Goal: Task Accomplishment & Management: Use online tool/utility

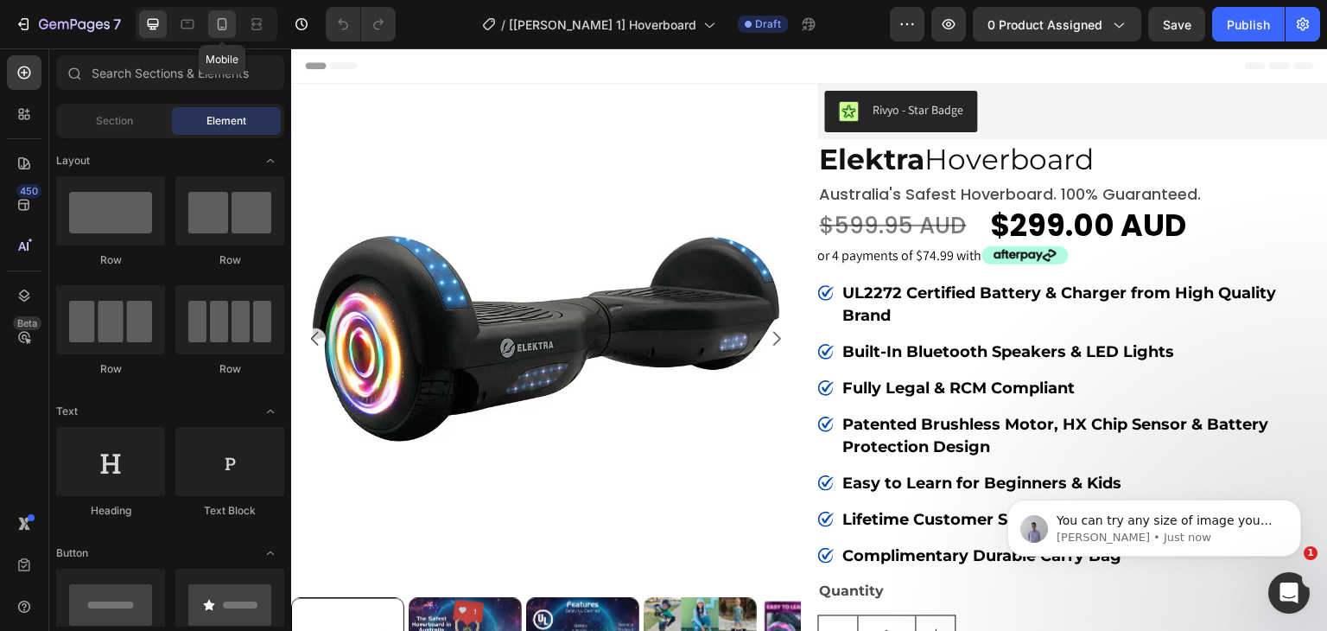
click at [226, 31] on icon at bounding box center [221, 24] width 17 height 17
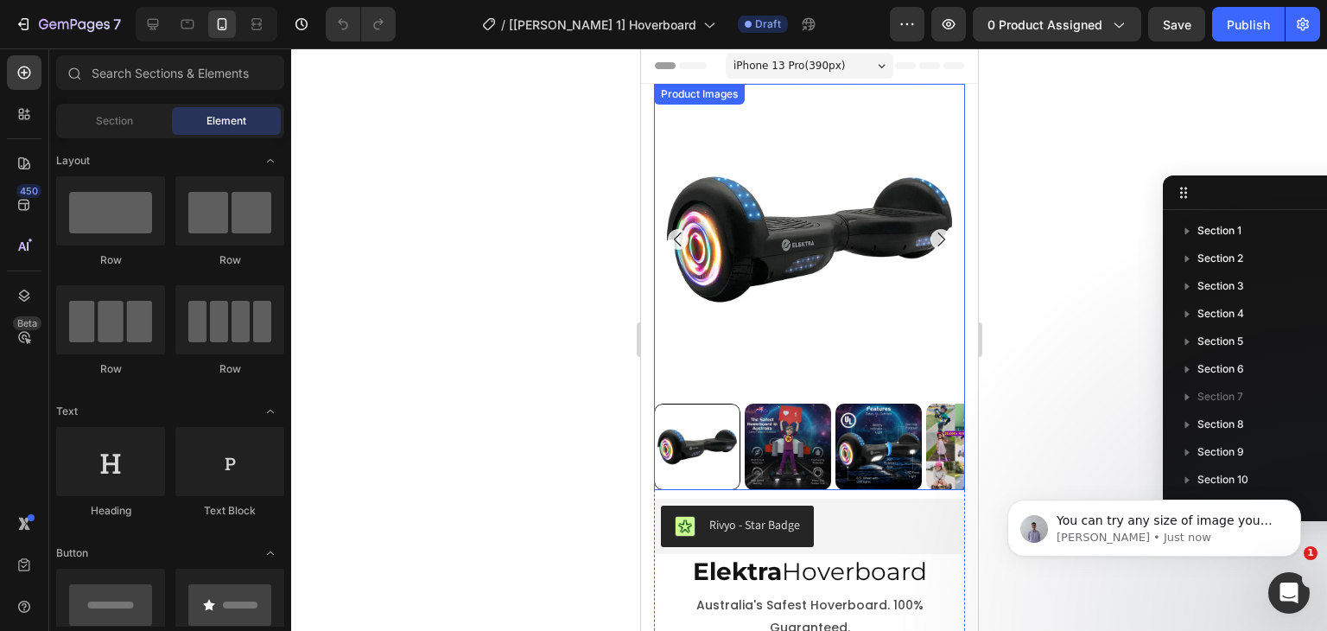
scroll to position [115, 0]
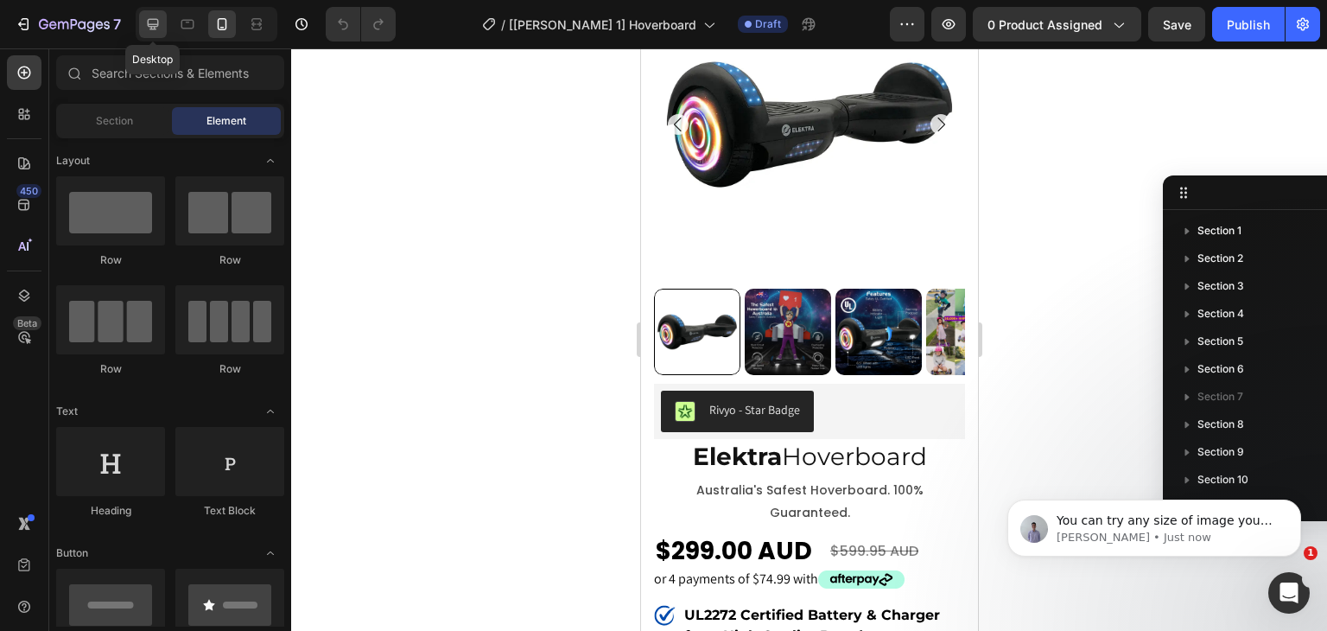
click at [156, 19] on icon at bounding box center [153, 24] width 11 height 11
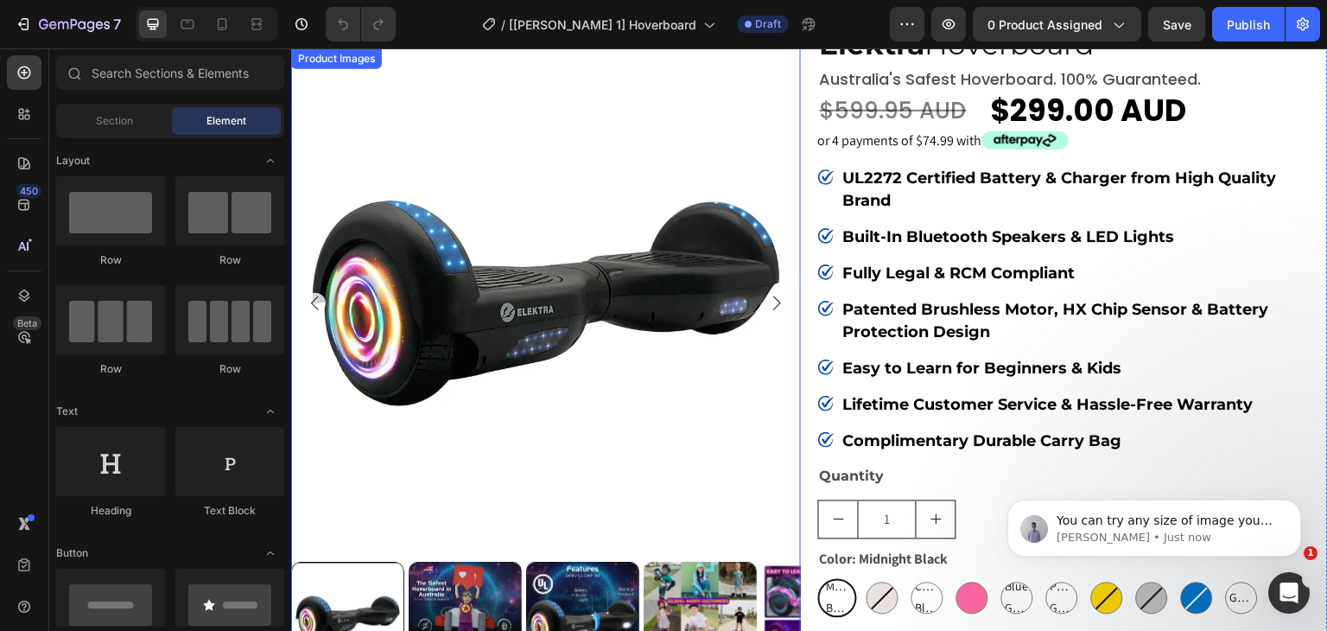
scroll to position [228, 0]
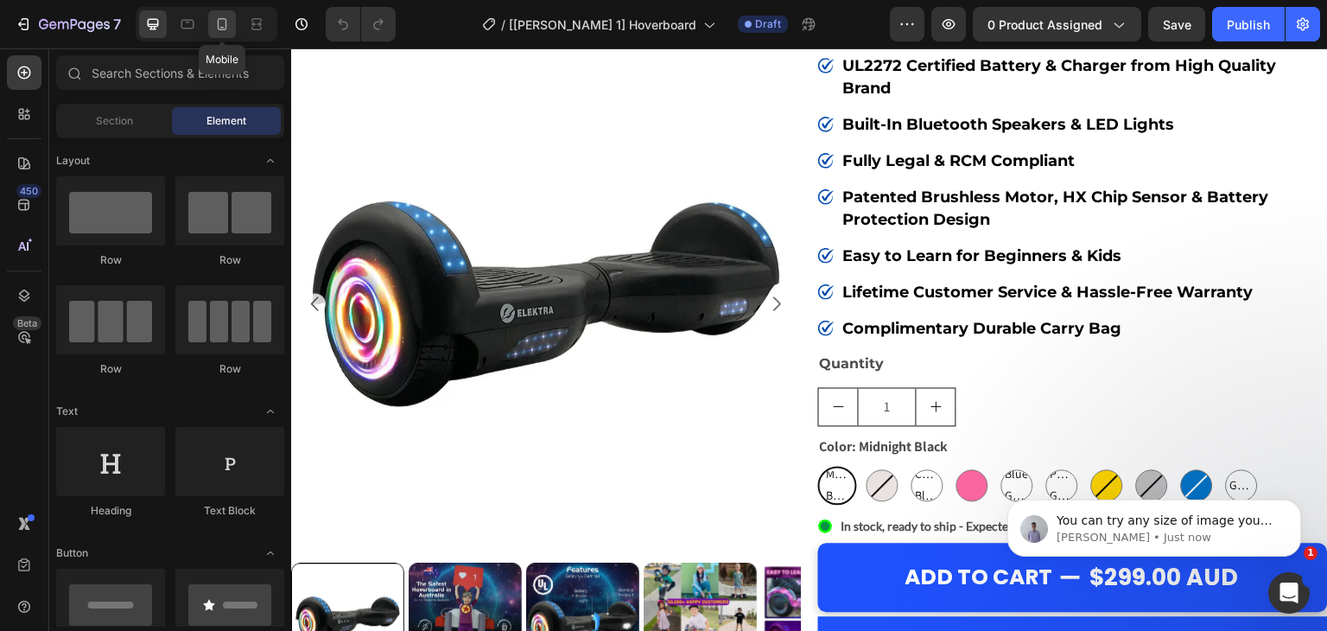
click at [218, 23] on icon at bounding box center [223, 24] width 10 height 12
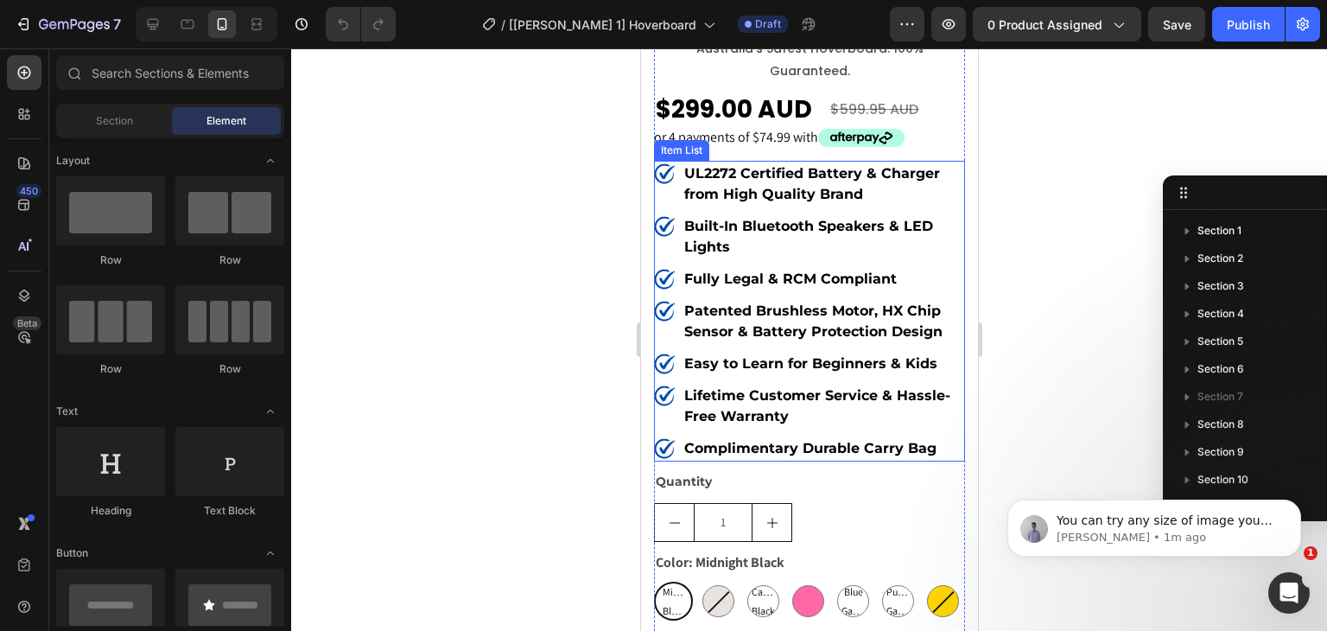
scroll to position [574, 0]
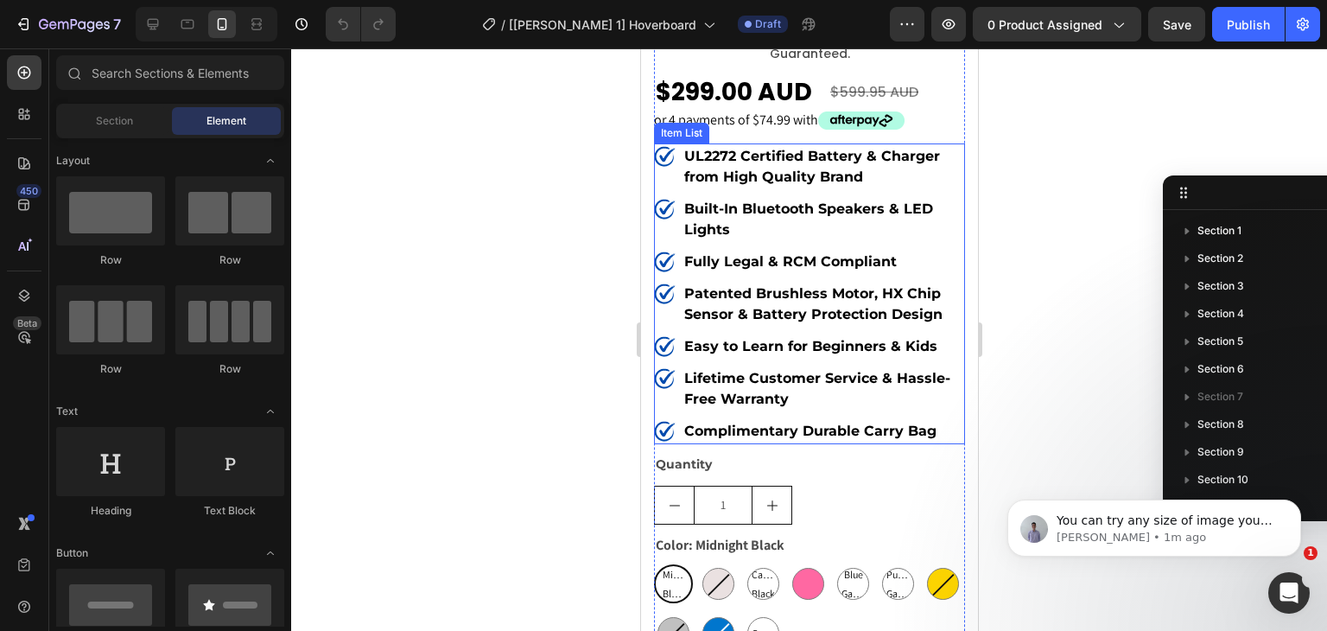
click at [681, 125] on div "Item List" at bounding box center [680, 133] width 55 height 21
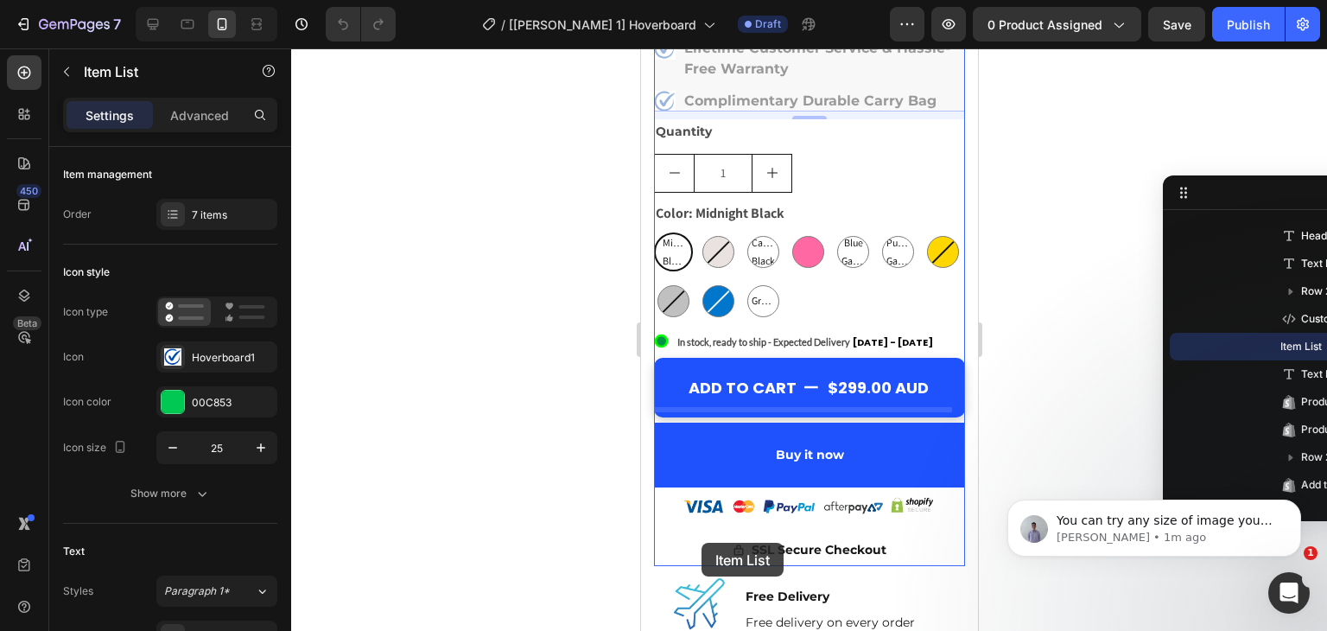
scroll to position [1035, 0]
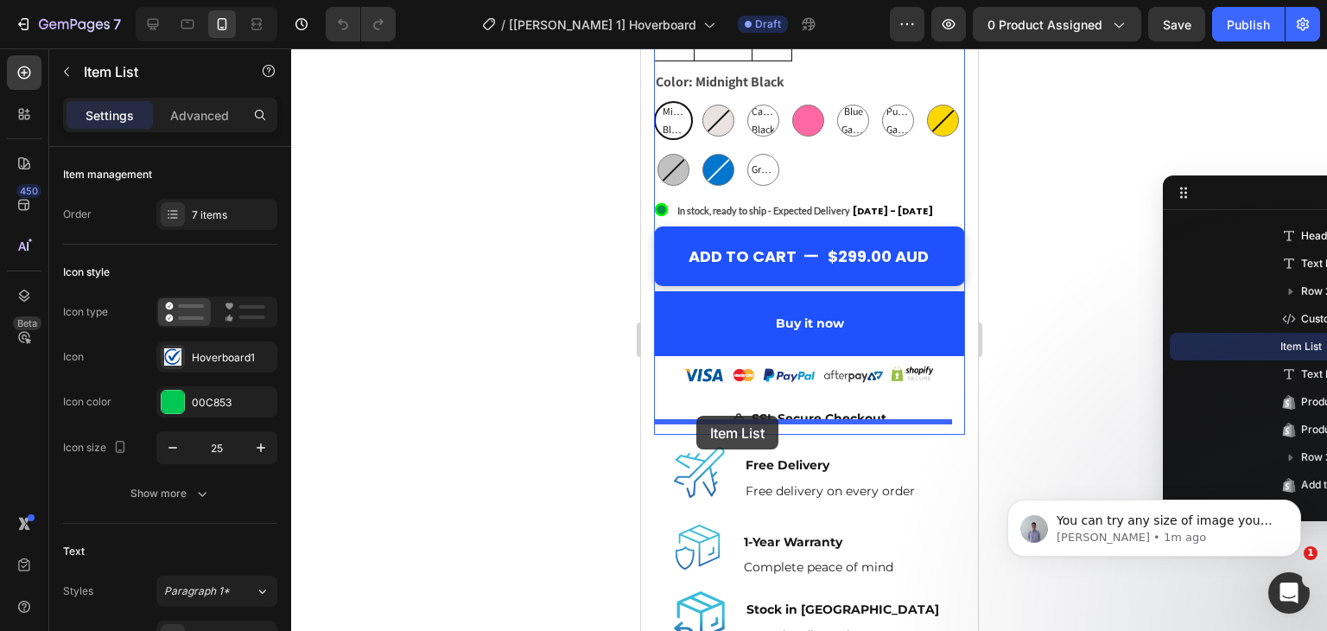
drag, startPoint x: 702, startPoint y: 111, endPoint x: 696, endPoint y: 416, distance: 304.2
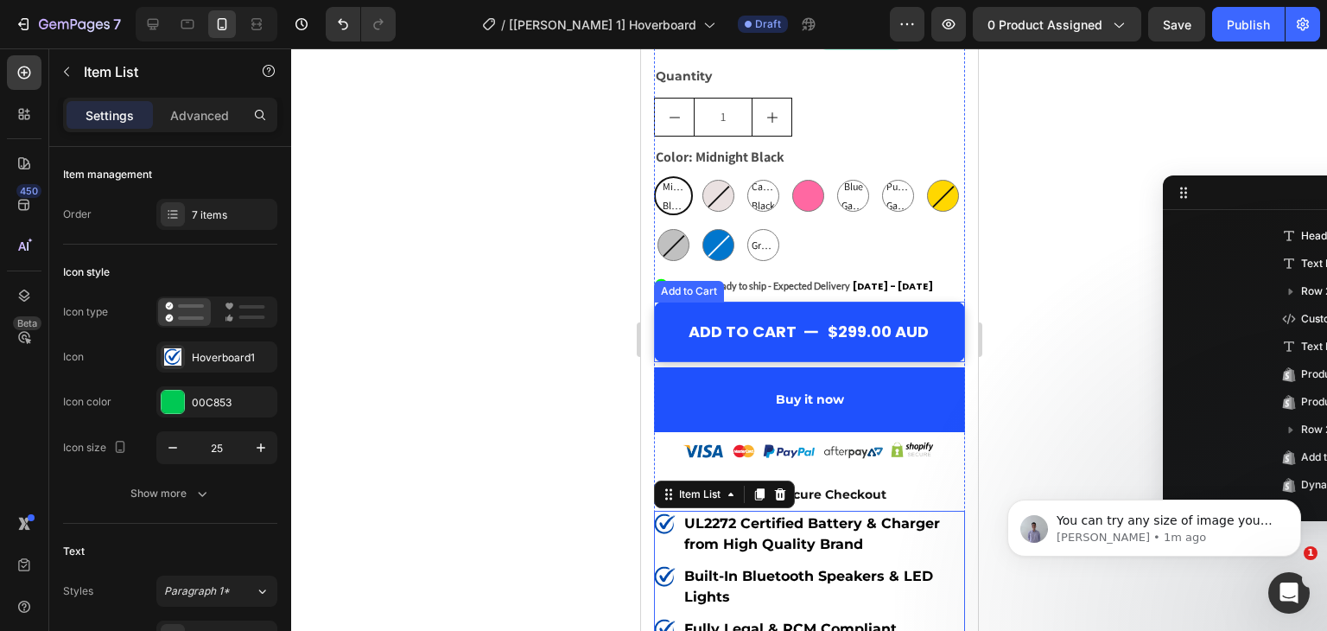
scroll to position [498, 0]
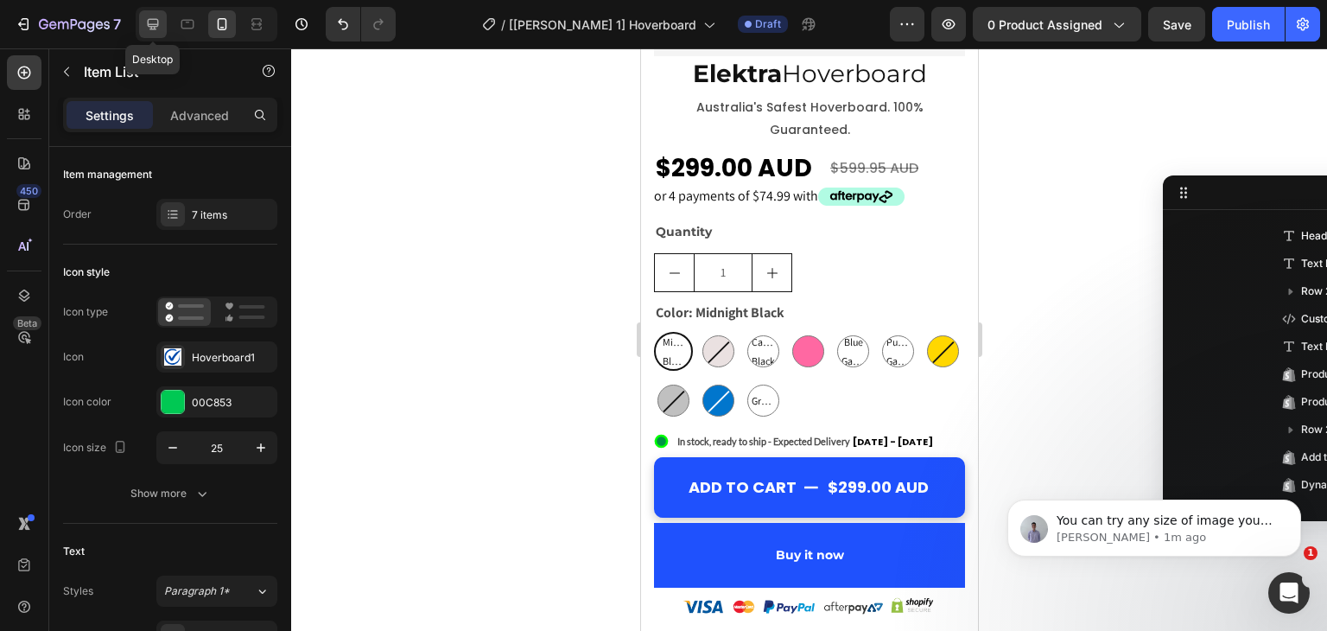
drag, startPoint x: 159, startPoint y: 21, endPoint x: 148, endPoint y: 81, distance: 61.5
click at [159, 21] on icon at bounding box center [152, 24] width 17 height 17
type input "19"
type input "18"
type input "10"
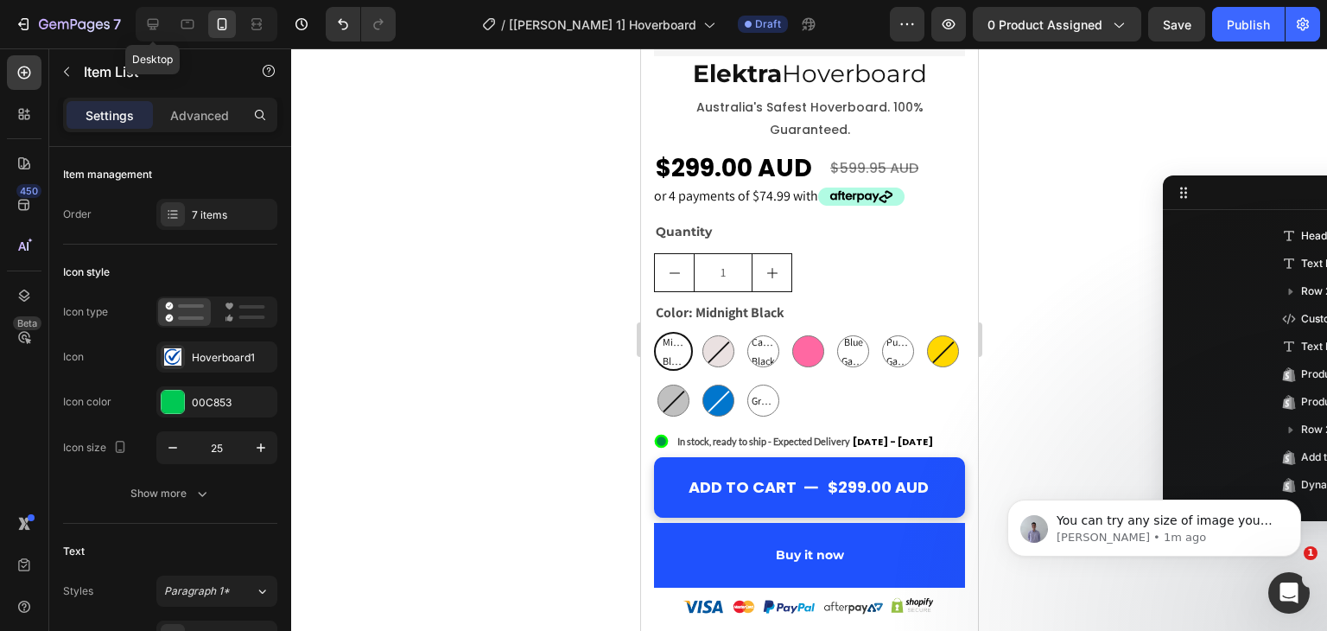
type input "10"
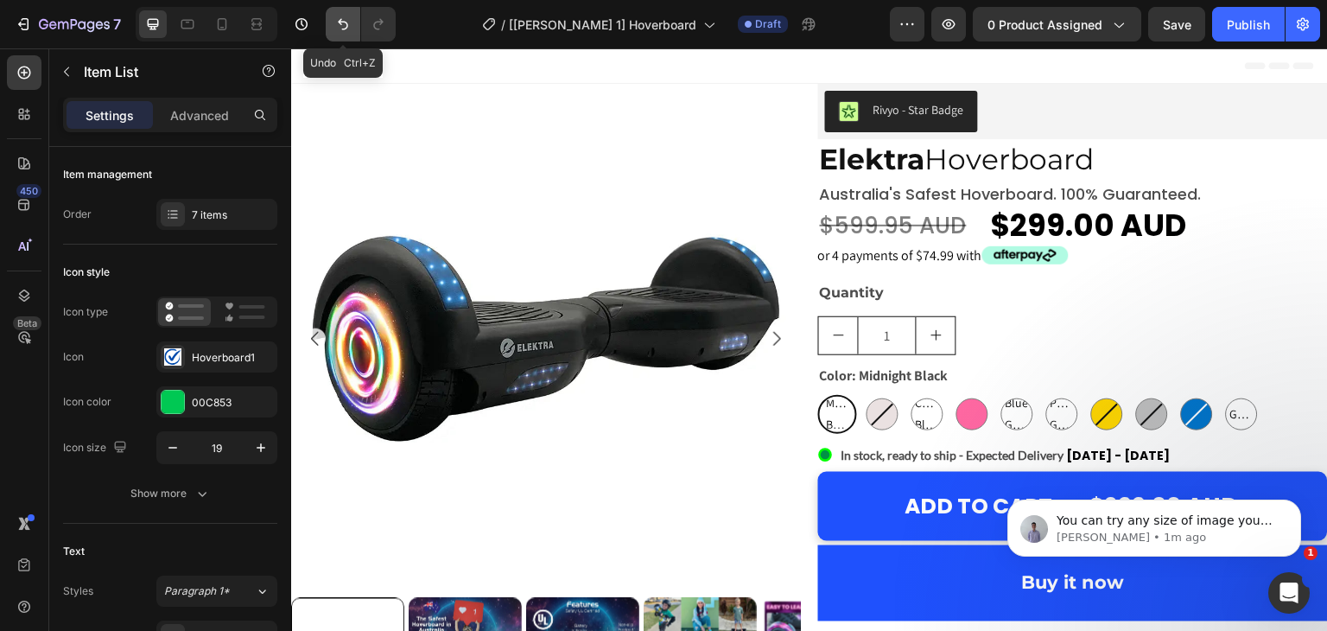
click at [346, 28] on icon "Undo/Redo" at bounding box center [343, 24] width 10 height 11
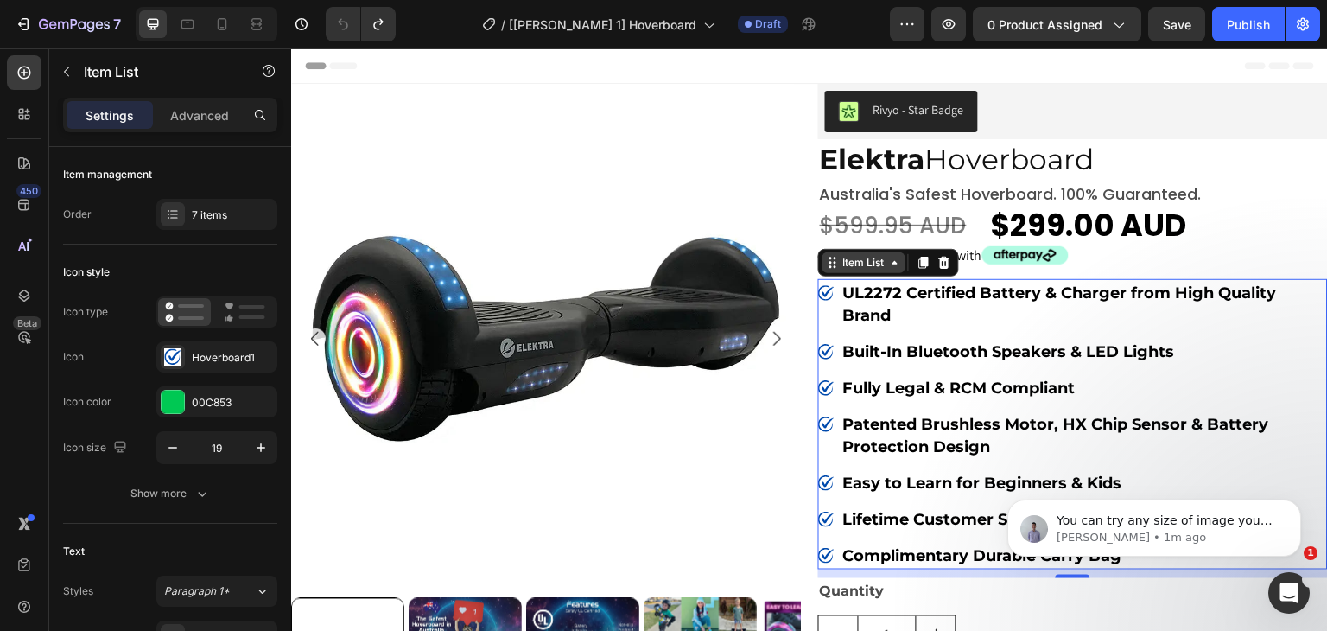
click at [855, 263] on div "Item List" at bounding box center [864, 263] width 48 height 16
click at [848, 267] on div "Item List" at bounding box center [864, 263] width 48 height 16
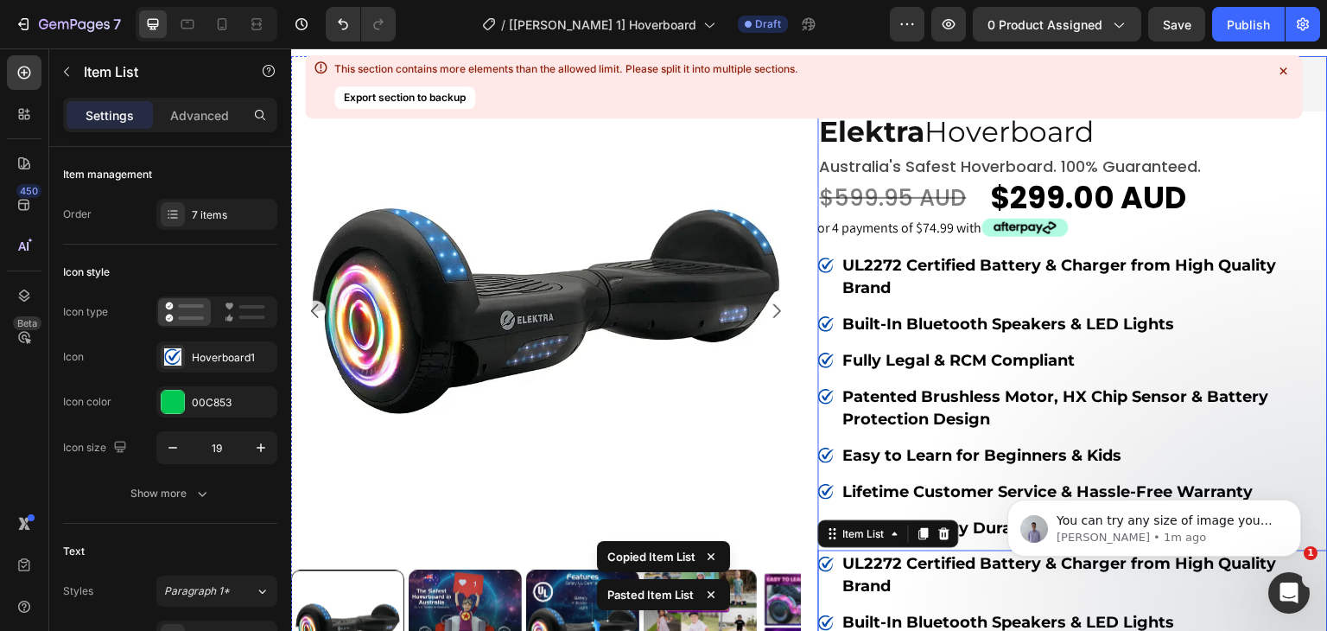
scroll to position [5, 0]
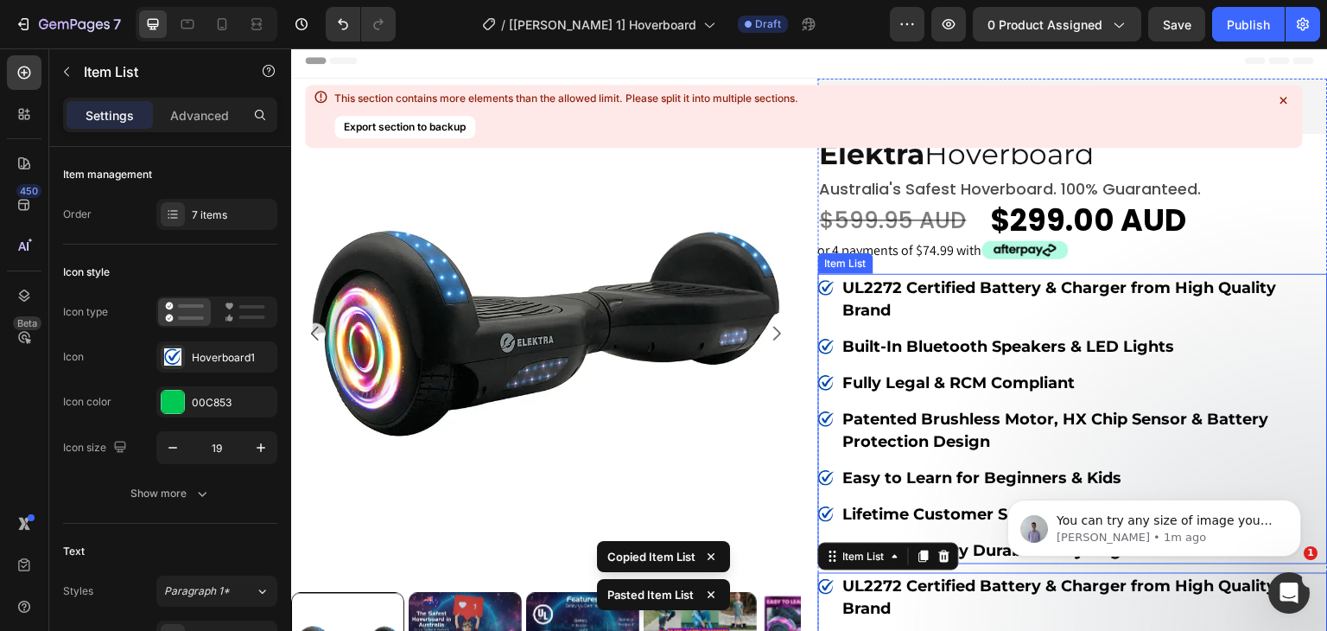
click at [842, 267] on div "Item List" at bounding box center [846, 264] width 48 height 16
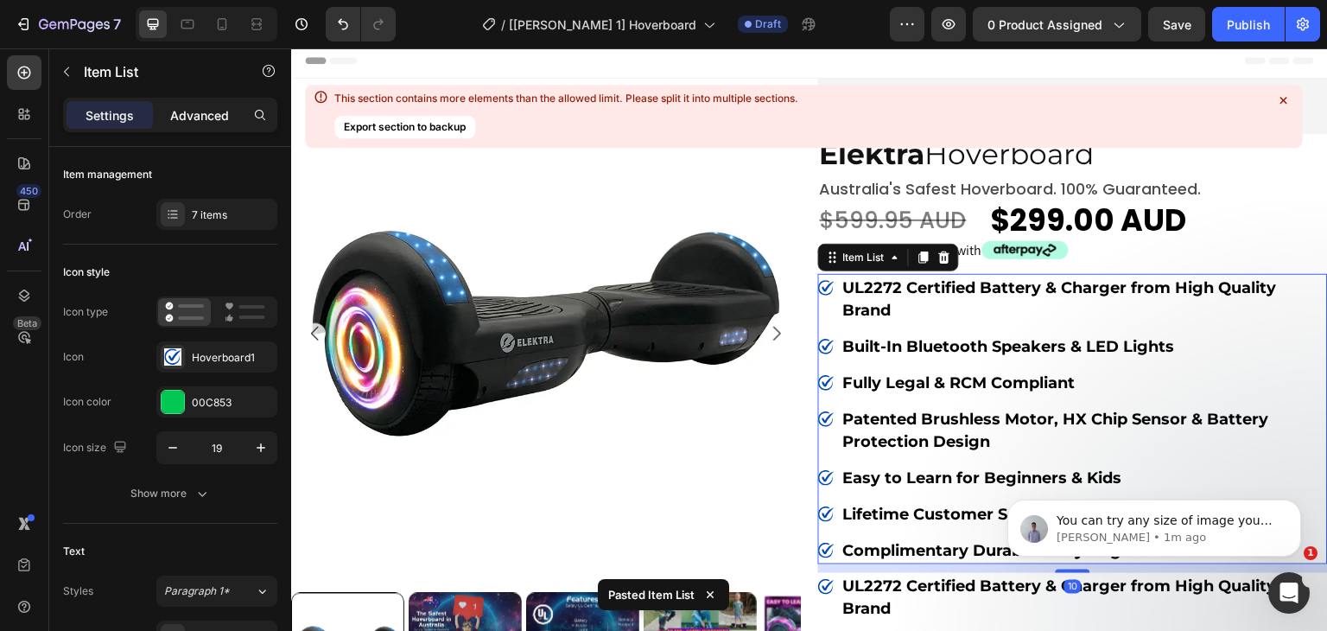
click at [183, 109] on p "Advanced" at bounding box center [199, 115] width 59 height 18
type input "100%"
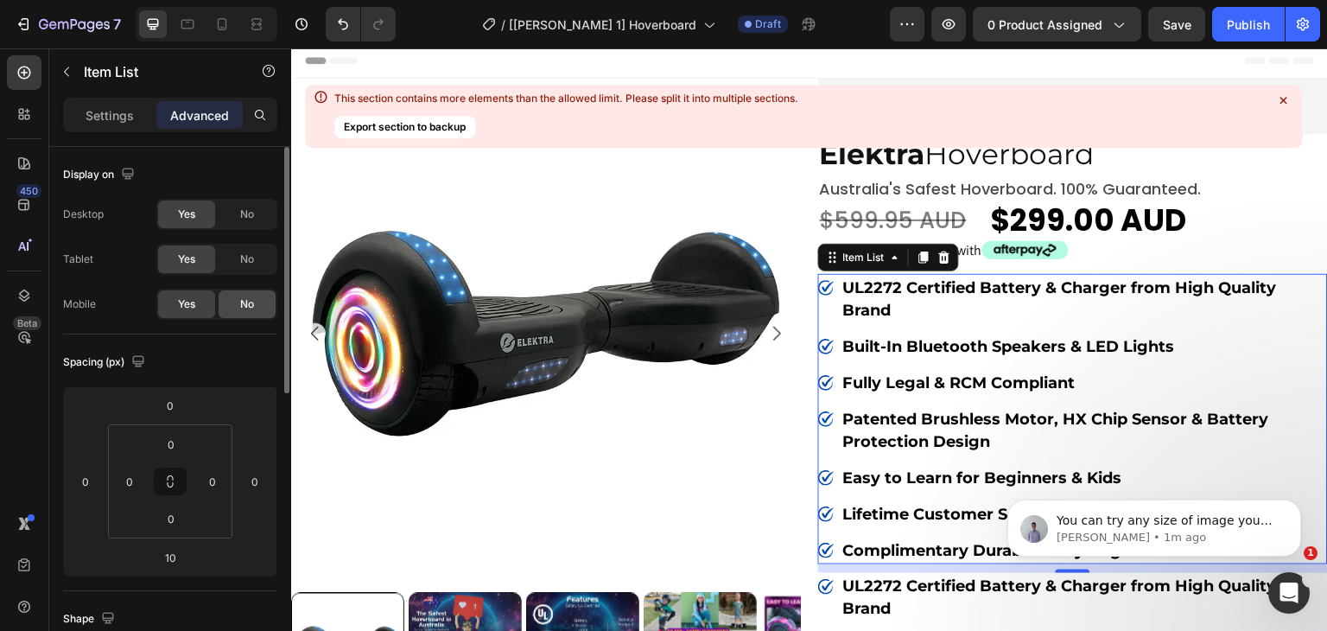
click at [251, 303] on span "No" at bounding box center [247, 304] width 14 height 16
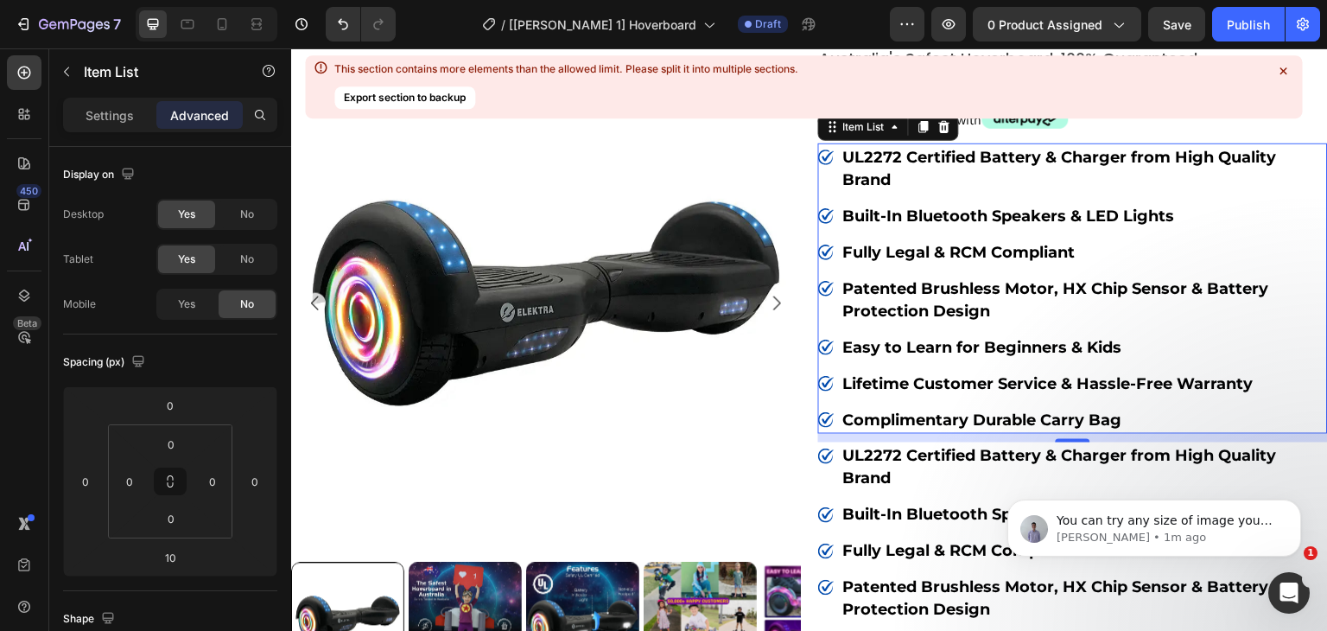
scroll to position [236, 0]
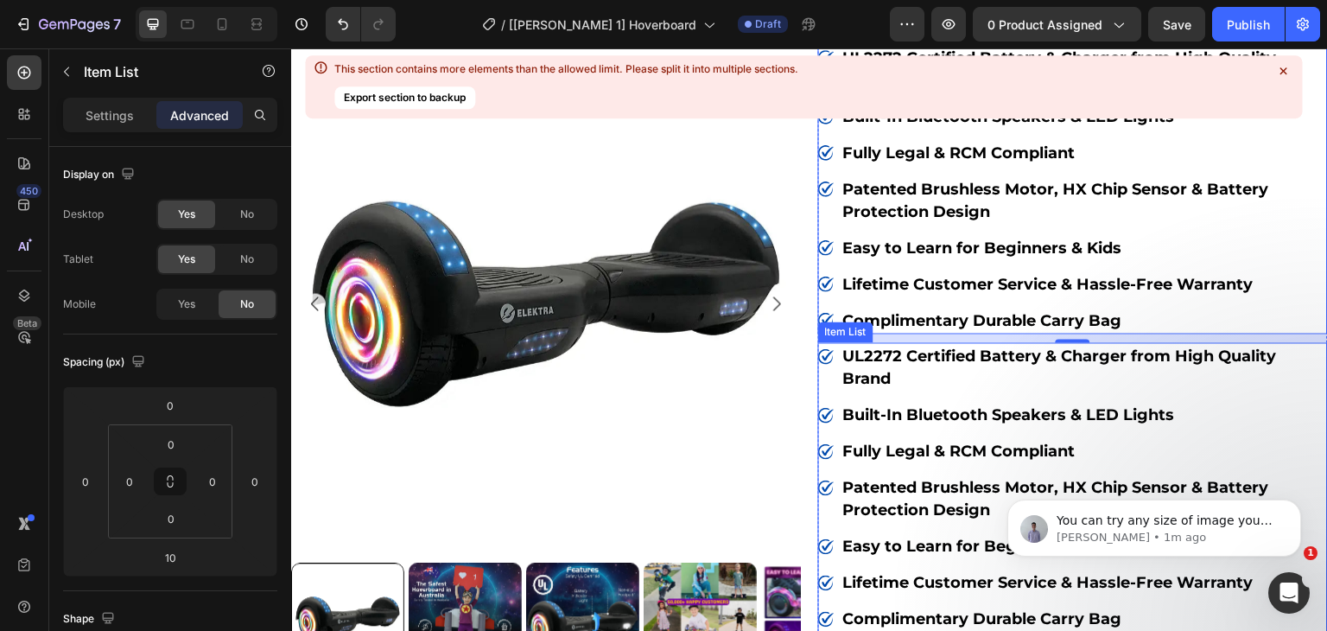
click at [830, 342] on div "UL2272 Certified Battery & Charger from High Quality Brand" at bounding box center [1073, 367] width 510 height 50
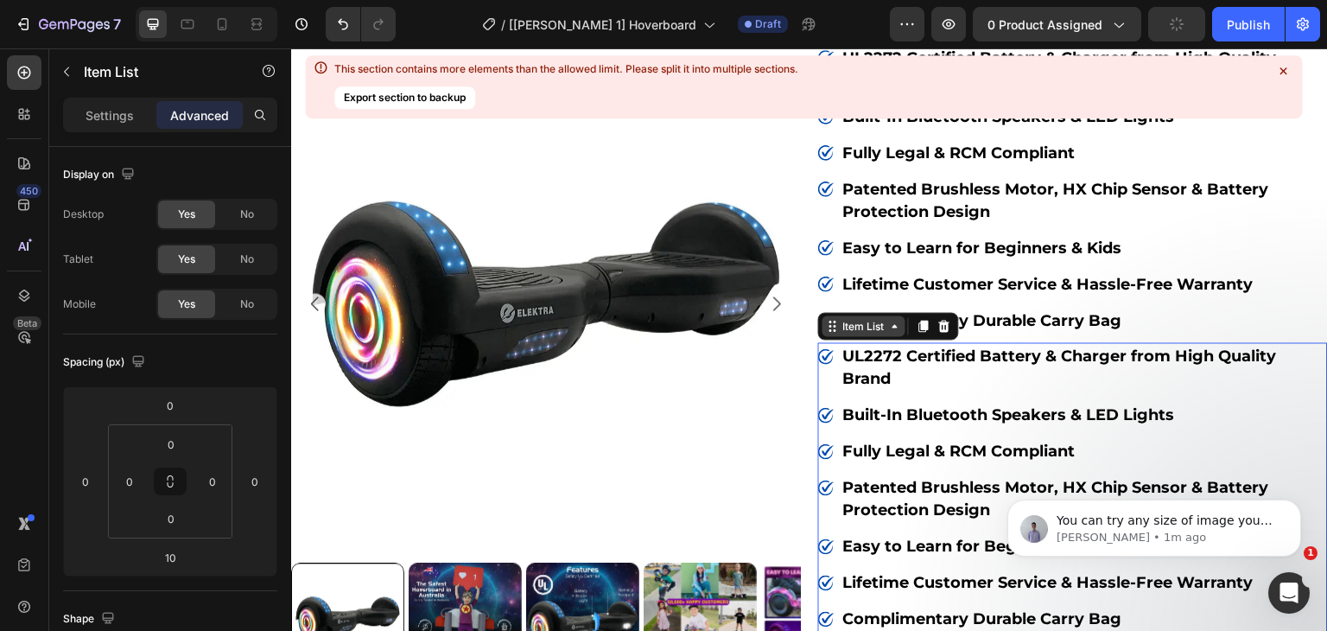
click at [848, 326] on div "Item List" at bounding box center [864, 326] width 48 height 16
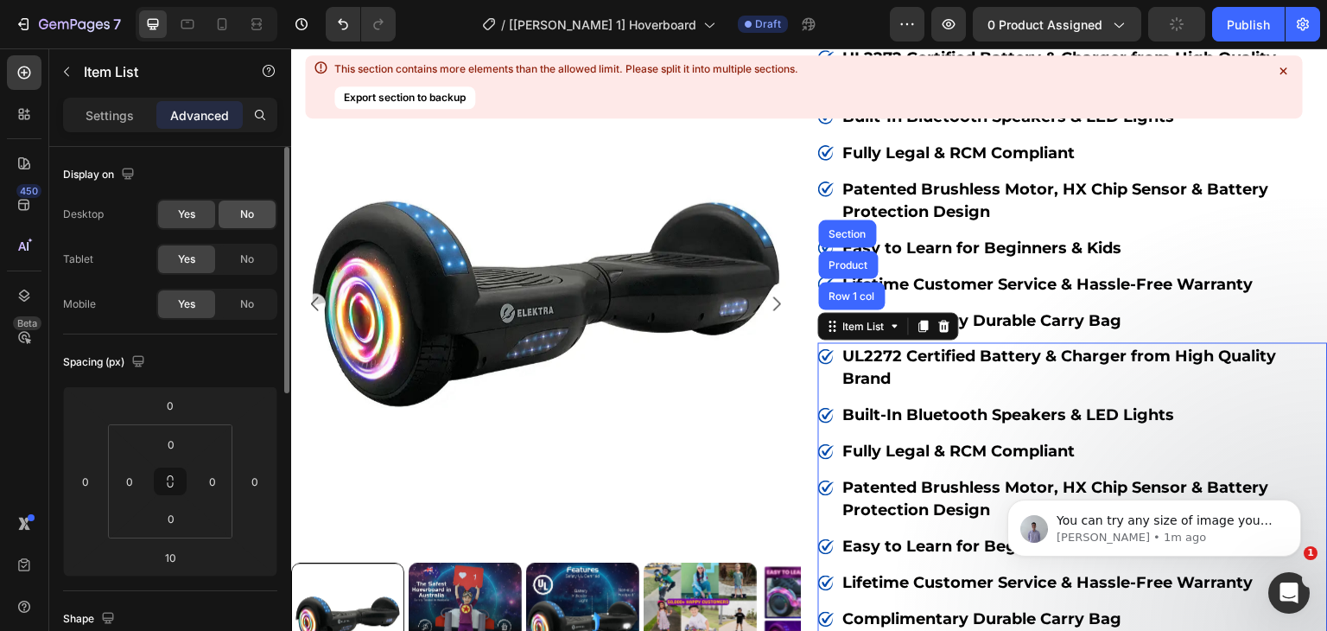
click at [245, 253] on span "No" at bounding box center [247, 259] width 14 height 16
click at [236, 213] on div "No" at bounding box center [247, 214] width 57 height 28
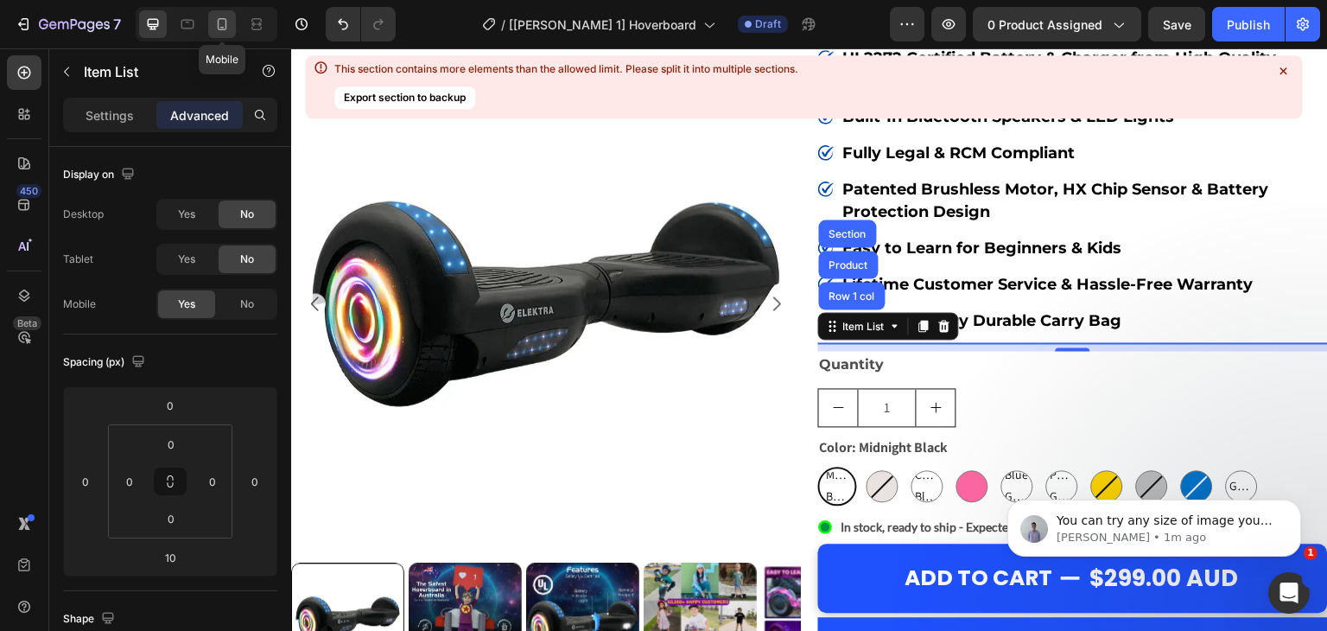
click at [218, 25] on icon at bounding box center [223, 24] width 10 height 12
type input "9"
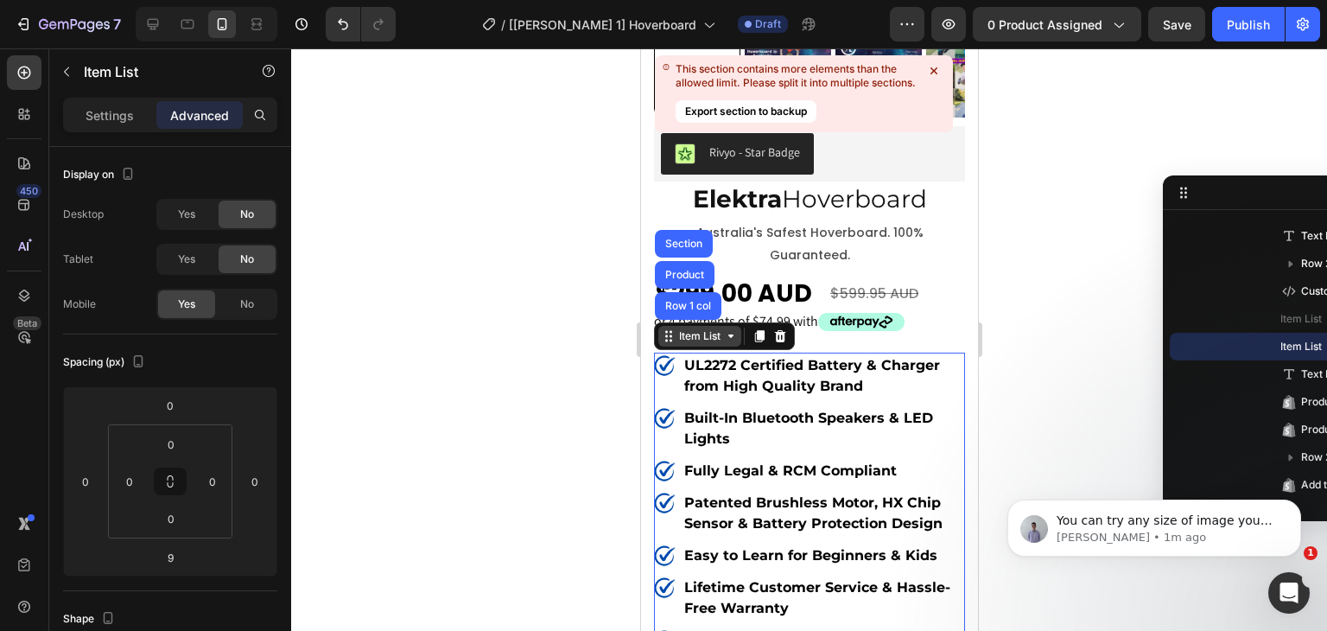
scroll to position [487, 0]
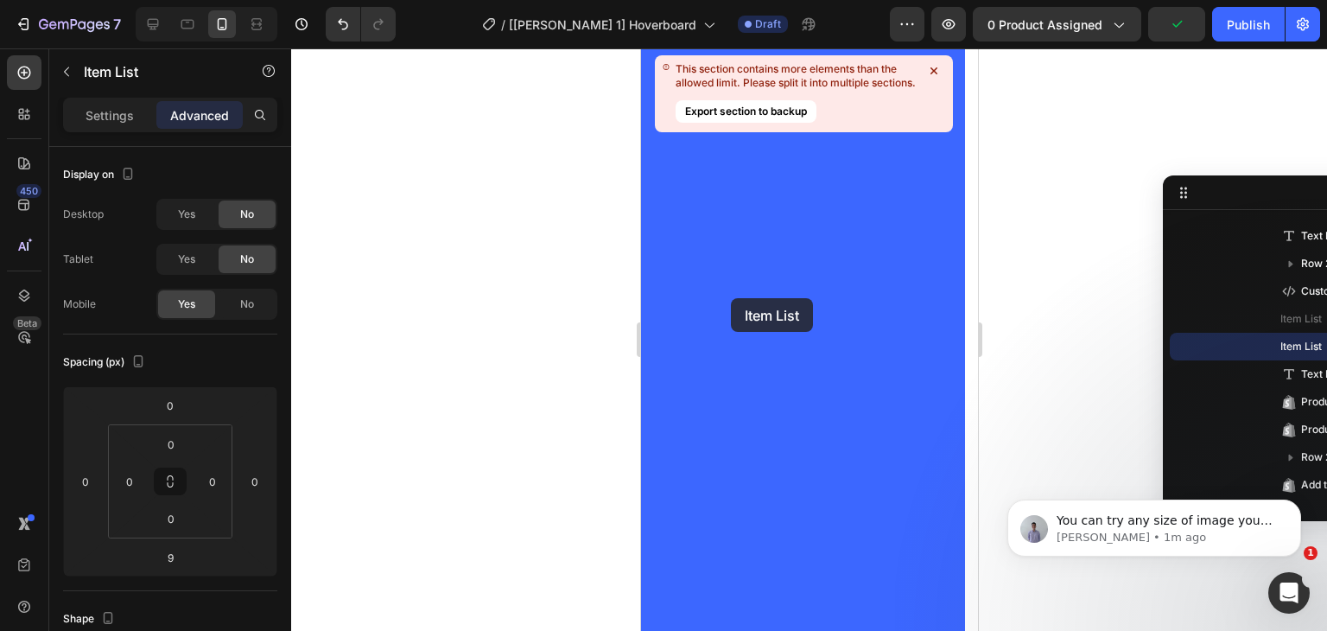
drag, startPoint x: 693, startPoint y: 212, endPoint x: 730, endPoint y: 298, distance: 94.0
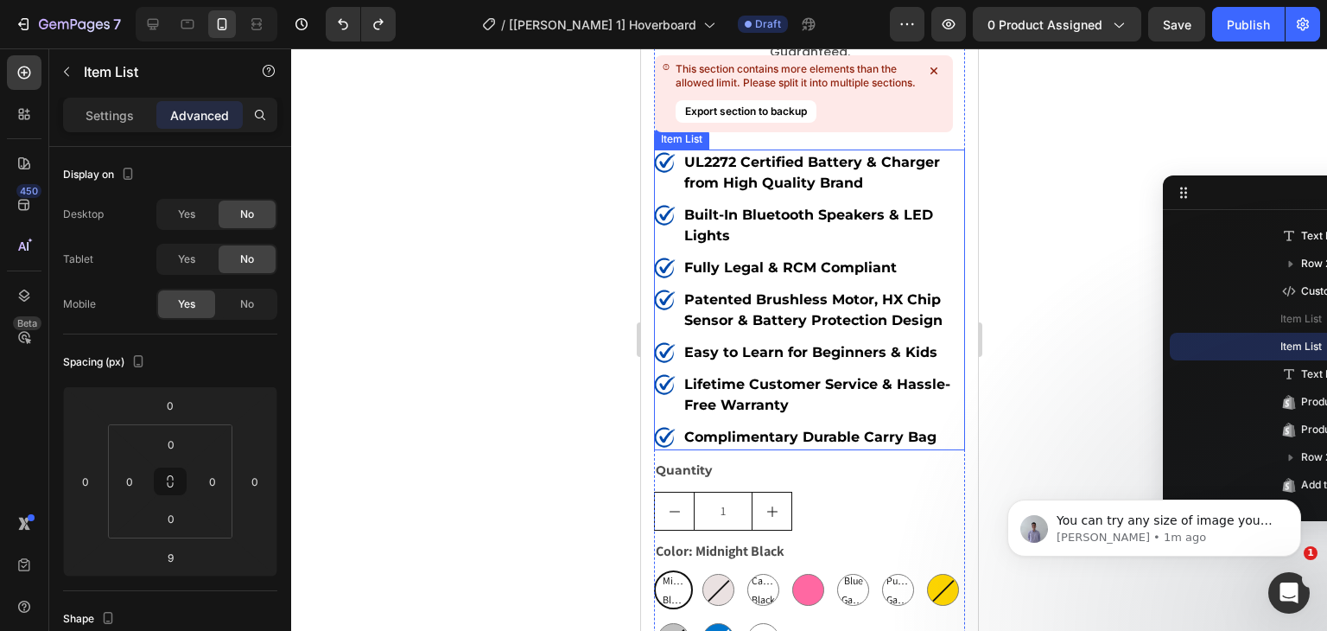
scroll to position [460, 0]
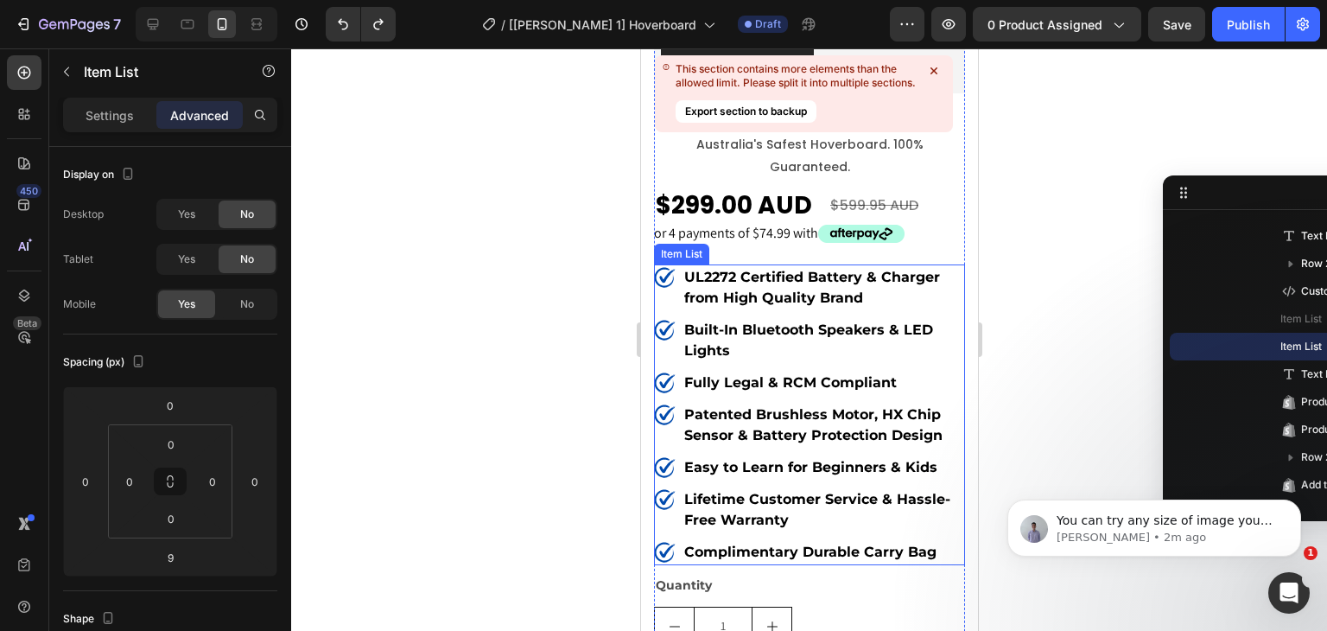
click at [683, 246] on div "Item List" at bounding box center [681, 254] width 48 height 16
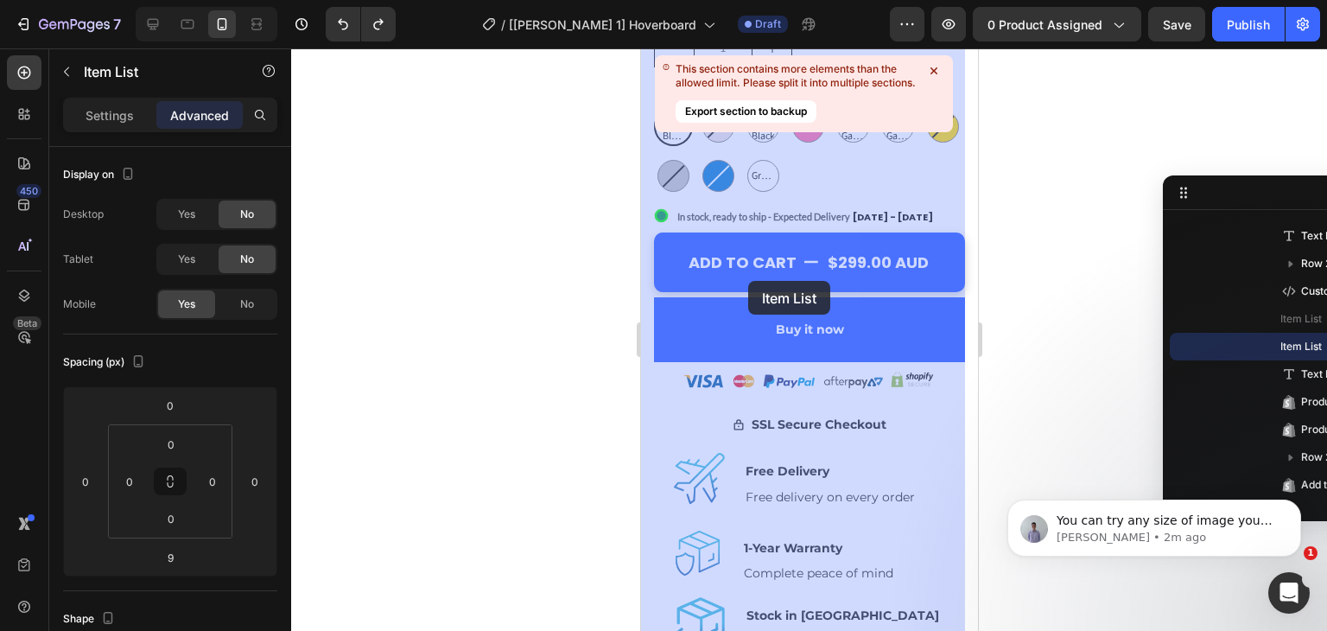
scroll to position [806, 0]
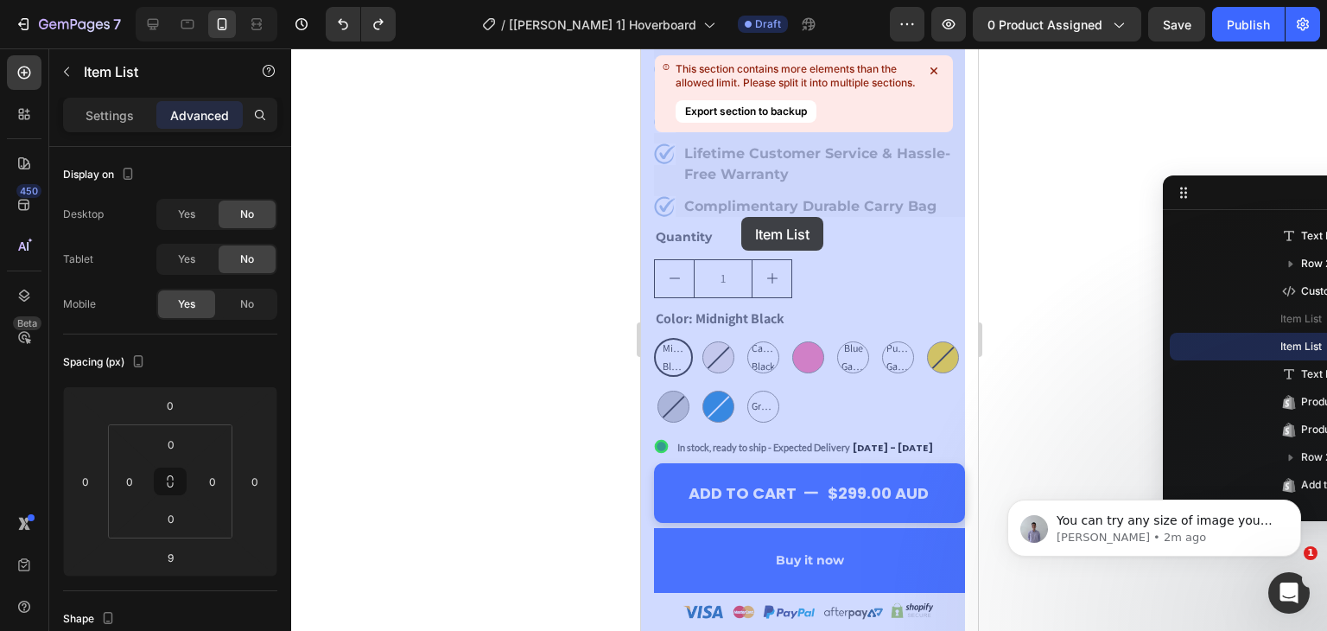
drag, startPoint x: 685, startPoint y: 243, endPoint x: 740, endPoint y: 217, distance: 61.1
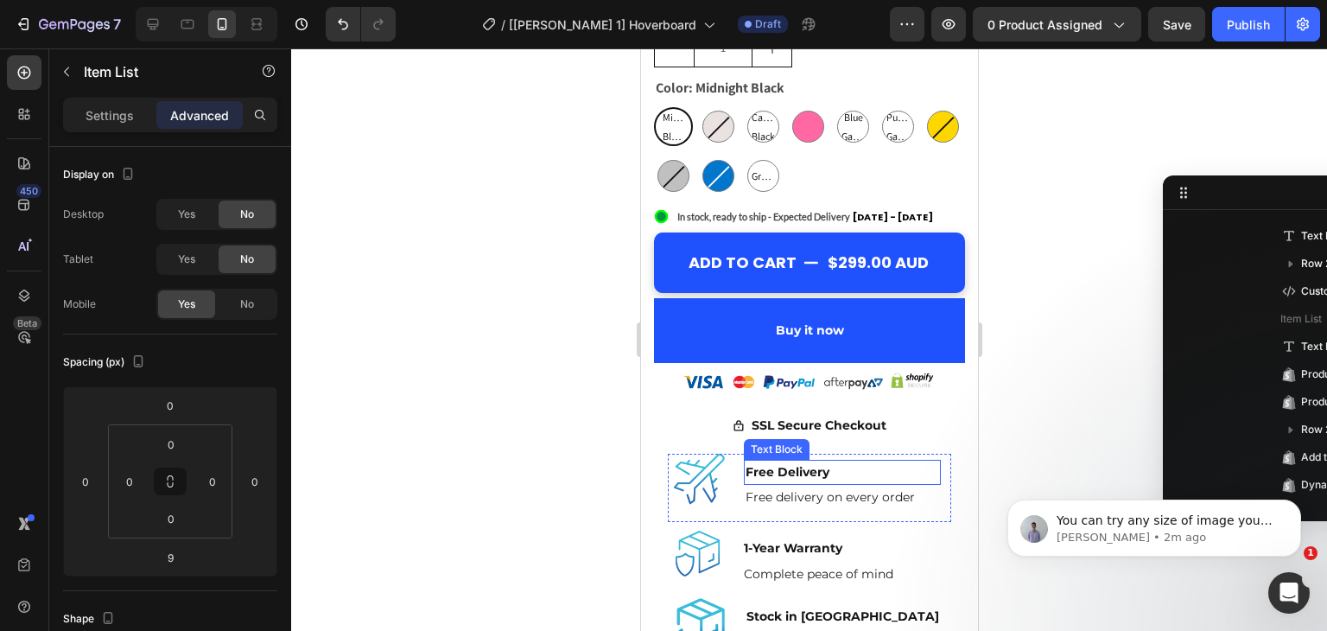
scroll to position [384, 0]
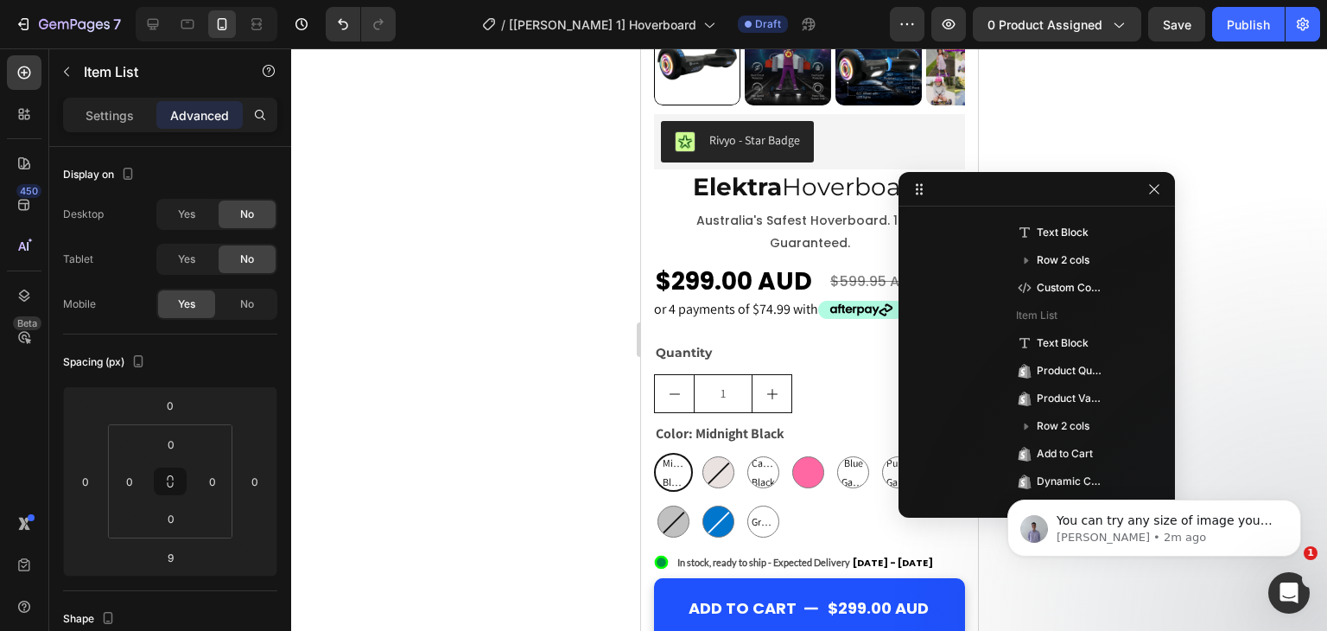
drag, startPoint x: 1248, startPoint y: 193, endPoint x: 1072, endPoint y: 179, distance: 176.8
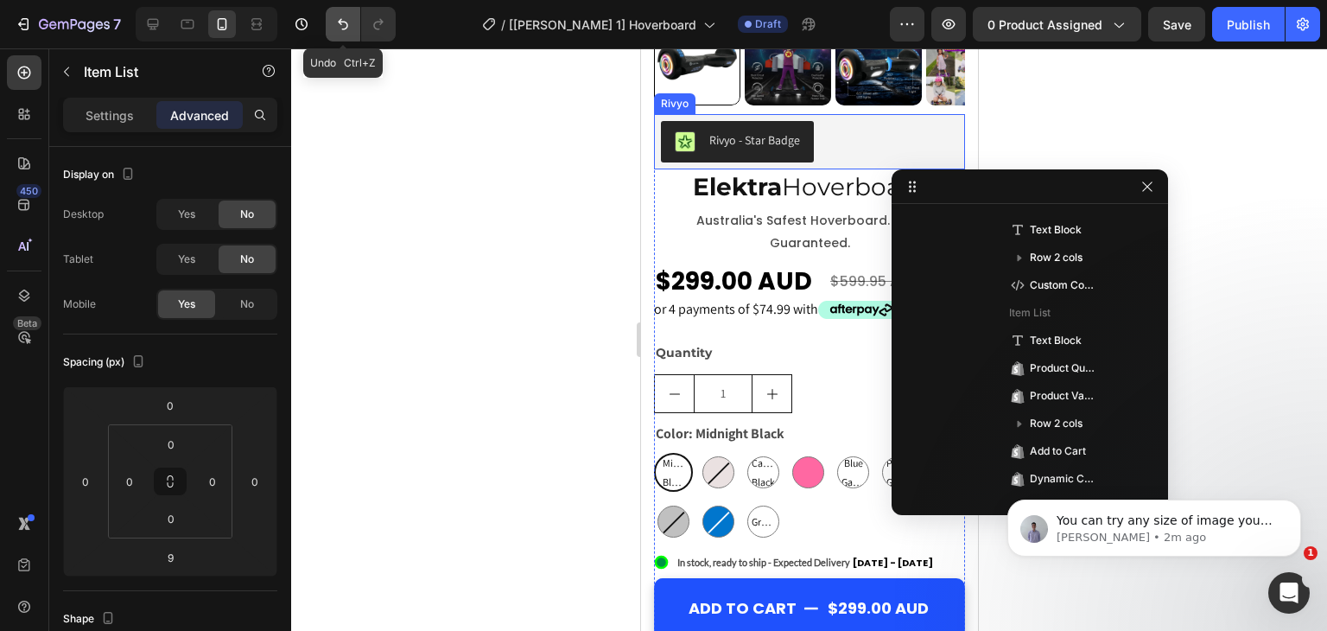
click at [343, 29] on icon "Undo/Redo" at bounding box center [343, 24] width 10 height 11
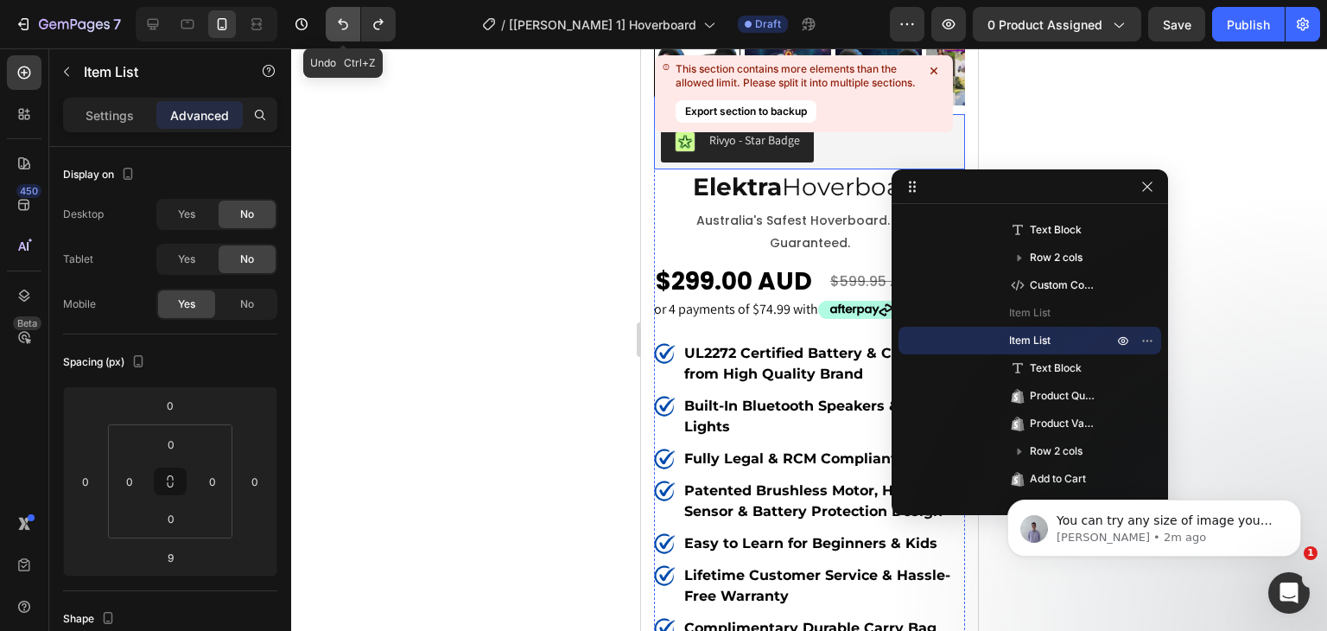
click at [343, 29] on icon "Undo/Redo" at bounding box center [343, 24] width 10 height 11
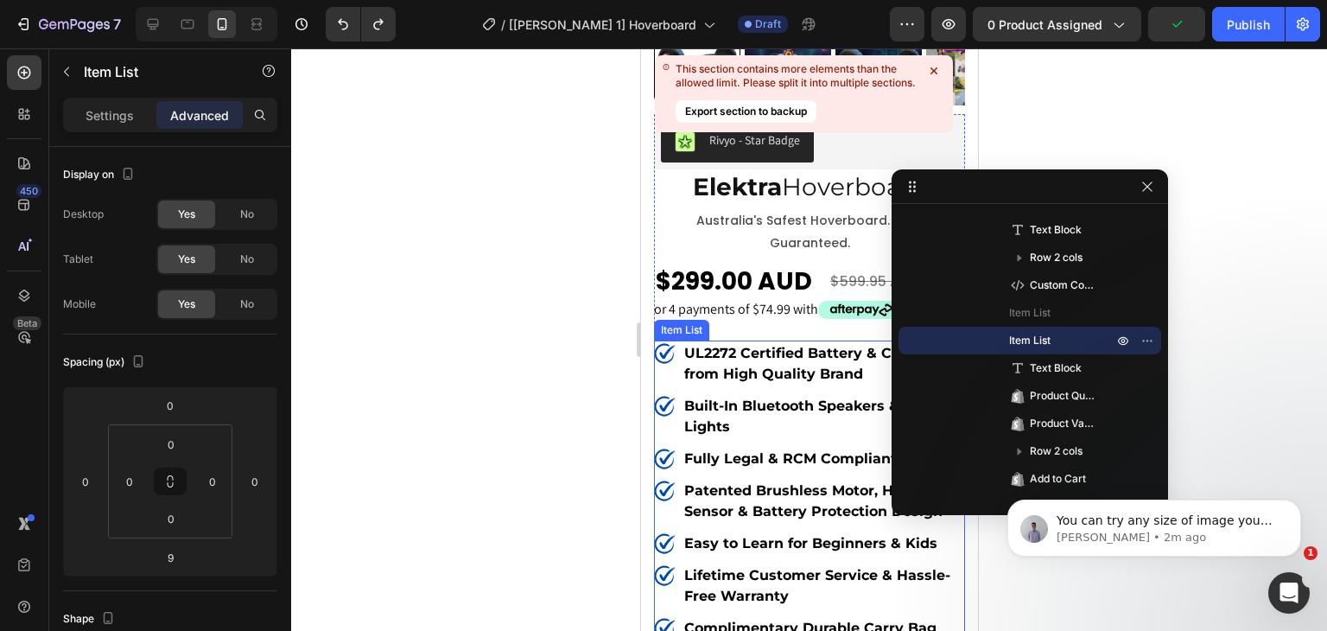
click at [709, 345] on strong "UL2272 Certified Battery & Charger from High Quality Brand" at bounding box center [811, 363] width 256 height 37
click at [678, 322] on div "Item List" at bounding box center [681, 330] width 48 height 16
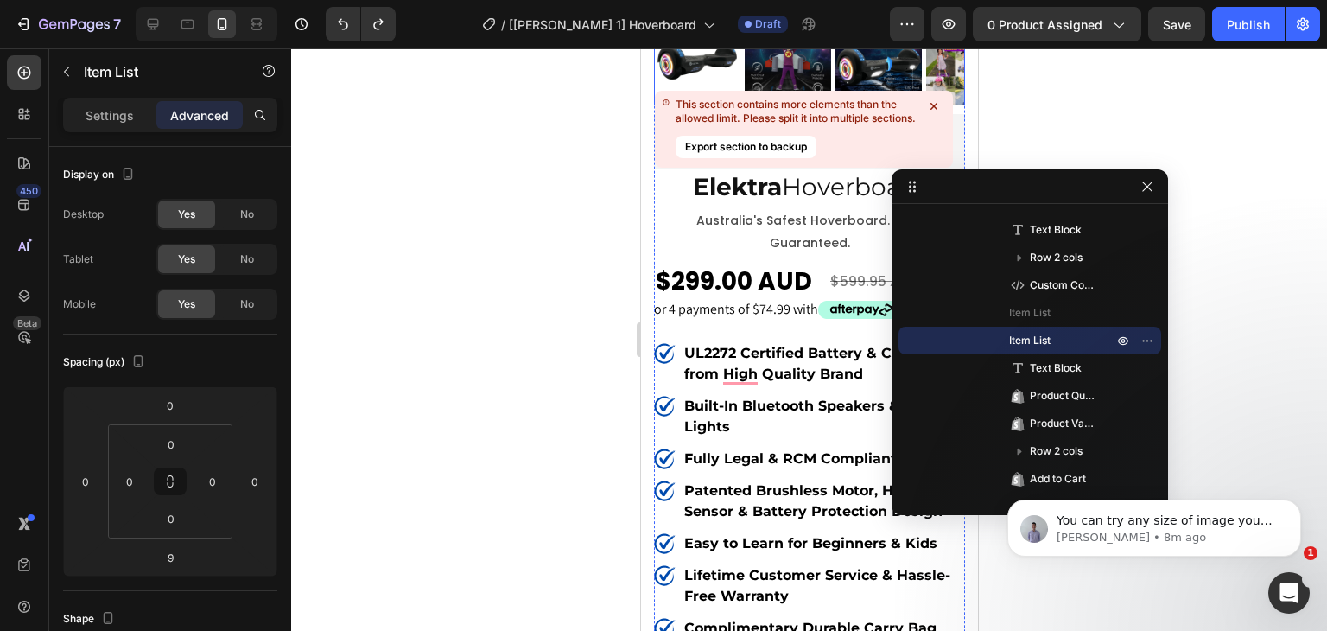
scroll to position [0, 0]
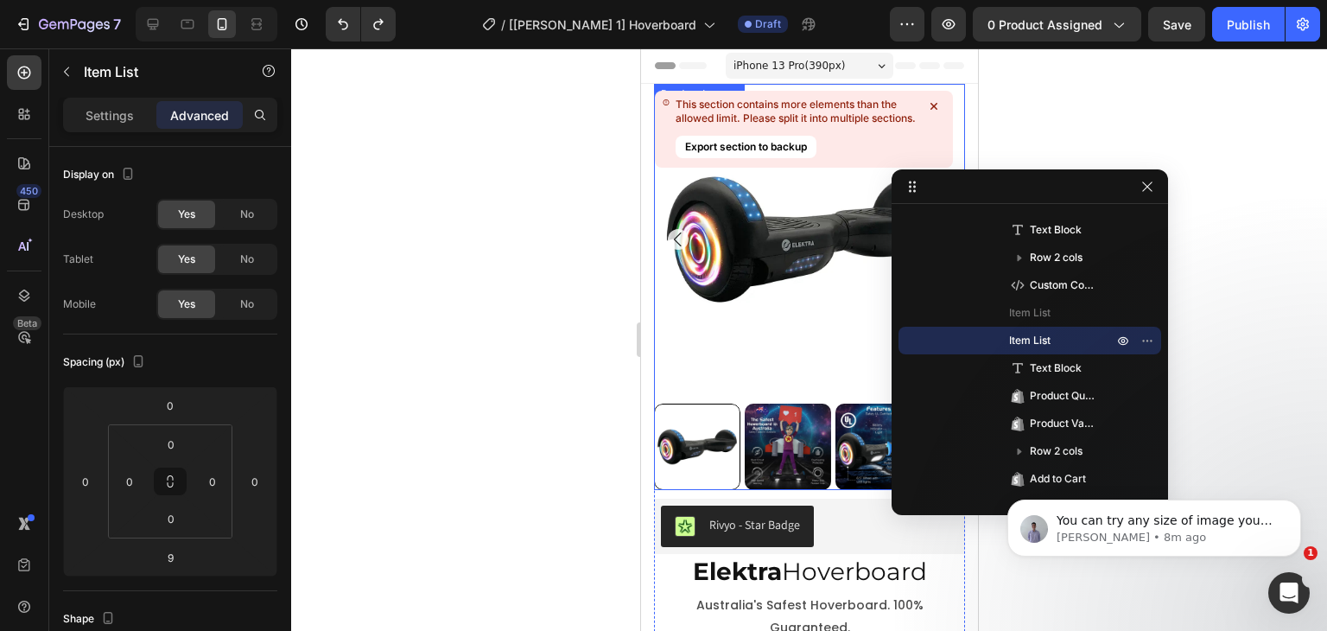
click at [937, 98] on icon at bounding box center [933, 106] width 17 height 17
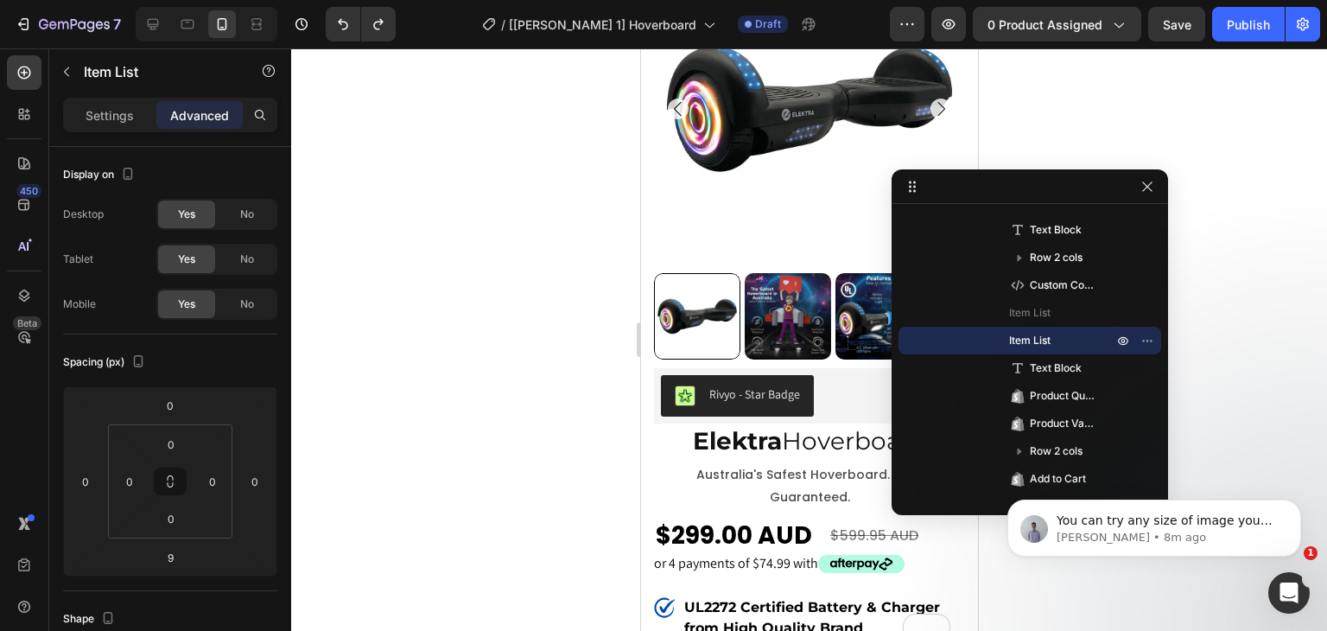
scroll to position [115, 0]
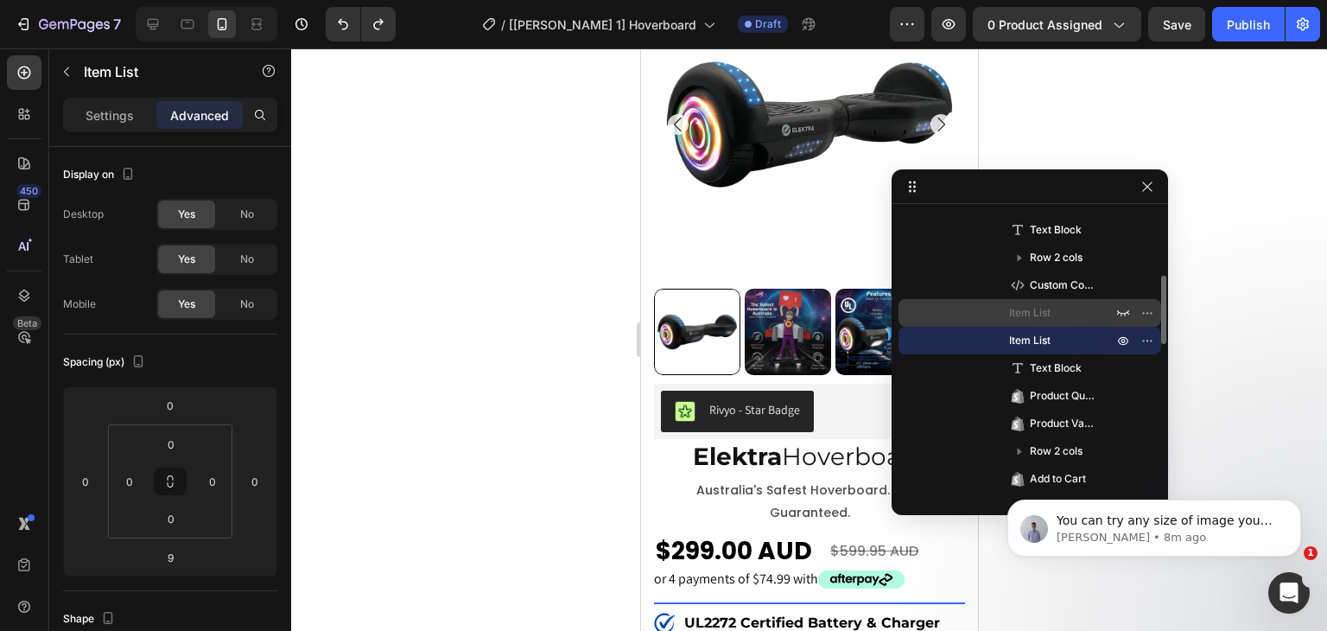
click at [1059, 309] on p "Item List" at bounding box center [1052, 312] width 86 height 17
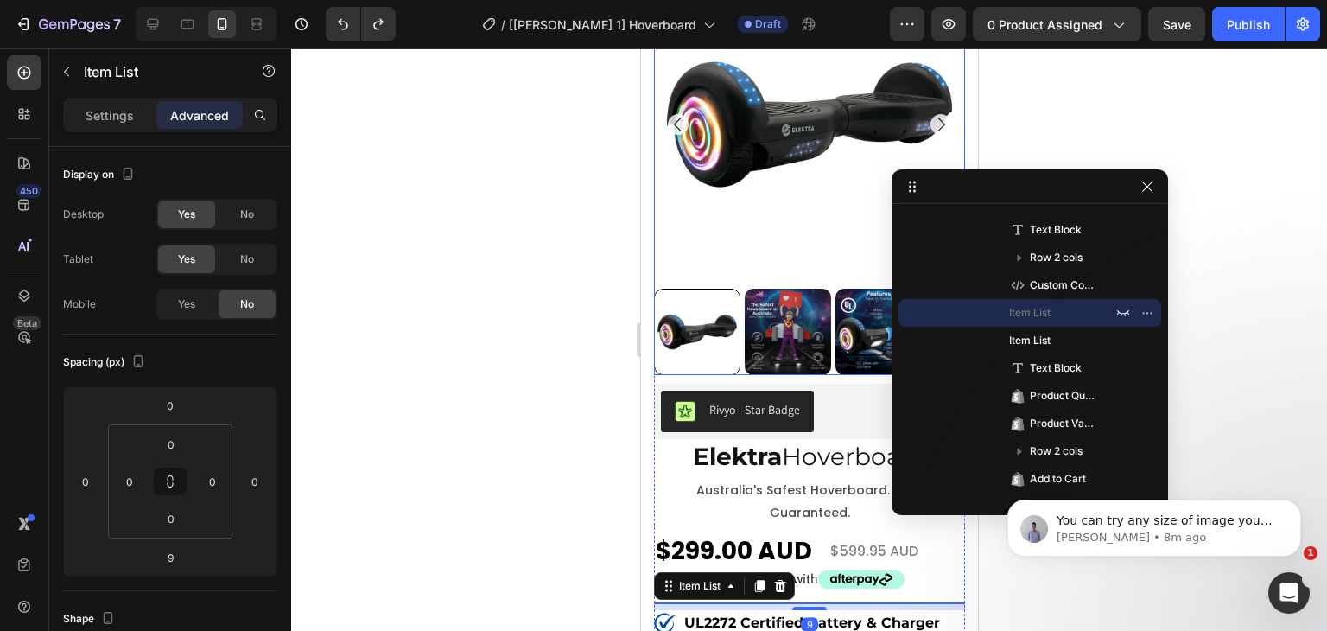
drag, startPoint x: 196, startPoint y: 307, endPoint x: 308, endPoint y: 308, distance: 111.5
click at [196, 306] on div "Yes" at bounding box center [186, 304] width 57 height 28
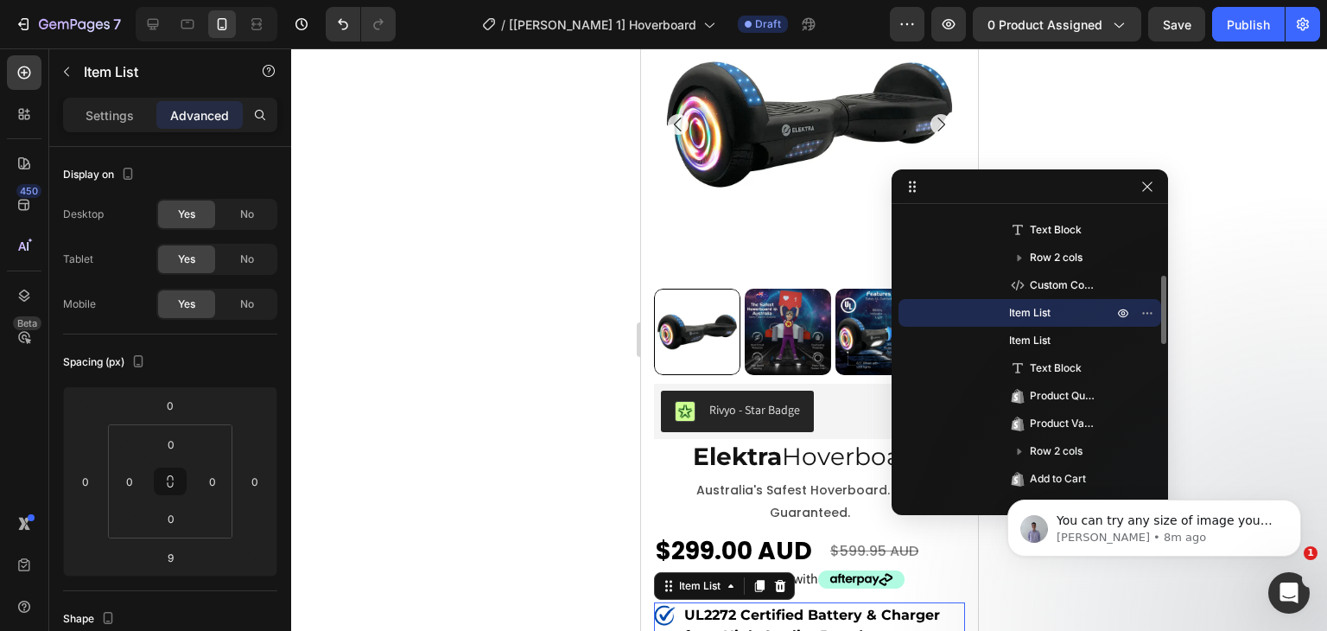
click at [1019, 315] on span "Item List" at bounding box center [1029, 312] width 41 height 17
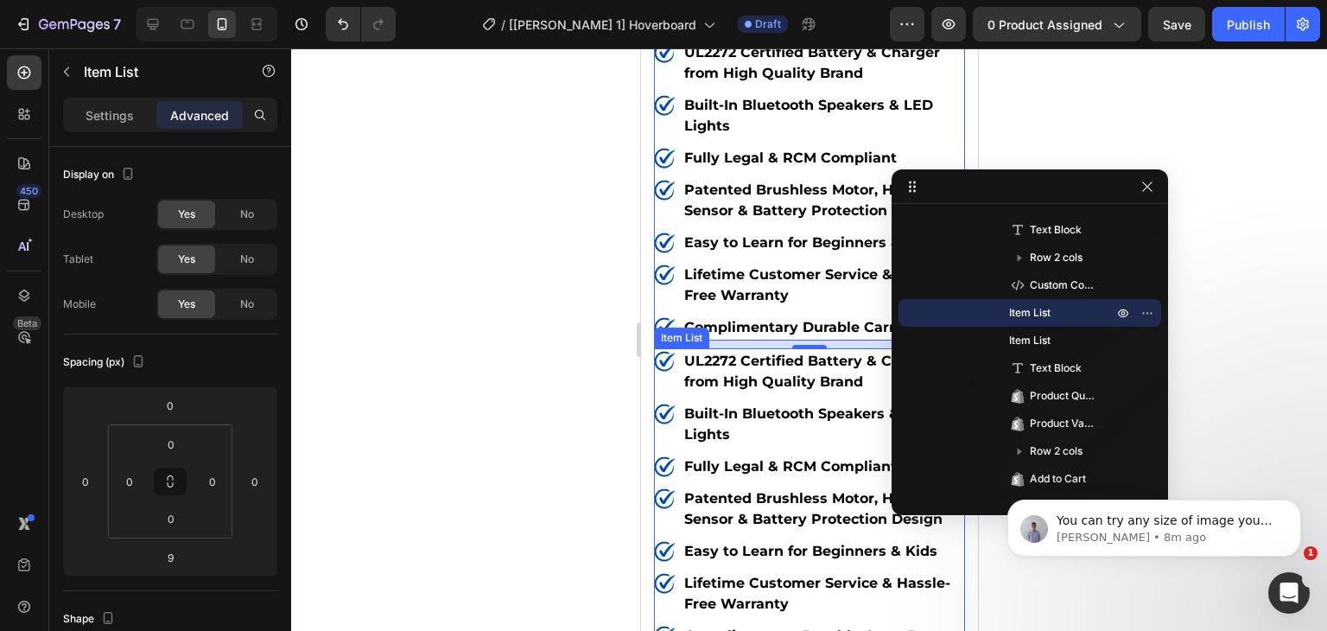
scroll to position [710, 0]
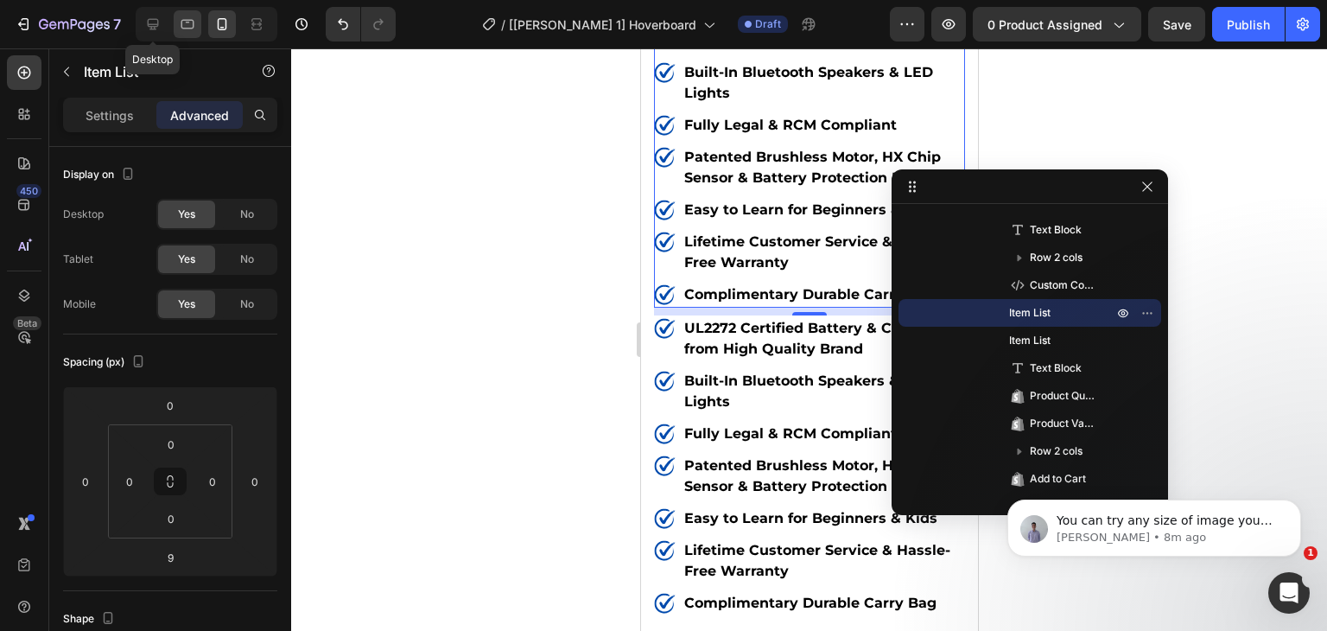
drag, startPoint x: 157, startPoint y: 18, endPoint x: 187, endPoint y: 35, distance: 33.7
click at [157, 17] on icon at bounding box center [152, 24] width 17 height 17
type input "10"
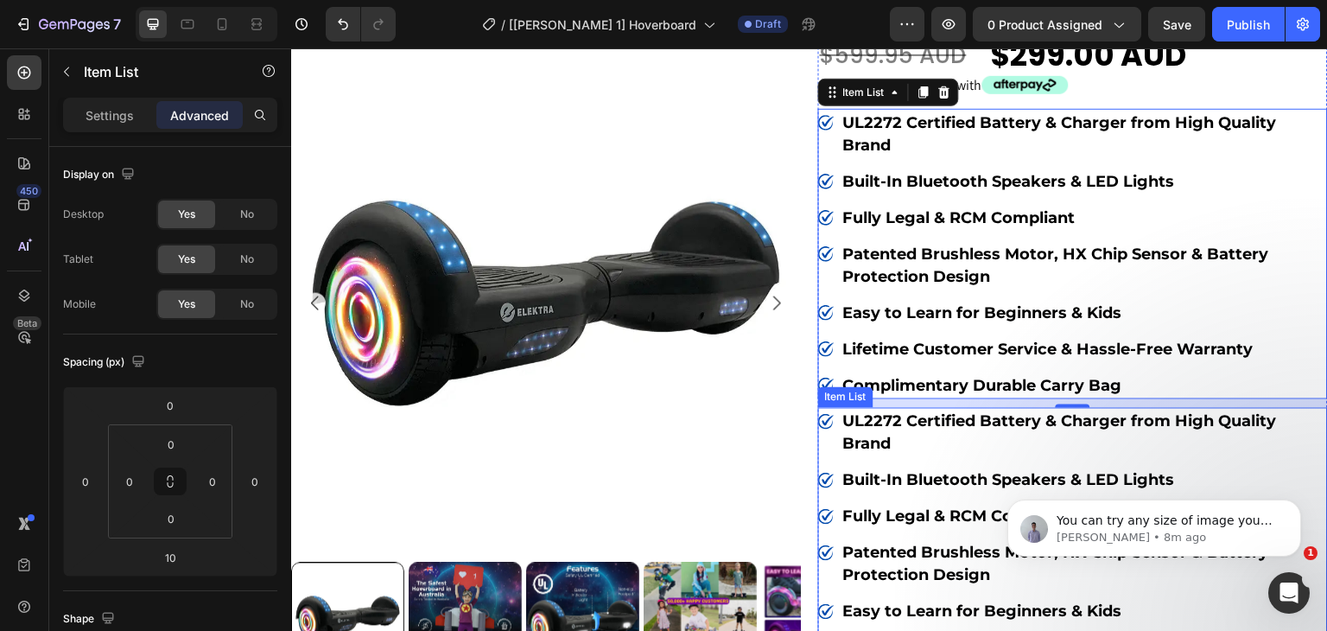
scroll to position [169, 0]
click at [818, 403] on div "Rivyo - Star Badge Rivyo Elektra Hoverboard Heading australia's safest hoverboa…" at bounding box center [1073, 523] width 510 height 1219
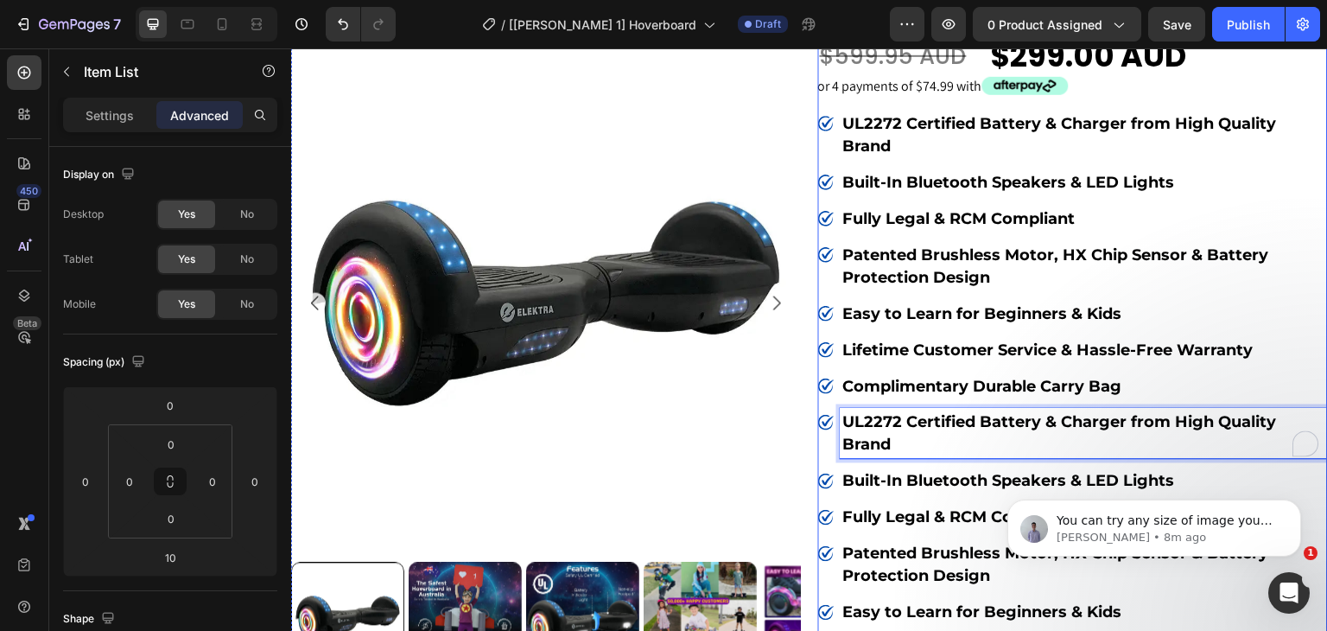
click at [818, 402] on div "Rivyo - Star Badge Rivyo Elektra Hoverboard Heading australia's safest hoverboa…" at bounding box center [1073, 523] width 510 height 1219
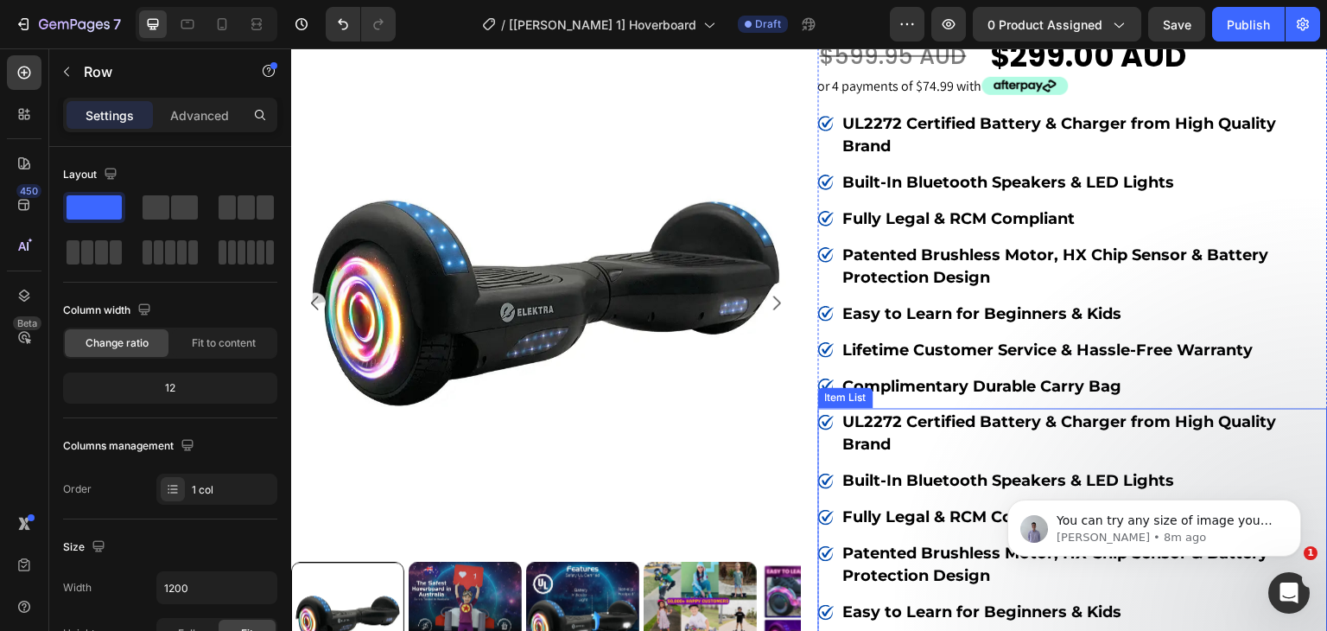
click at [827, 409] on div "UL2272 Certified Battery & Charger from High Quality Brand" at bounding box center [1073, 434] width 510 height 50
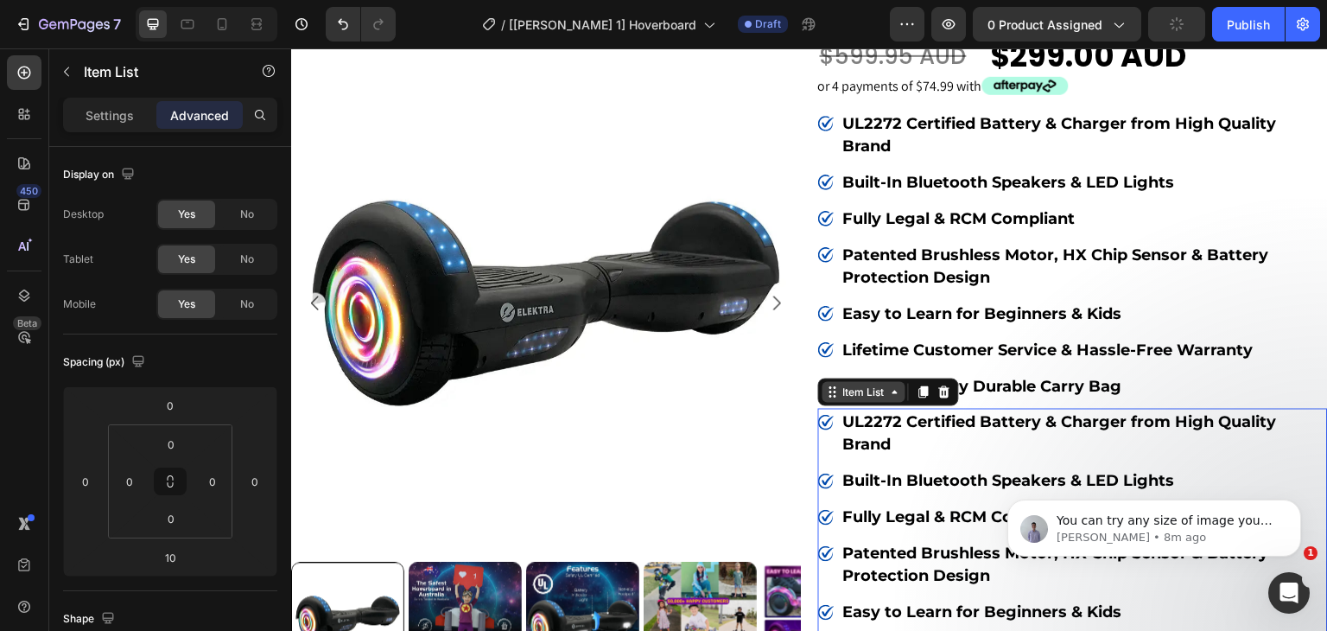
click at [852, 391] on div "Item List" at bounding box center [864, 392] width 48 height 16
click at [944, 385] on icon at bounding box center [944, 392] width 14 height 14
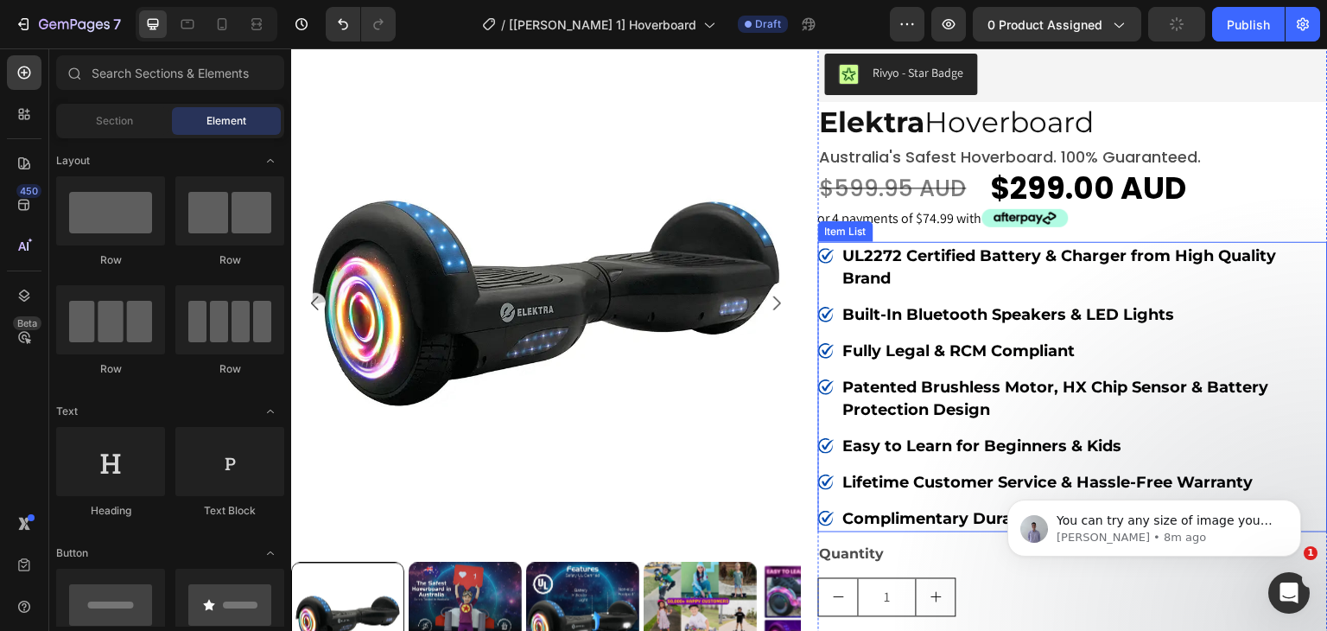
scroll to position [0, 0]
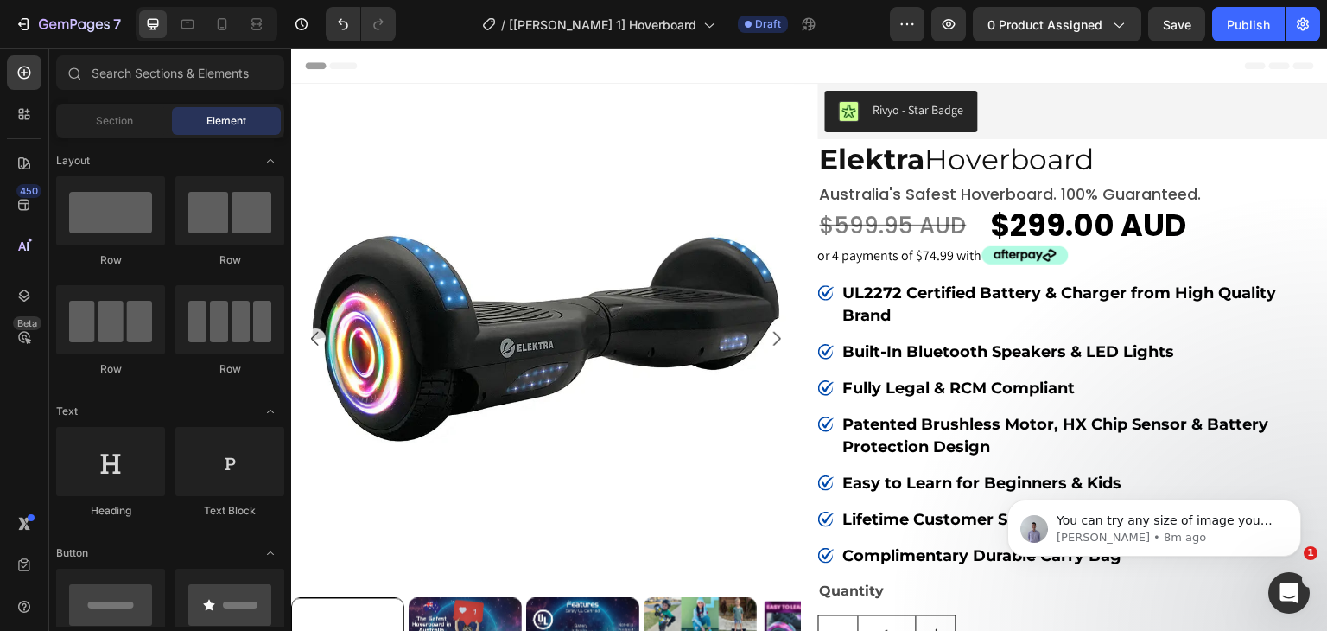
click at [204, 16] on div at bounding box center [207, 24] width 142 height 35
click at [211, 18] on div at bounding box center [222, 24] width 28 height 28
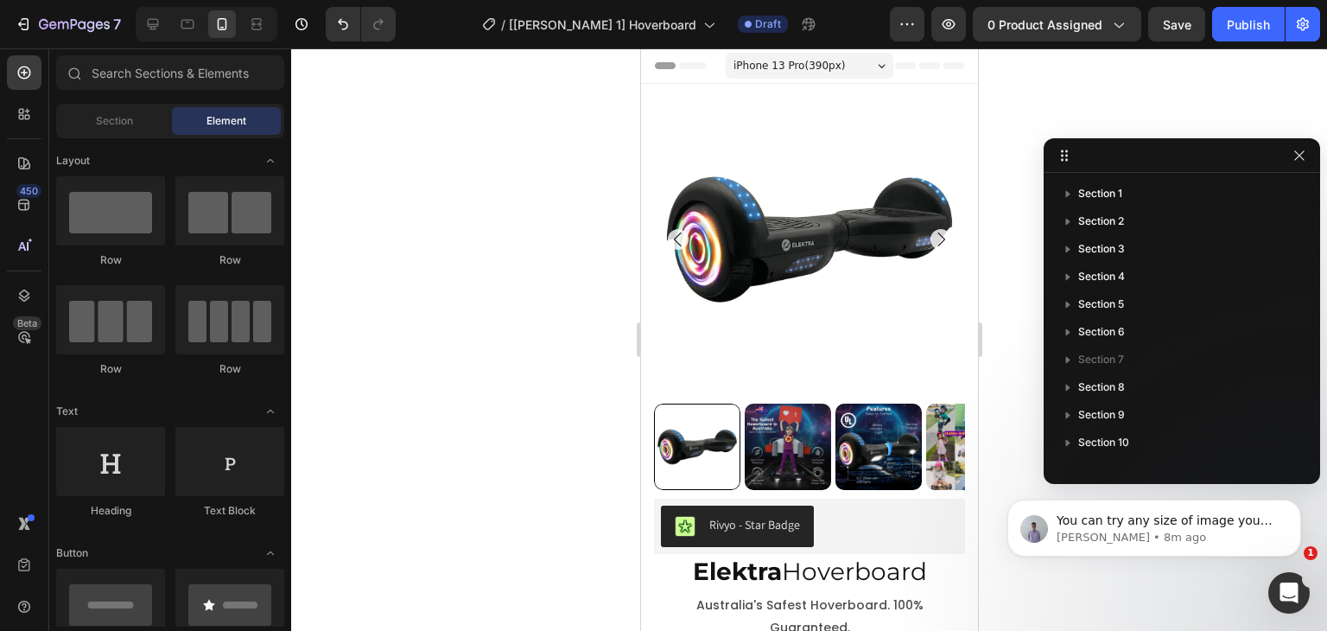
drag, startPoint x: 1102, startPoint y: 188, endPoint x: 1232, endPoint y: 154, distance: 135.0
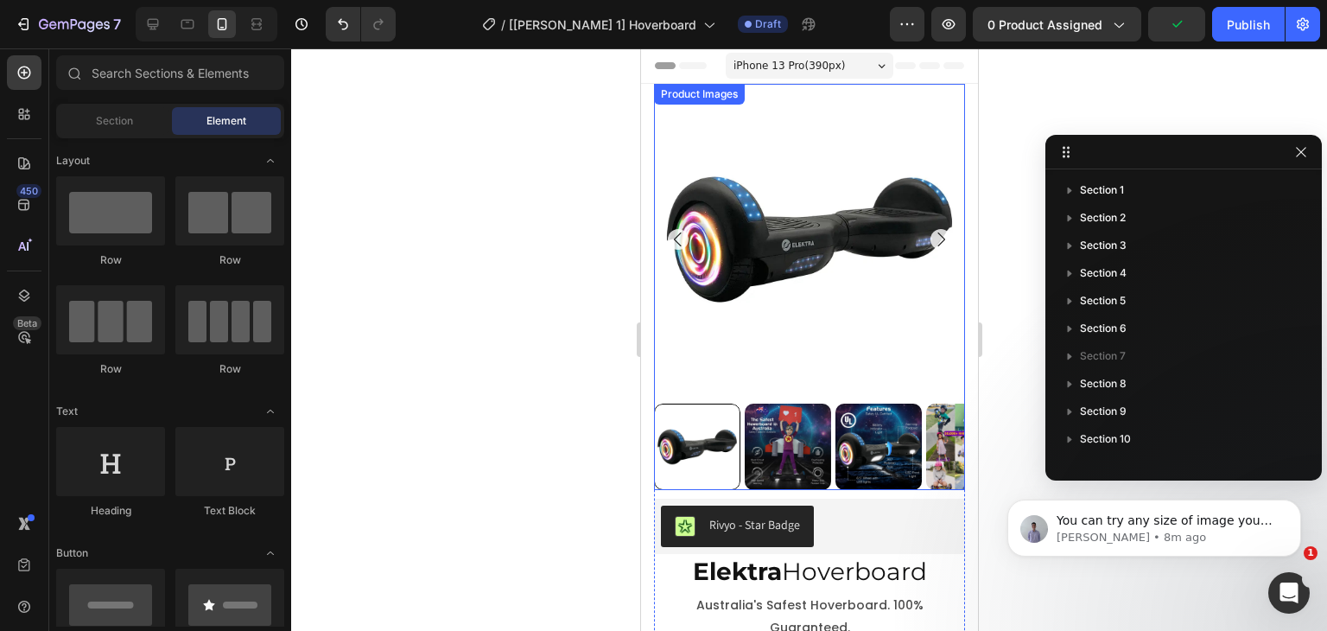
click at [702, 94] on div "Product Images" at bounding box center [699, 94] width 84 height 16
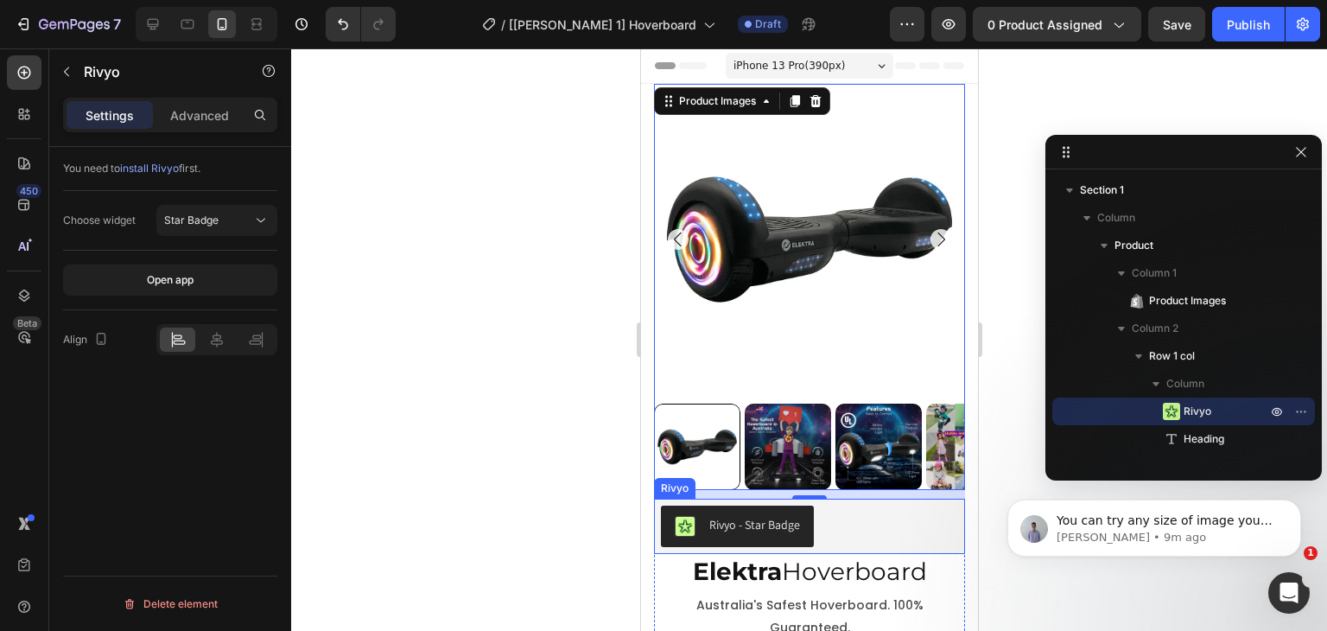
click at [827, 505] on div "Rivyo - Star Badge" at bounding box center [808, 525] width 297 height 41
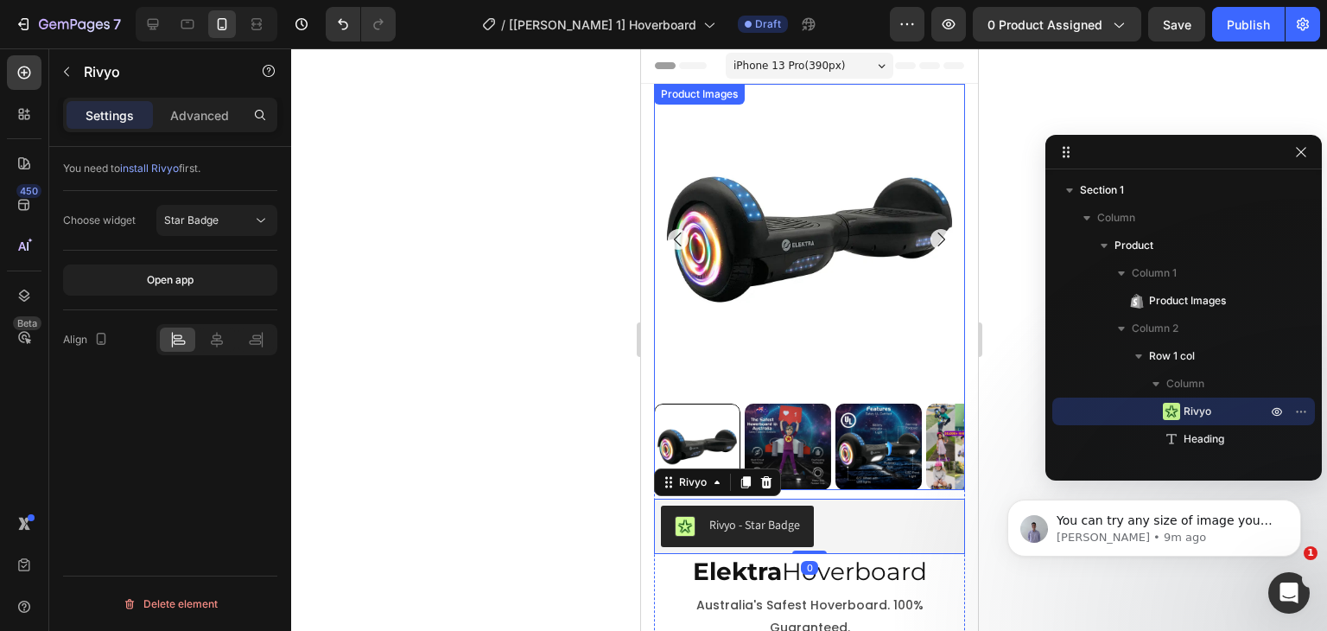
click at [709, 94] on div "Product Images" at bounding box center [699, 94] width 84 height 16
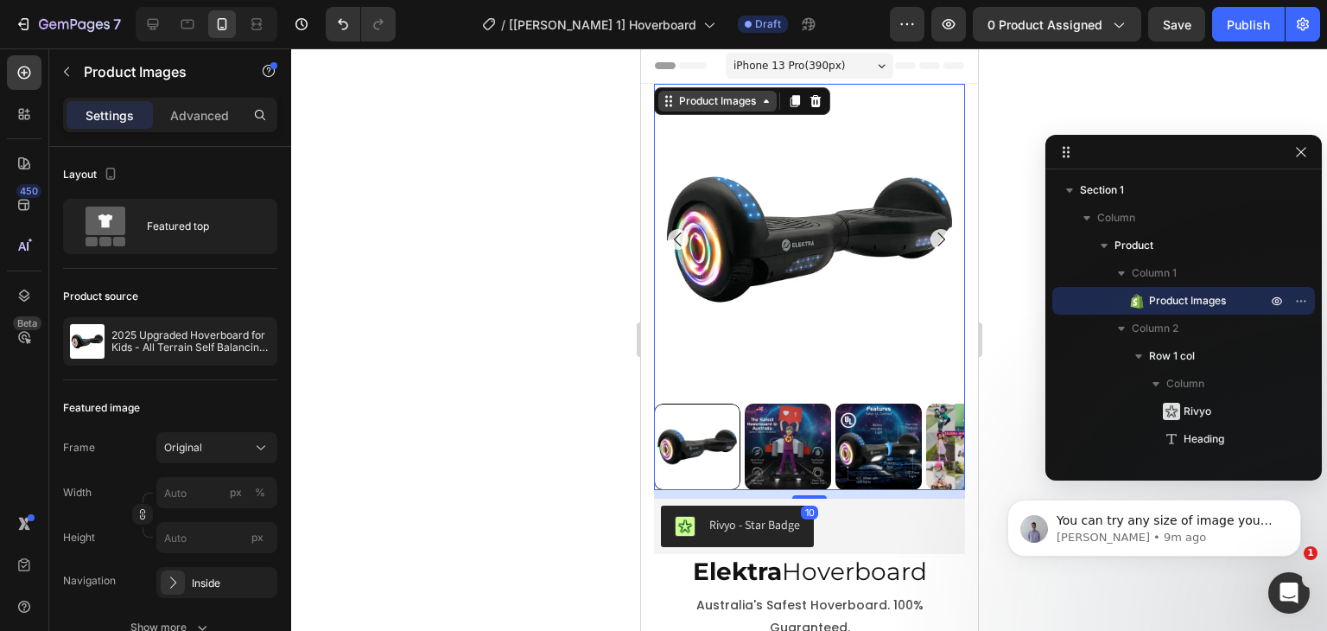
click at [723, 105] on div "Product Images" at bounding box center [717, 101] width 84 height 16
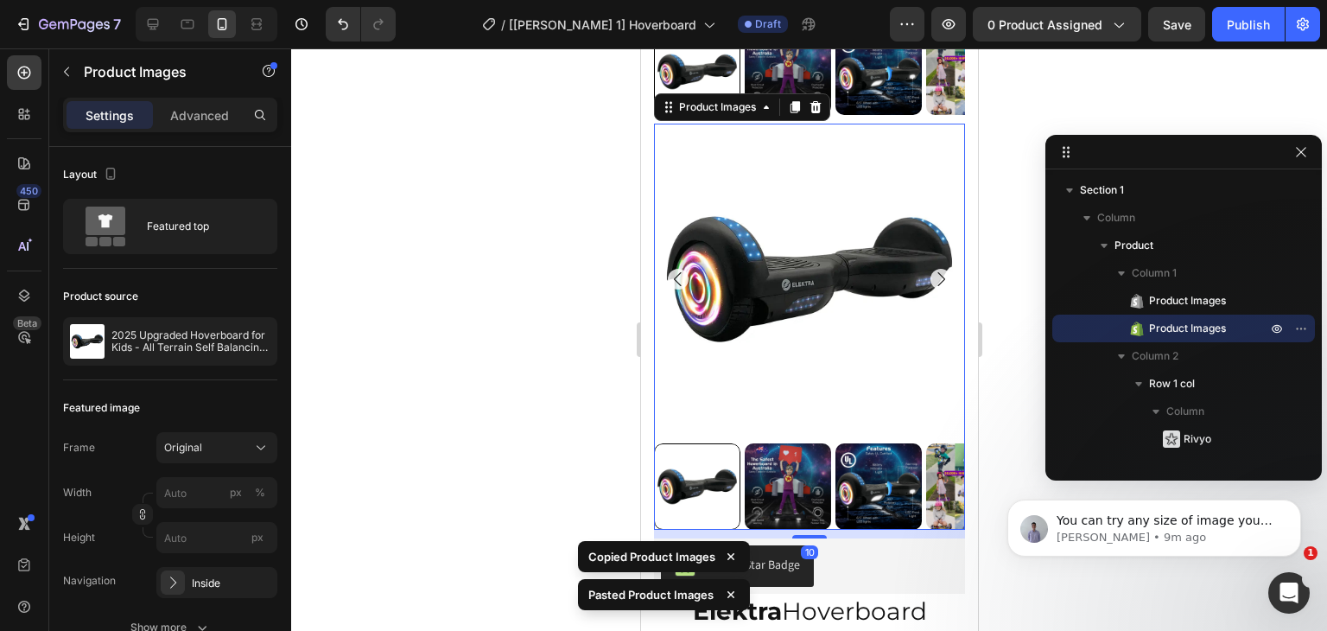
scroll to position [591, 0]
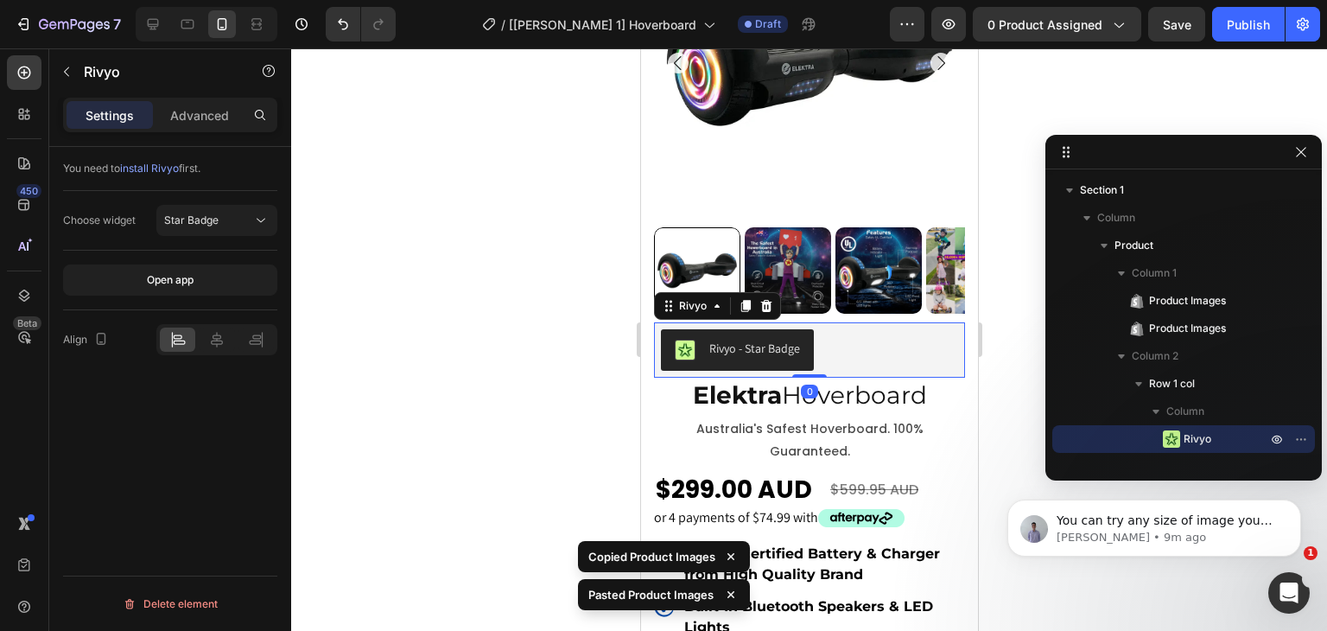
click at [830, 329] on div "Rivyo - Star Badge" at bounding box center [808, 349] width 297 height 41
click at [662, 378] on h2 "Elektra Hoverboard" at bounding box center [808, 395] width 311 height 35
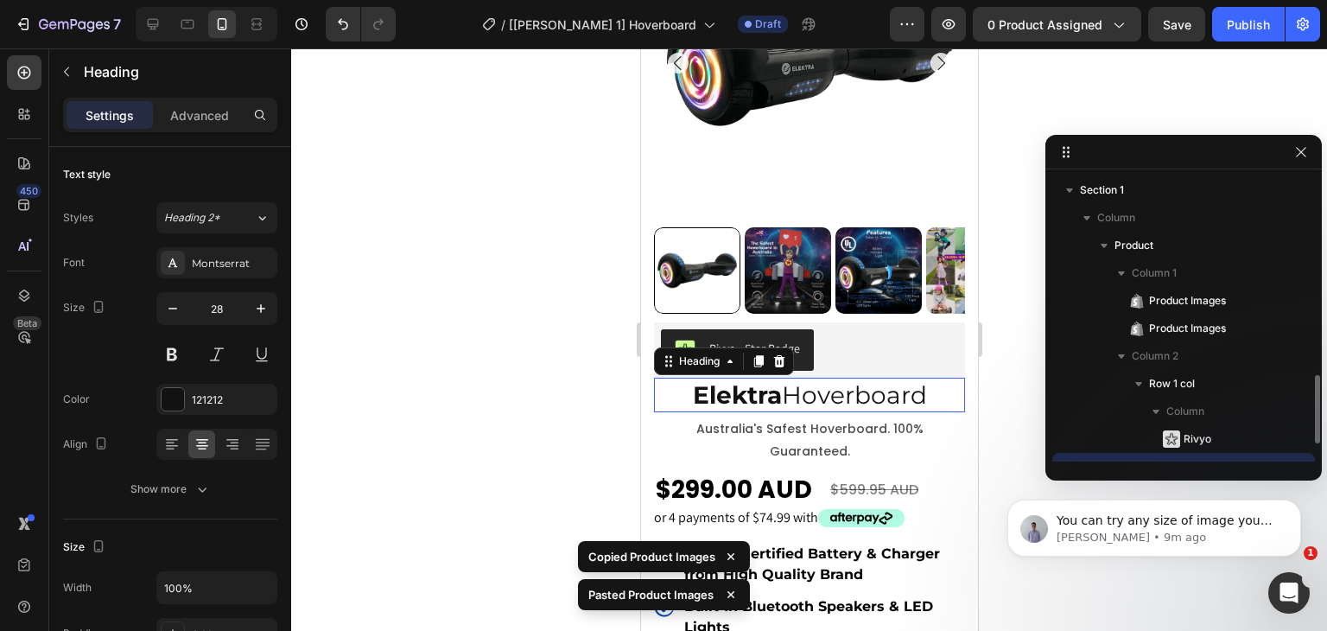
scroll to position [161, 0]
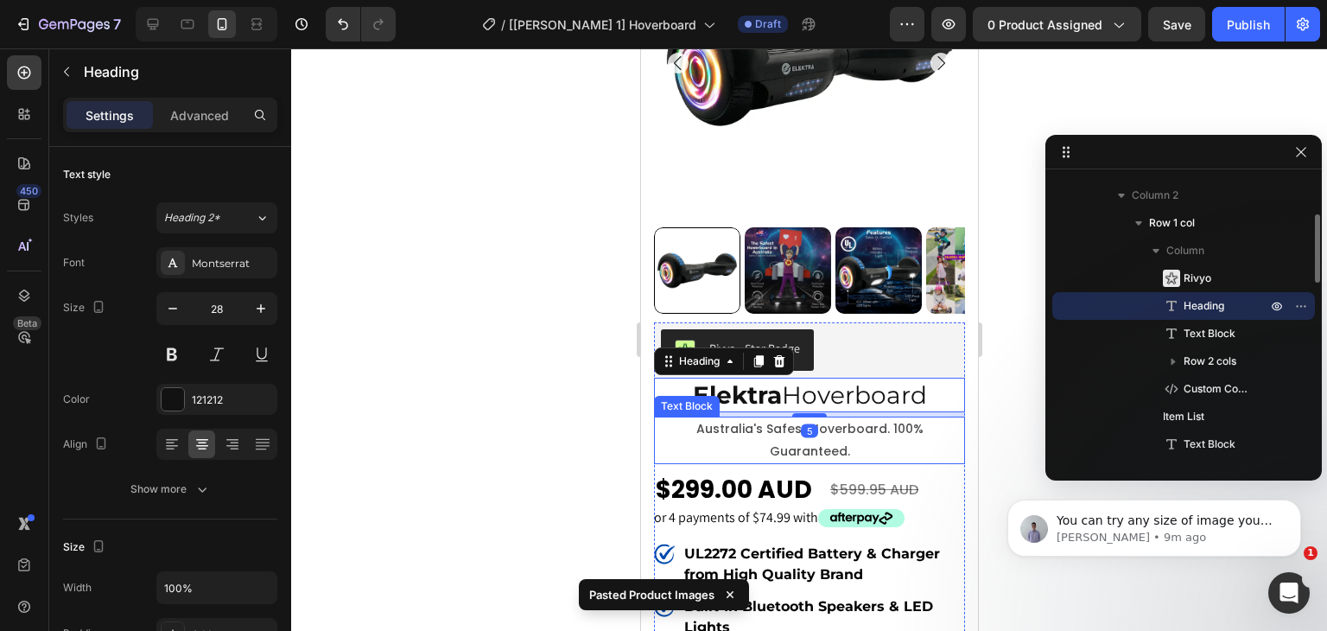
click at [663, 418] on p "australia's safest hoverboard. 100% guaranteed." at bounding box center [809, 439] width 308 height 43
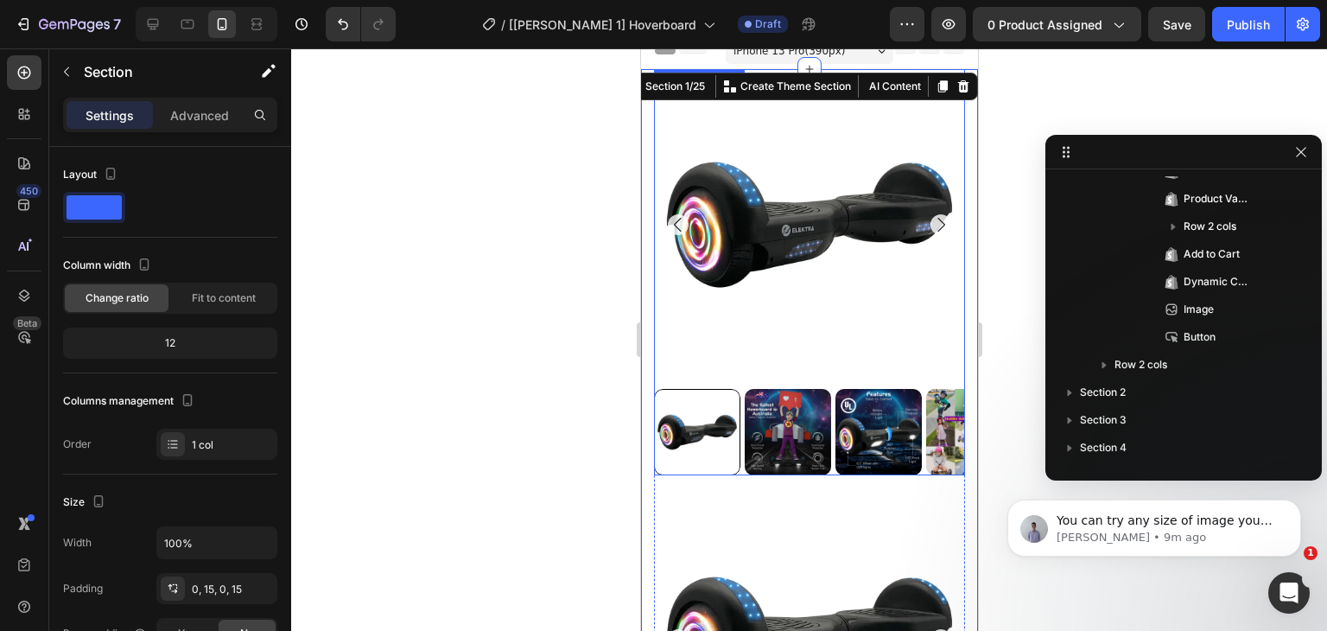
scroll to position [0, 0]
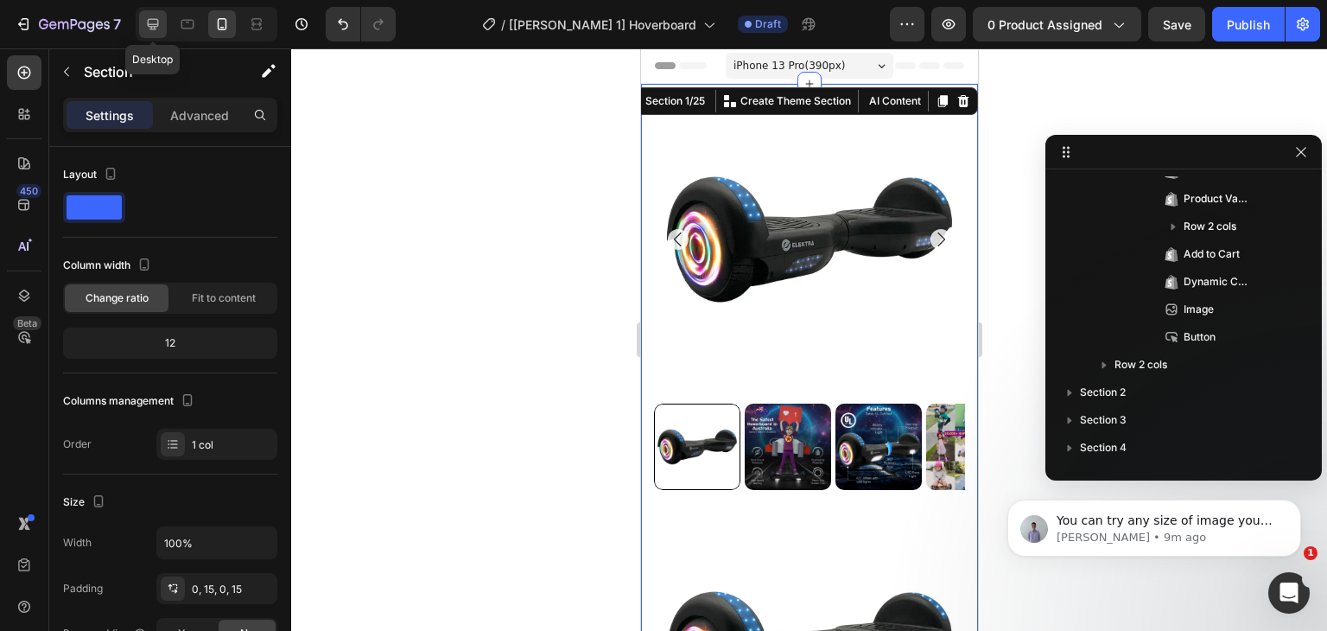
click at [156, 20] on icon at bounding box center [153, 24] width 11 height 11
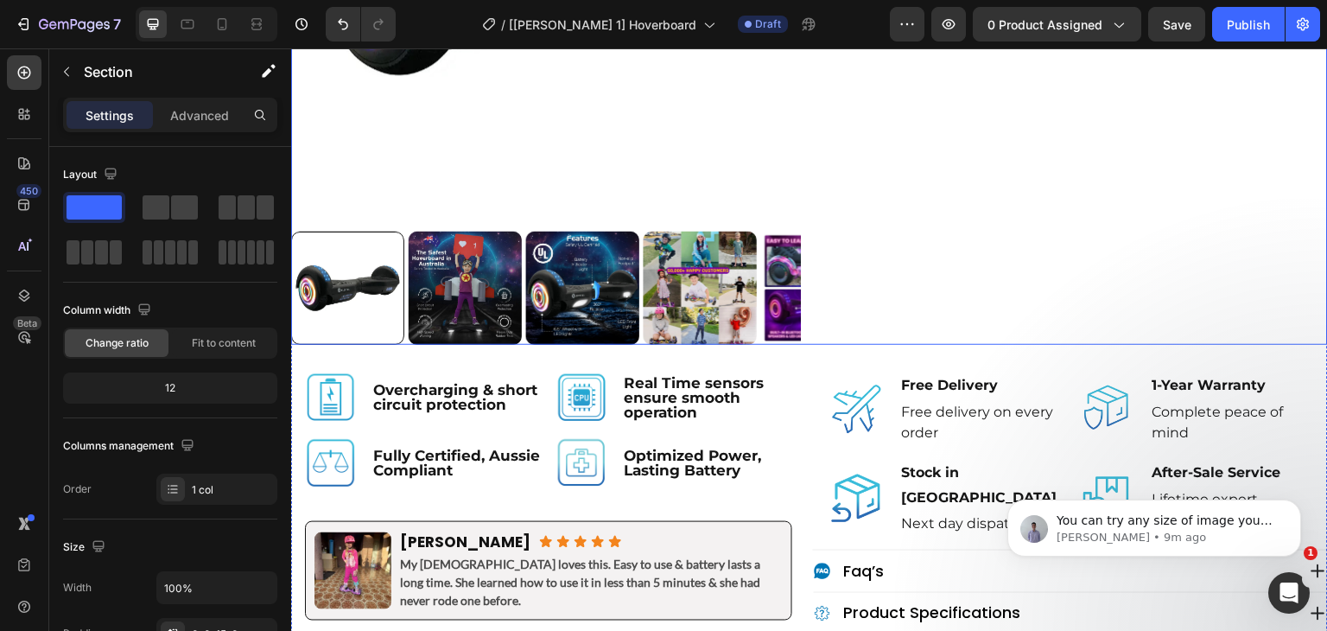
scroll to position [1037, 0]
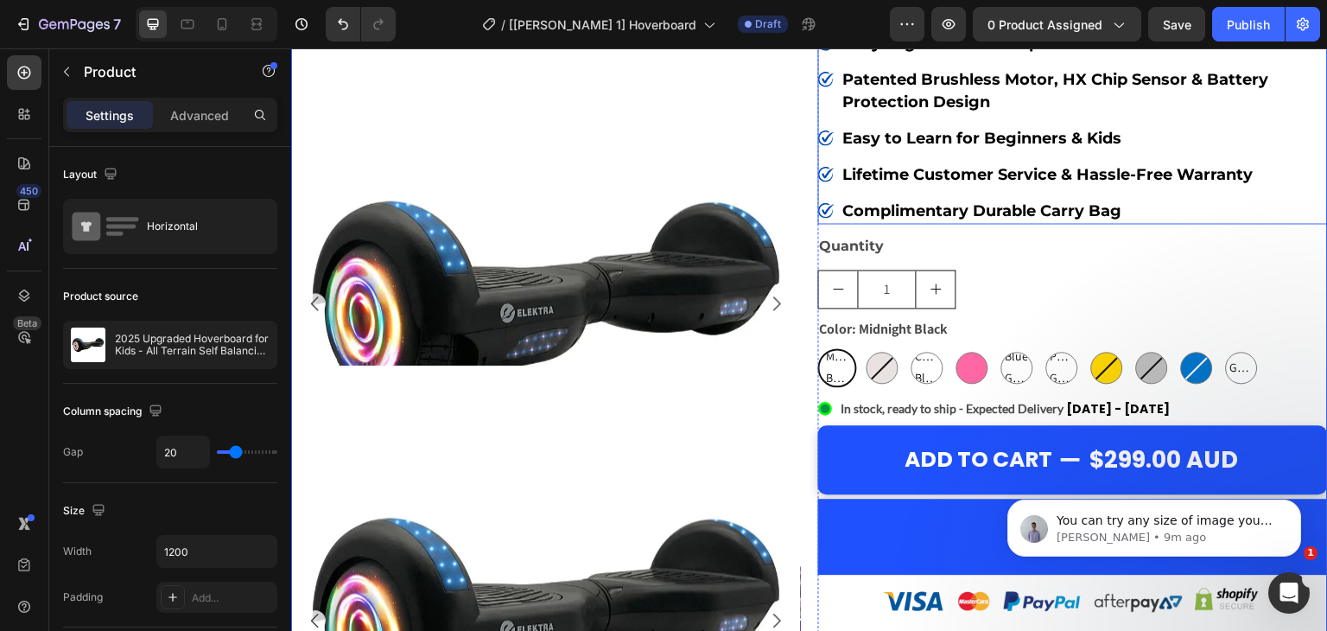
scroll to position [85, 0]
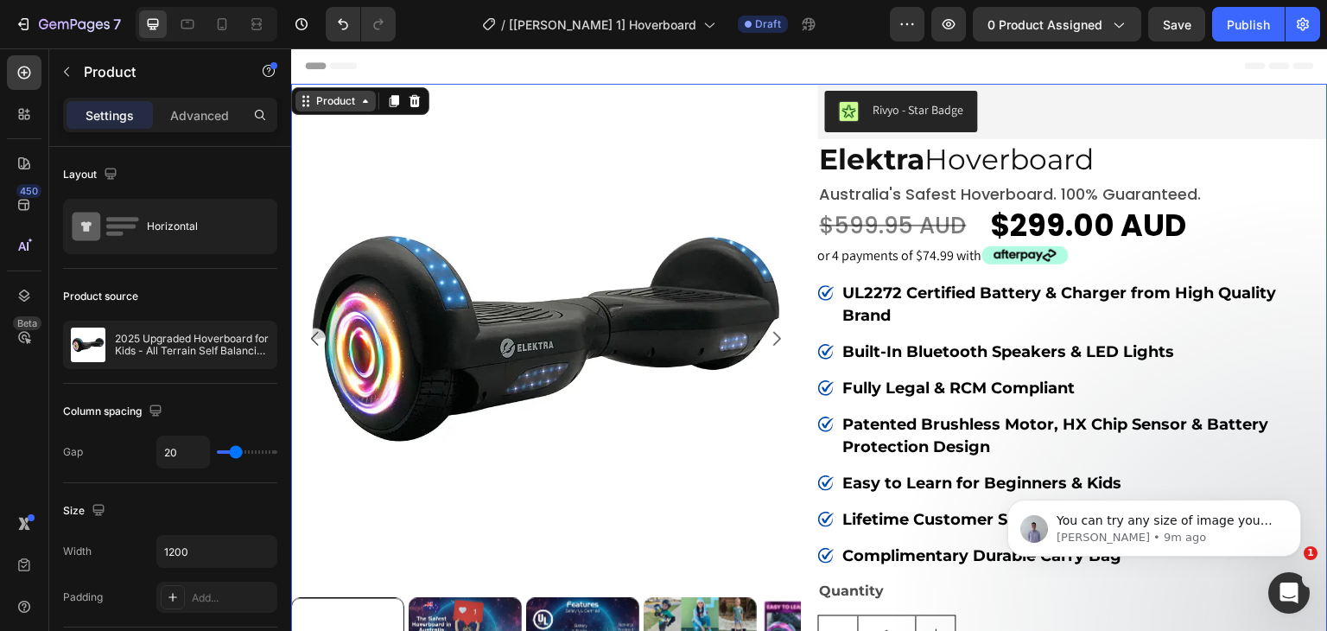
click at [333, 99] on div "Product" at bounding box center [336, 101] width 46 height 16
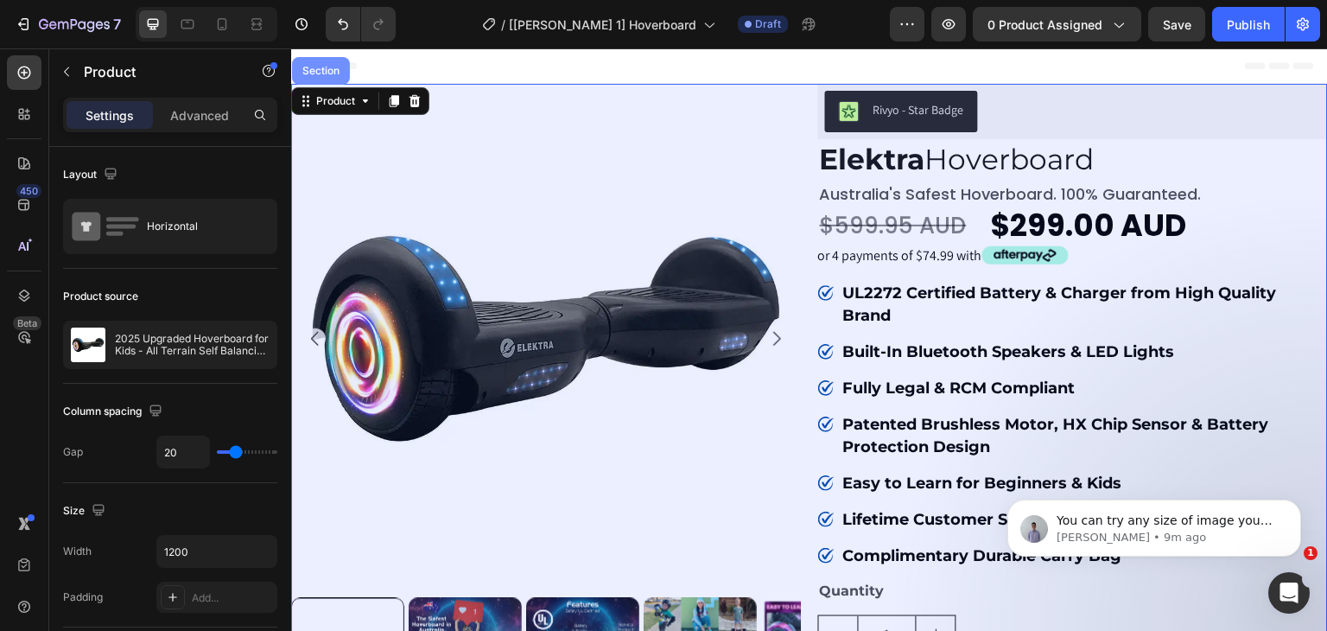
click at [321, 78] on div "Section" at bounding box center [321, 71] width 58 height 28
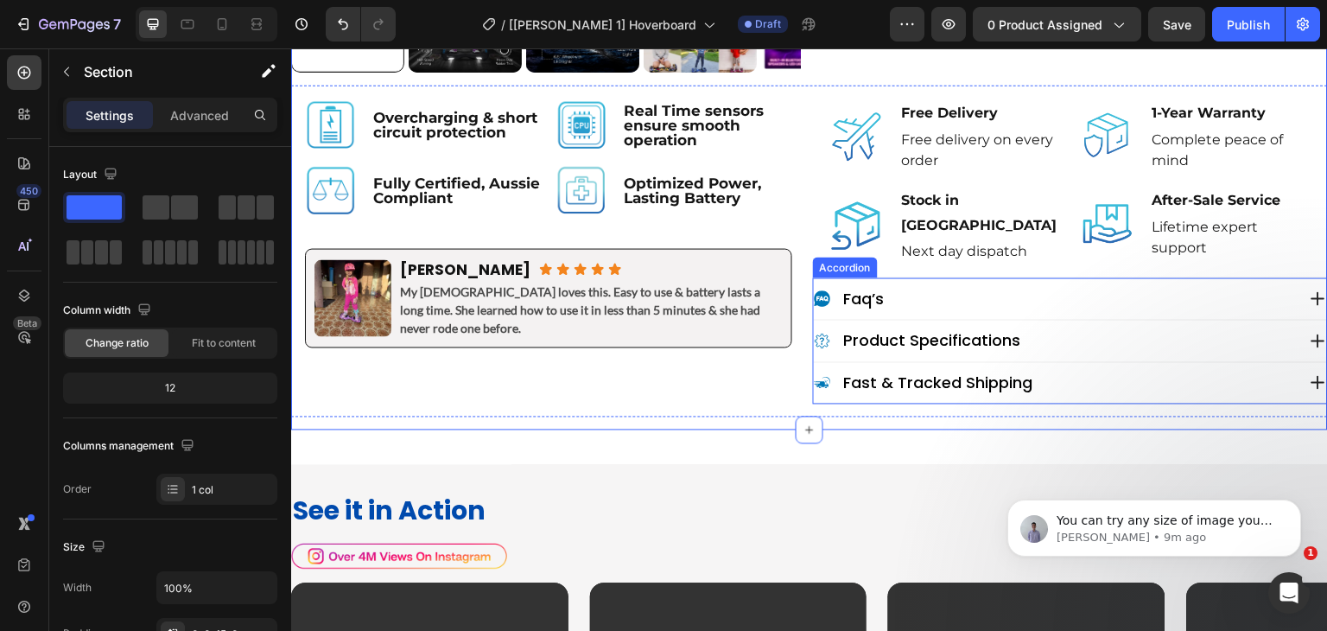
scroll to position [1152, 0]
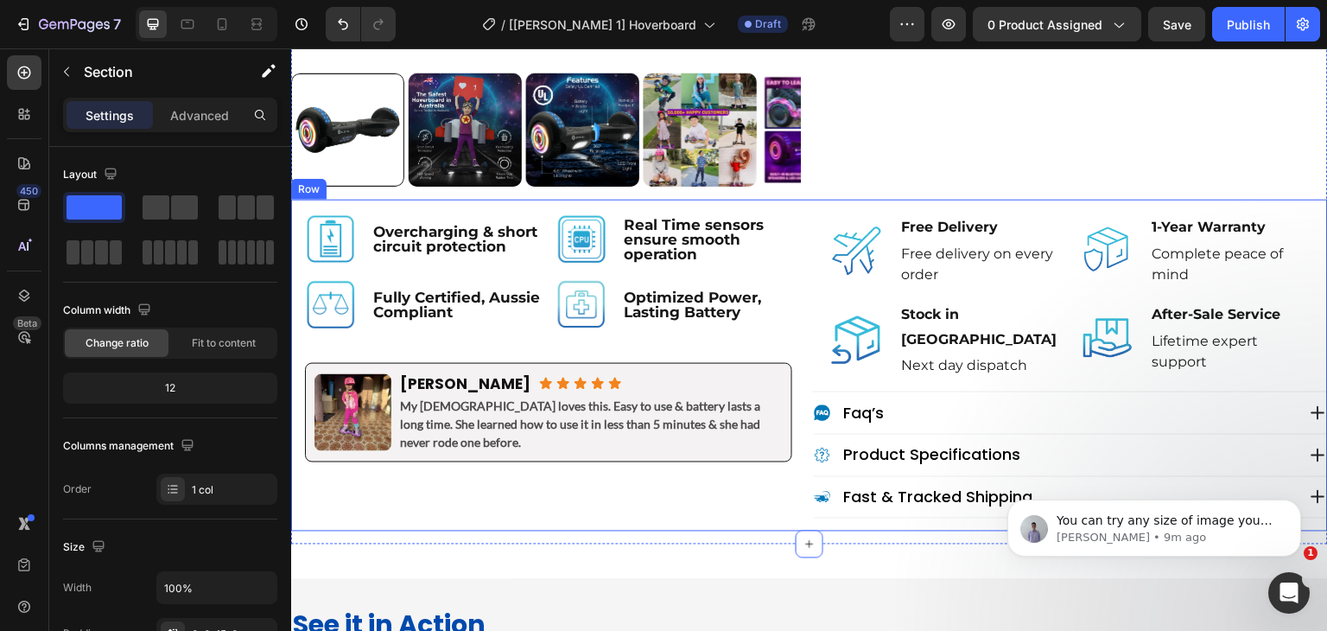
click at [803, 229] on div "Image Overcharging & short circuit protection Text Block Row Image Real Time se…" at bounding box center [809, 366] width 1037 height 332
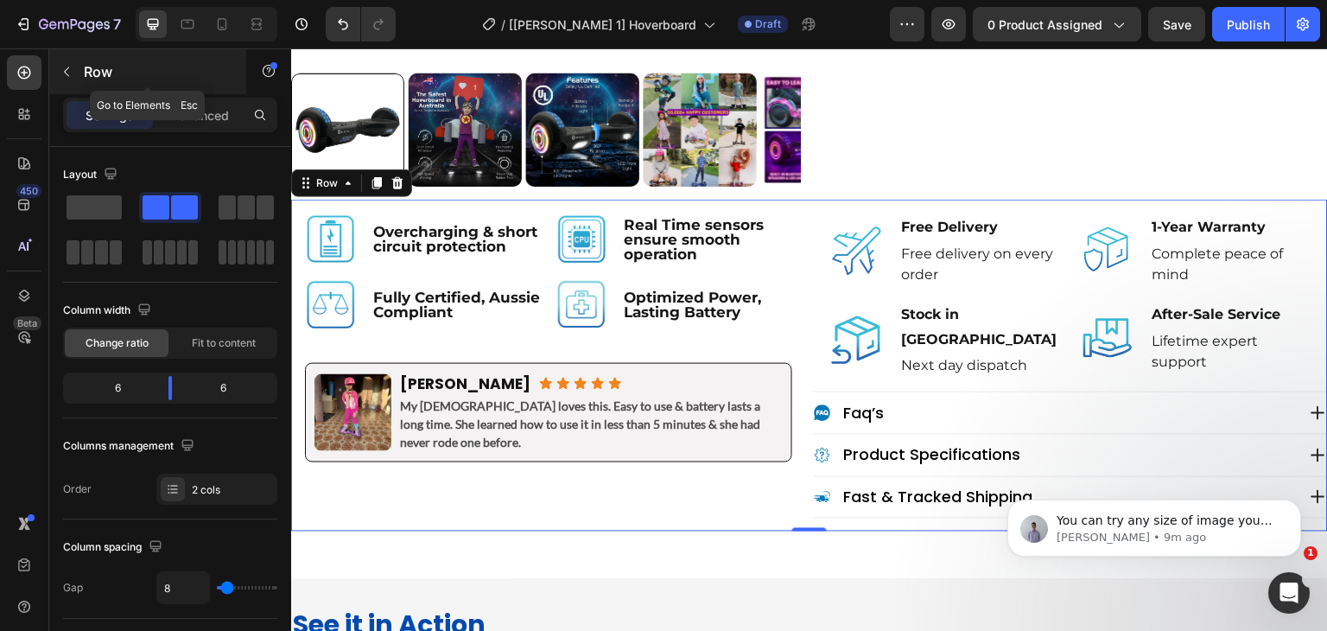
click at [72, 73] on icon "button" at bounding box center [67, 72] width 14 height 14
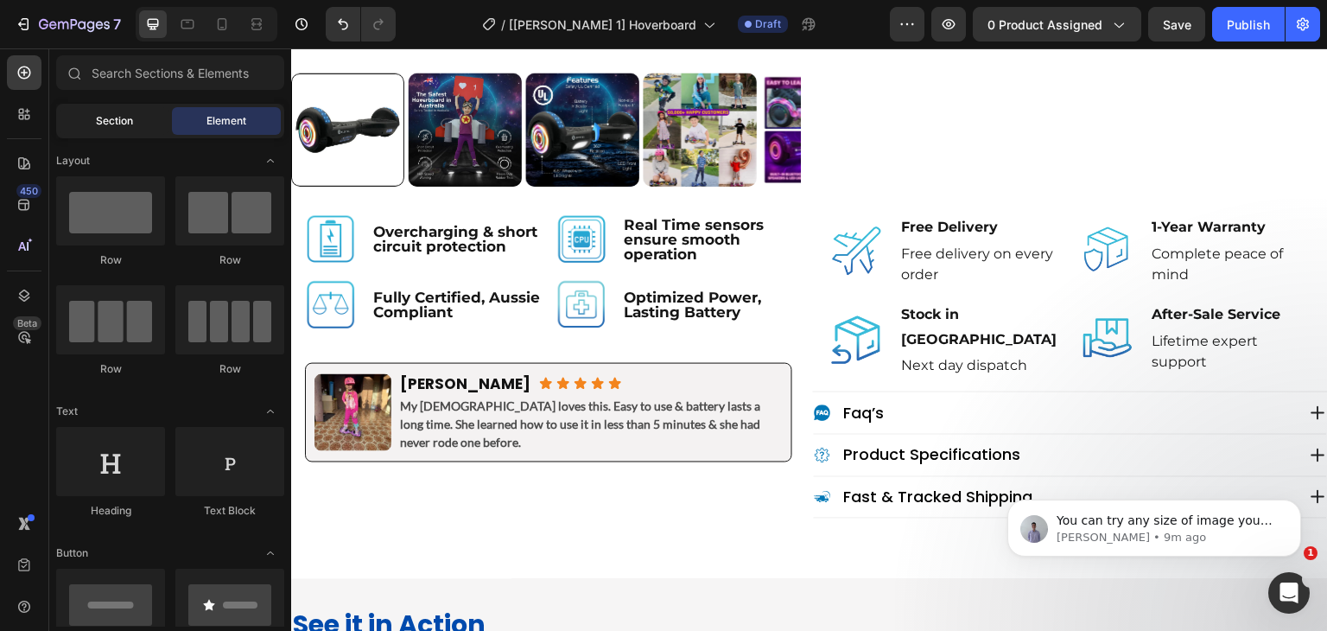
click at [118, 113] on span "Section" at bounding box center [114, 121] width 37 height 16
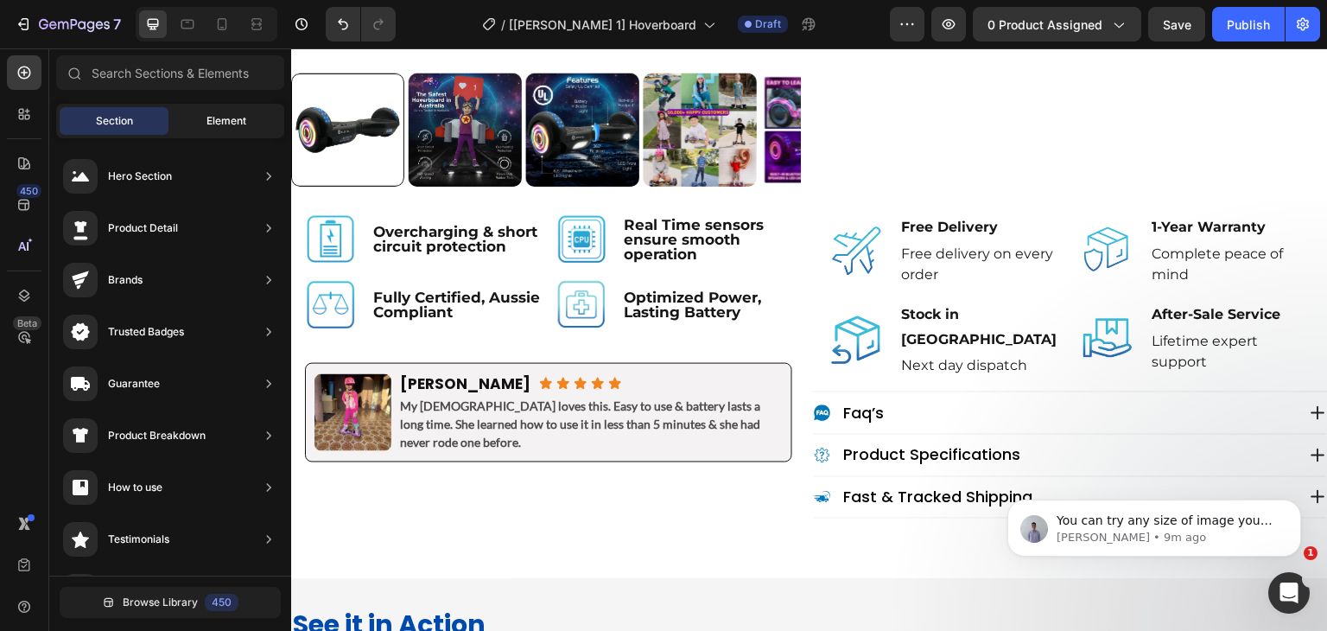
click at [204, 118] on div "Element" at bounding box center [226, 121] width 109 height 28
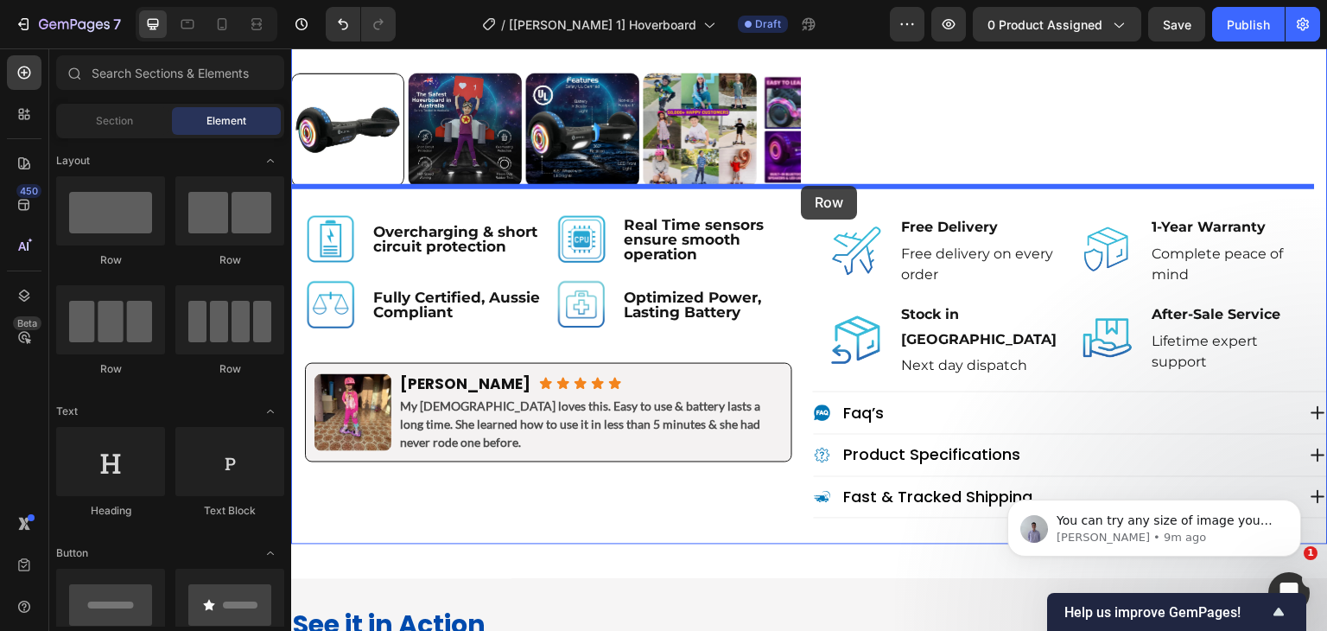
drag, startPoint x: 414, startPoint y: 269, endPoint x: 801, endPoint y: 186, distance: 395.8
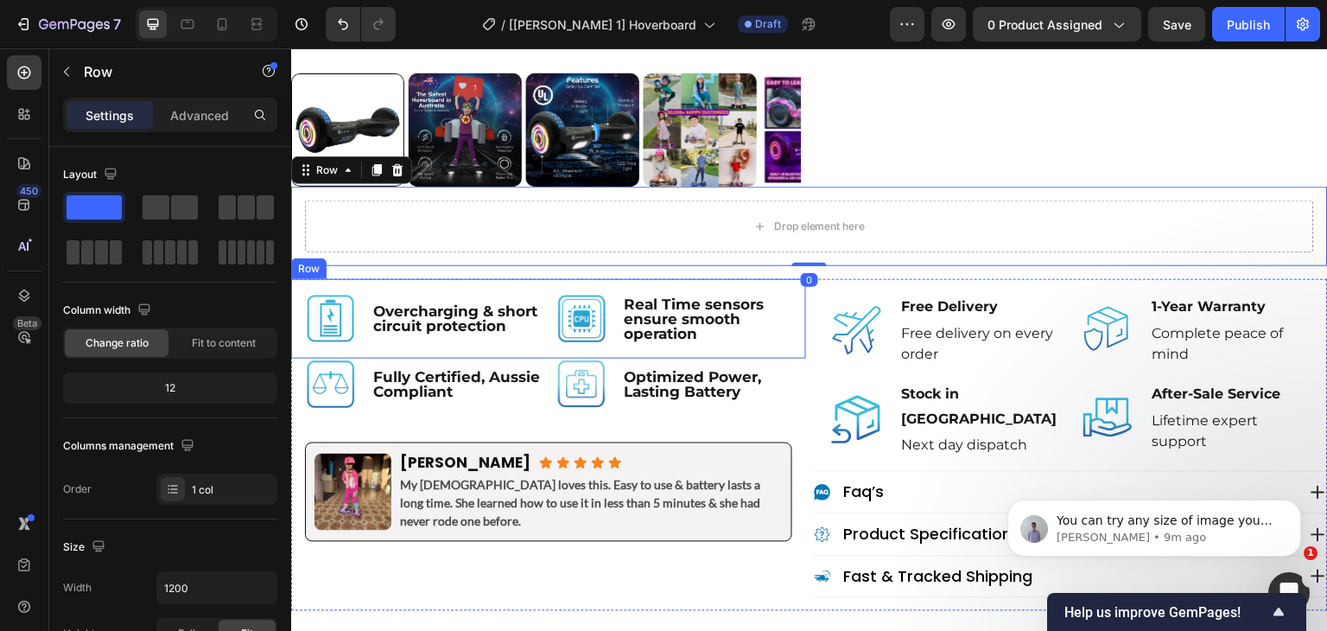
click at [797, 282] on div "Image Overcharging & short circuit protection Text Block Row Image Real Time se…" at bounding box center [548, 318] width 515 height 79
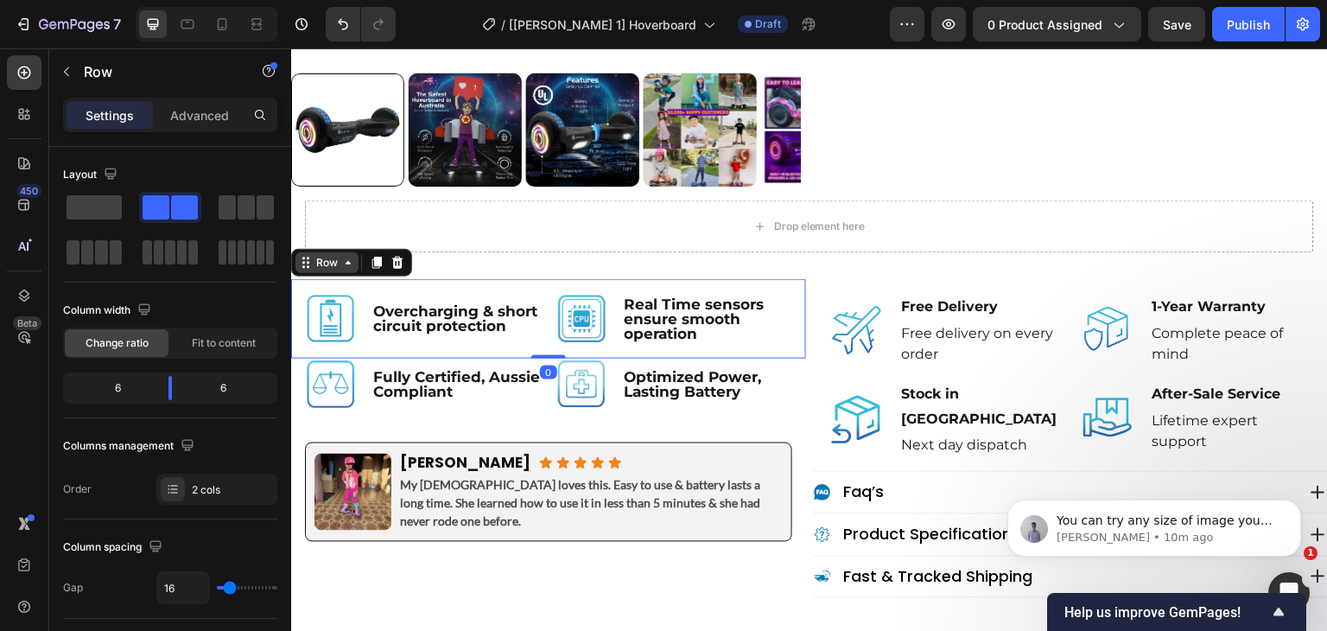
click at [327, 252] on div "Row" at bounding box center [326, 262] width 63 height 21
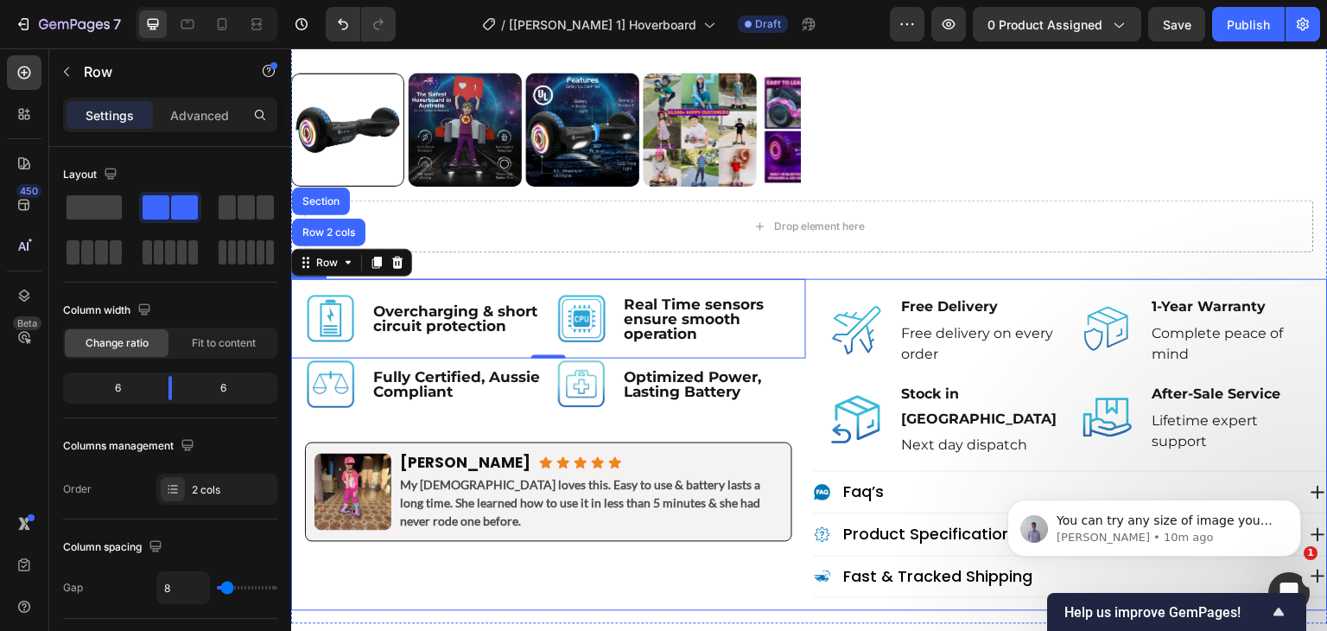
click at [804, 279] on div "Image Overcharging & short circuit protection Text Block Row Image Real Time se…" at bounding box center [809, 445] width 1037 height 332
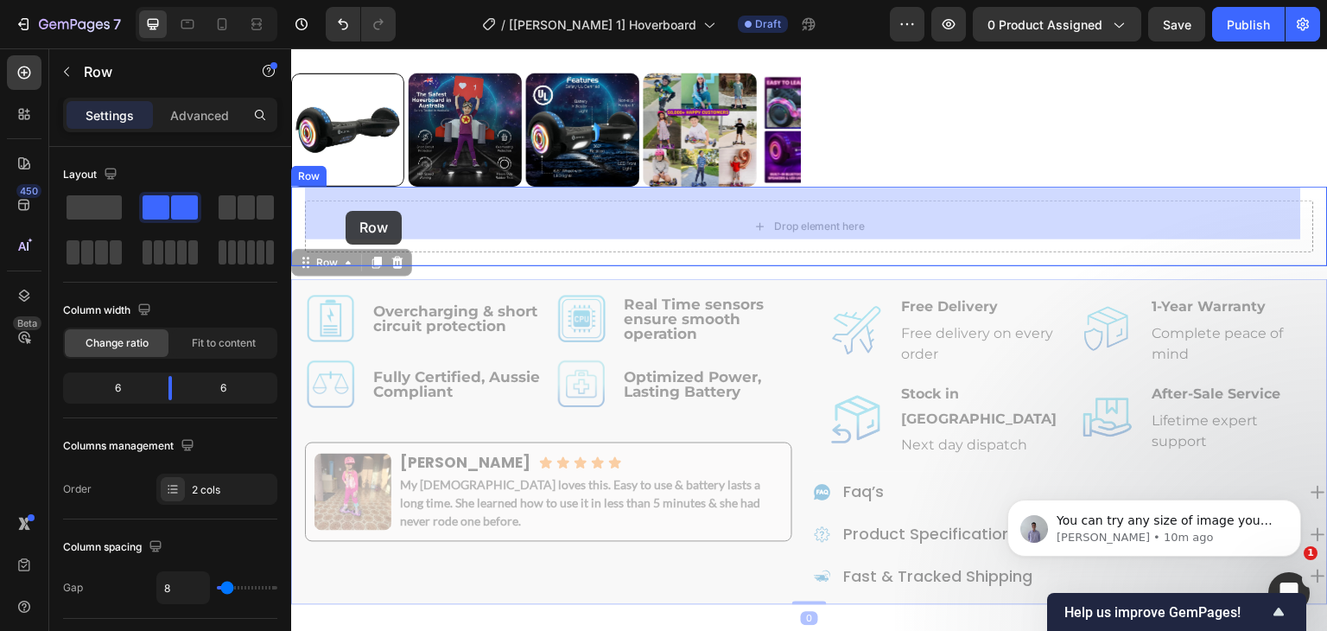
drag, startPoint x: 332, startPoint y: 254, endPoint x: 346, endPoint y: 211, distance: 45.4
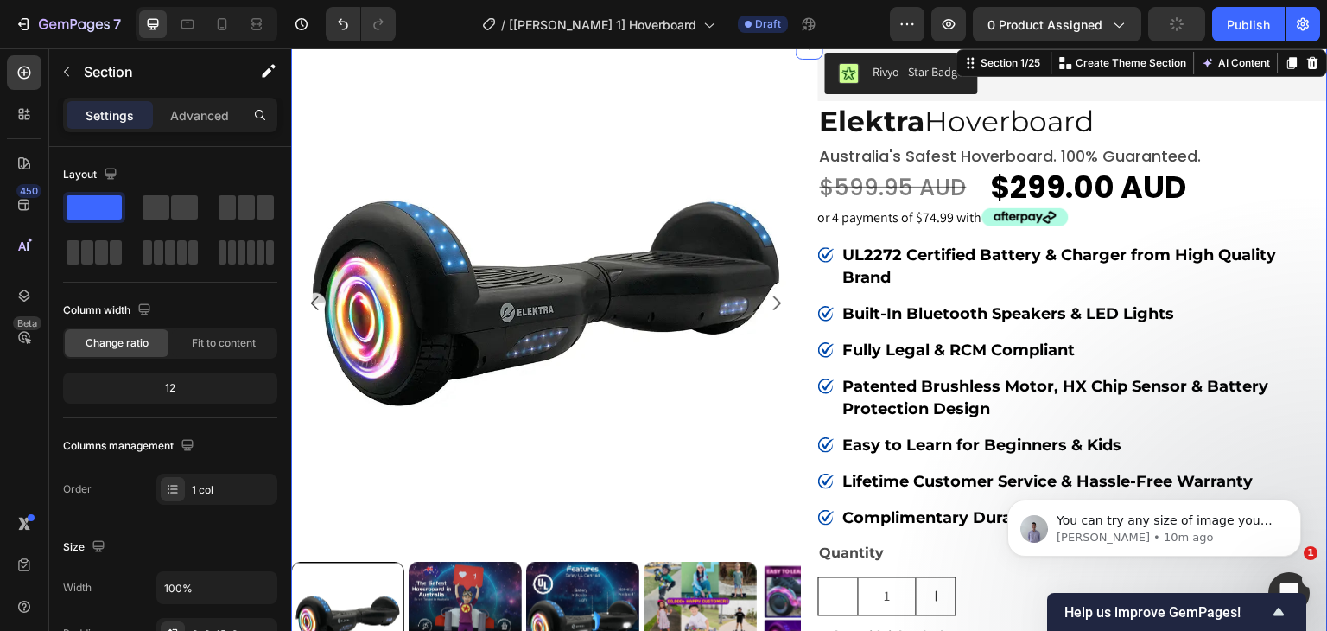
scroll to position [0, 0]
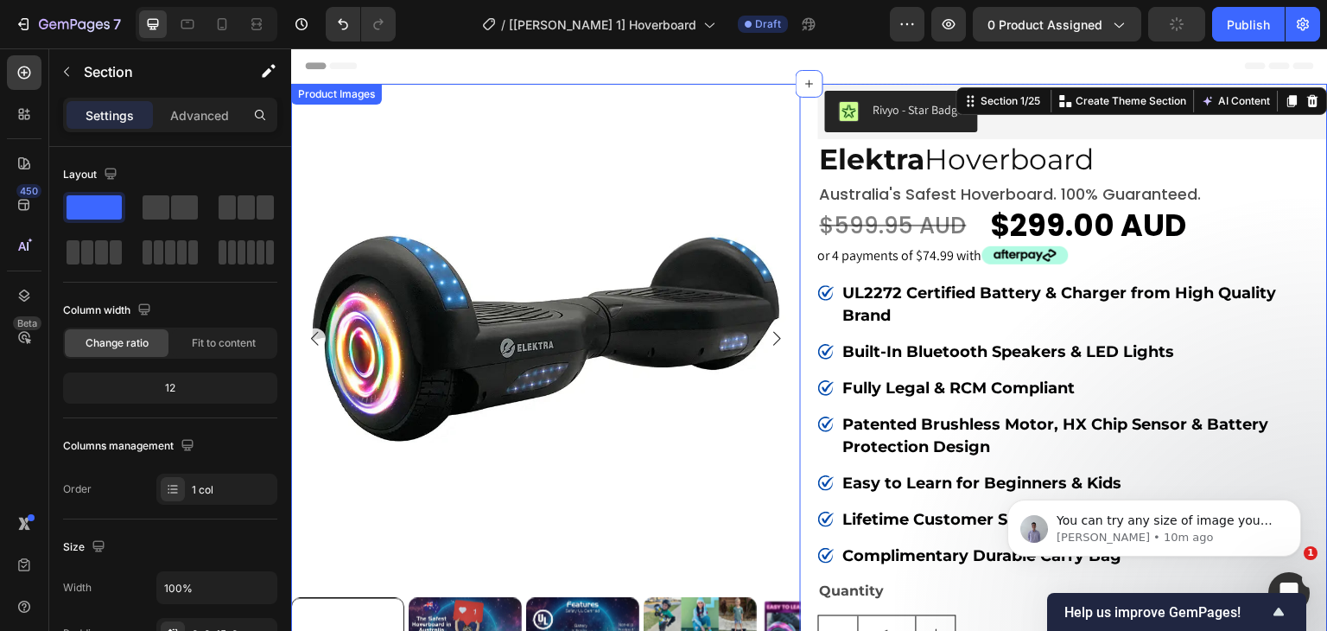
click at [346, 94] on div "Product Images" at bounding box center [337, 94] width 84 height 16
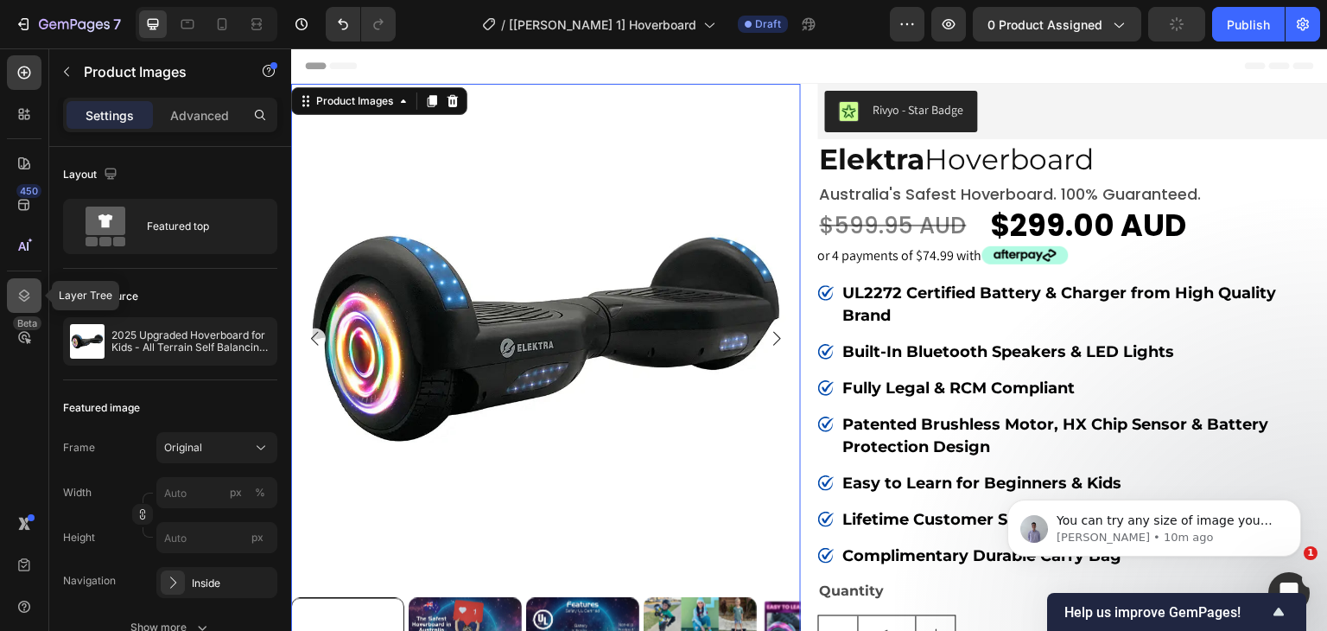
click at [18, 289] on icon at bounding box center [24, 295] width 17 height 17
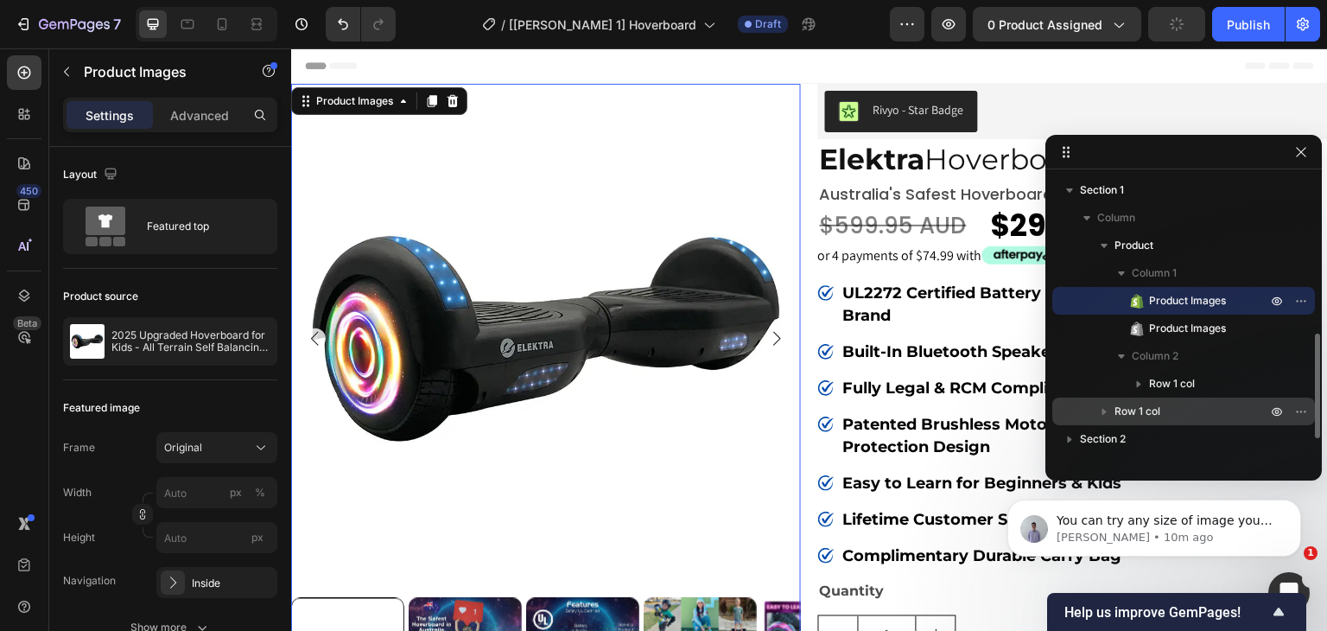
scroll to position [115, 0]
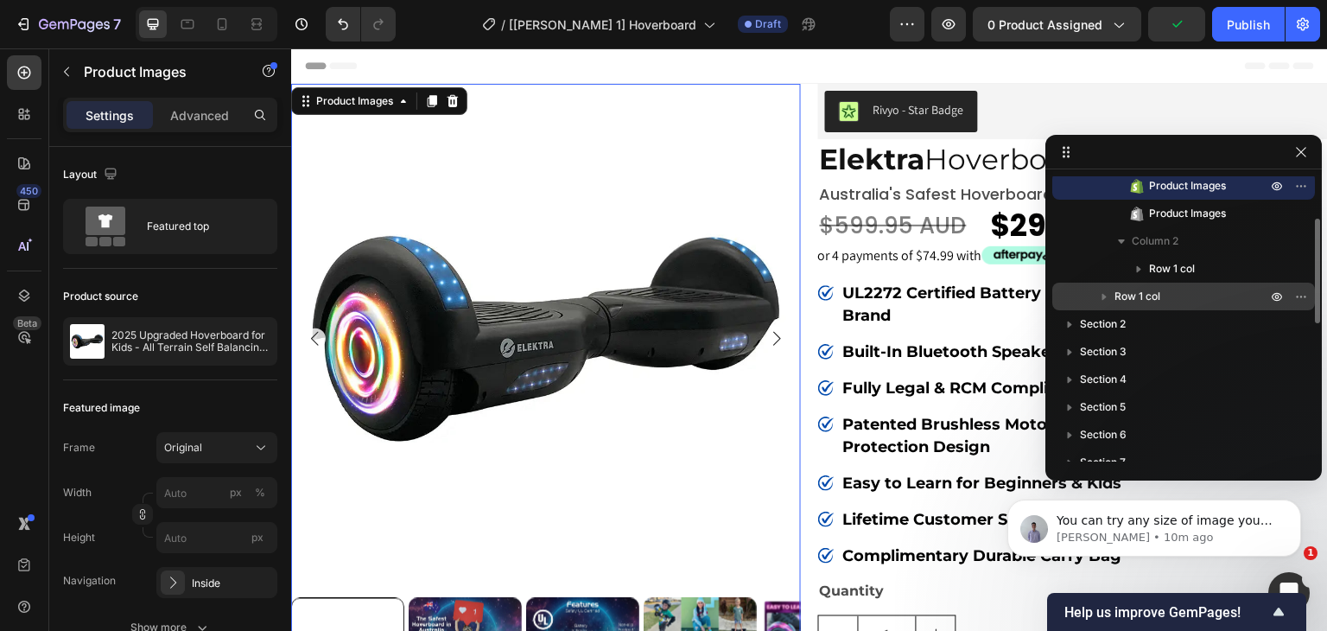
drag, startPoint x: 1165, startPoint y: 270, endPoint x: 1121, endPoint y: 298, distance: 51.8
click at [1155, 308] on div "Product Column 1 Product Images Product Images Column 2 Row 1 col Row 1 col" at bounding box center [1183, 214] width 263 height 194
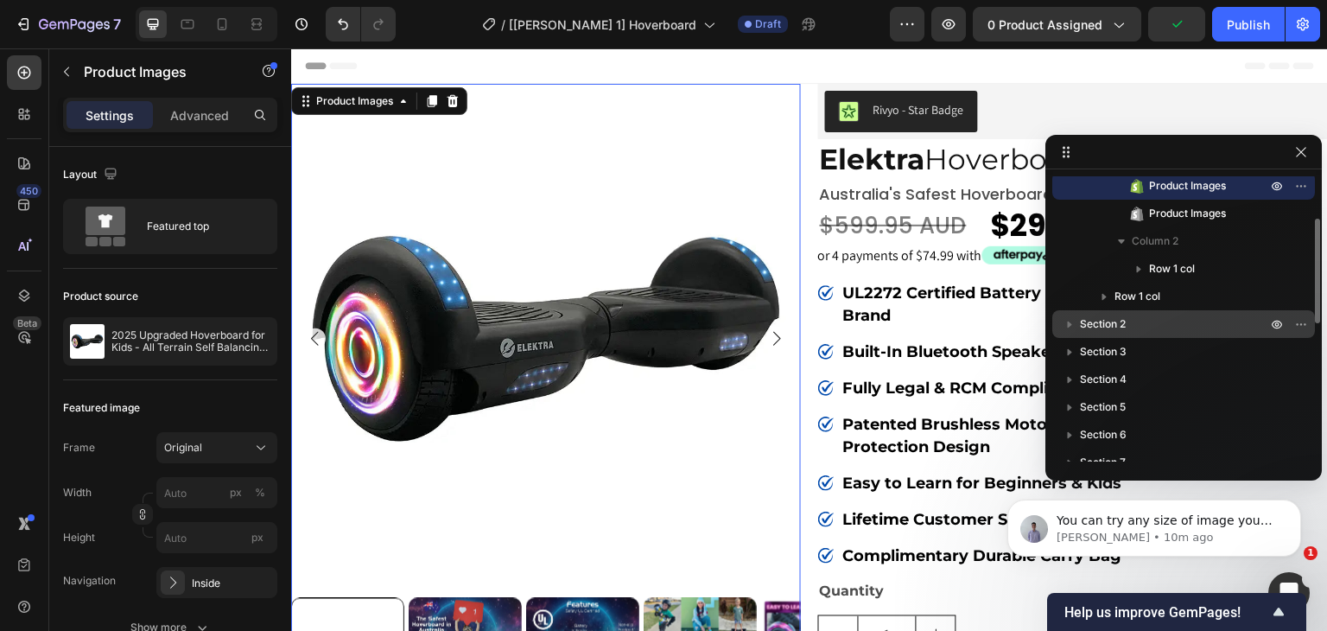
drag, startPoint x: 1120, startPoint y: 298, endPoint x: 1123, endPoint y: 308, distance: 10.9
click at [1123, 308] on div "Section 1 Column Product Column 1 Product Images Product Images Column 2 Row 1 …" at bounding box center [1183, 318] width 276 height 285
click at [1077, 311] on div "Section 2" at bounding box center [1183, 324] width 249 height 28
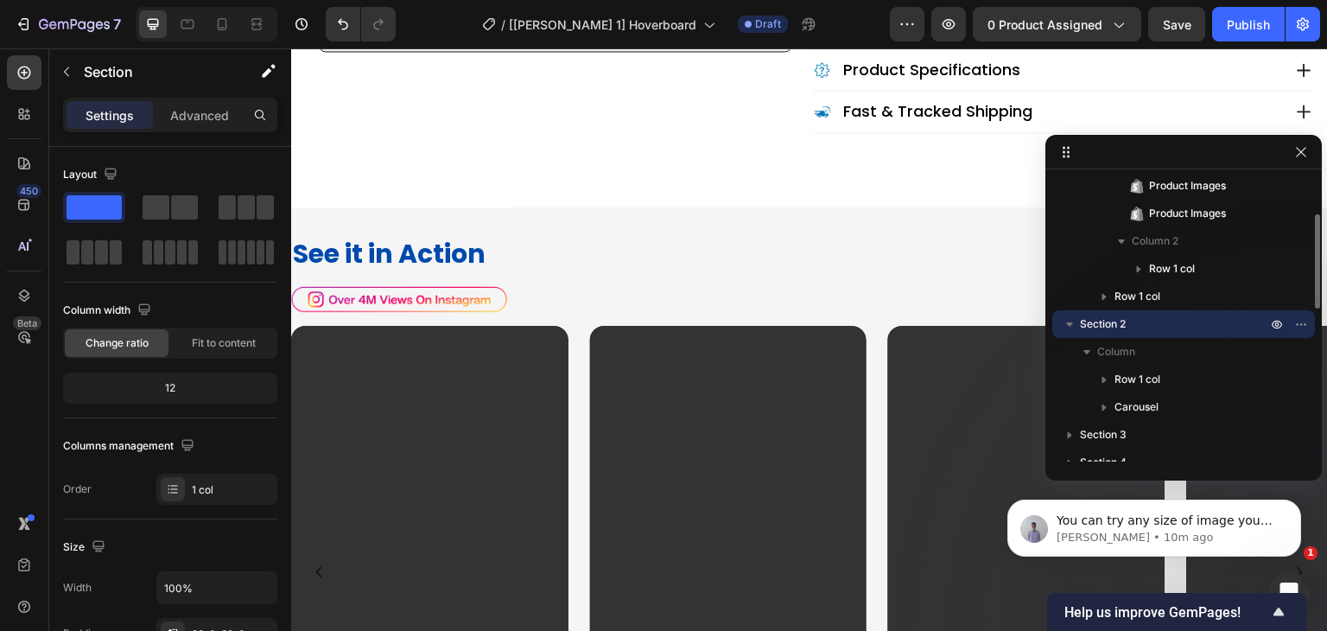
scroll to position [1630, 0]
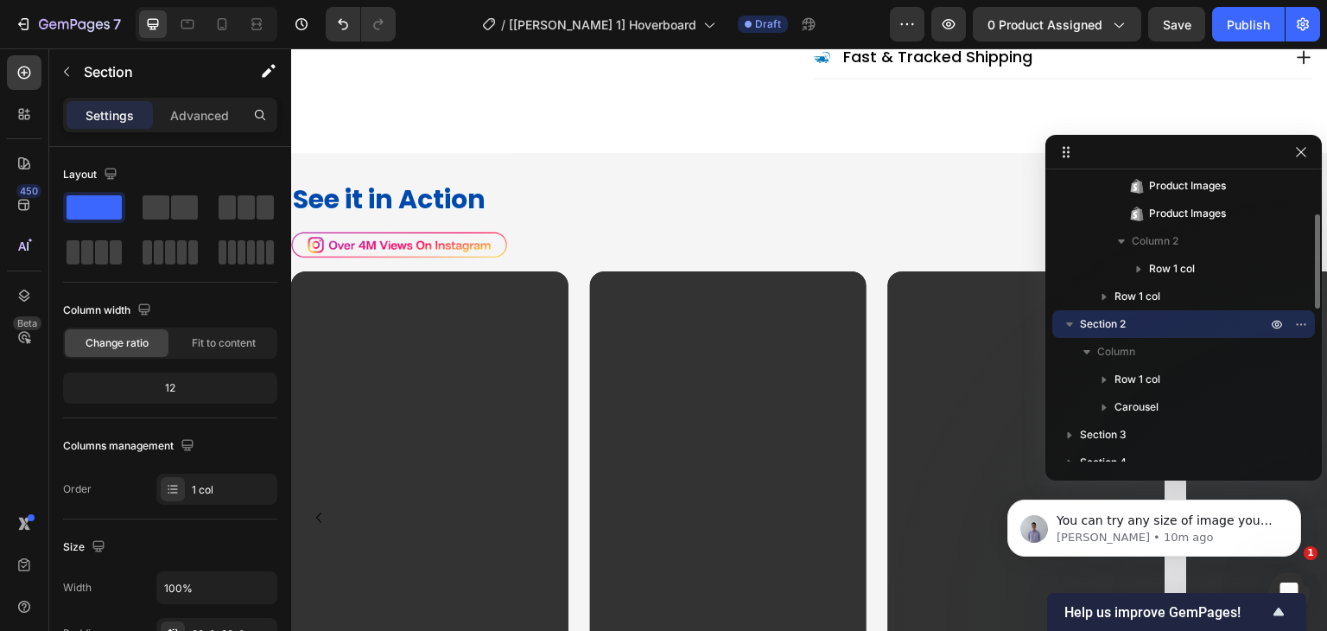
click at [1062, 326] on icon "button" at bounding box center [1069, 323] width 17 height 17
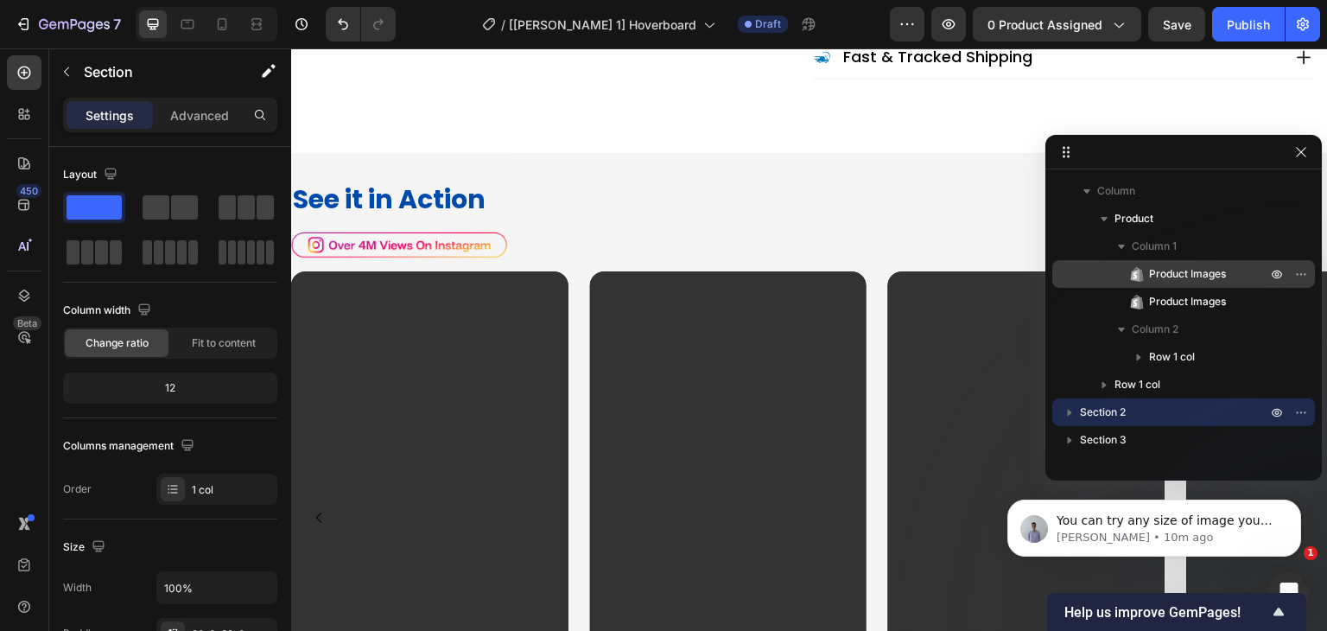
scroll to position [0, 0]
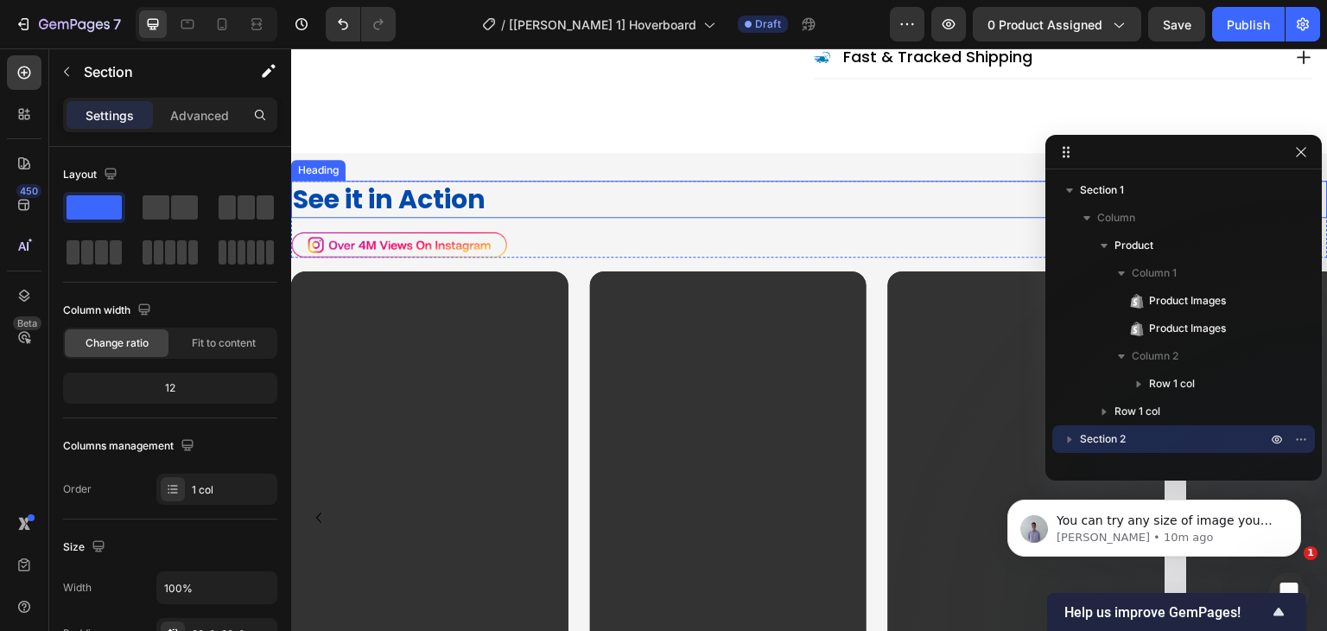
click at [774, 181] on h2 "See it in Action" at bounding box center [809, 199] width 1037 height 37
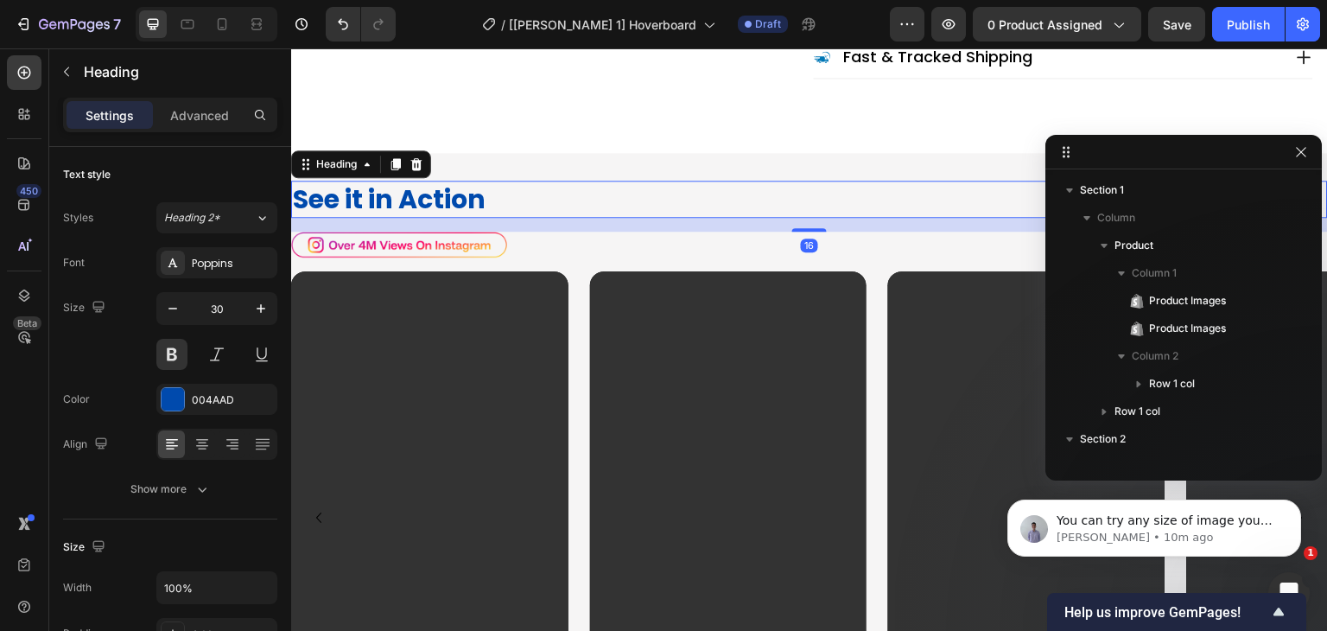
scroll to position [244, 0]
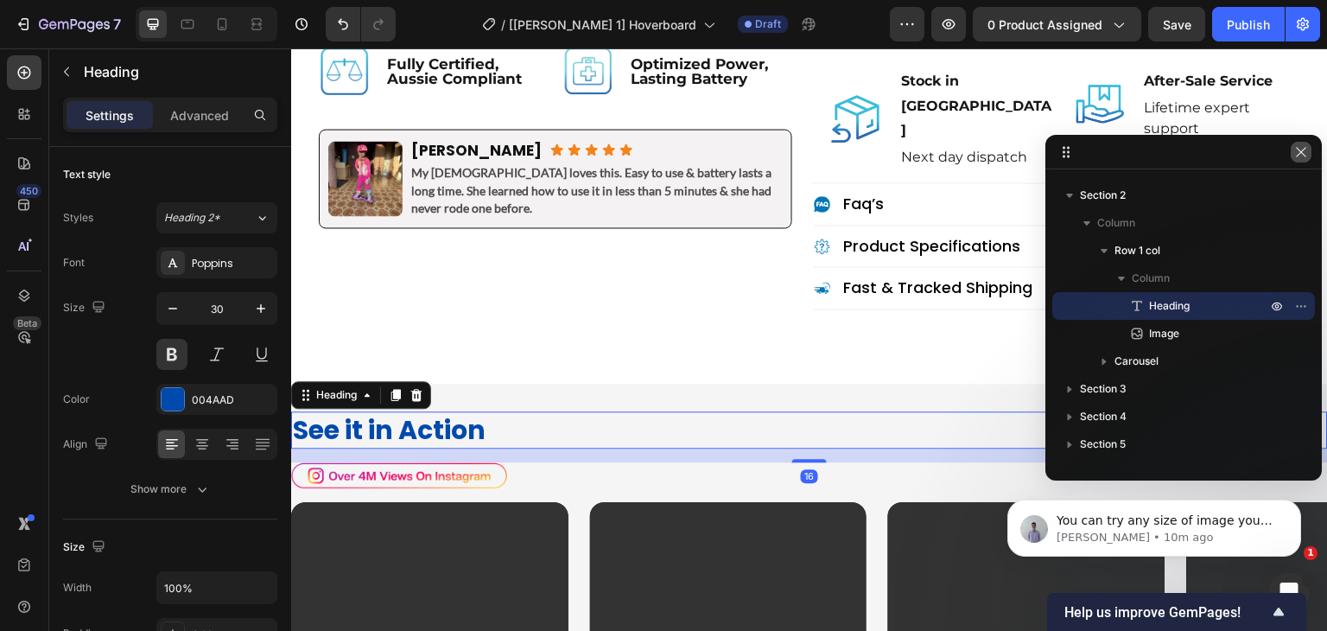
drag, startPoint x: 1301, startPoint y: 153, endPoint x: 1008, endPoint y: 106, distance: 296.6
click at [1301, 152] on icon "button" at bounding box center [1301, 152] width 10 height 10
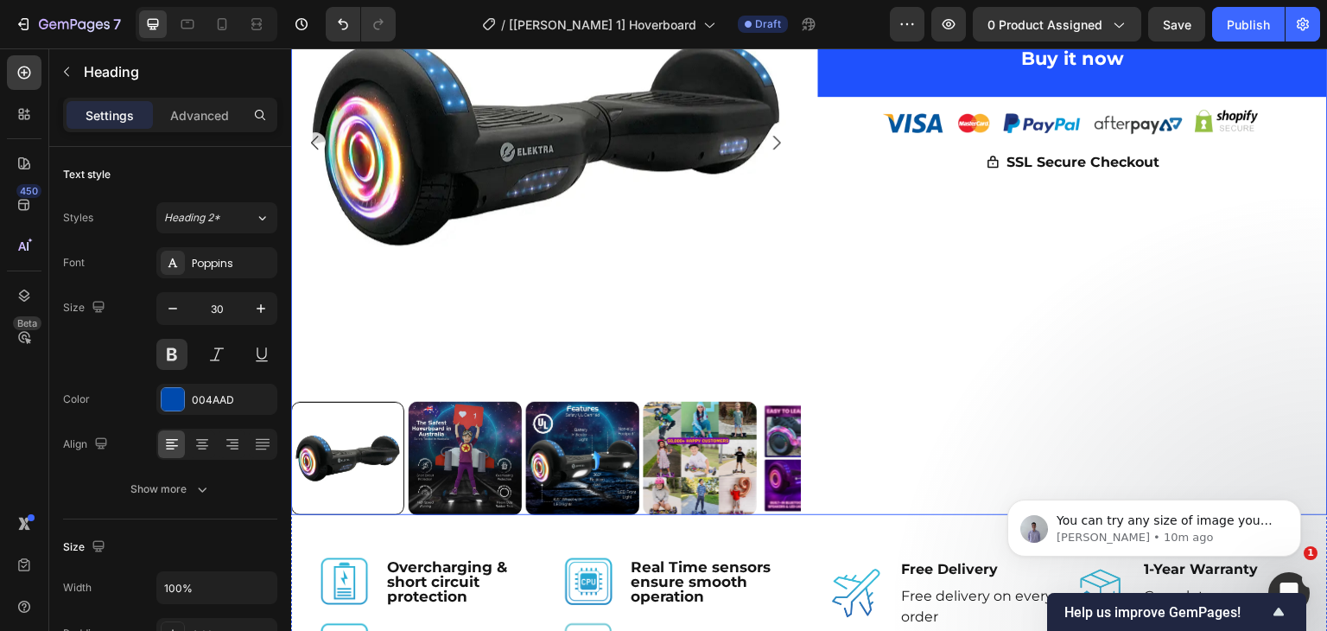
scroll to position [1054, 0]
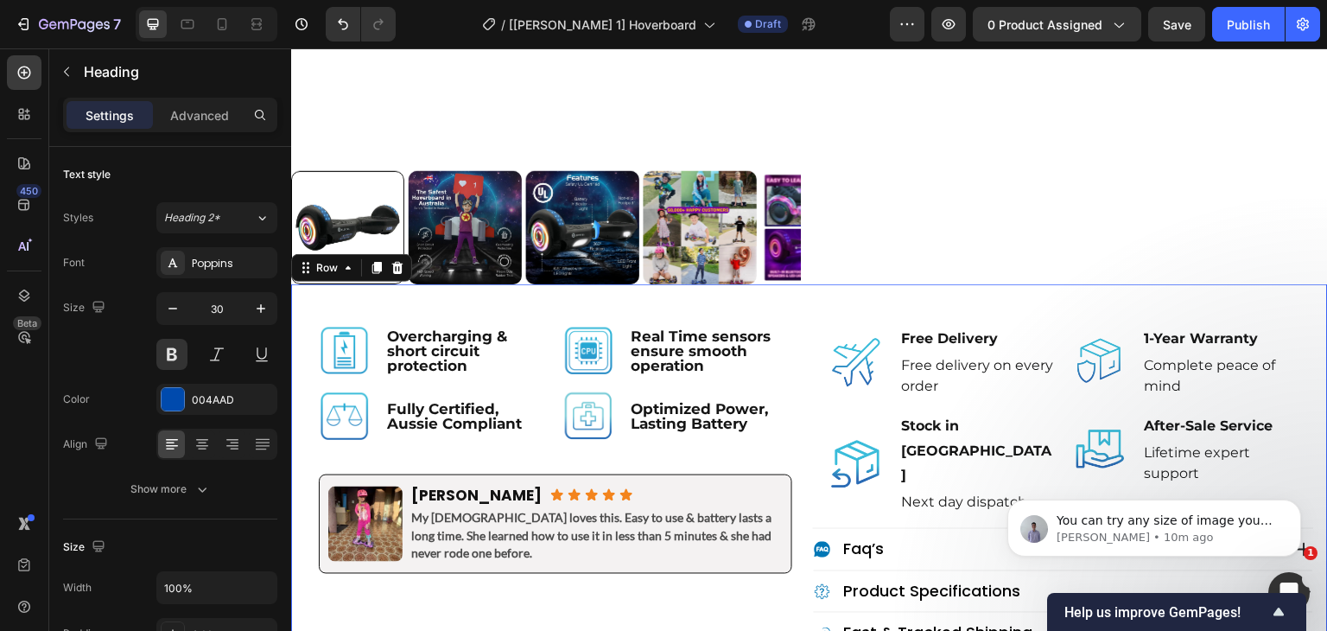
click at [797, 298] on div "Image Overcharging & short circuit protection Text Block Row Image Real Time se…" at bounding box center [809, 483] width 1009 height 370
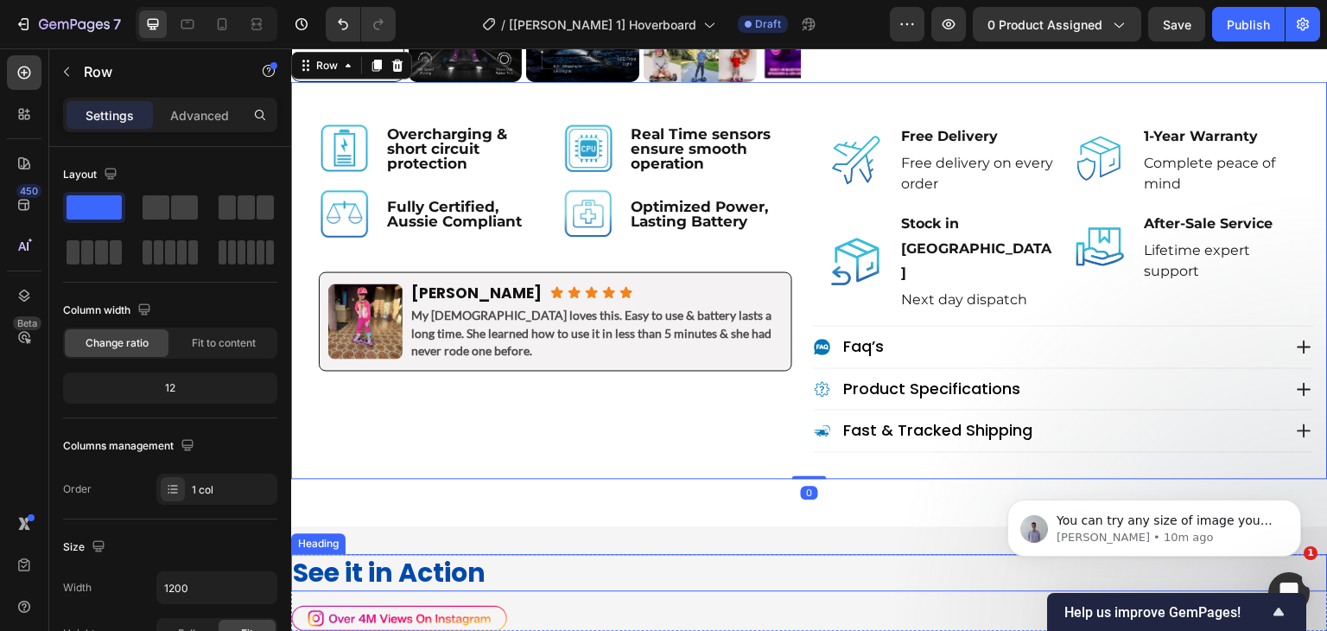
scroll to position [1169, 0]
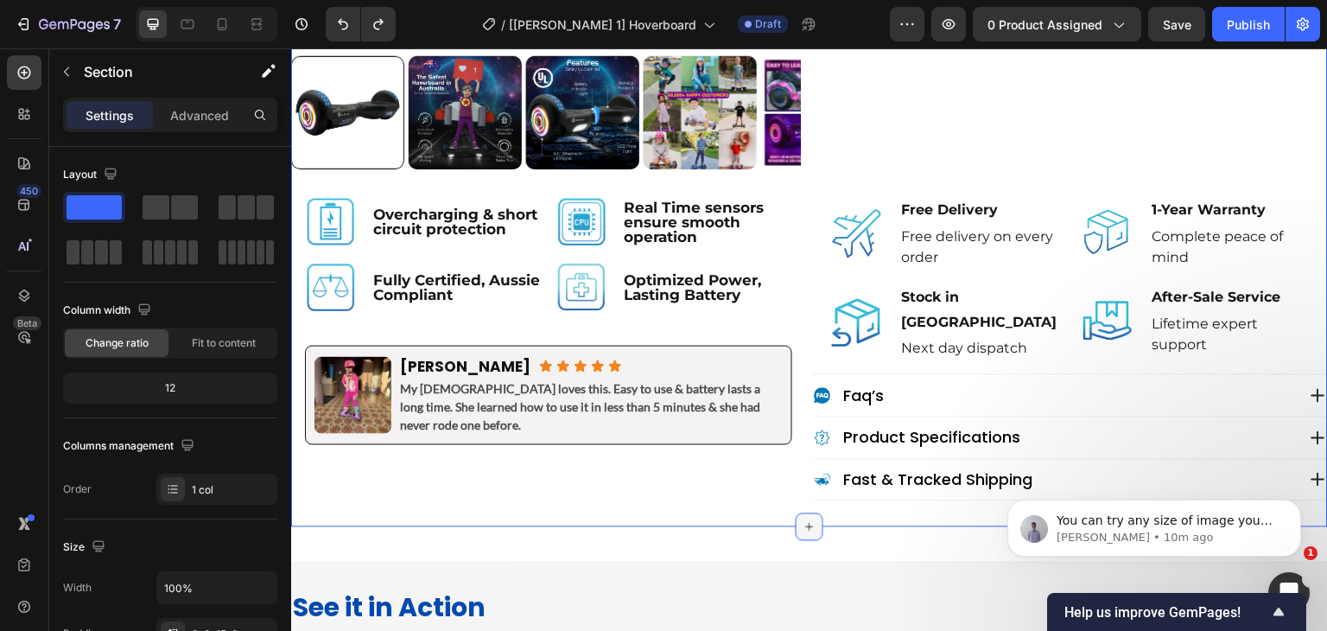
click at [806, 524] on icon at bounding box center [810, 528] width 8 height 8
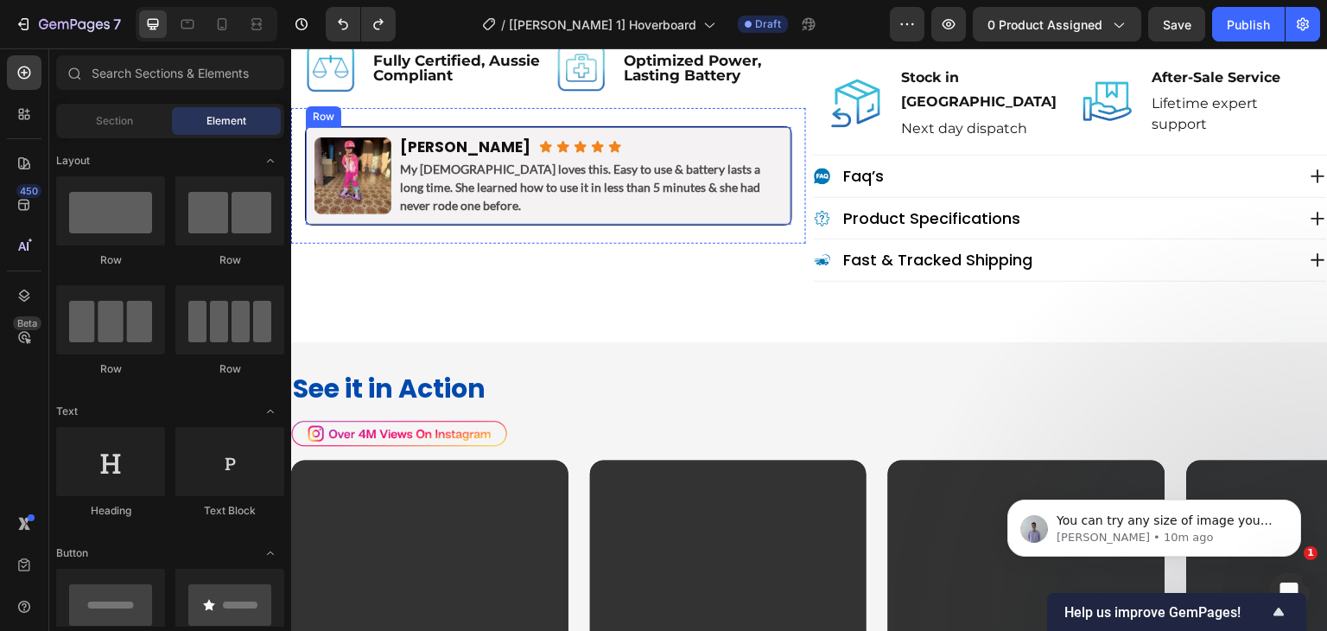
scroll to position [823, 0]
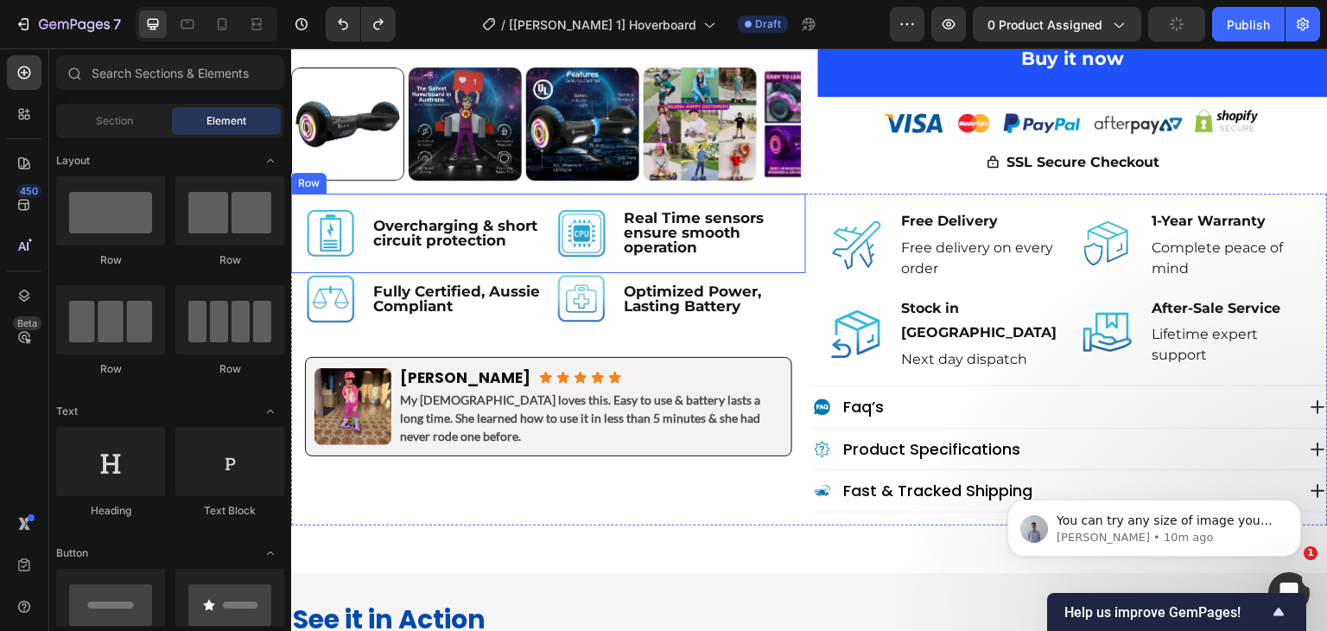
click at [797, 198] on div "Image Overcharging & short circuit protection Text Block Row Image Real Time se…" at bounding box center [548, 233] width 515 height 79
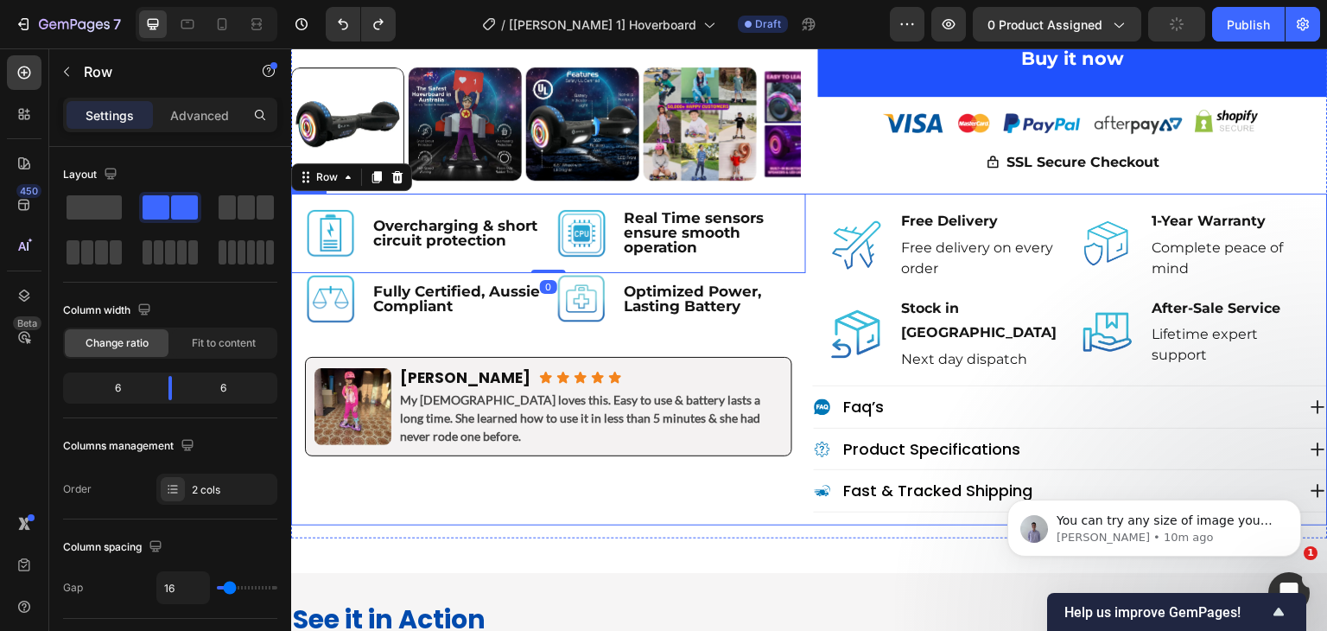
click at [802, 194] on div "Image Overcharging & short circuit protection Text Block Row Image Real Time se…" at bounding box center [809, 360] width 1037 height 332
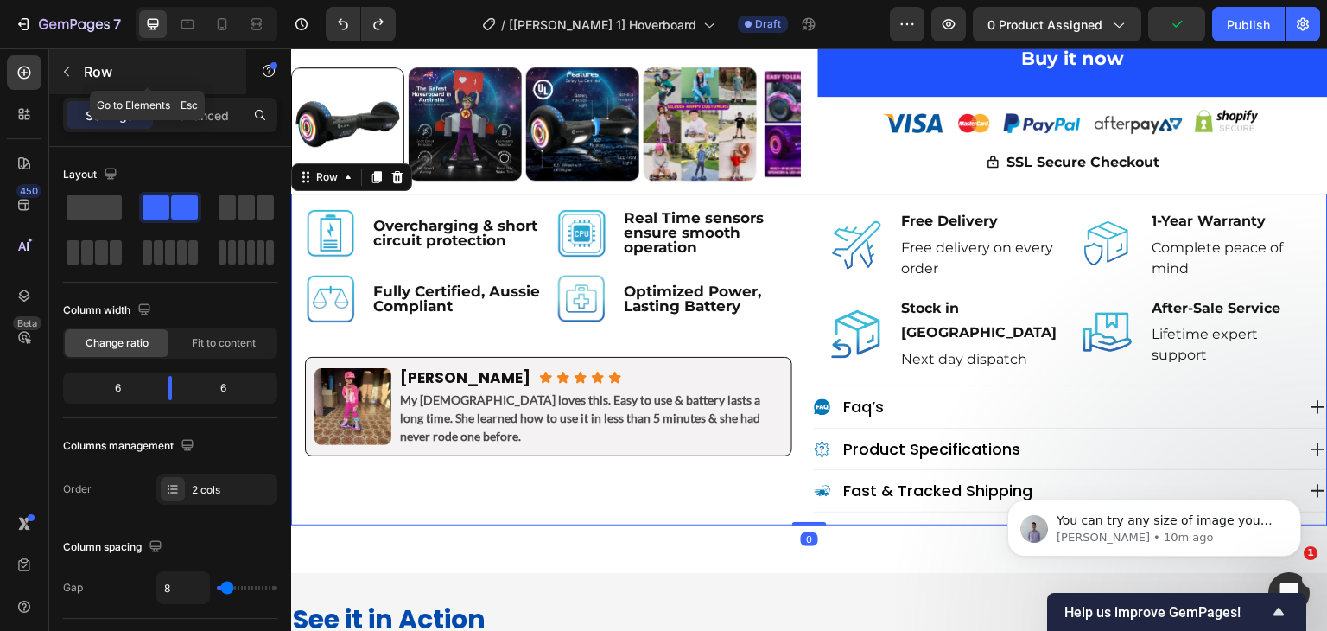
click at [87, 70] on p "Row" at bounding box center [157, 71] width 147 height 21
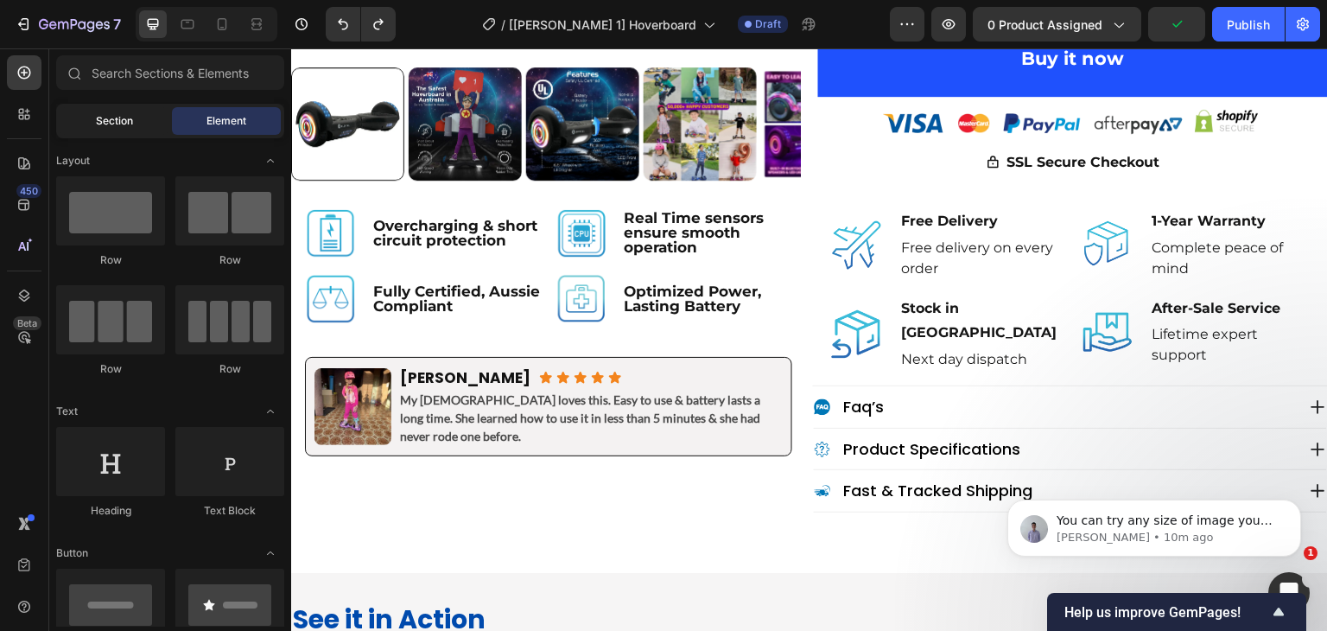
click at [138, 123] on div "Section" at bounding box center [114, 121] width 109 height 28
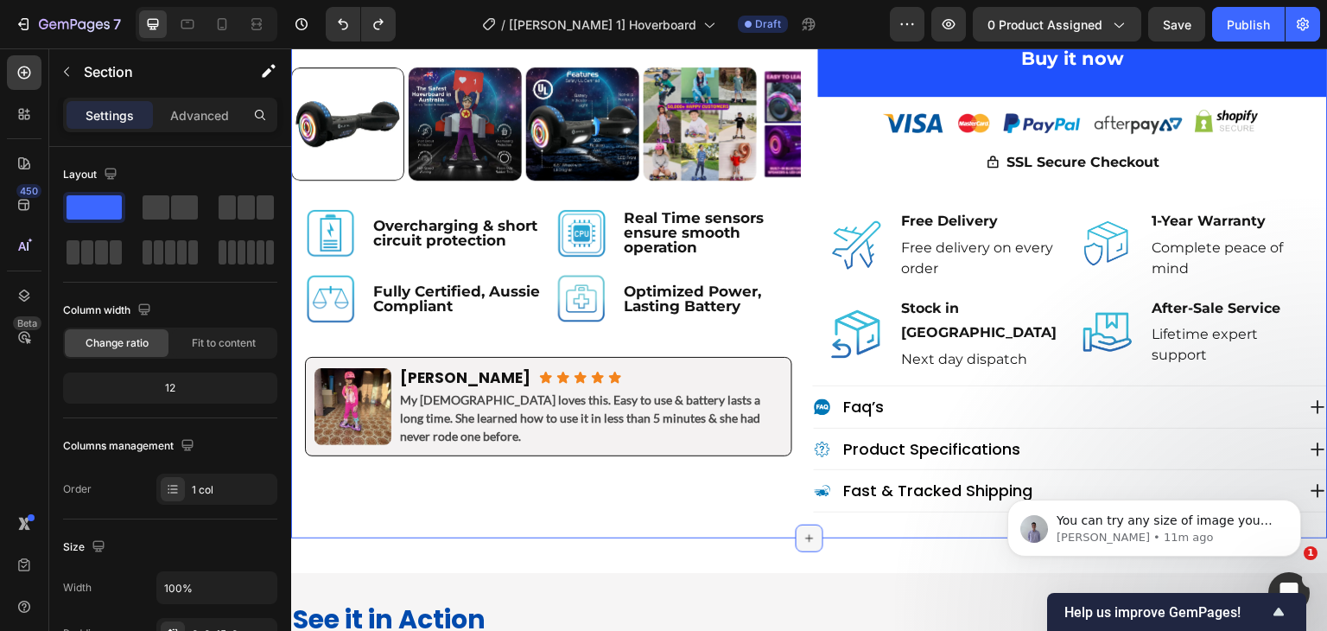
click at [804, 531] on icon at bounding box center [810, 538] width 14 height 14
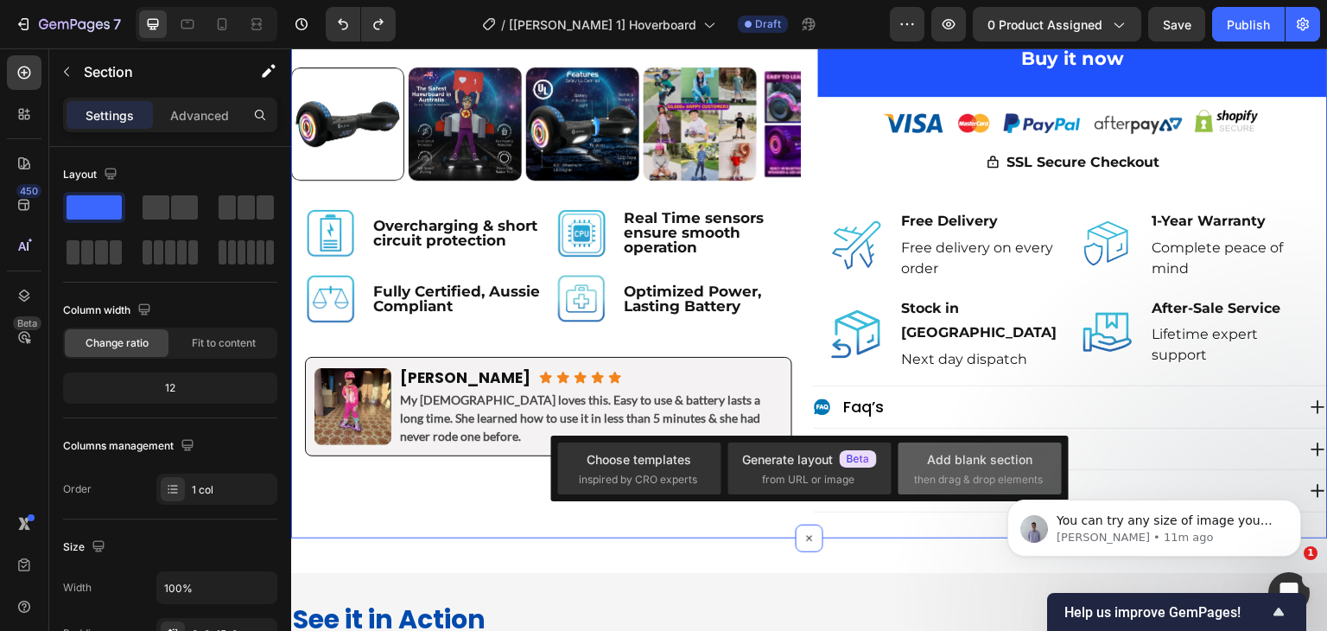
click at [923, 481] on span "then drag & drop elements" at bounding box center [978, 480] width 129 height 16
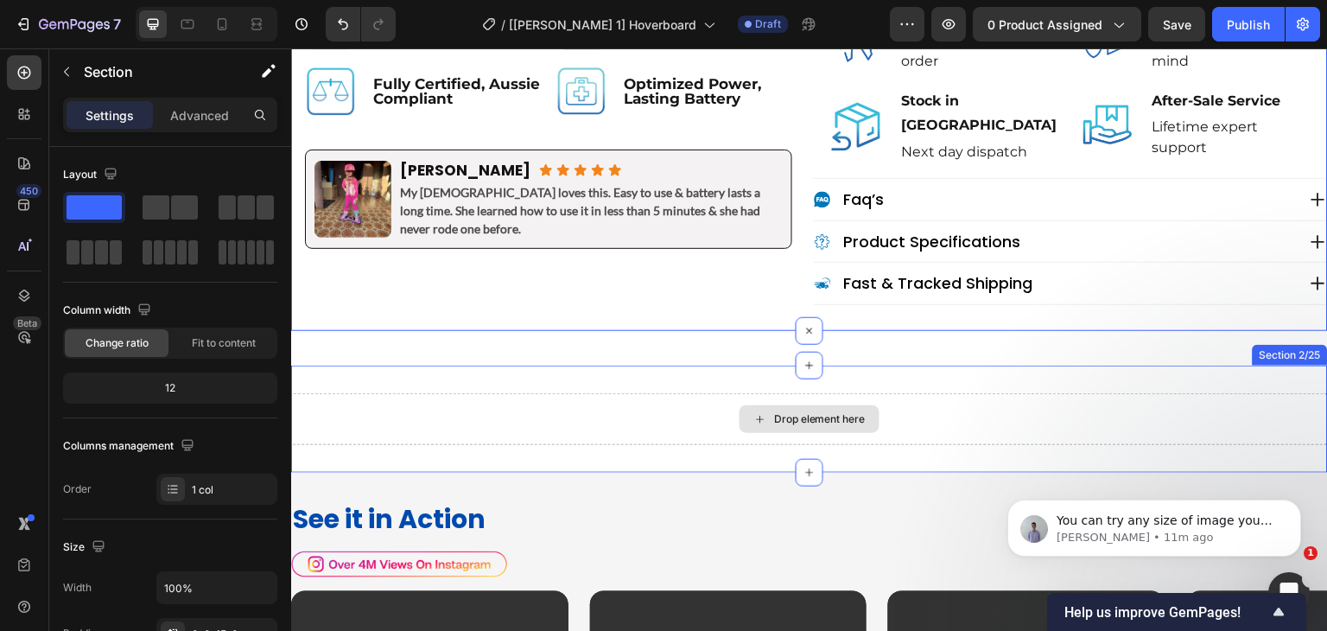
scroll to position [939, 0]
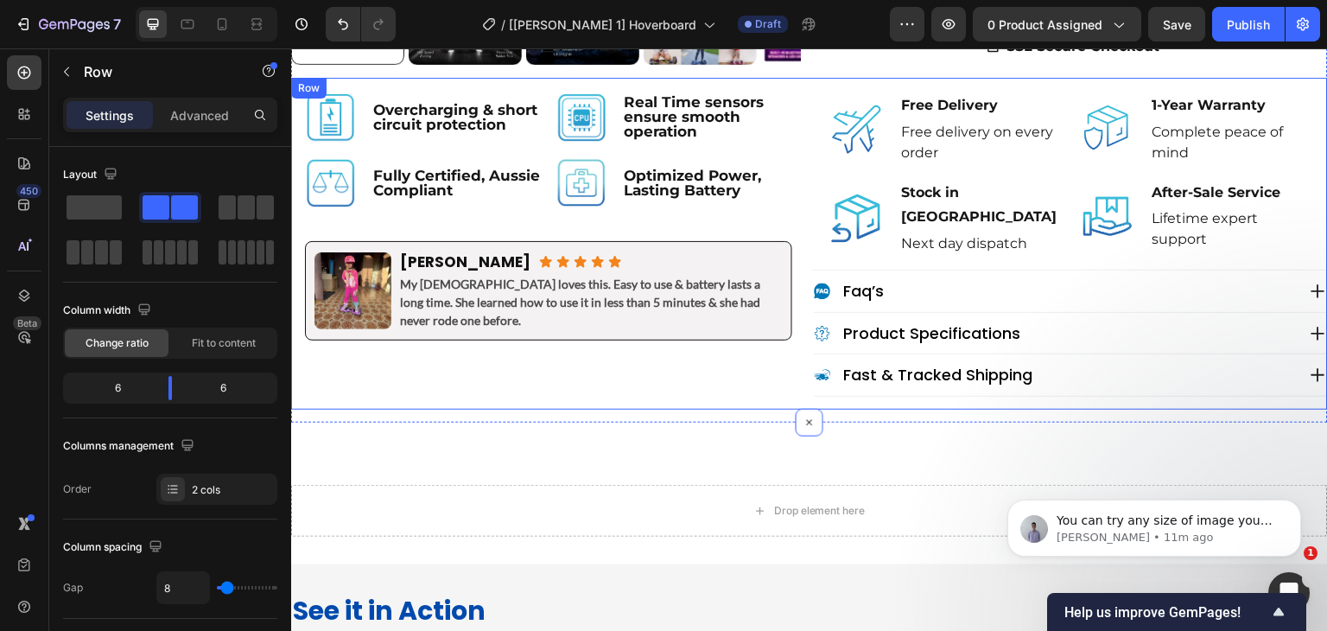
click at [800, 78] on div "Image Overcharging & short circuit protection Text Block Row Image Real Time se…" at bounding box center [809, 244] width 1037 height 332
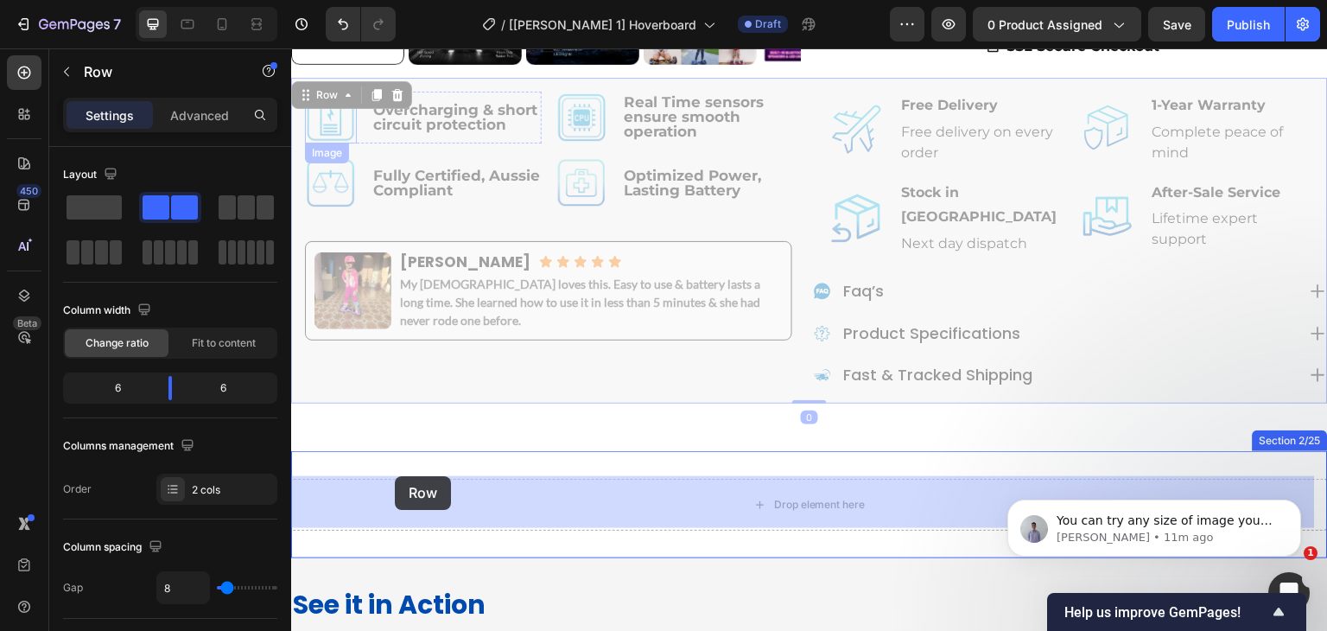
drag, startPoint x: 314, startPoint y: 91, endPoint x: 395, endPoint y: 476, distance: 393.8
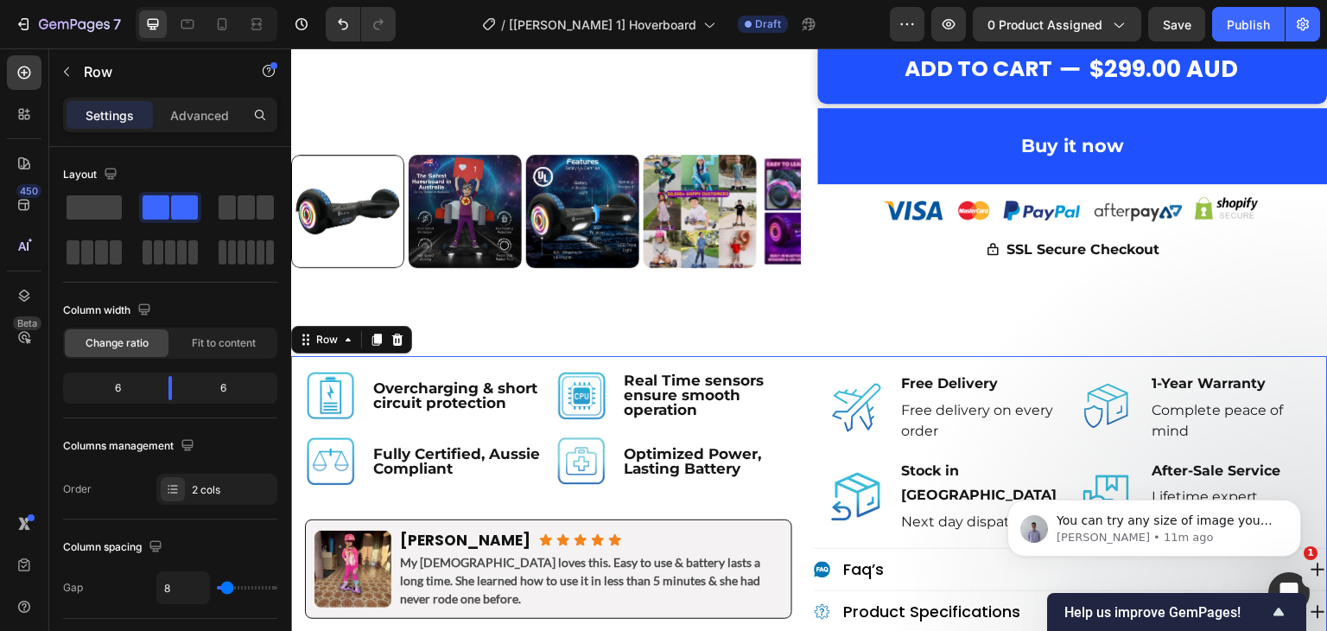
scroll to position [708, 0]
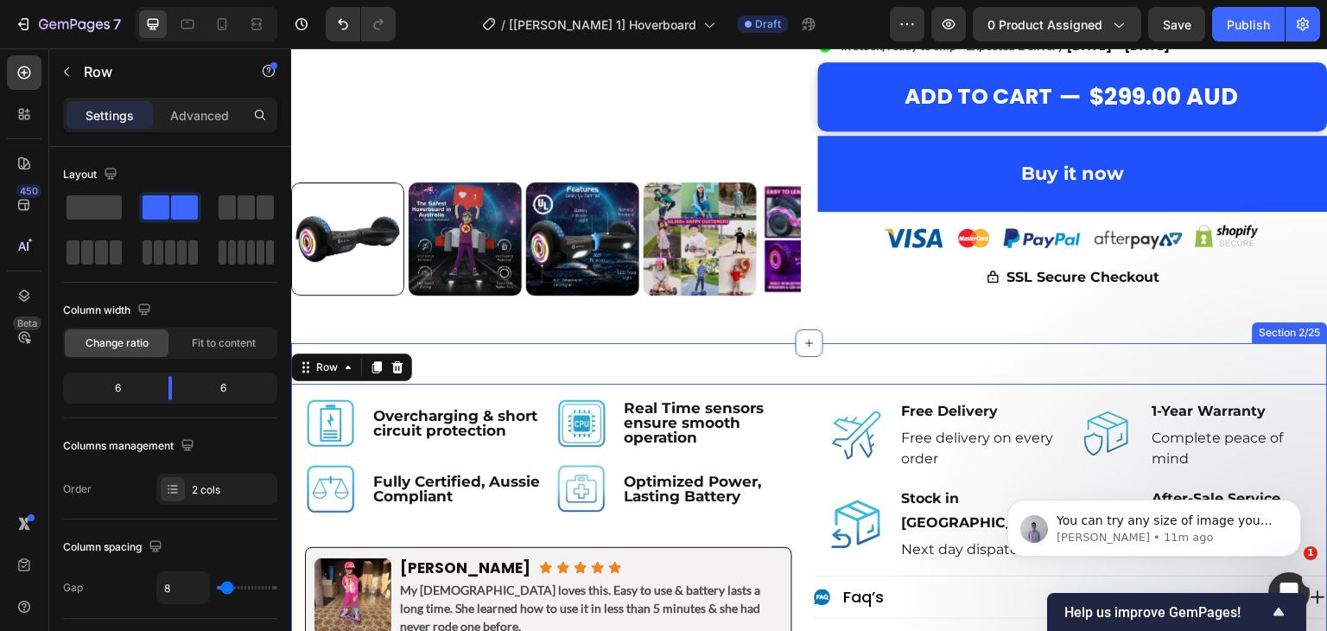
click at [781, 346] on div "Image Overcharging & short circuit protection Text Block Row Image Real Time se…" at bounding box center [809, 543] width 1037 height 400
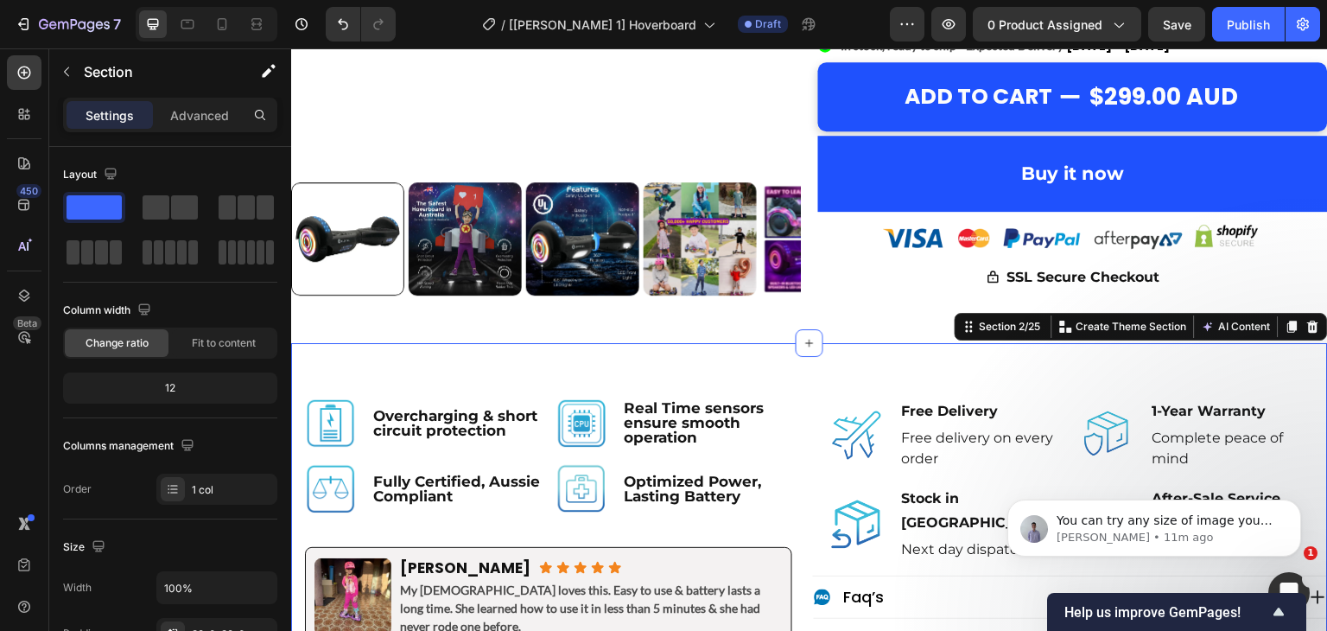
click at [785, 371] on div "Image Overcharging & short circuit protection Text Block Row Image Real Time se…" at bounding box center [809, 543] width 1037 height 345
click at [189, 111] on p "Advanced" at bounding box center [199, 115] width 59 height 18
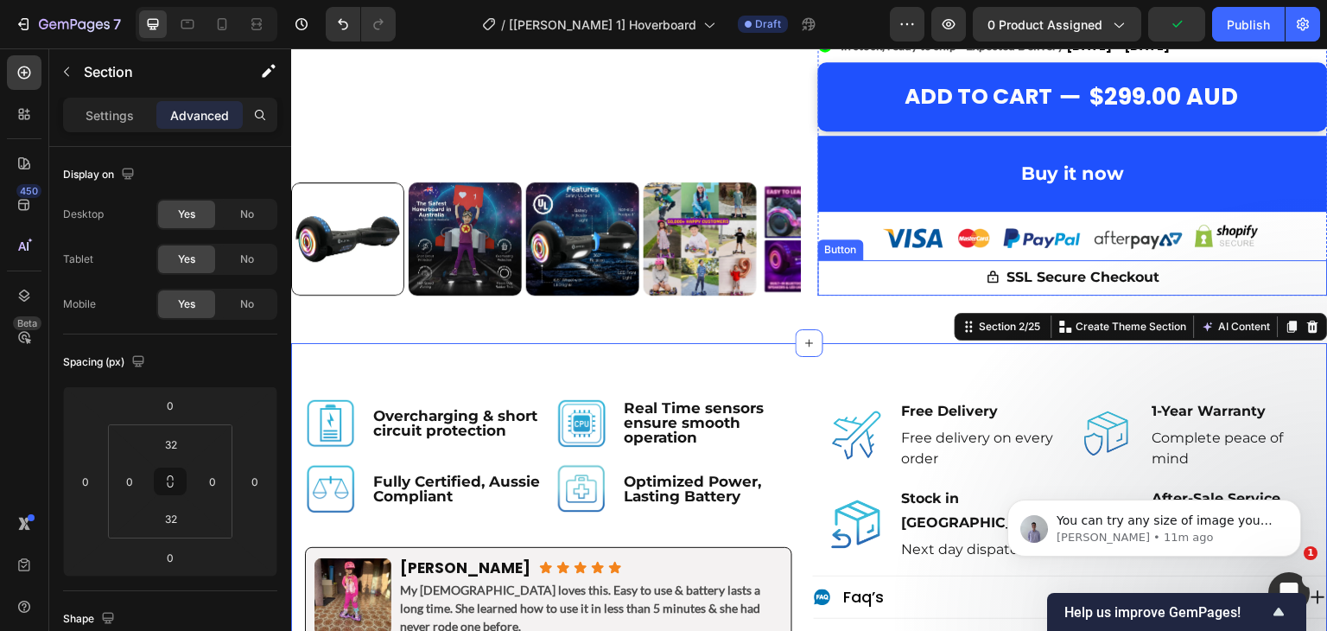
click at [831, 282] on div "SSL Secure Checkout Button" at bounding box center [1073, 277] width 510 height 35
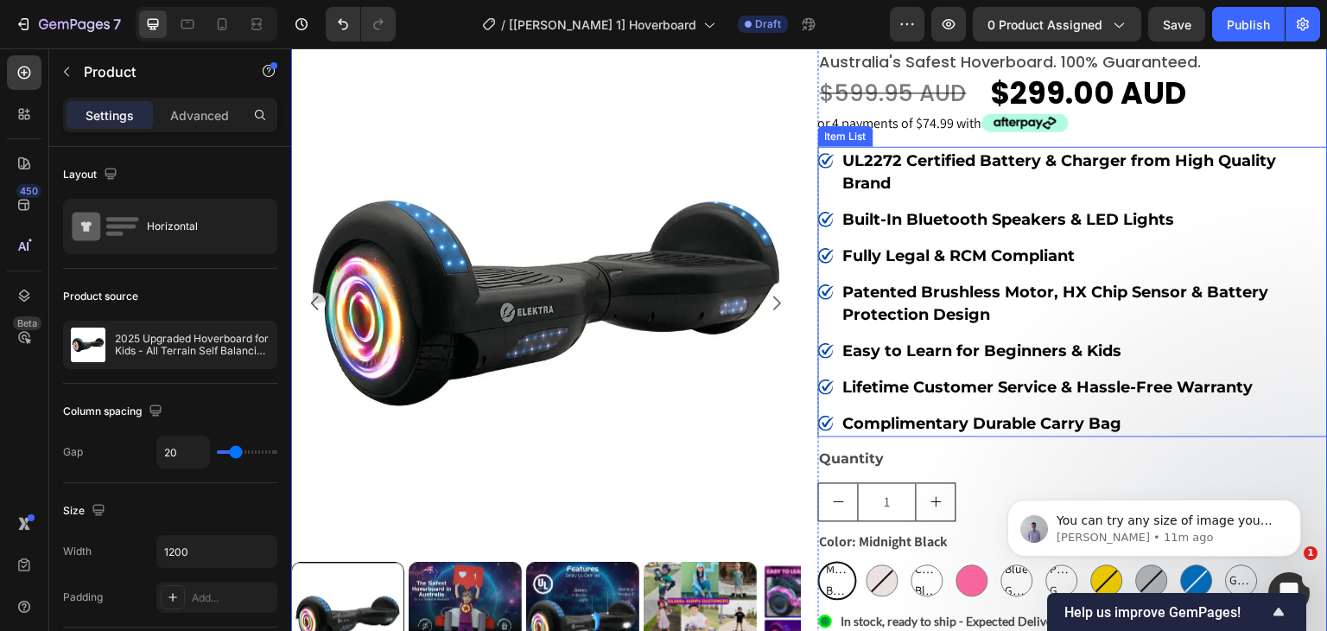
scroll to position [17, 0]
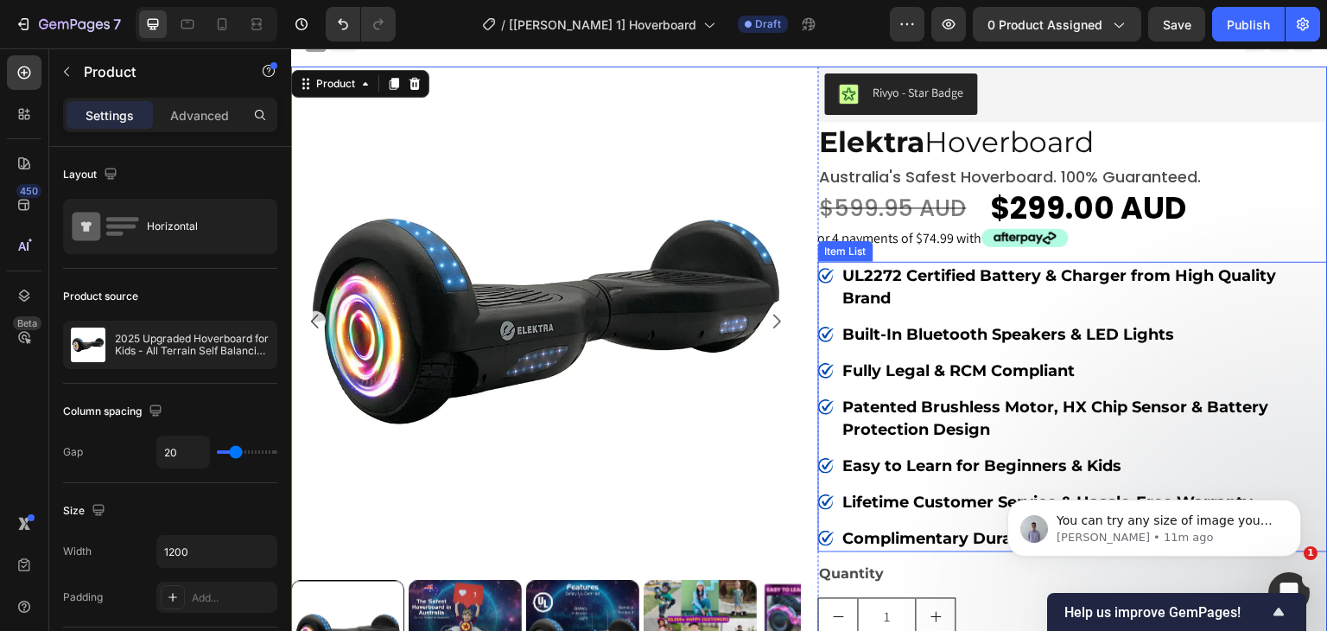
click at [840, 251] on div "Item List" at bounding box center [846, 252] width 48 height 16
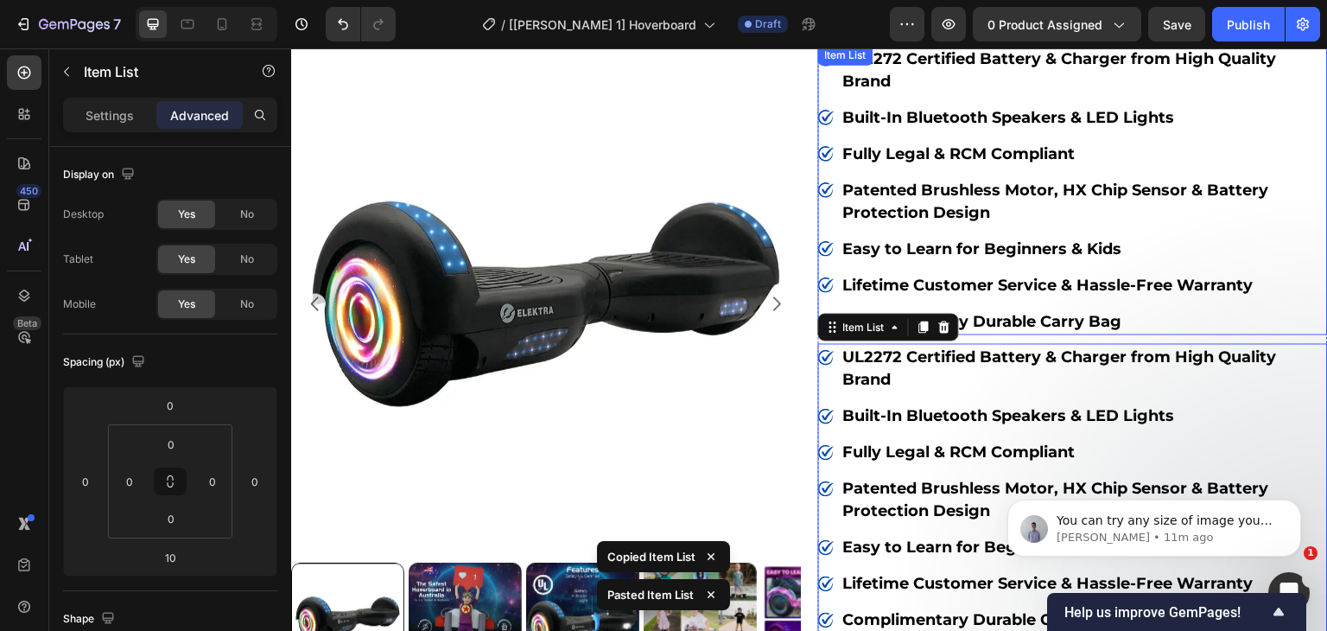
scroll to position [5, 0]
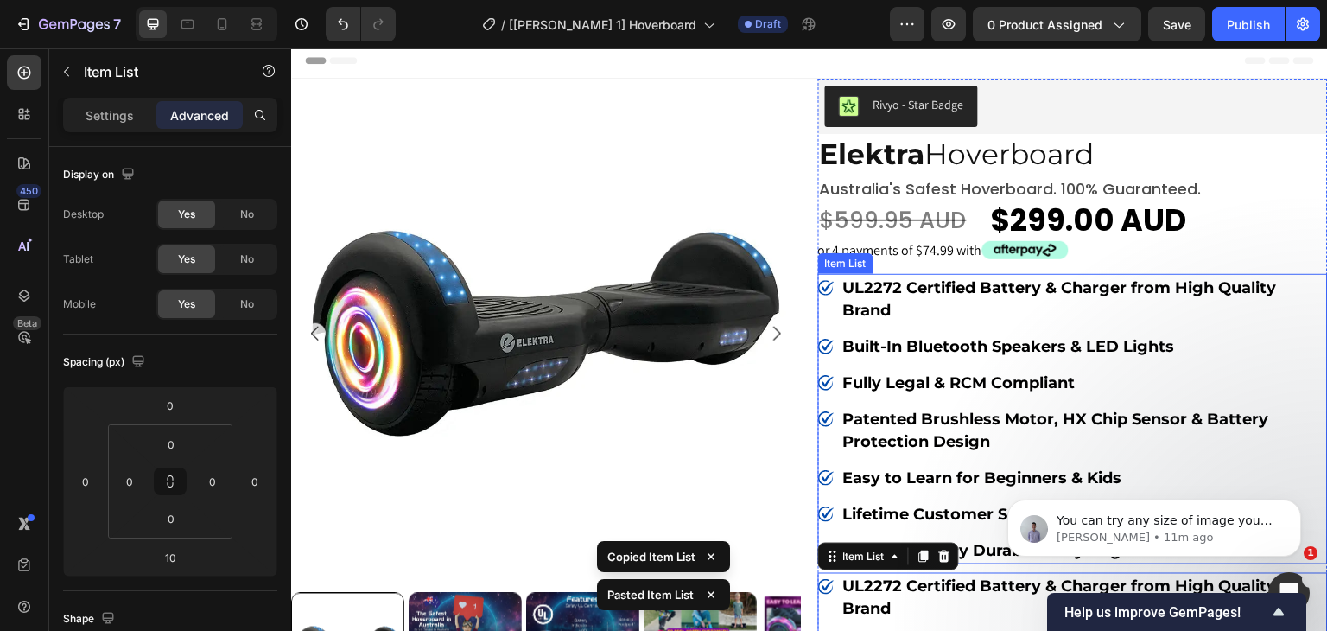
click at [841, 265] on div "Item List" at bounding box center [846, 264] width 48 height 16
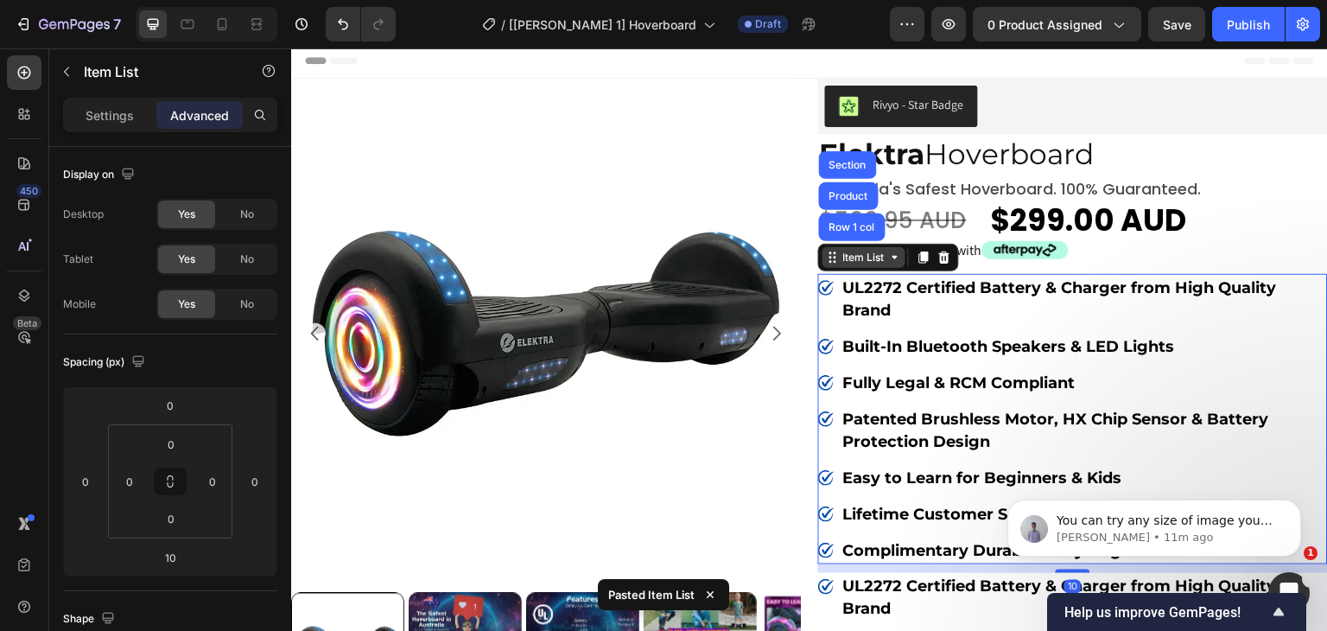
click at [855, 262] on div "Item List" at bounding box center [864, 258] width 48 height 16
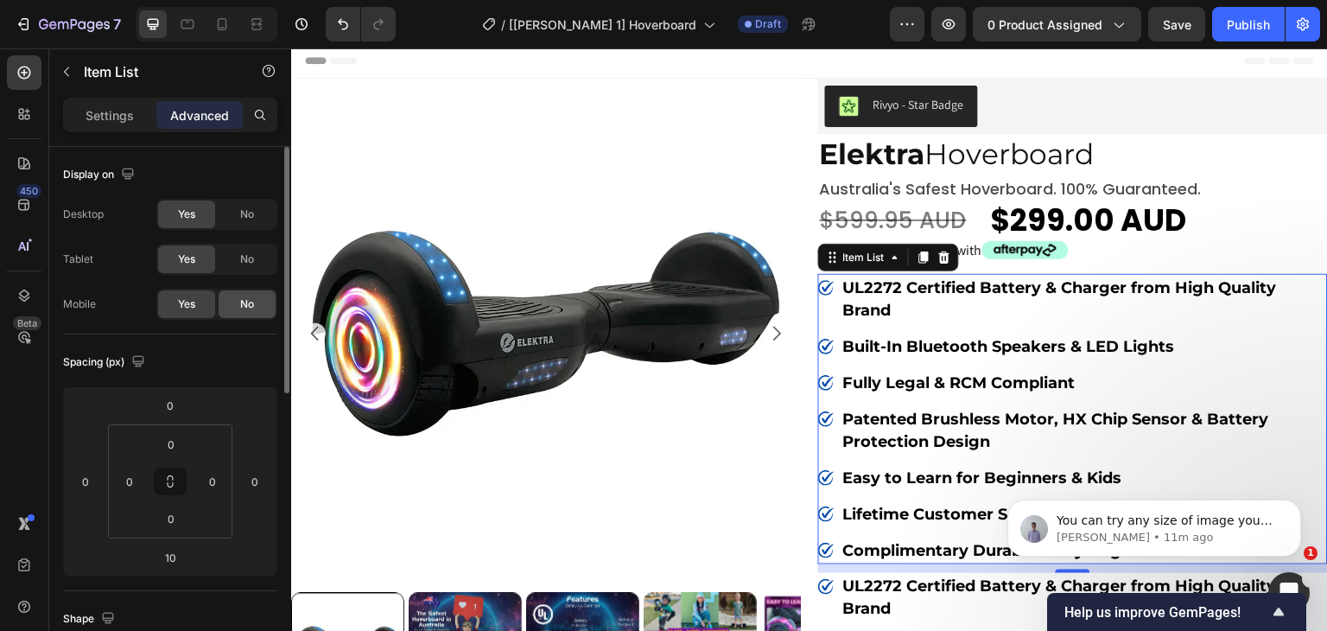
click at [243, 302] on span "No" at bounding box center [247, 304] width 14 height 16
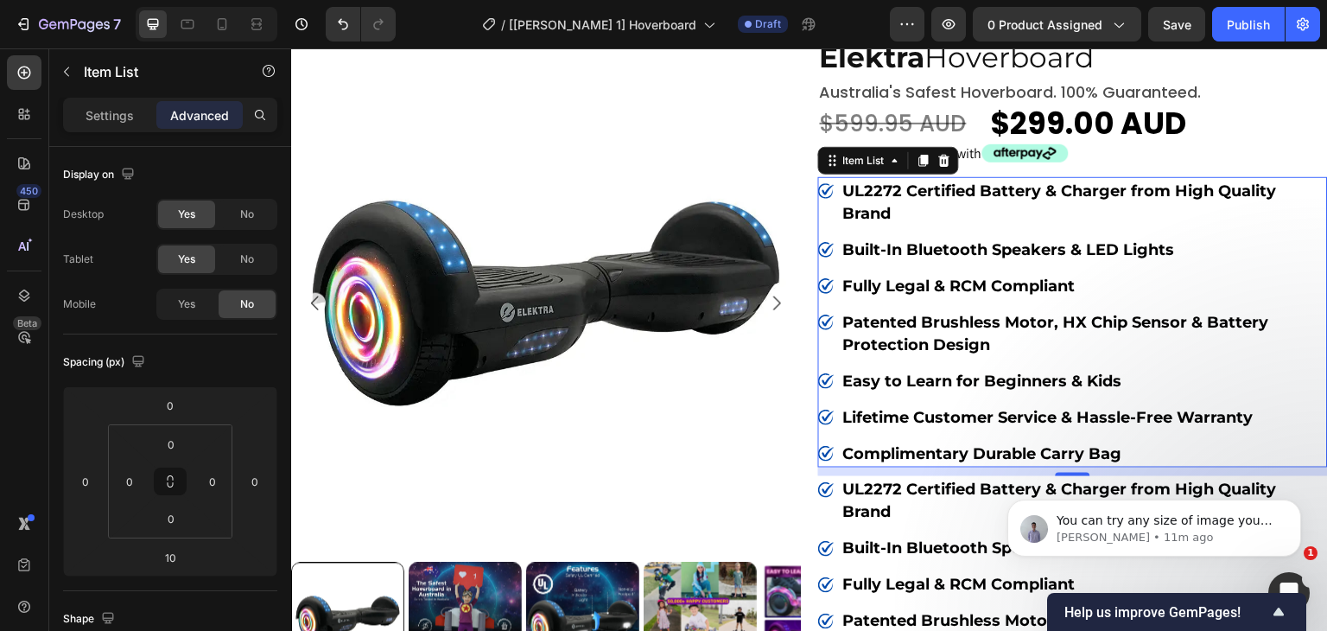
scroll to position [121, 0]
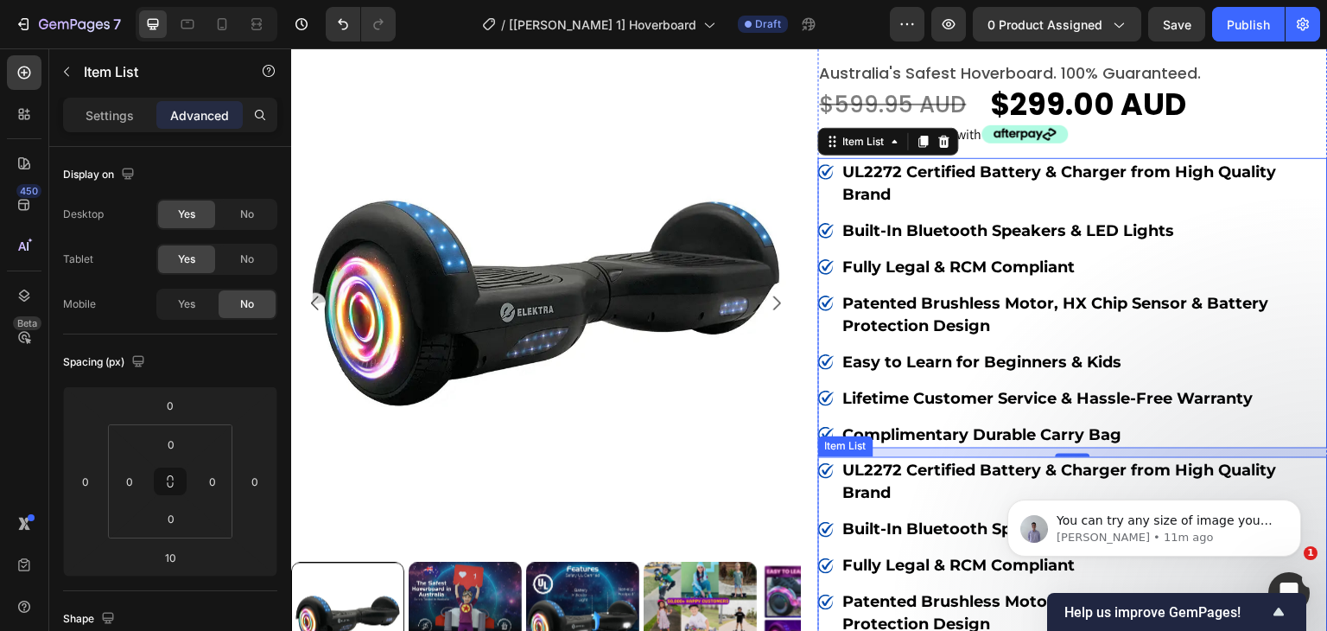
click at [829, 452] on div "Rivyo - Star Badge Rivyo Elektra Hoverboard Heading australia's safest hoverboa…" at bounding box center [1073, 572] width 510 height 1219
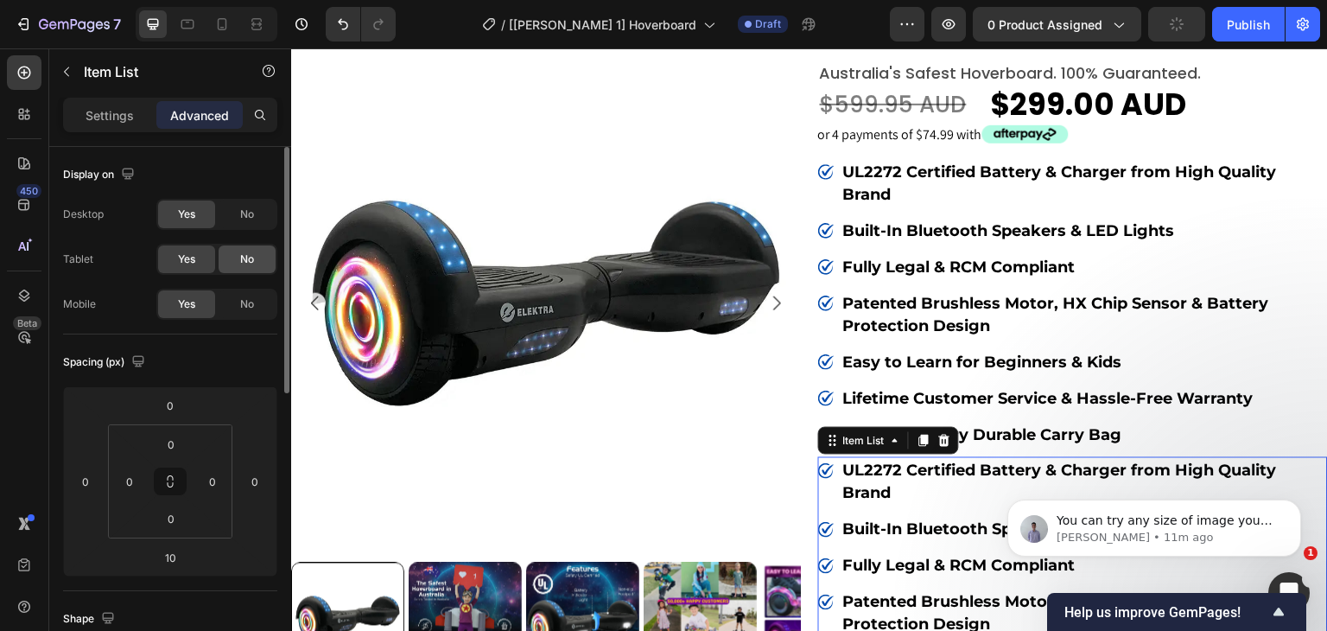
click at [232, 260] on div "No" at bounding box center [247, 259] width 57 height 28
click at [235, 215] on div "No" at bounding box center [247, 214] width 57 height 28
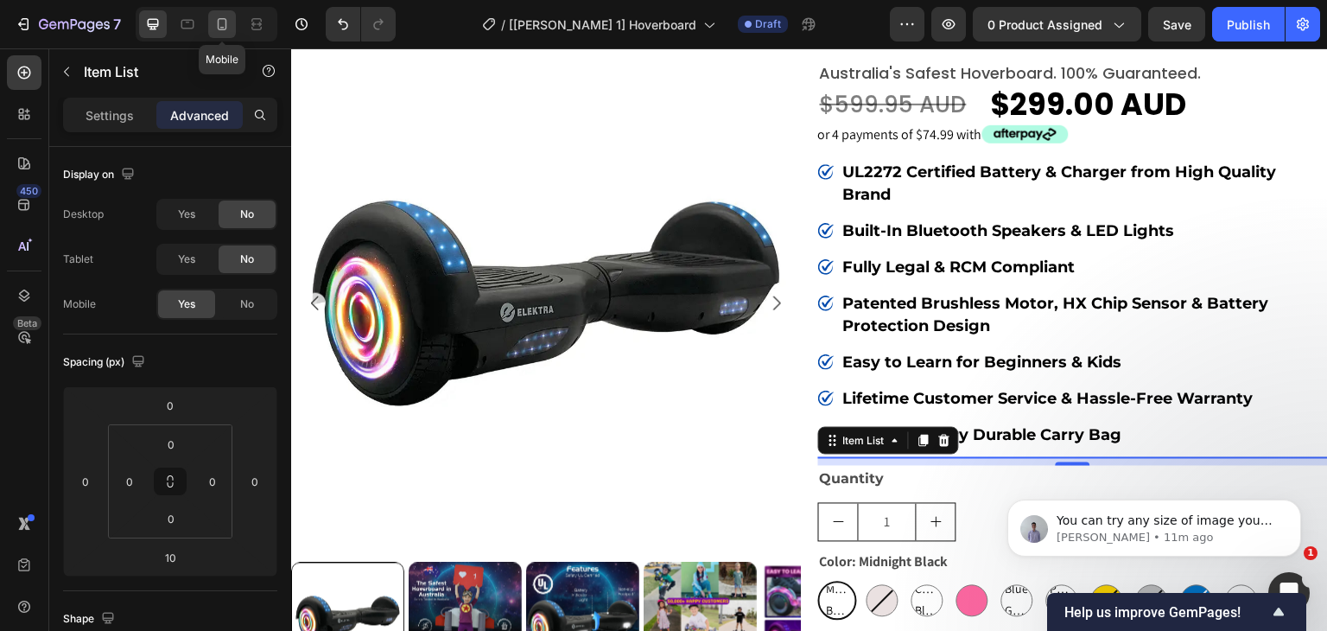
click at [220, 29] on icon at bounding box center [223, 24] width 10 height 12
type input "9"
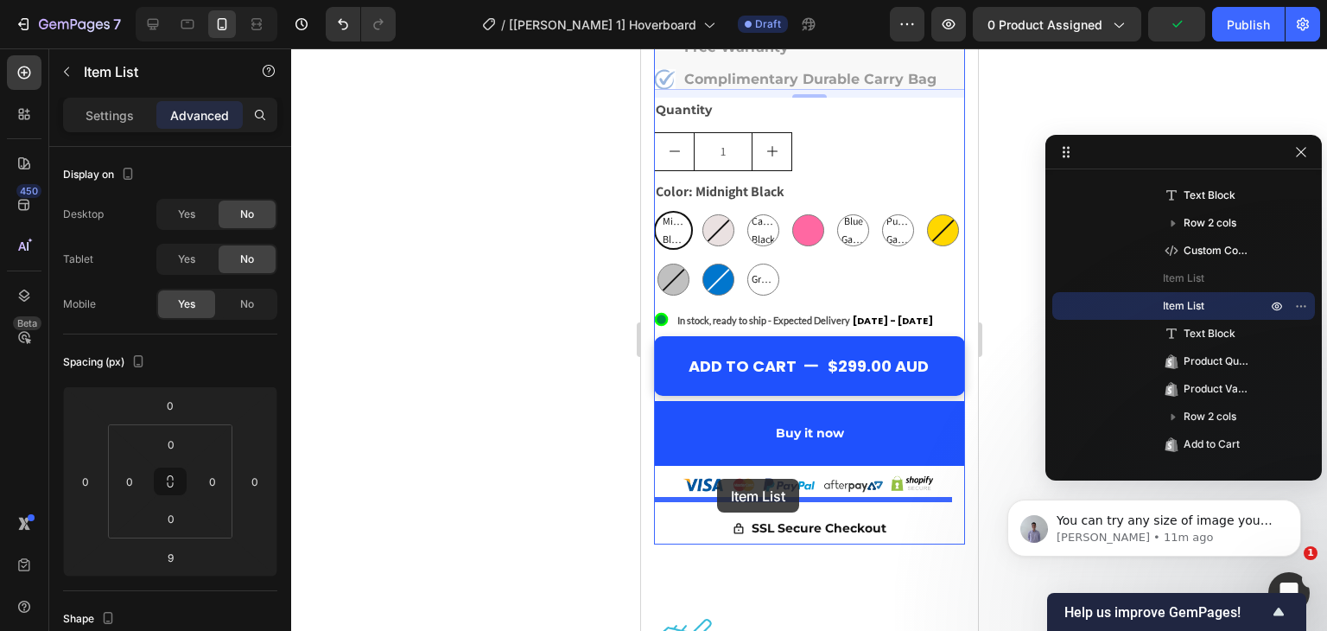
scroll to position [994, 0]
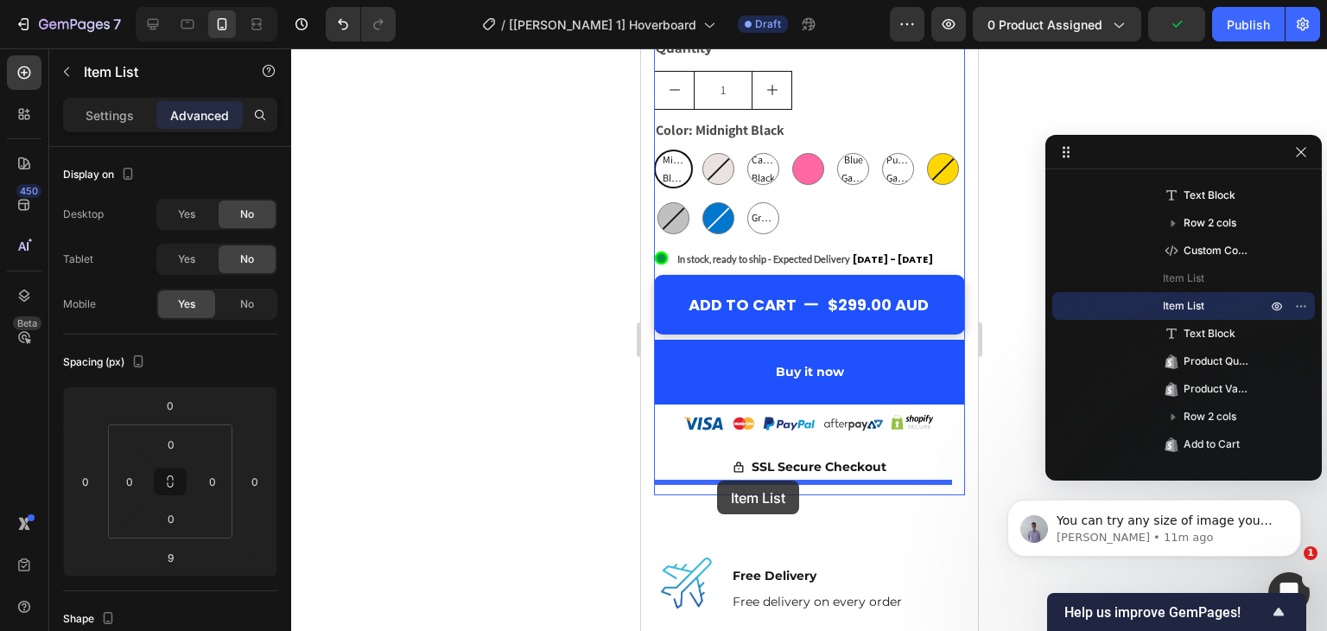
drag, startPoint x: 708, startPoint y: 209, endPoint x: 716, endPoint y: 480, distance: 271.4
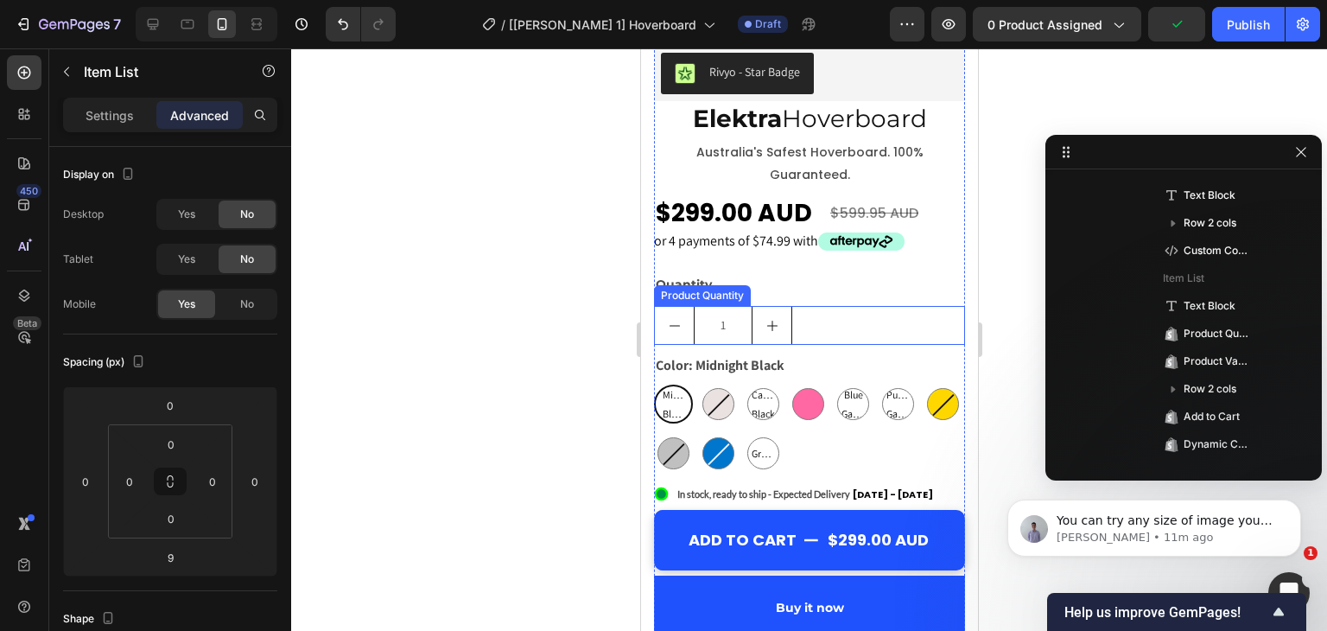
scroll to position [458, 0]
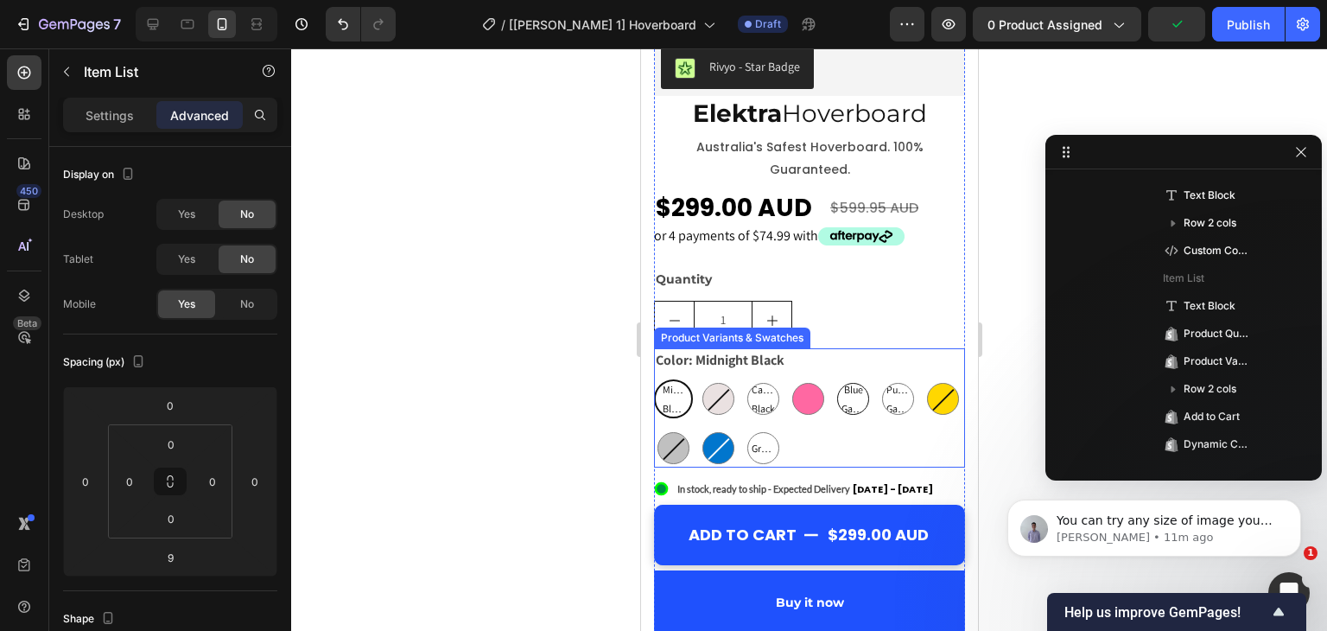
click at [859, 396] on span "Blue Galaxy" at bounding box center [852, 398] width 30 height 37
click at [833, 379] on input "Blue Galaxy Blue Galaxy Blue Galaxy" at bounding box center [832, 378] width 1 height 1
radio input "true"
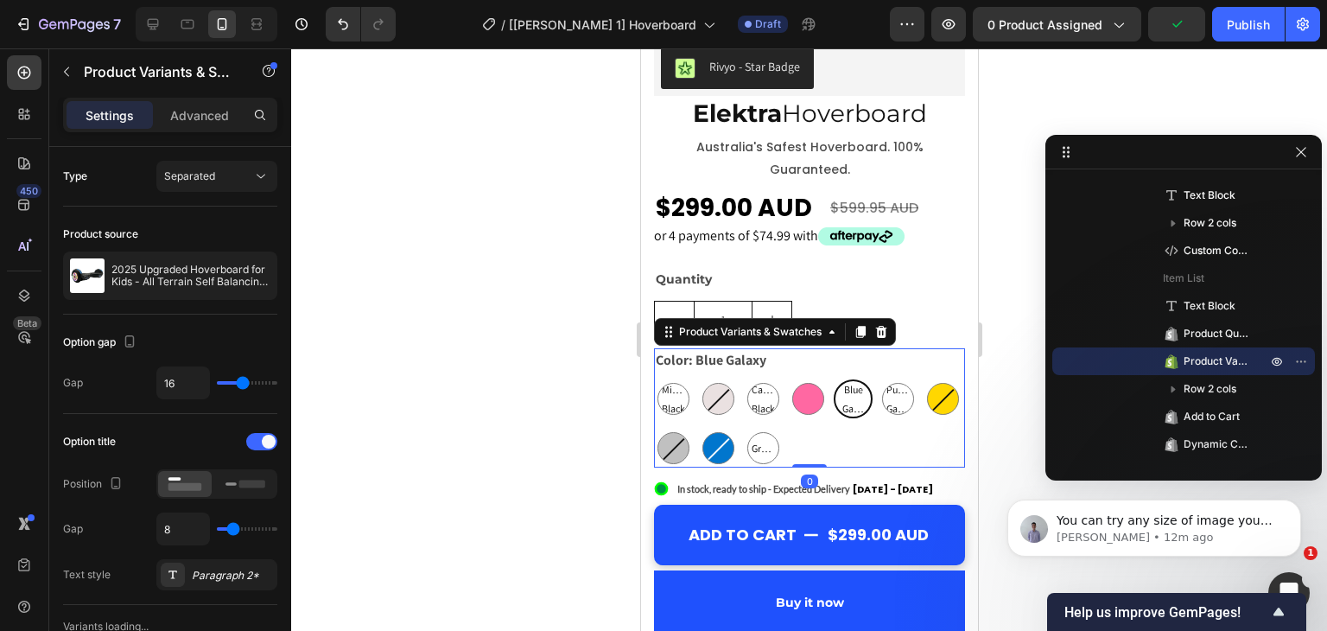
click at [867, 422] on div "Midnight Black Midnight Black Midnight Black White White Carbon Black Carbon Bl…" at bounding box center [808, 423] width 311 height 88
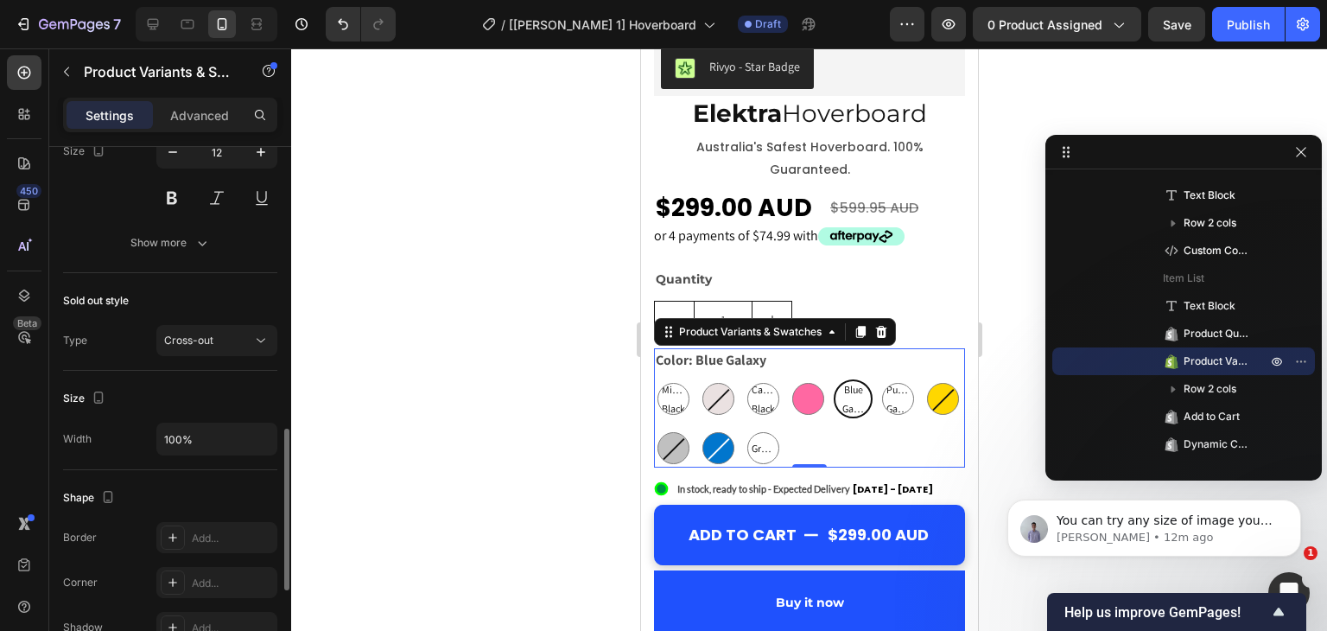
scroll to position [1216, 0]
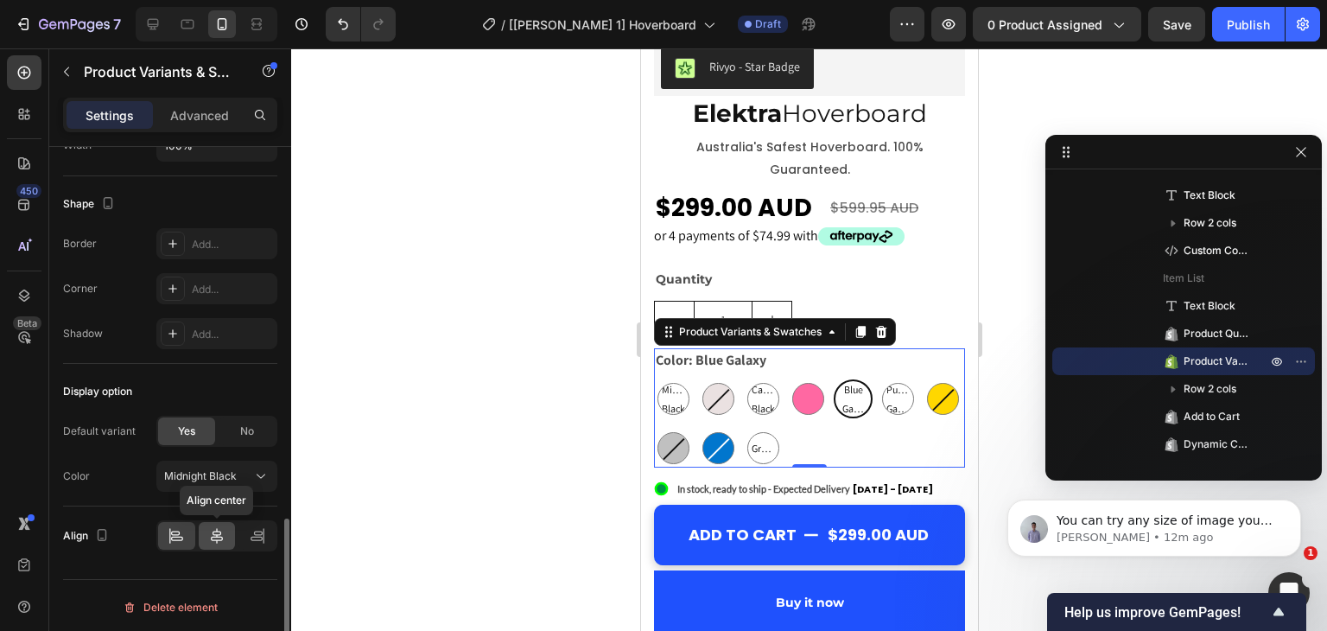
click at [213, 533] on icon at bounding box center [216, 535] width 17 height 17
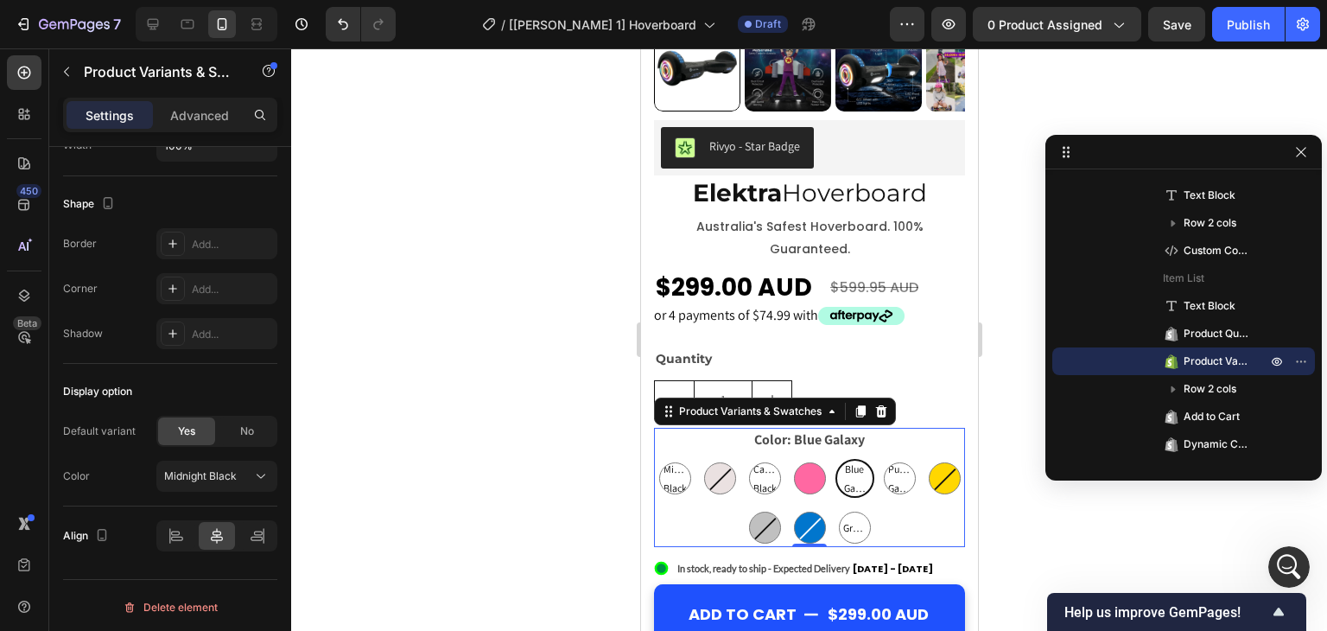
scroll to position [346, 0]
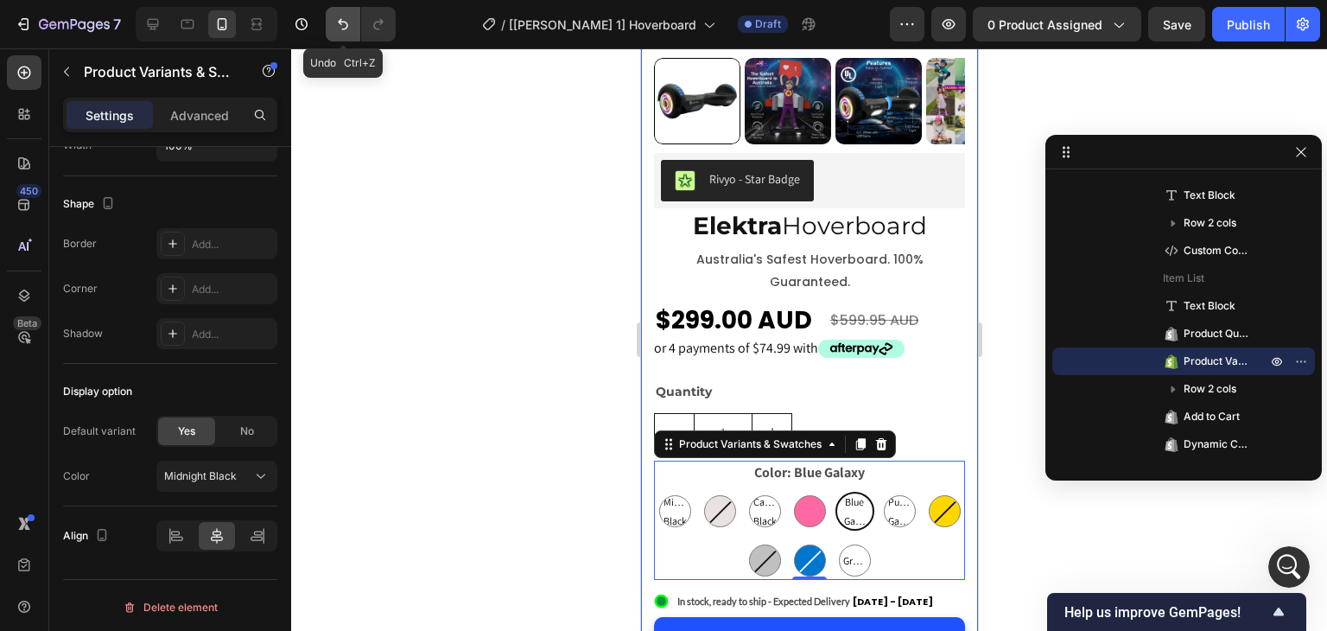
click at [339, 32] on icon "Undo/Redo" at bounding box center [342, 24] width 17 height 17
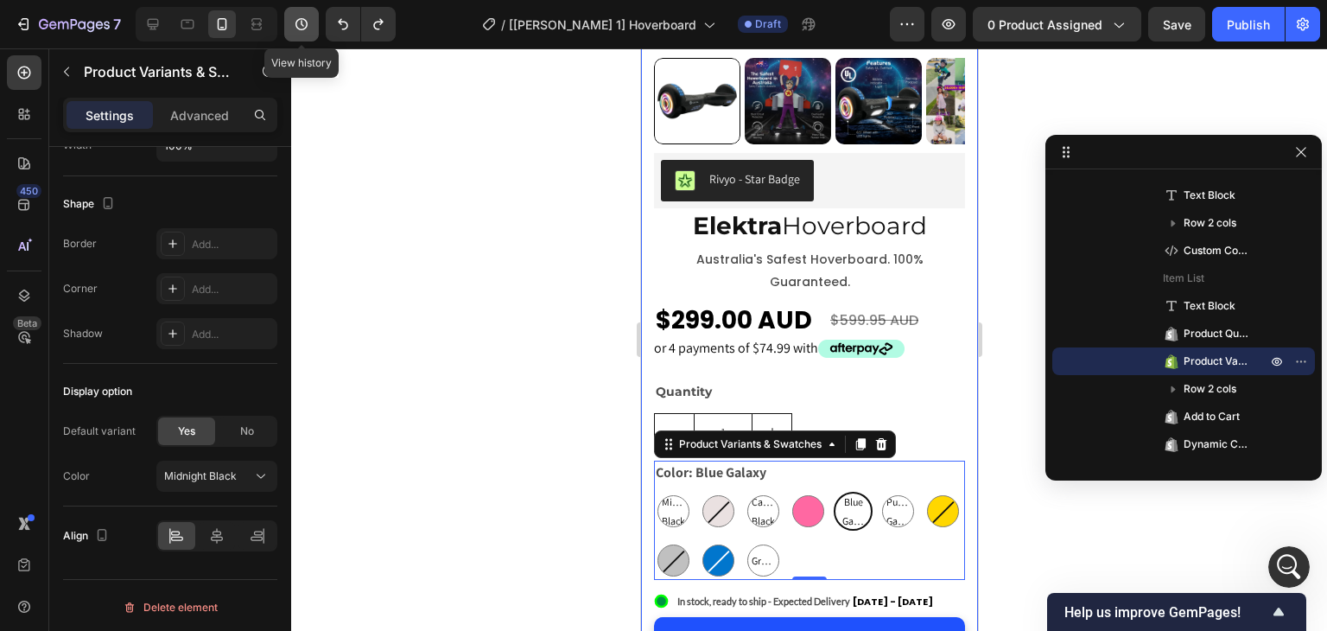
click at [304, 18] on icon "button" at bounding box center [301, 24] width 17 height 17
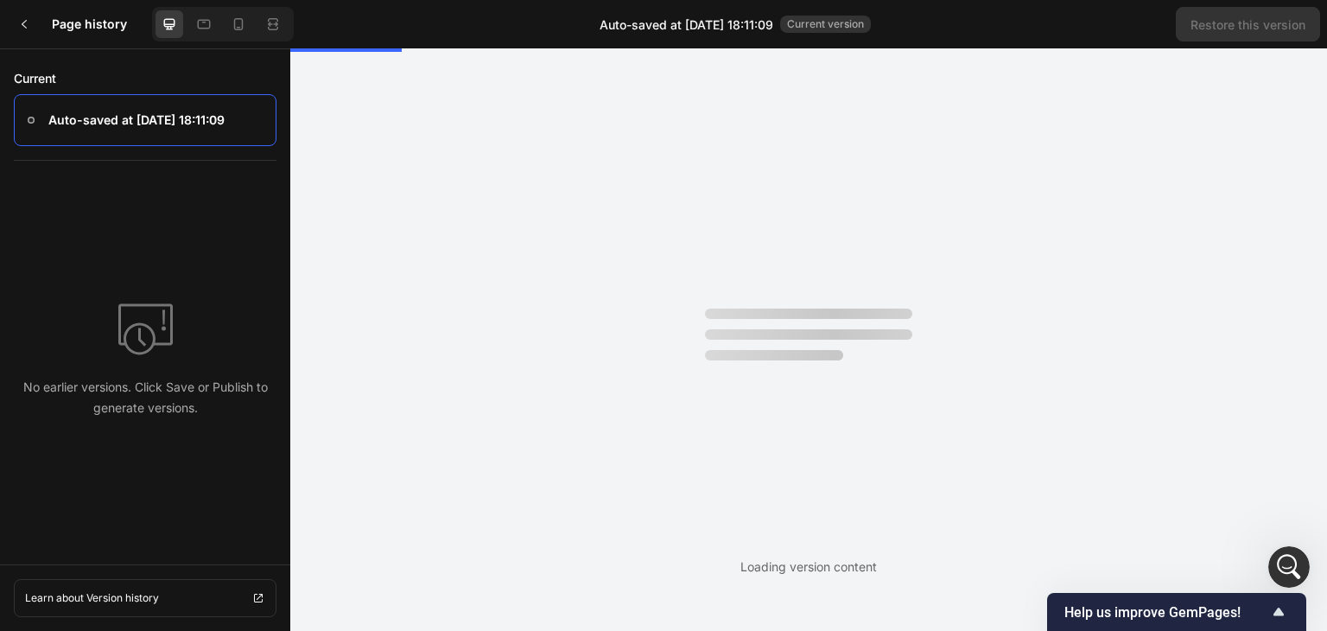
scroll to position [0, 0]
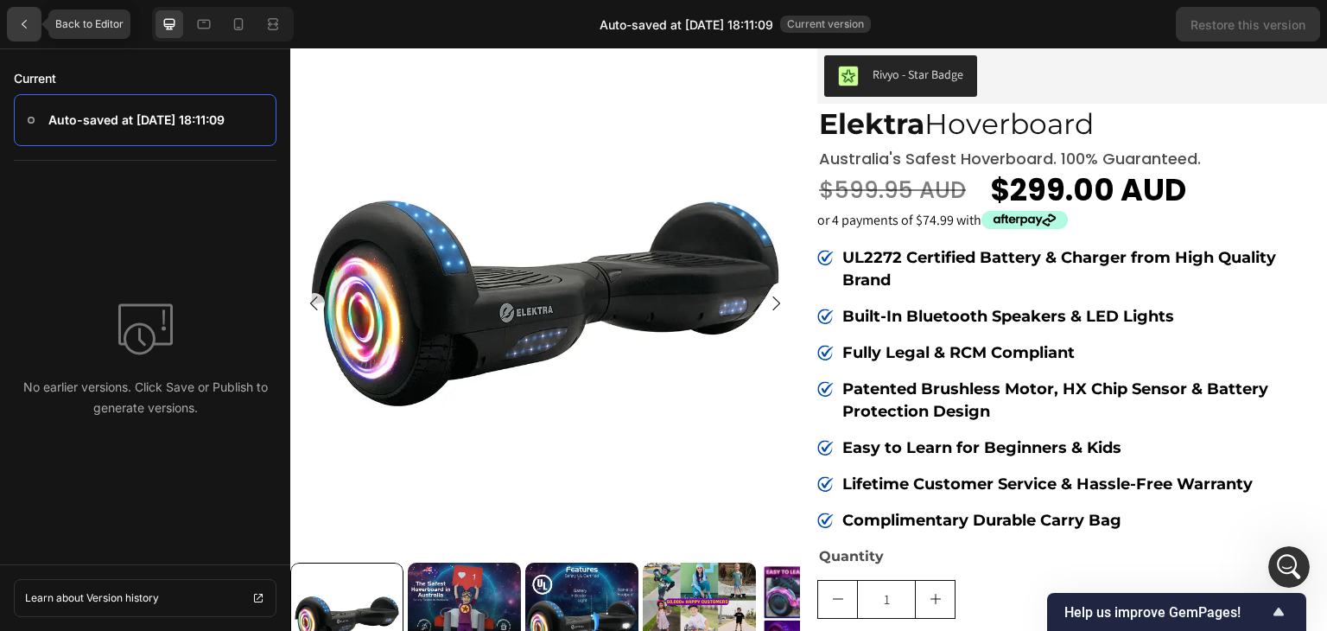
click at [29, 22] on icon at bounding box center [24, 24] width 14 height 14
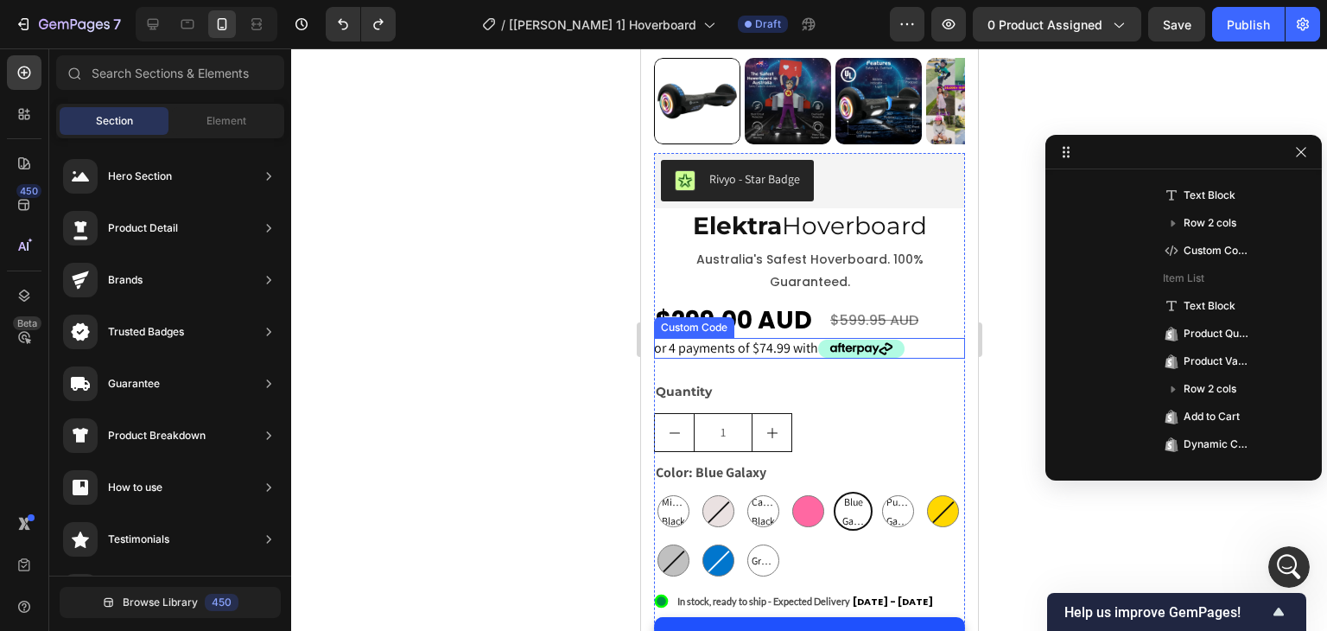
scroll to position [575, 0]
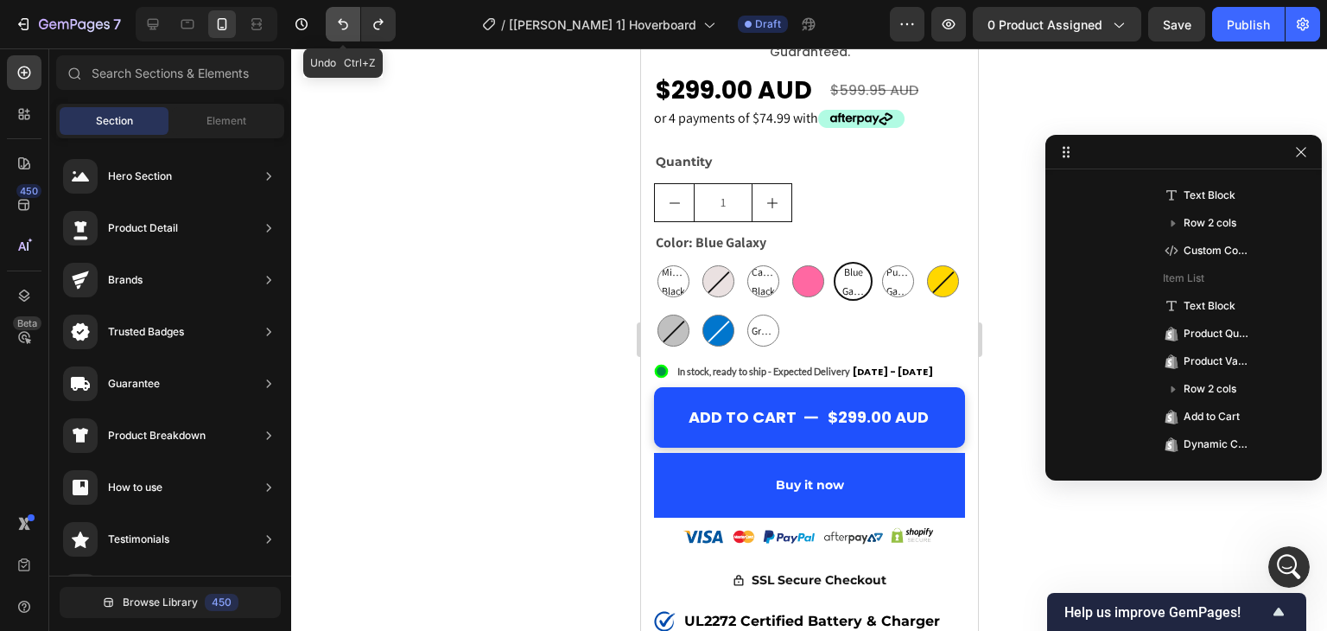
click at [340, 29] on icon "Undo/Redo" at bounding box center [342, 24] width 17 height 17
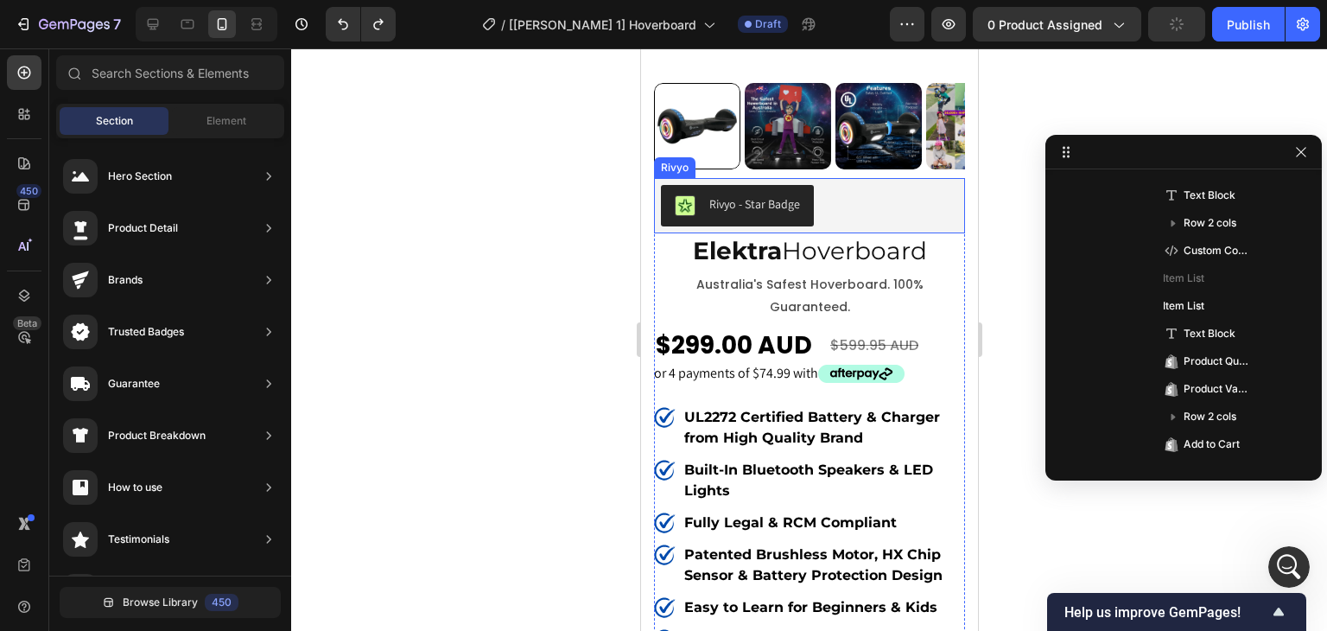
scroll to position [230, 0]
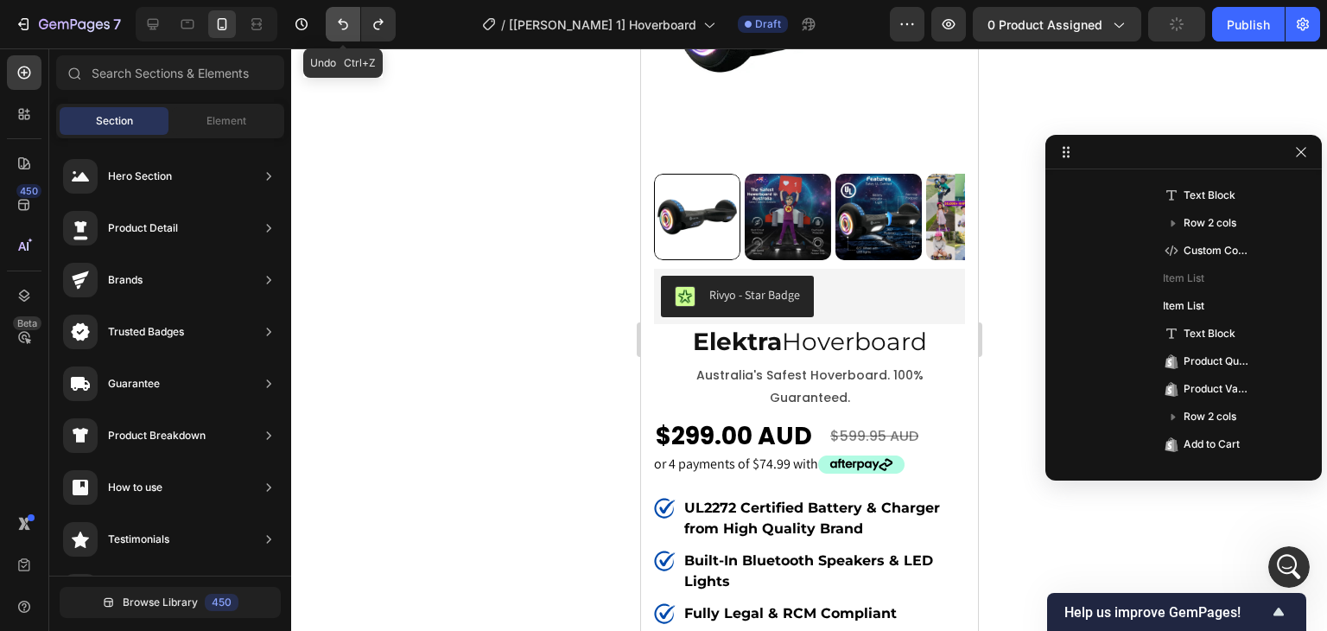
click at [333, 22] on button "Undo/Redo" at bounding box center [343, 24] width 35 height 35
click at [346, 22] on icon "Undo/Redo" at bounding box center [342, 24] width 17 height 17
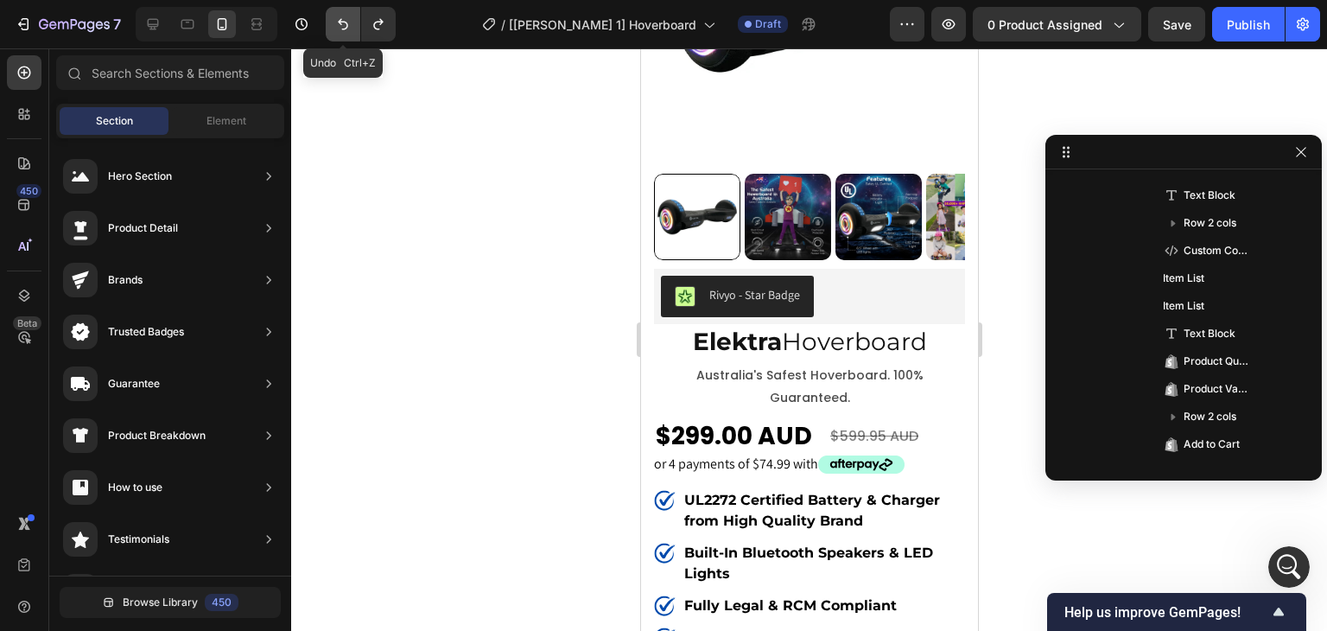
click at [346, 22] on icon "Undo/Redo" at bounding box center [342, 24] width 17 height 17
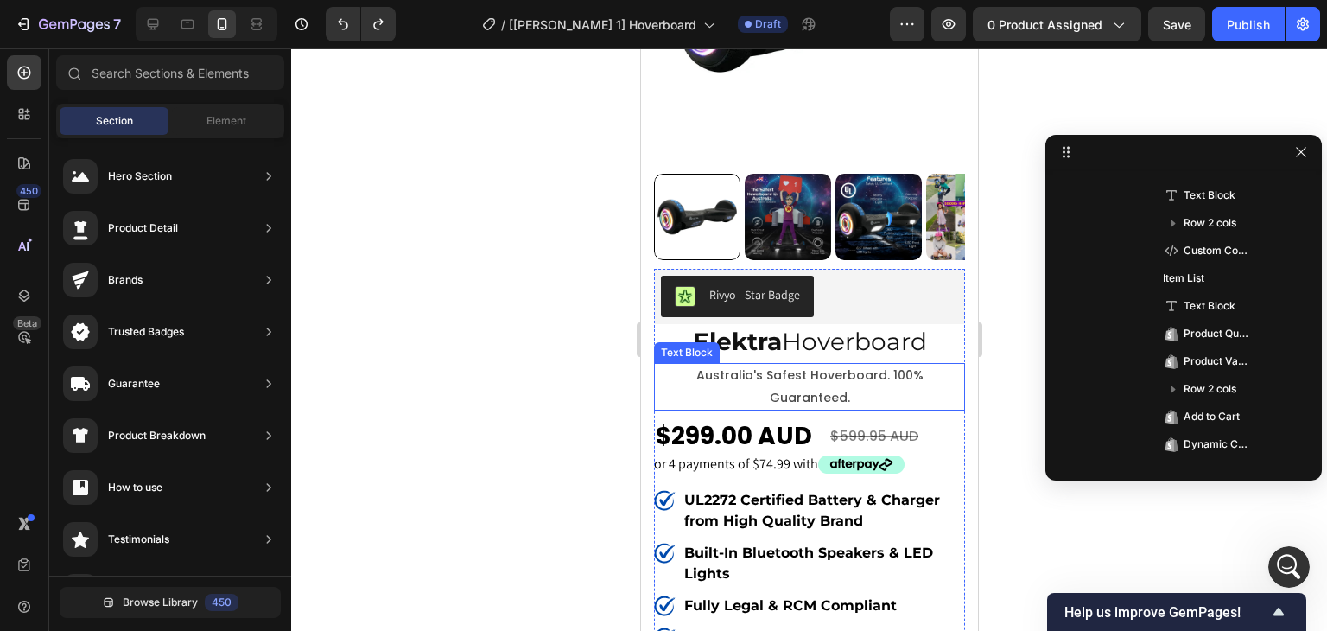
scroll to position [460, 0]
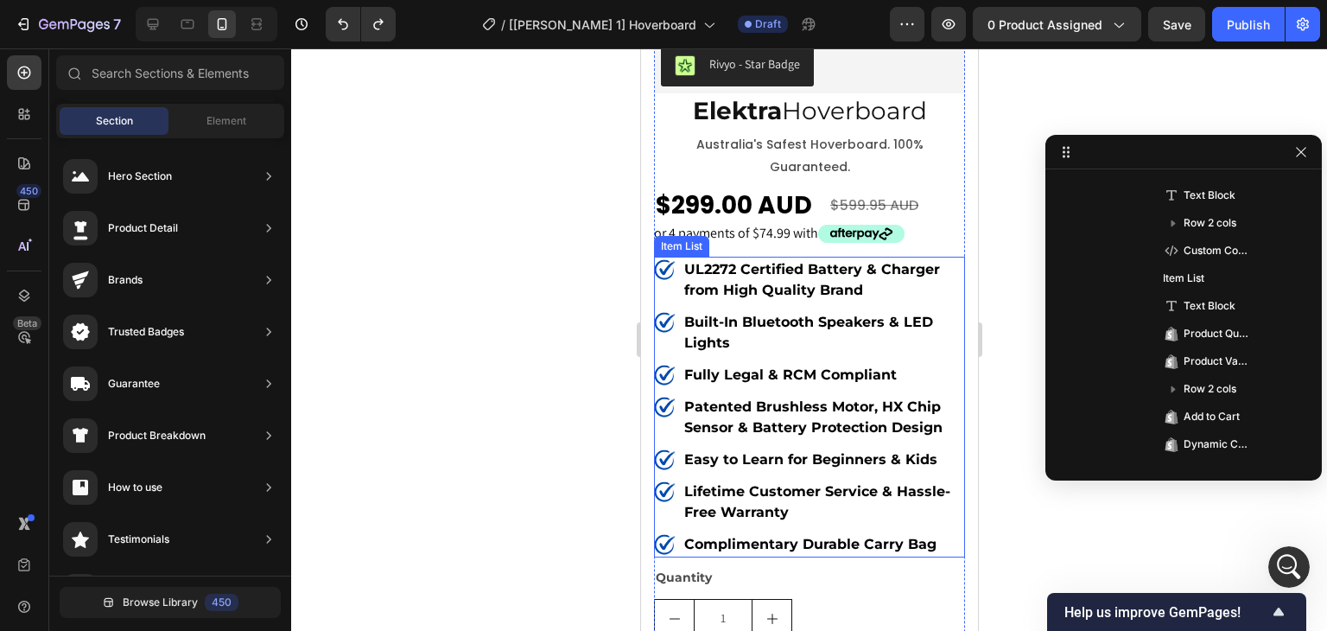
click at [739, 329] on p "Built-In Bluetooth Speakers & LED Lights" at bounding box center [822, 332] width 278 height 41
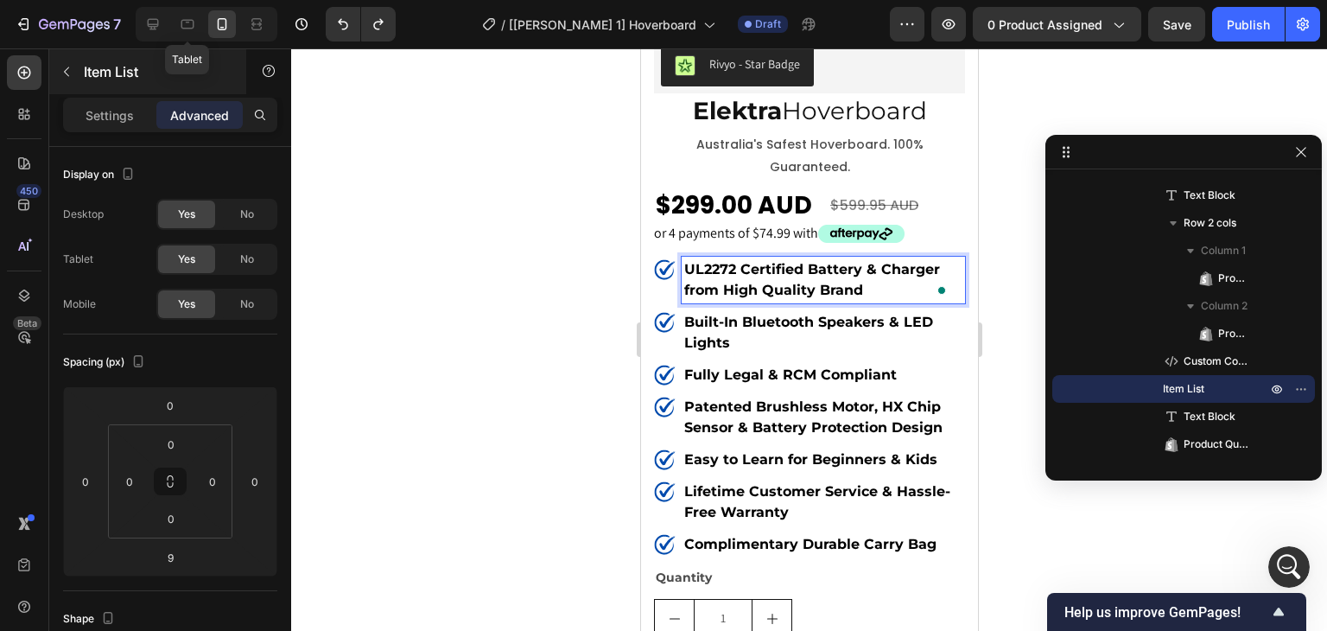
click at [162, 28] on div at bounding box center [153, 24] width 28 height 28
type input "10"
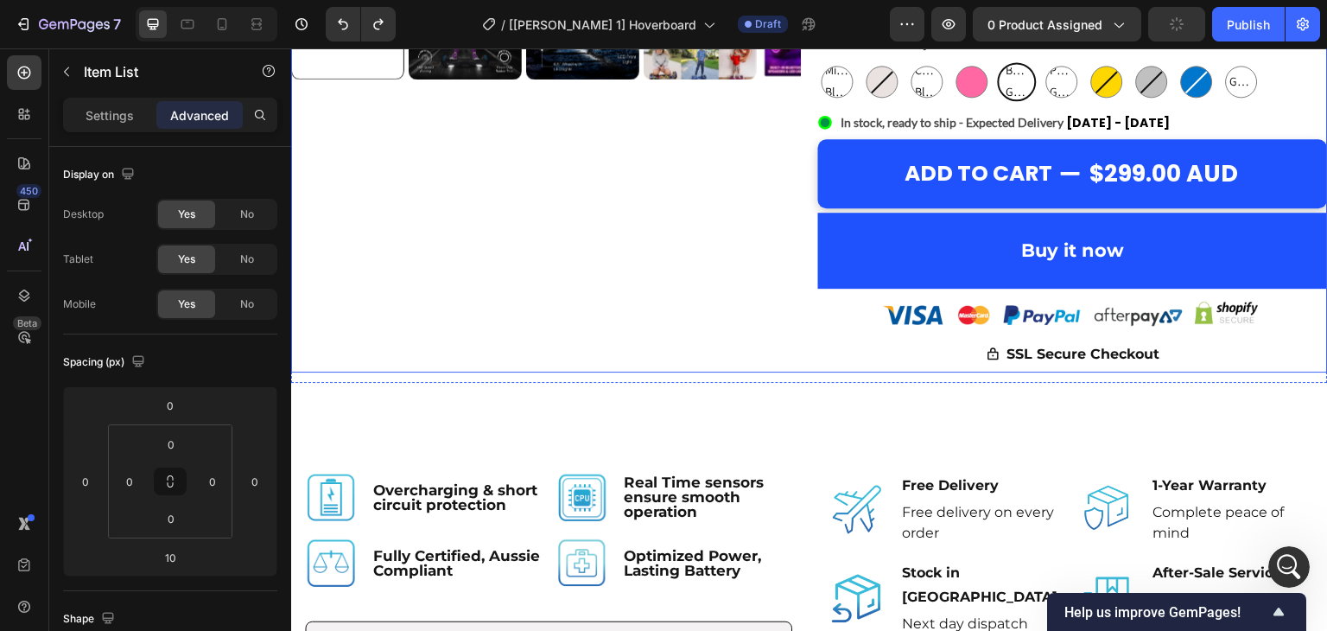
scroll to position [631, 0]
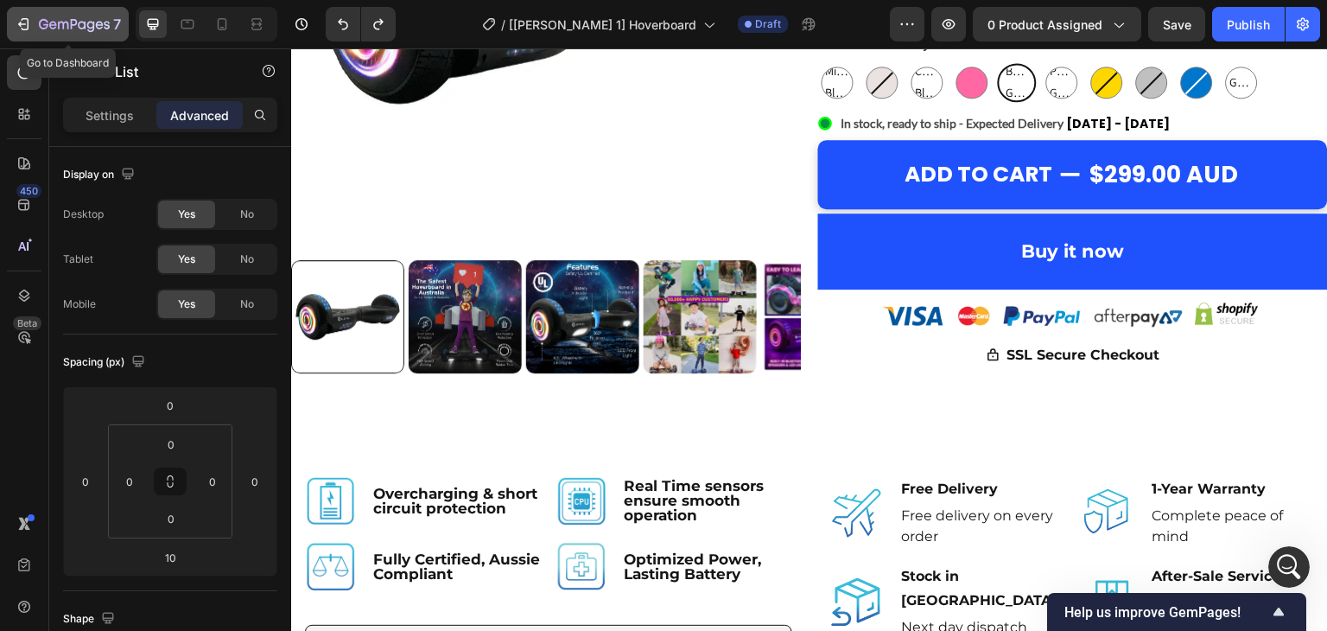
click at [60, 22] on icon "button" at bounding box center [63, 26] width 10 height 8
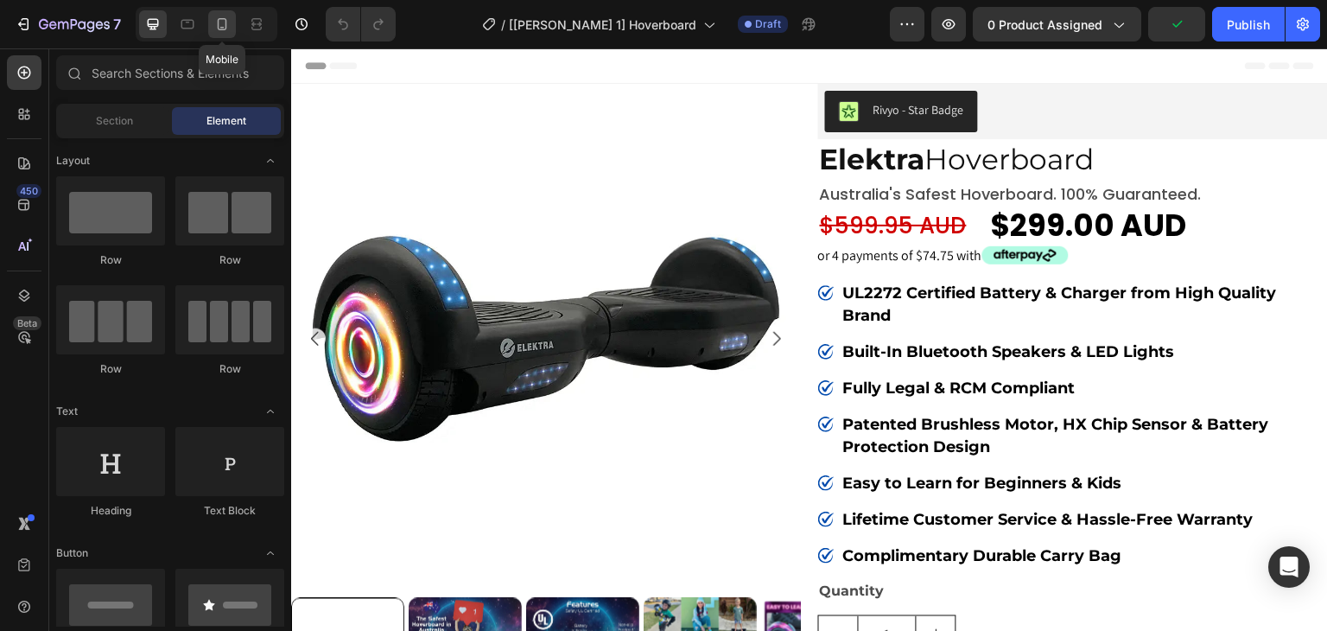
click at [222, 32] on icon at bounding box center [221, 24] width 17 height 17
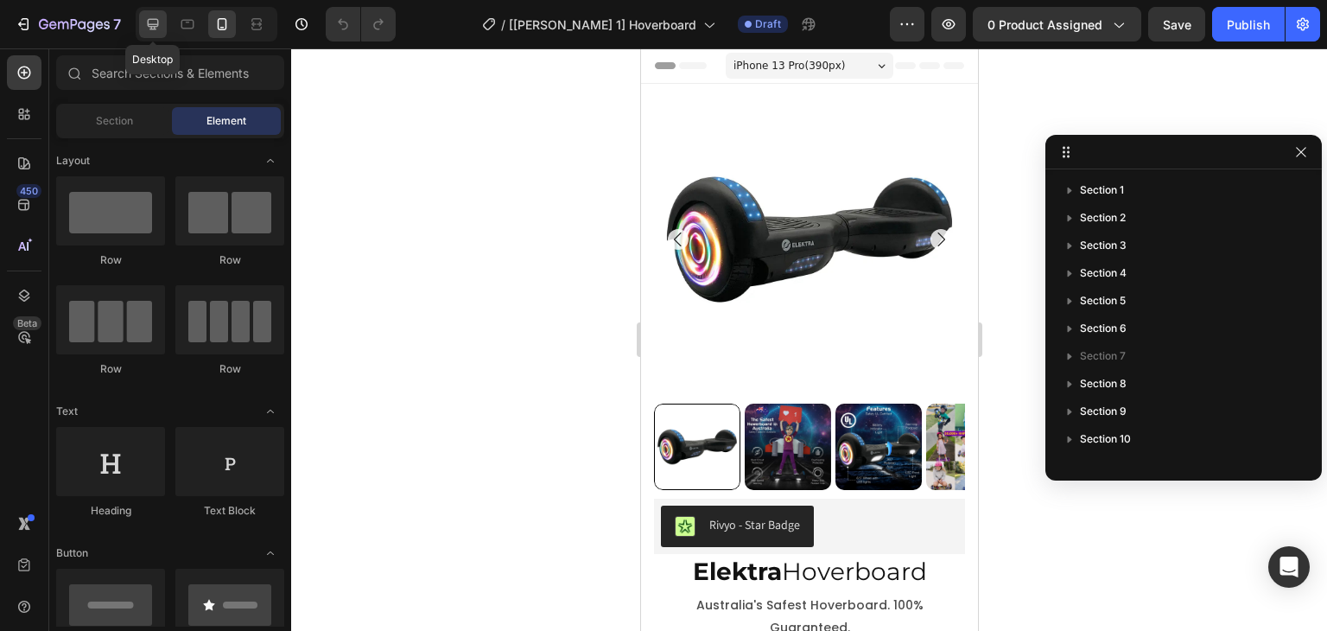
click at [154, 20] on icon at bounding box center [152, 24] width 17 height 17
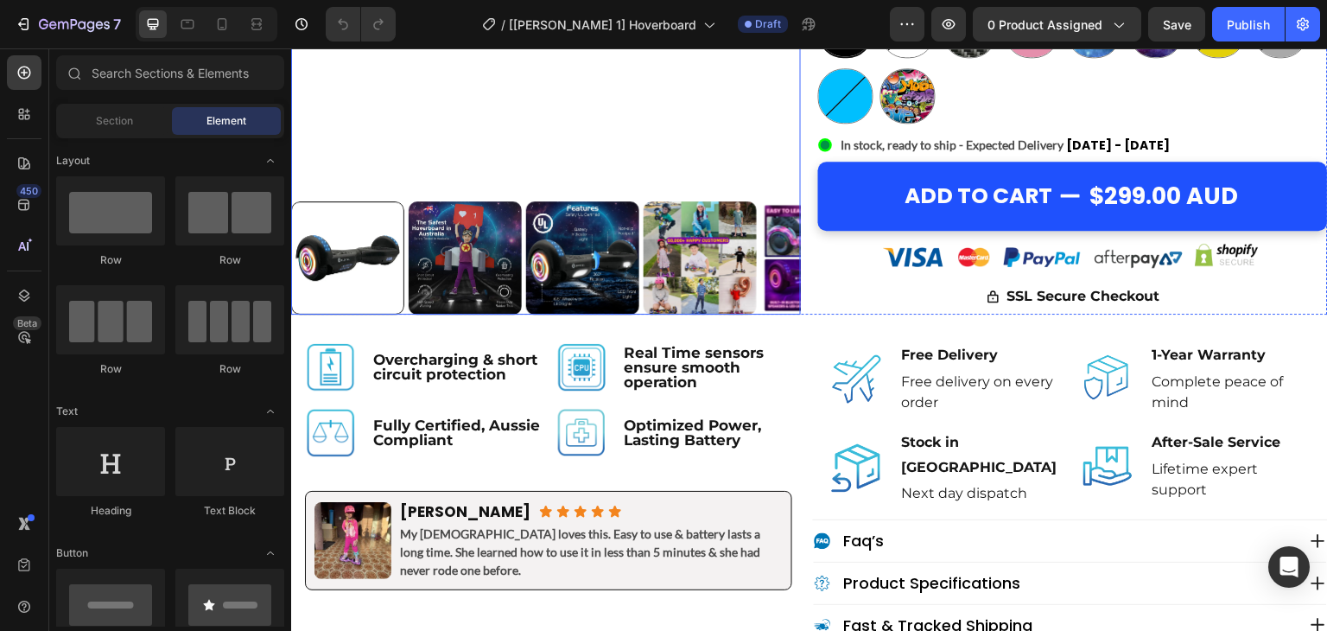
scroll to position [460, 0]
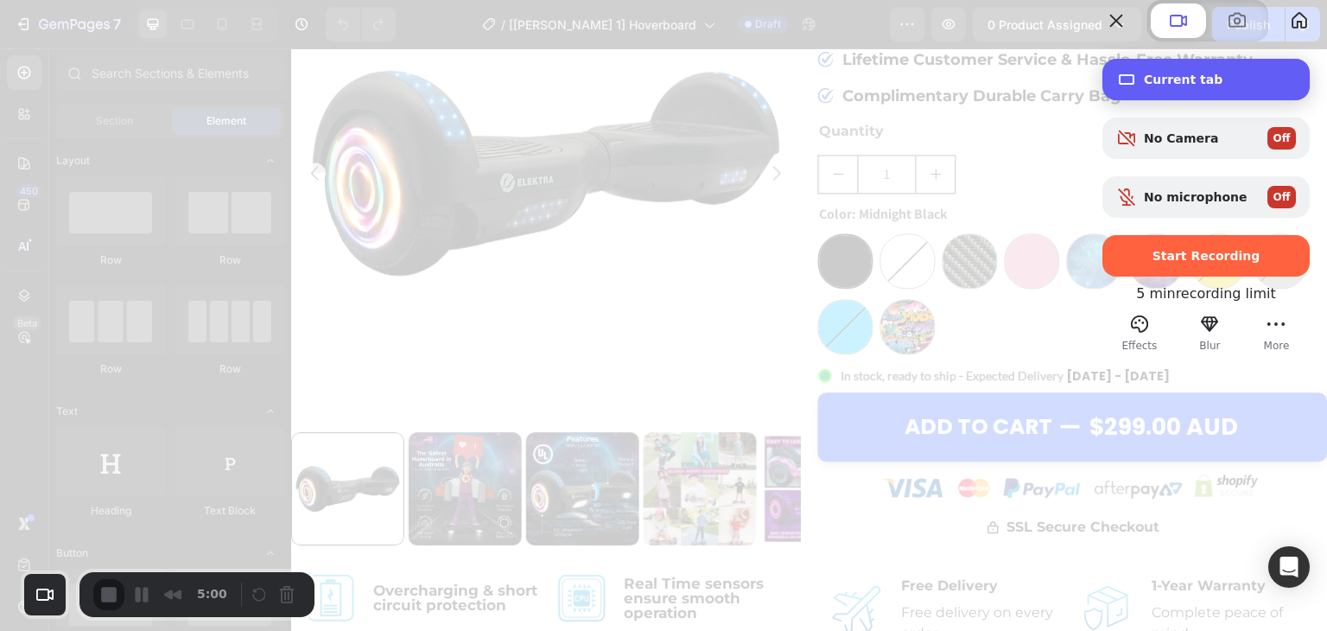
click at [1162, 86] on span "Current tab" at bounding box center [1220, 80] width 152 height 14
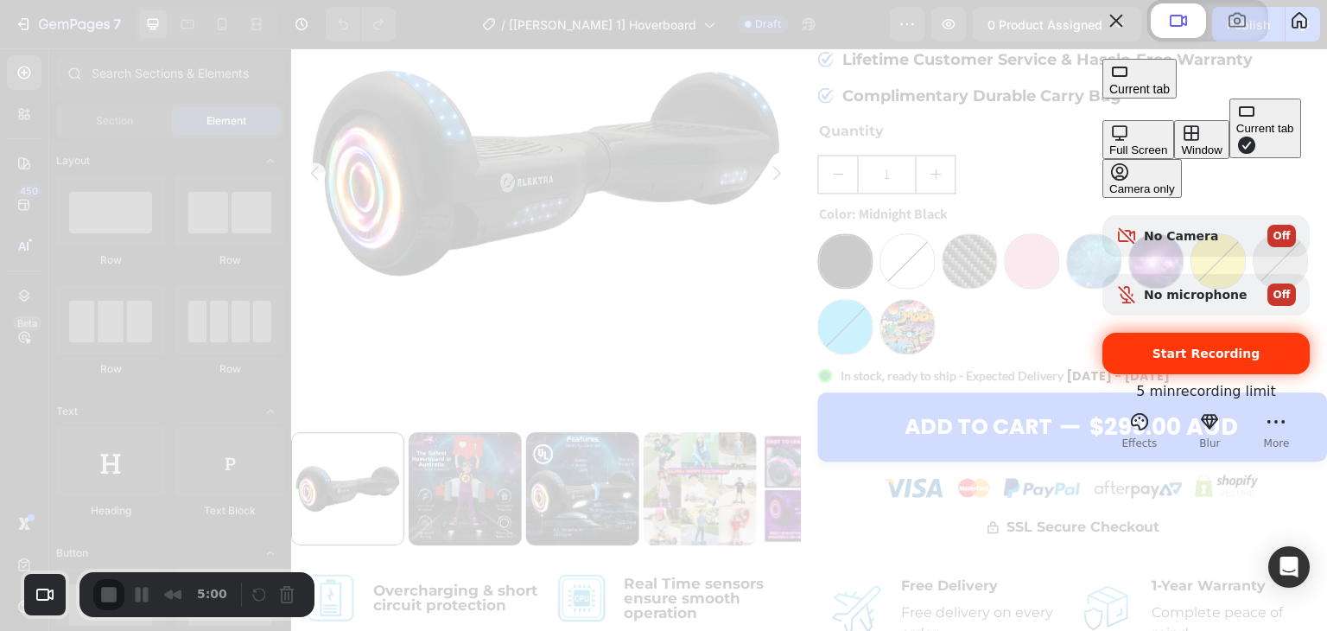
click at [1154, 346] on span "Start Recording" at bounding box center [1207, 353] width 108 height 14
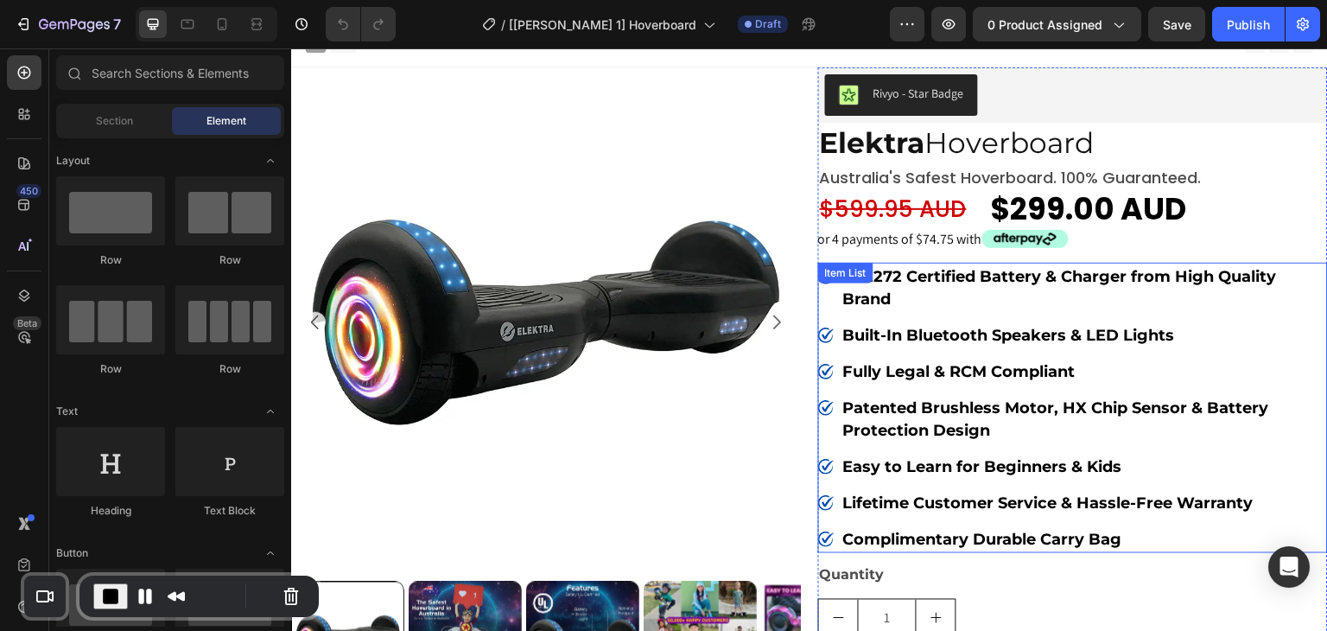
scroll to position [0, 0]
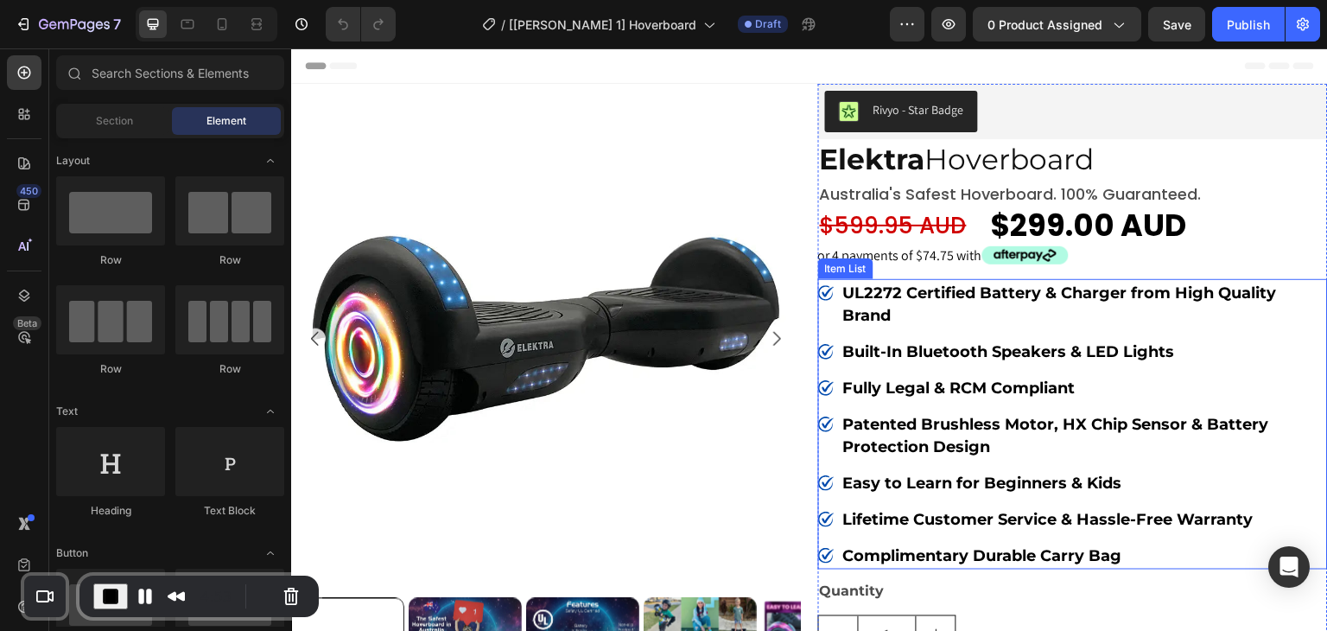
click at [842, 269] on div "Item List" at bounding box center [846, 269] width 48 height 16
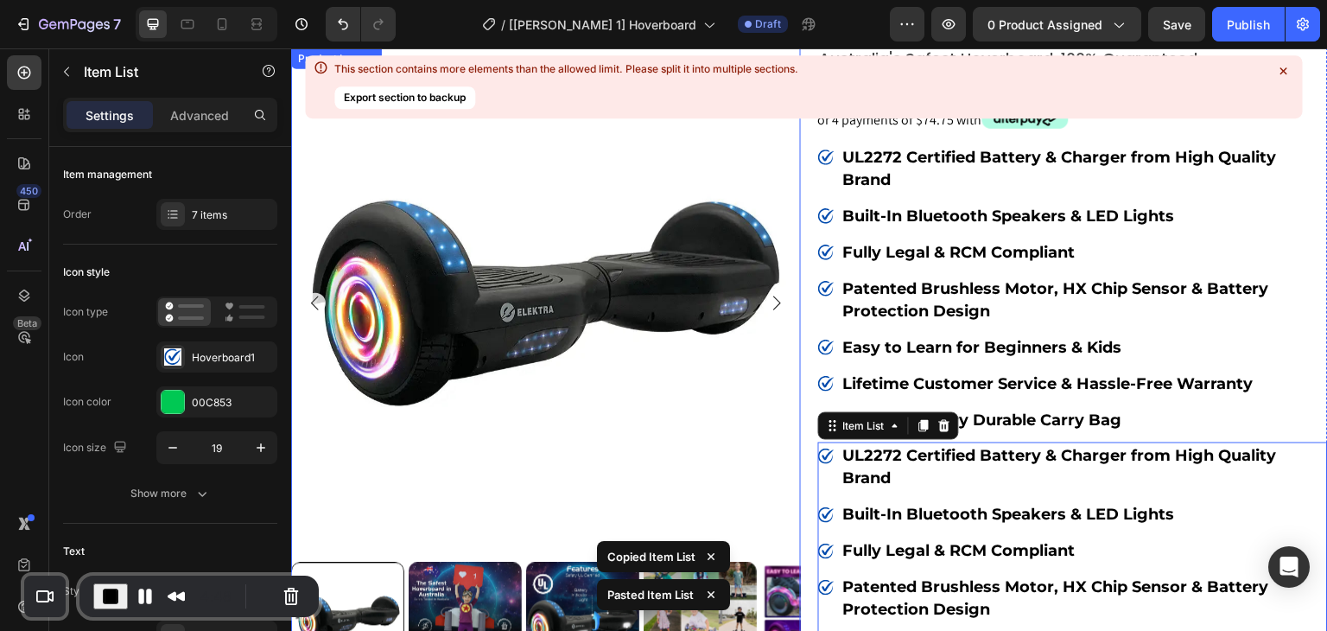
scroll to position [115, 0]
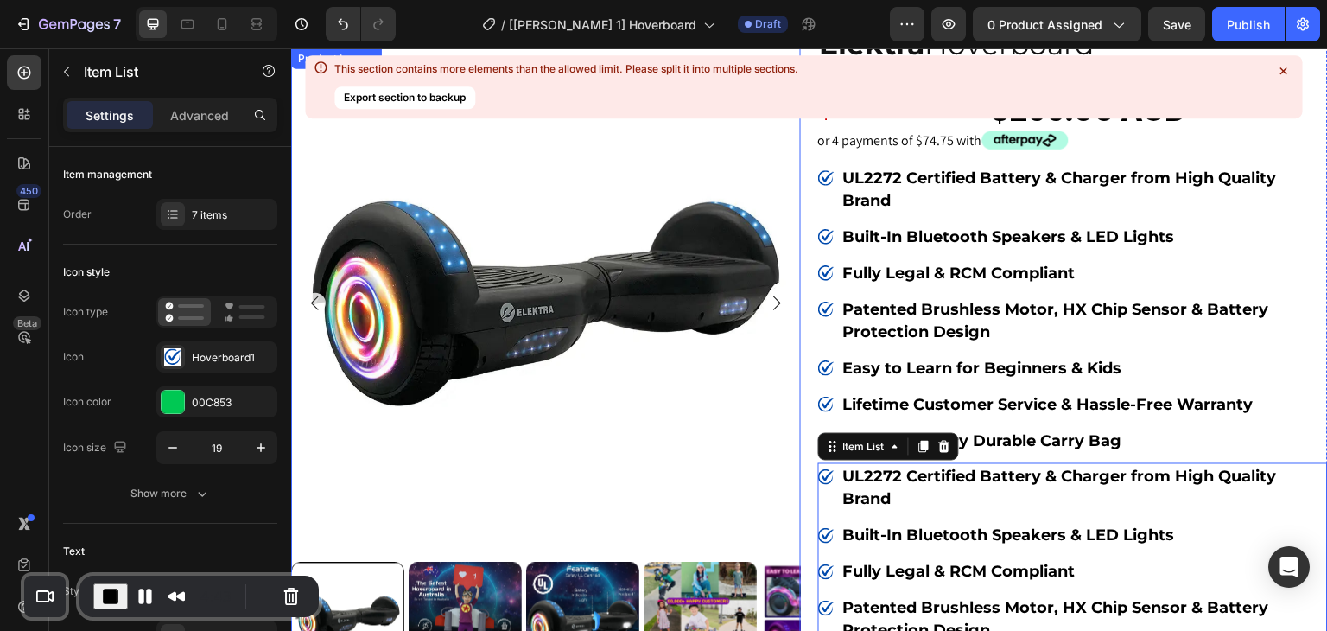
click at [1284, 71] on icon at bounding box center [1283, 70] width 7 height 7
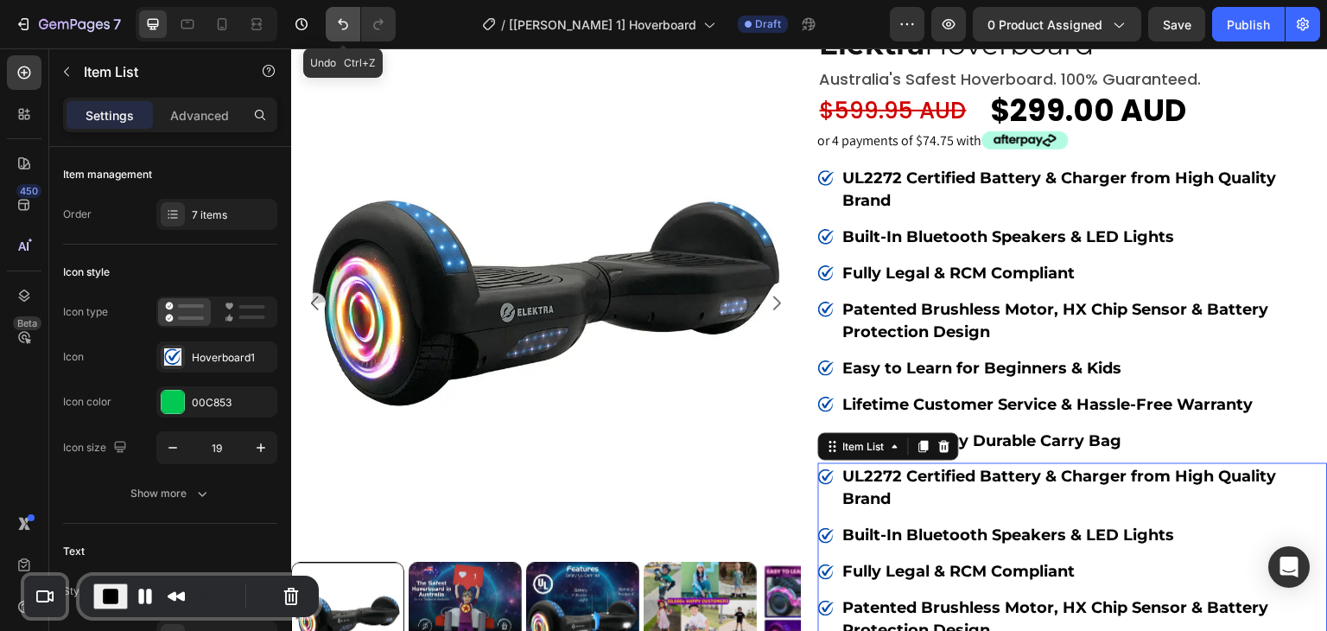
click at [348, 22] on icon "Undo/Redo" at bounding box center [342, 24] width 17 height 17
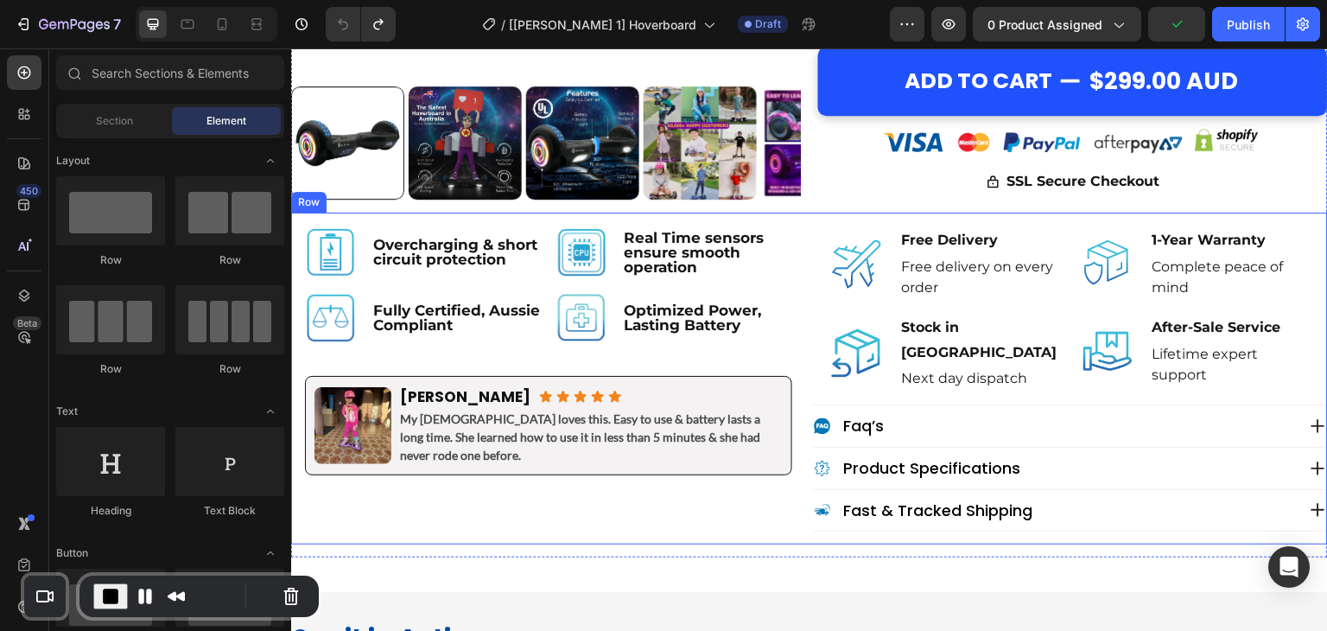
scroll to position [921, 0]
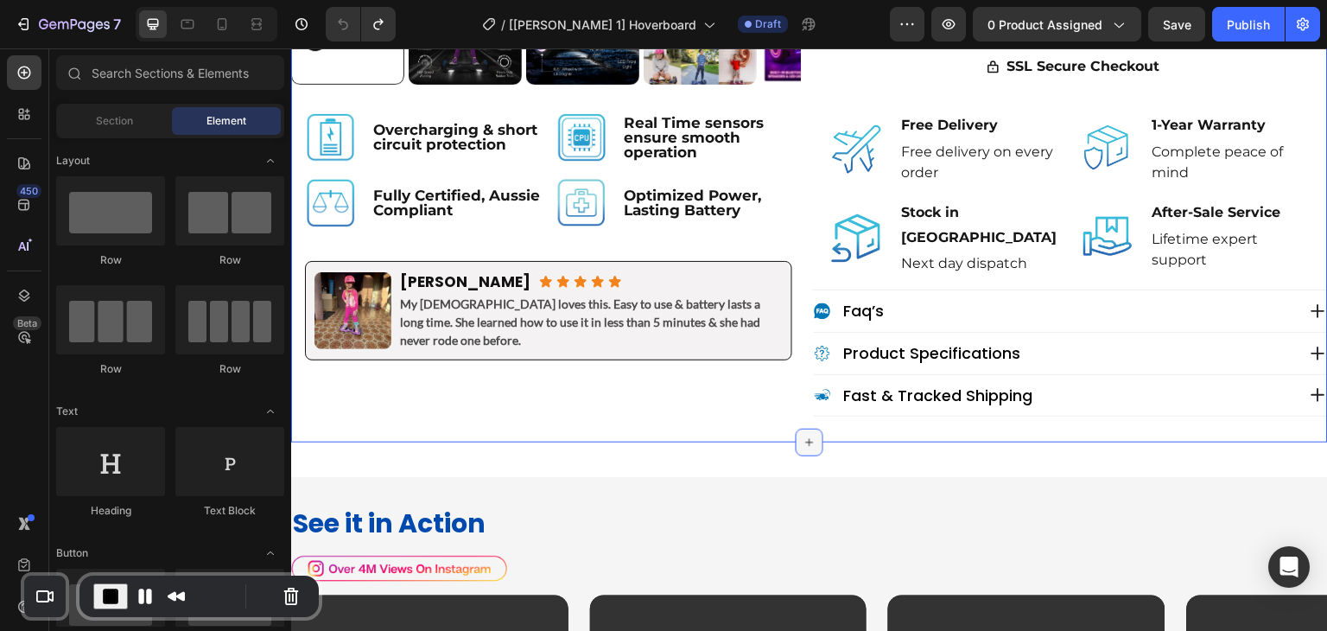
click at [803, 435] on icon at bounding box center [810, 442] width 14 height 14
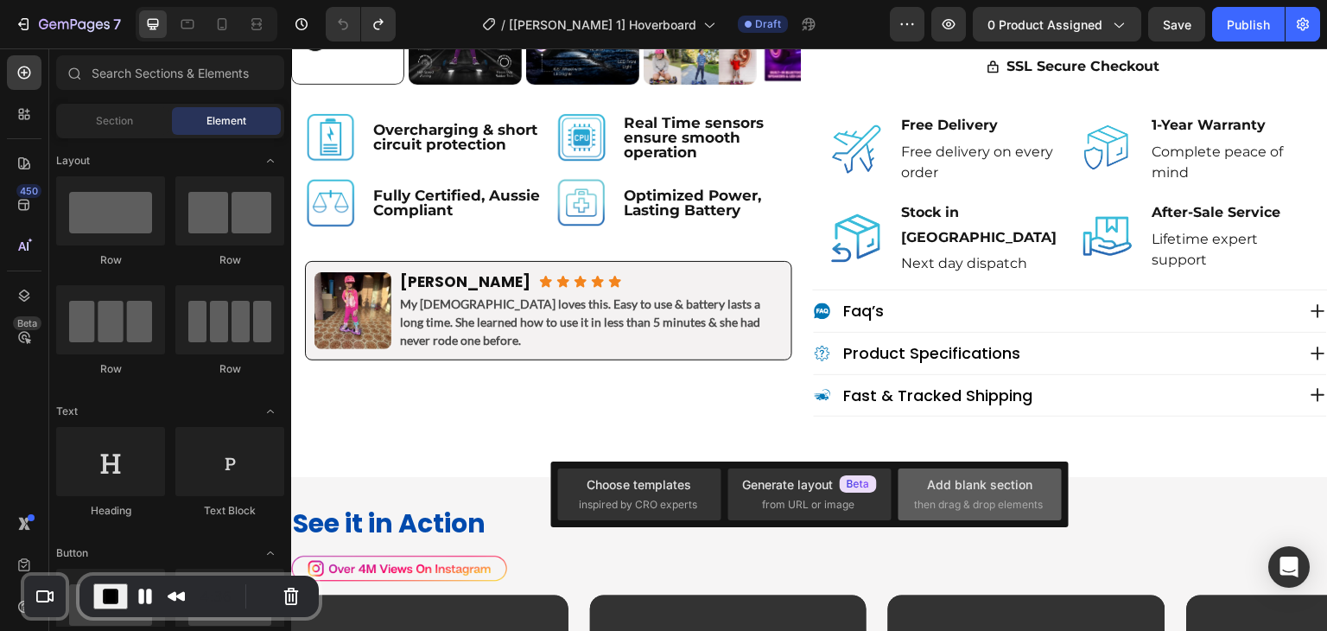
click at [962, 483] on div "Add blank section" at bounding box center [979, 484] width 105 height 18
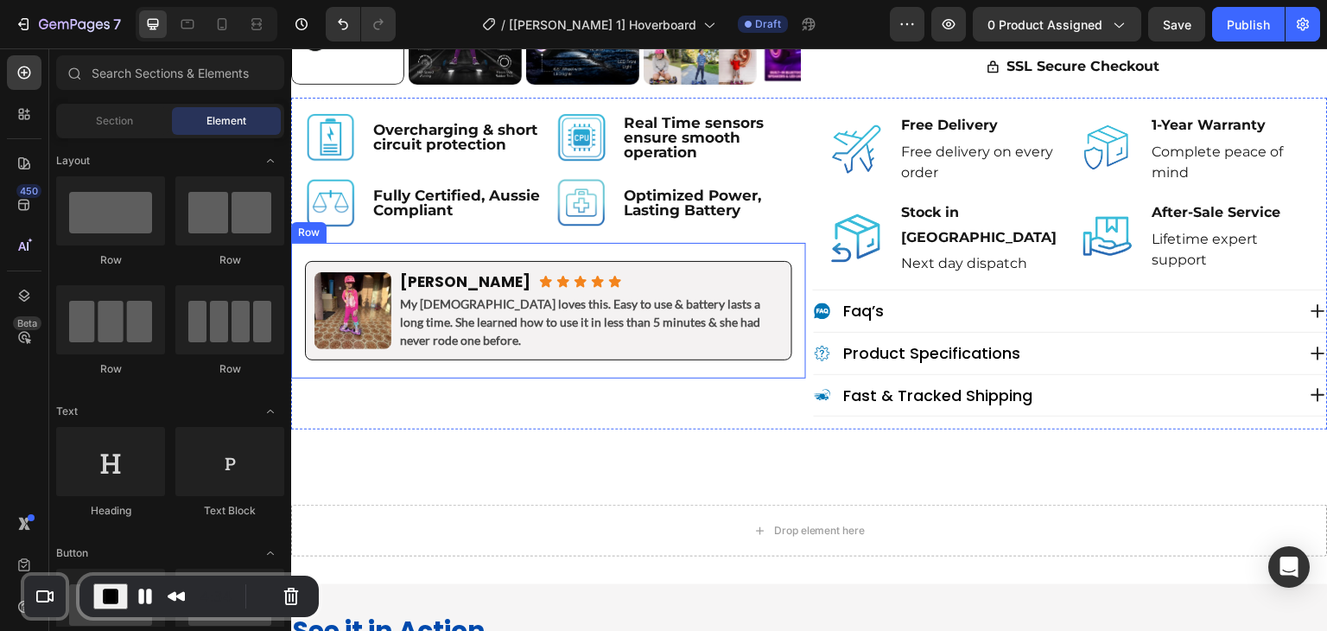
scroll to position [806, 0]
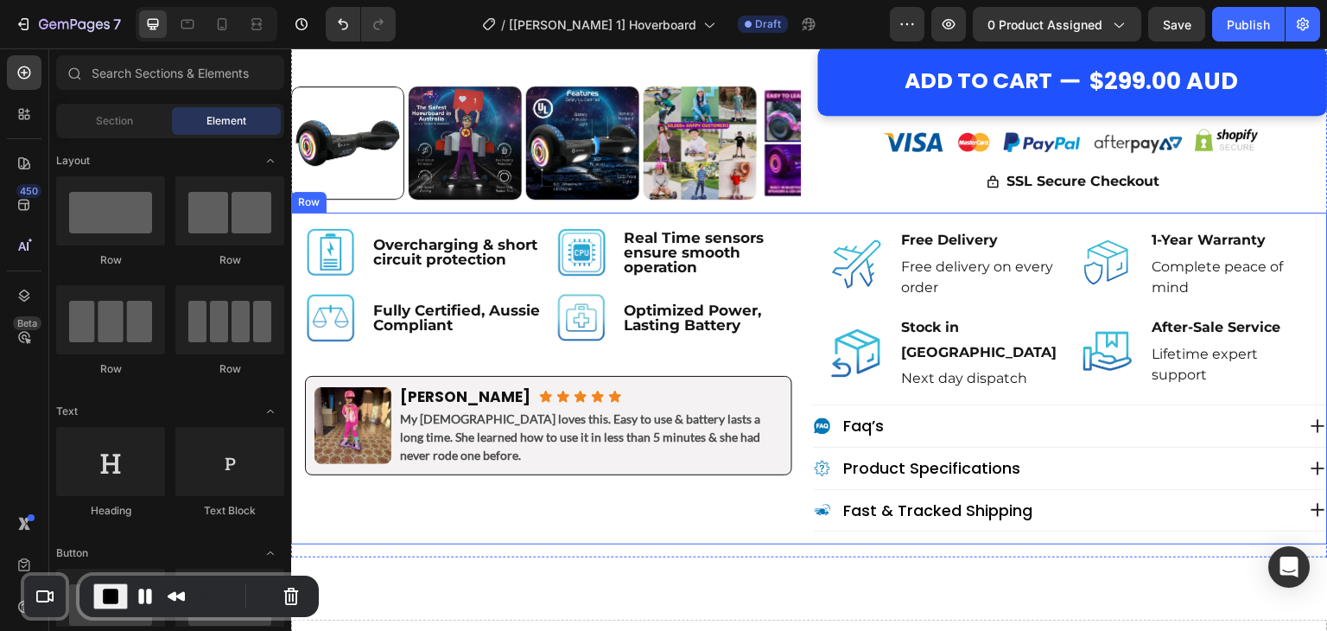
click at [803, 213] on div "Image Overcharging & short circuit protection Text Block Row Image Real Time se…" at bounding box center [809, 379] width 1037 height 332
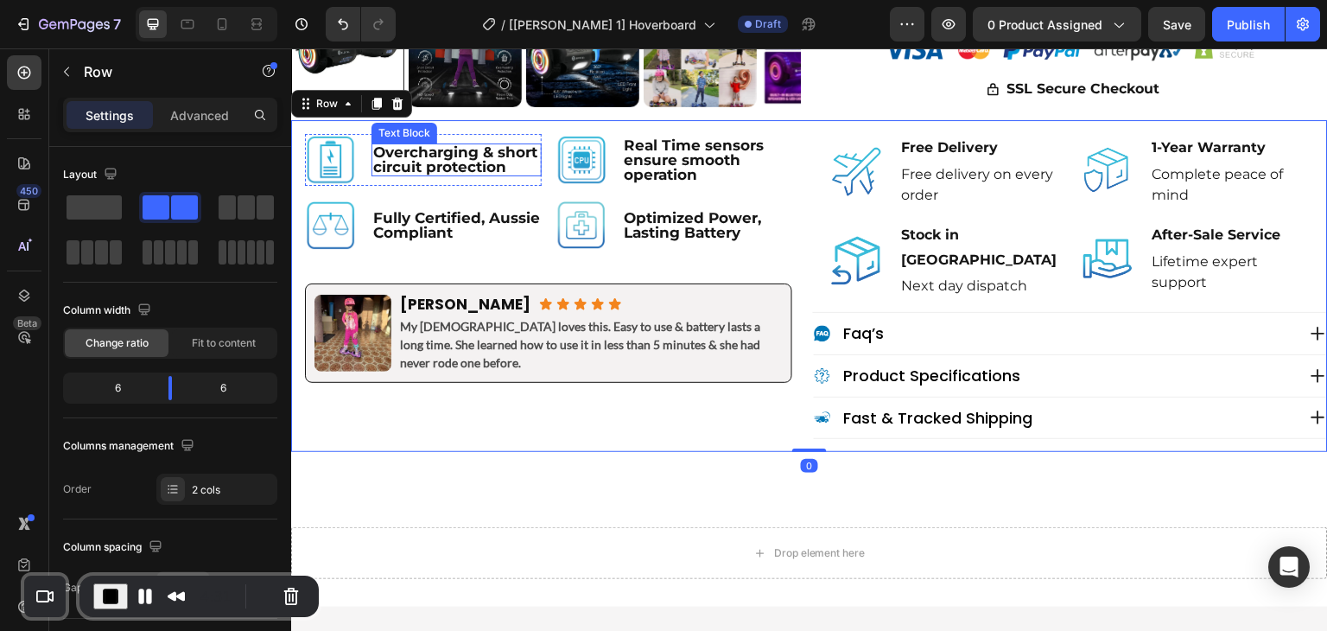
scroll to position [921, 0]
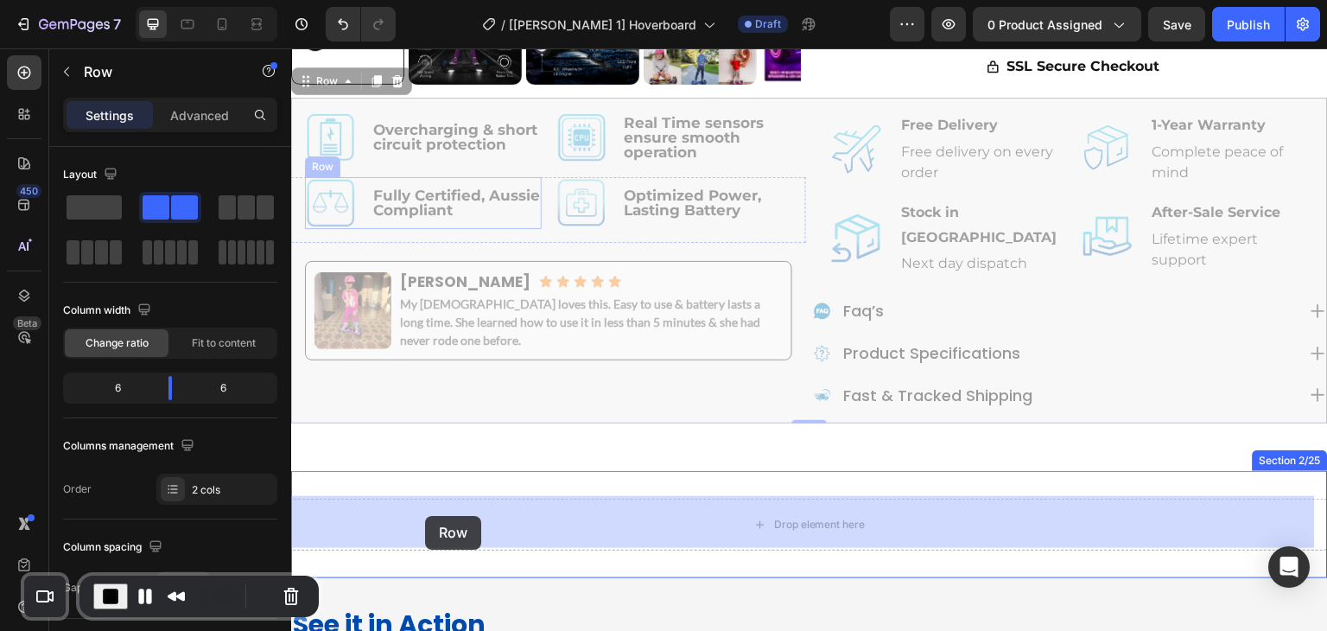
drag, startPoint x: 332, startPoint y: 81, endPoint x: 425, endPoint y: 516, distance: 444.5
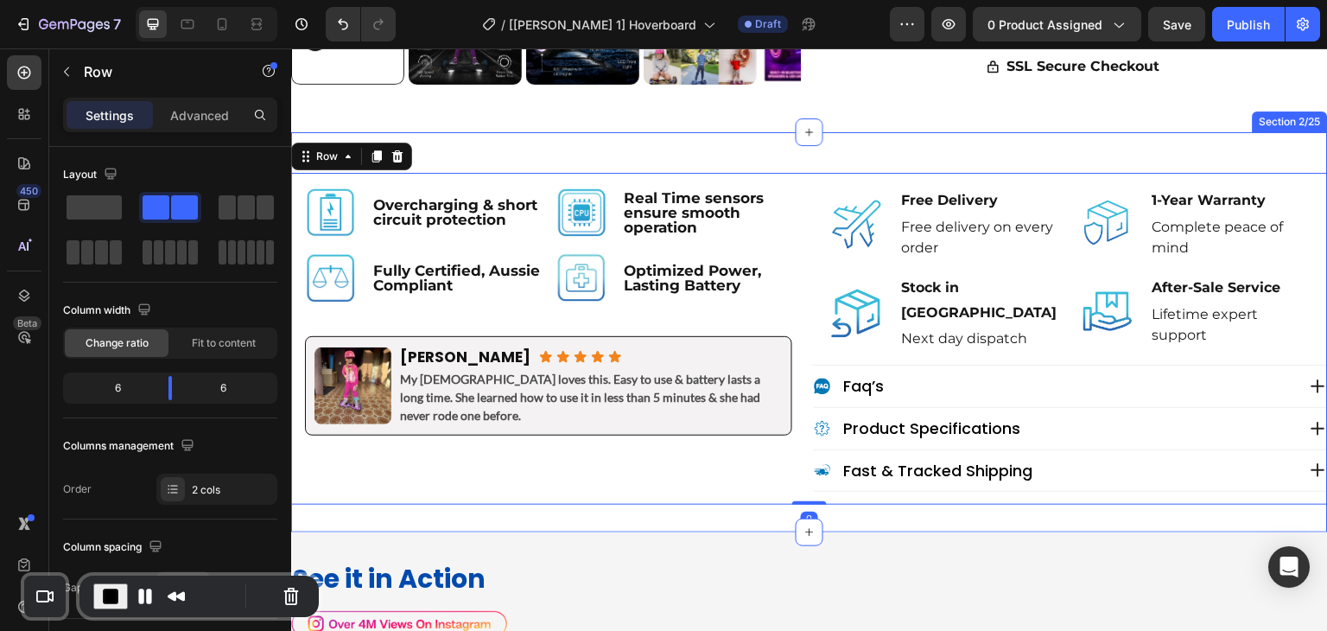
click at [790, 151] on div "Image Overcharging & short circuit protection Text Block Row Image Real Time se…" at bounding box center [809, 332] width 1037 height 400
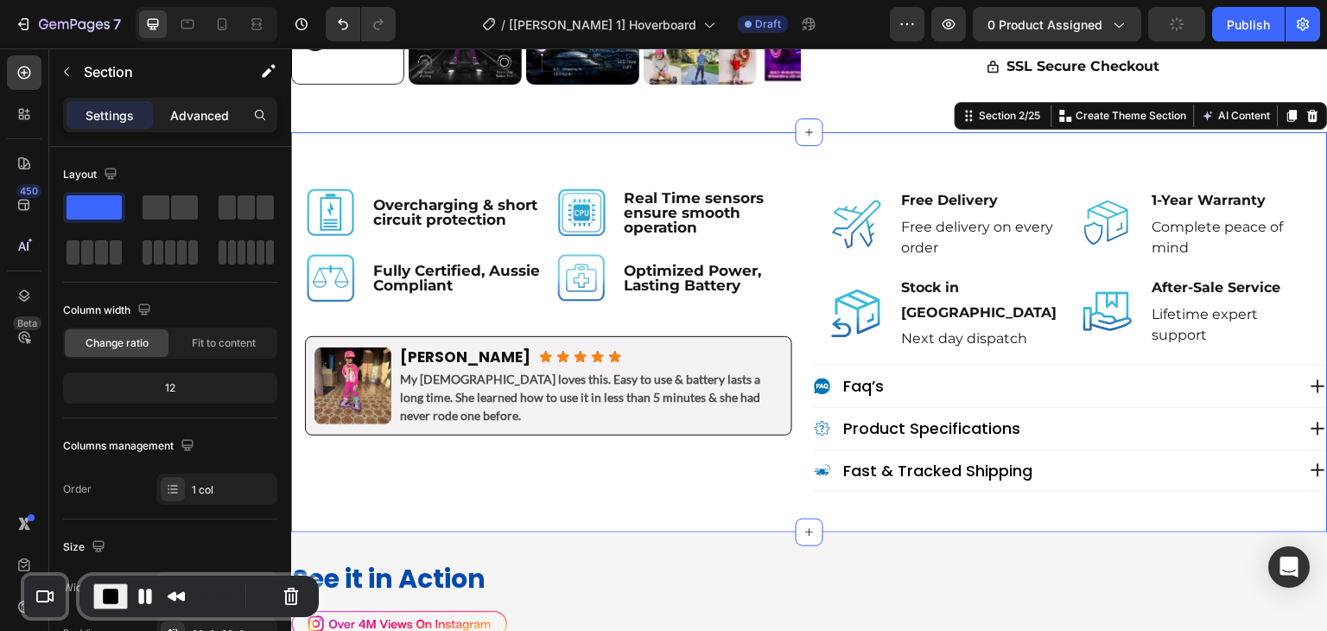
click at [195, 115] on p "Advanced" at bounding box center [199, 115] width 59 height 18
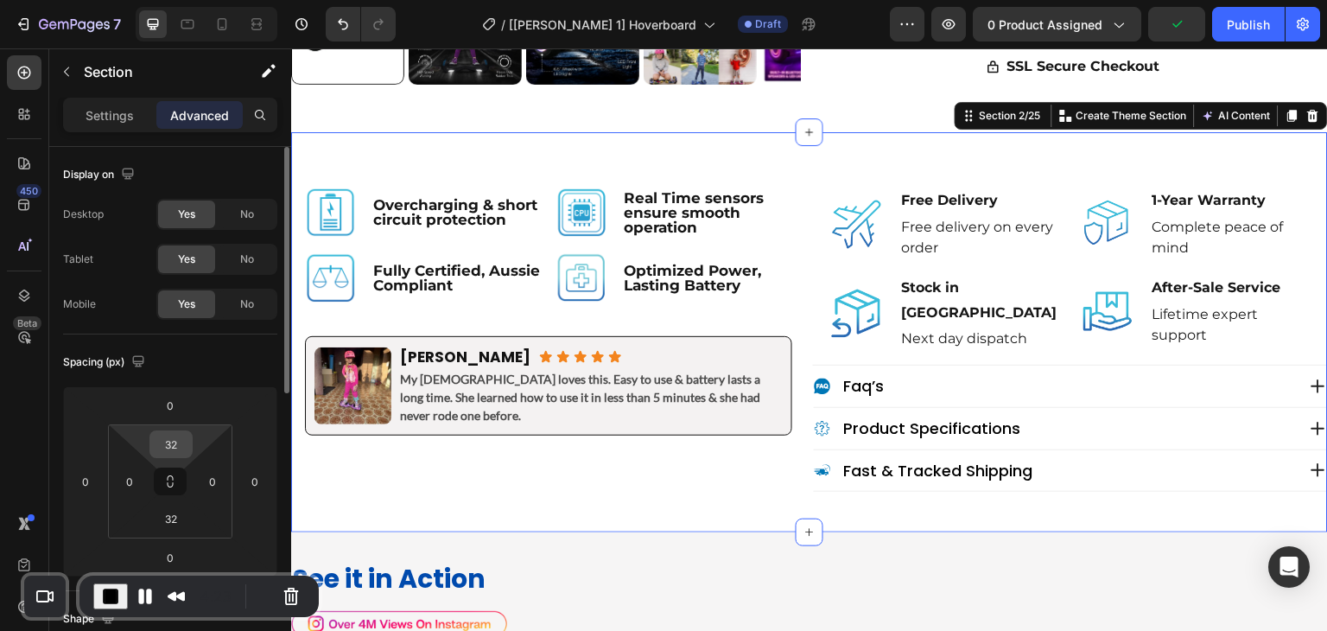
click at [168, 441] on input "32" at bounding box center [171, 444] width 35 height 26
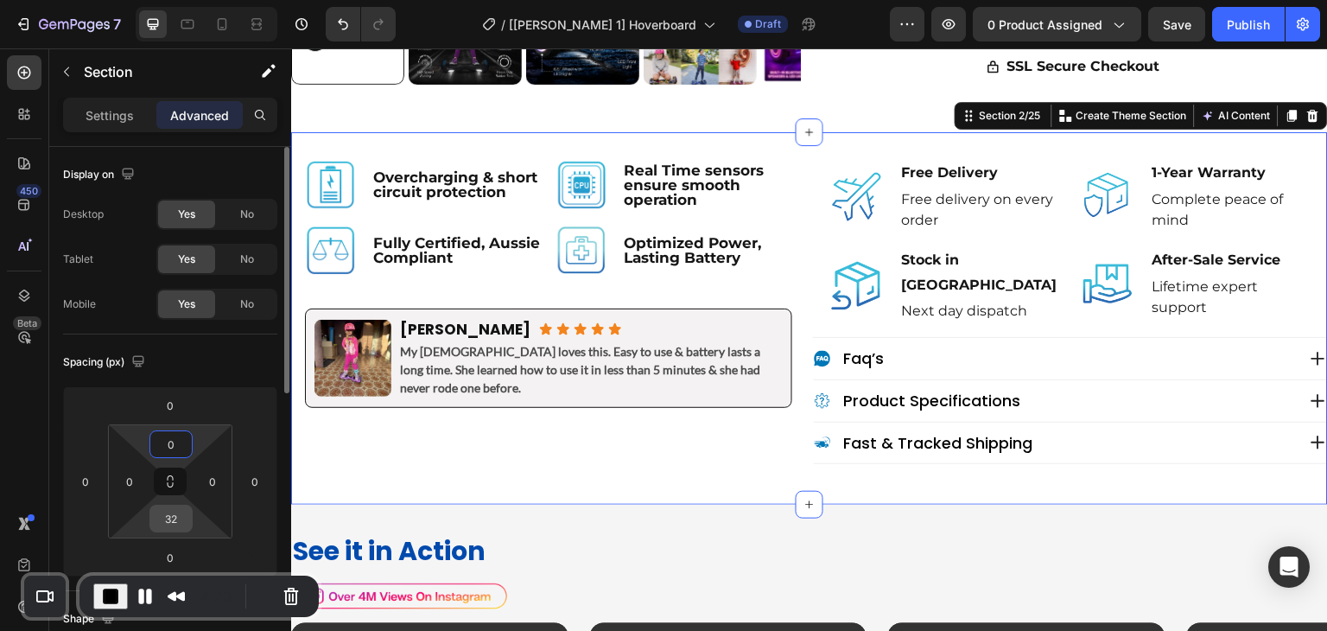
type input "0"
click at [169, 513] on input "32" at bounding box center [171, 518] width 35 height 26
type input "0"
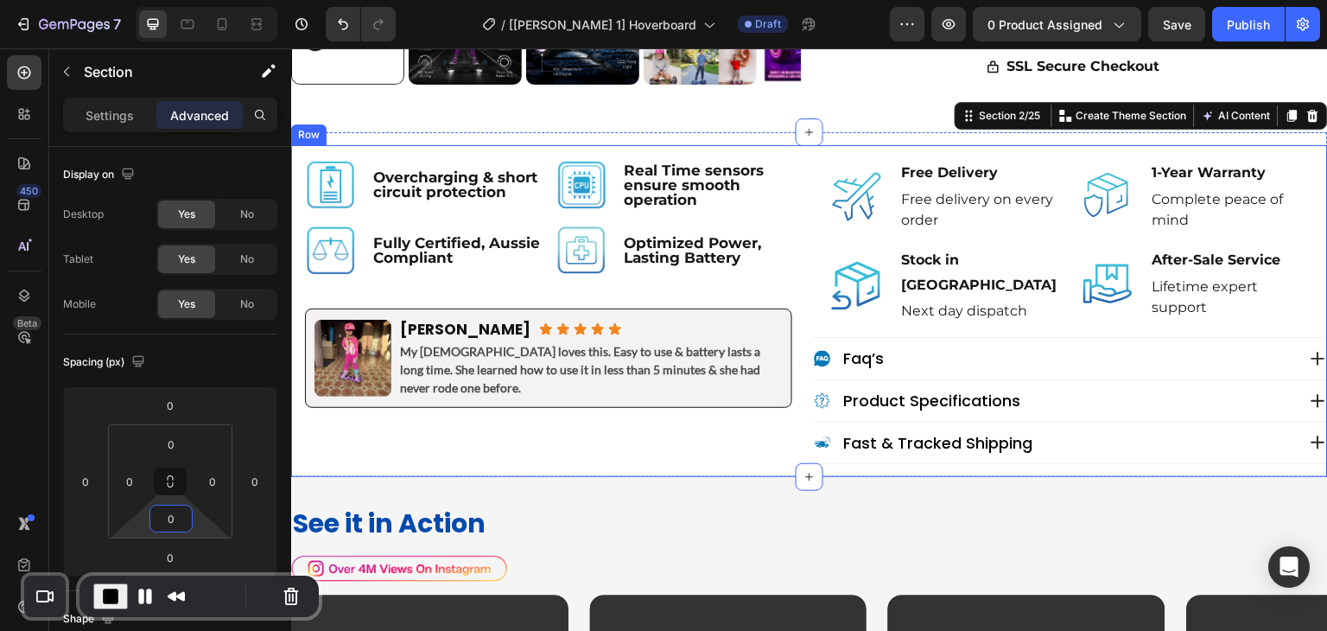
click at [597, 434] on div "Image Overcharging & short circuit protection Text Block Row Image Real Time se…" at bounding box center [548, 311] width 515 height 332
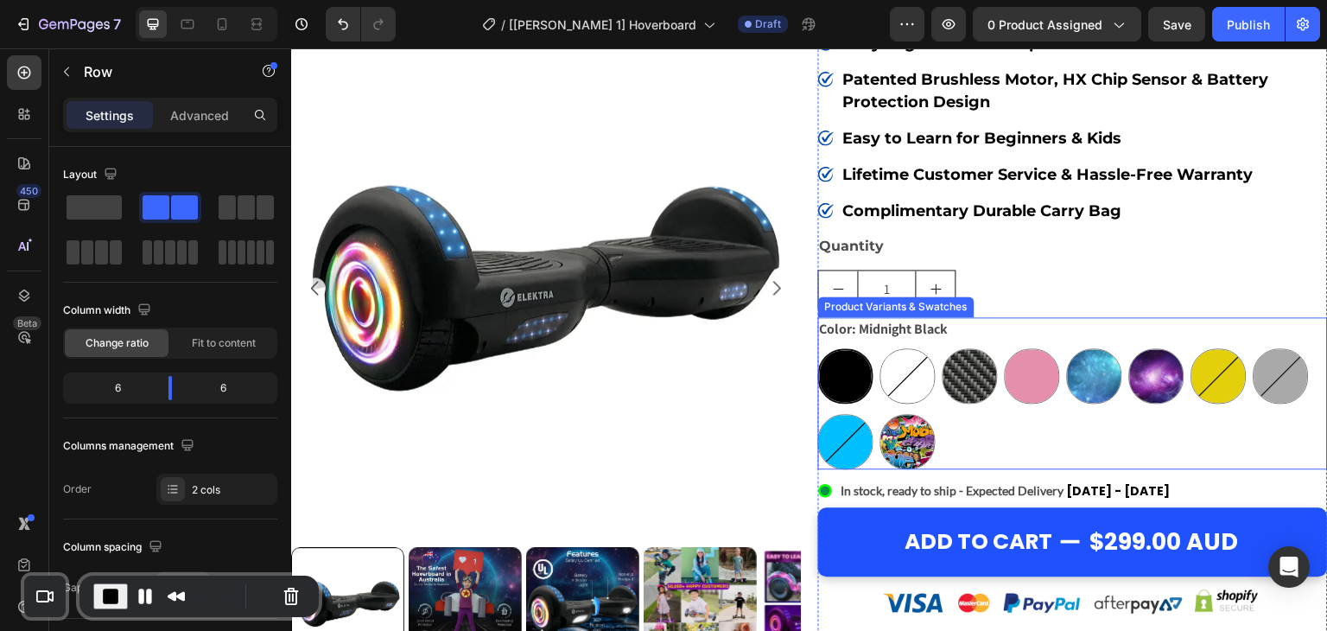
scroll to position [0, 0]
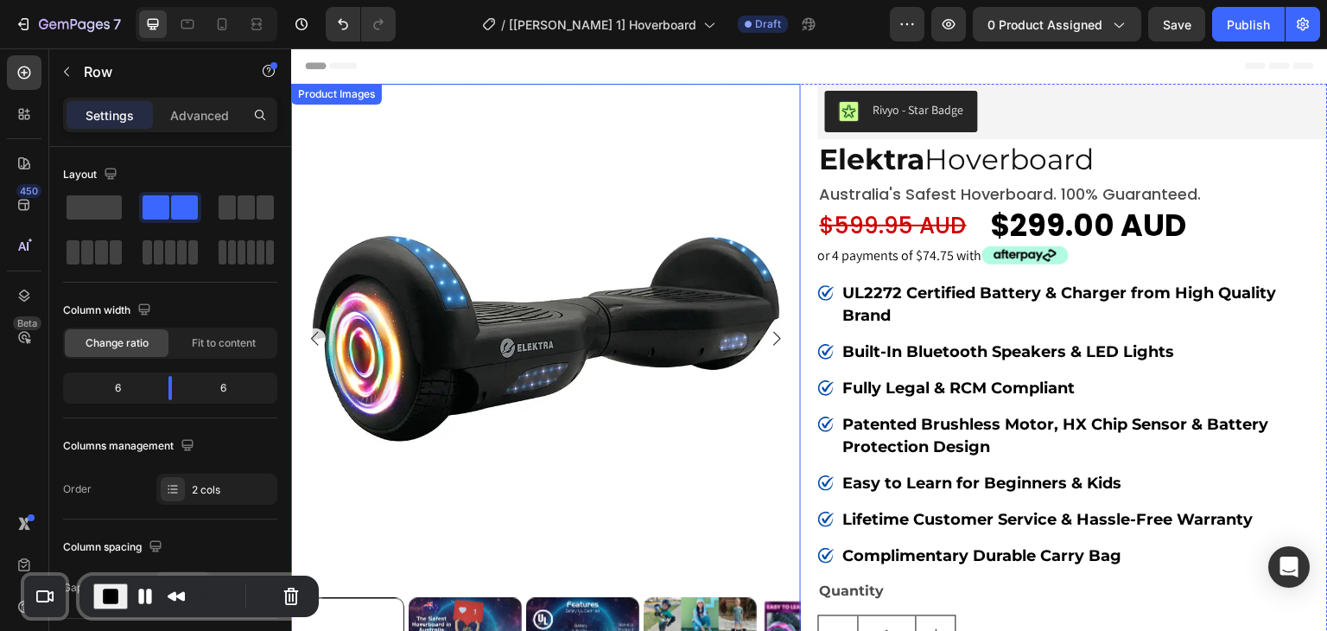
click at [408, 97] on img at bounding box center [546, 339] width 510 height 510
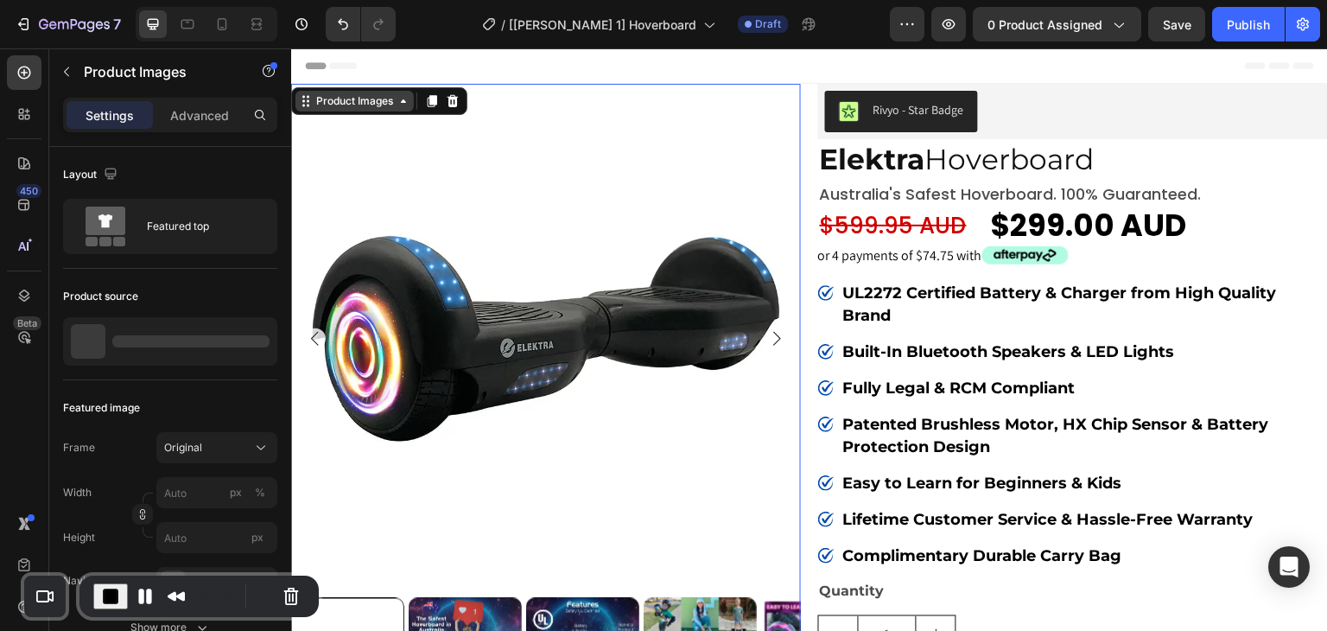
click at [358, 101] on div "Product Images" at bounding box center [355, 101] width 84 height 16
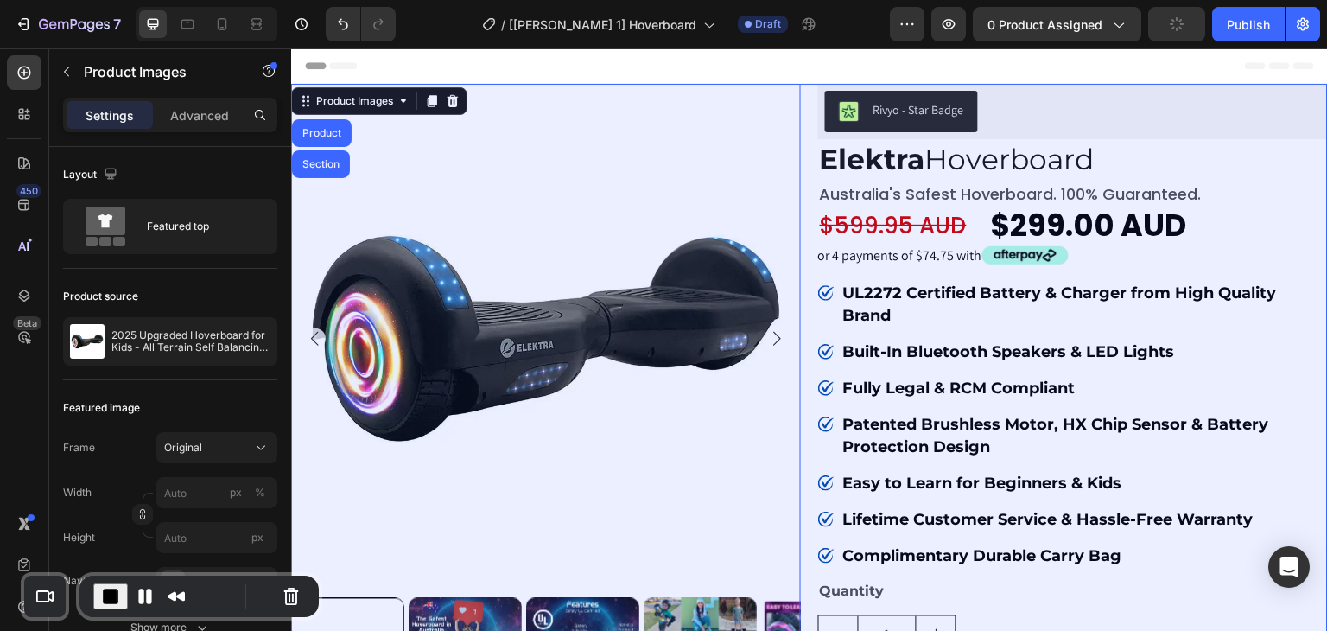
click at [328, 159] on div "Section" at bounding box center [321, 164] width 44 height 10
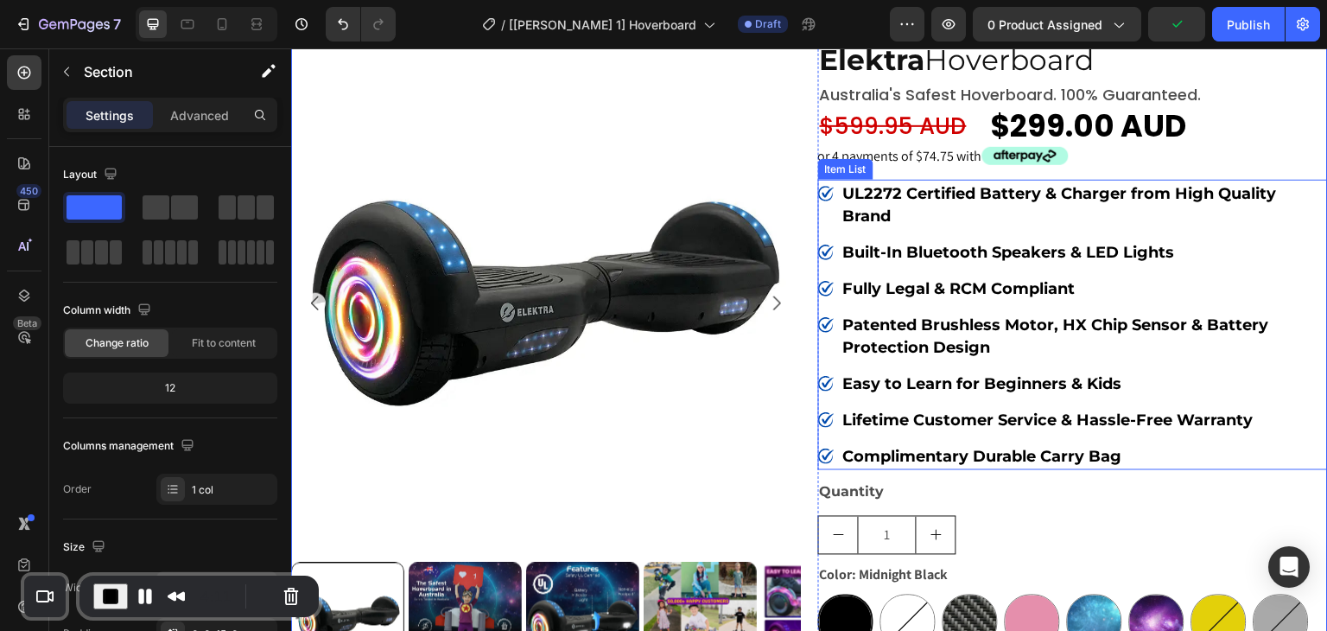
scroll to position [115, 0]
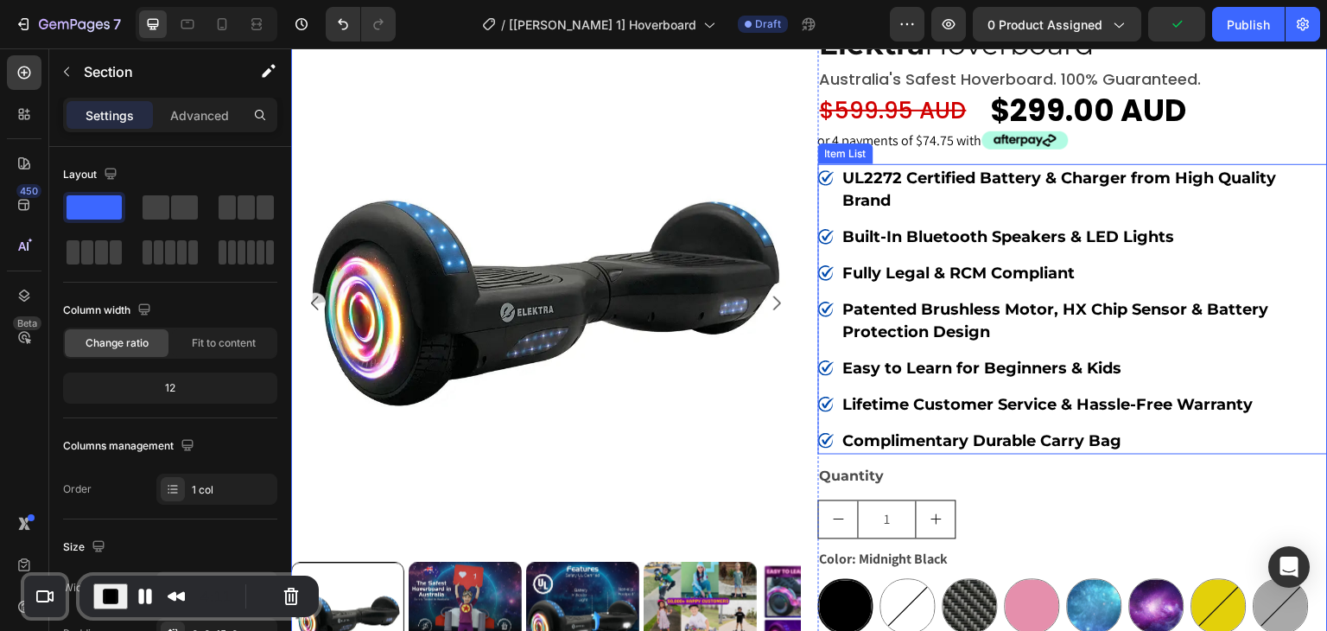
click at [916, 245] on p "Built-In Bluetooth Speakers & LED Lights" at bounding box center [1084, 236] width 482 height 22
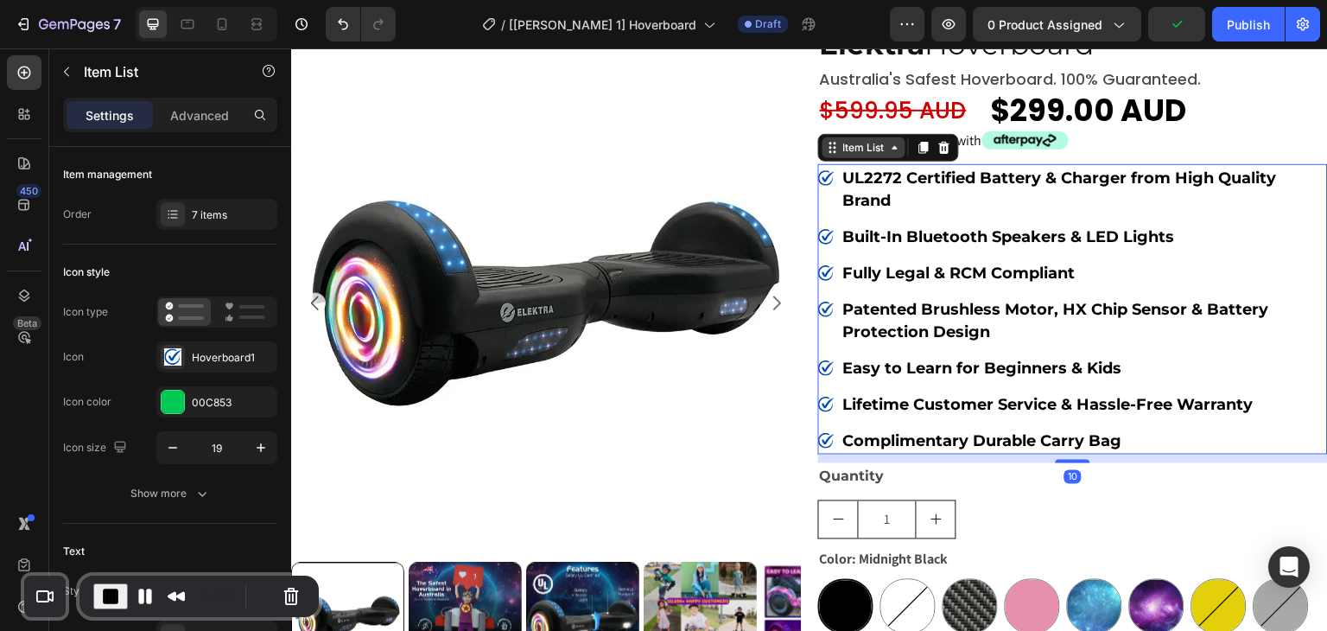
click at [854, 153] on div "Item List" at bounding box center [864, 148] width 48 height 16
click at [850, 149] on div "Item List" at bounding box center [864, 148] width 48 height 16
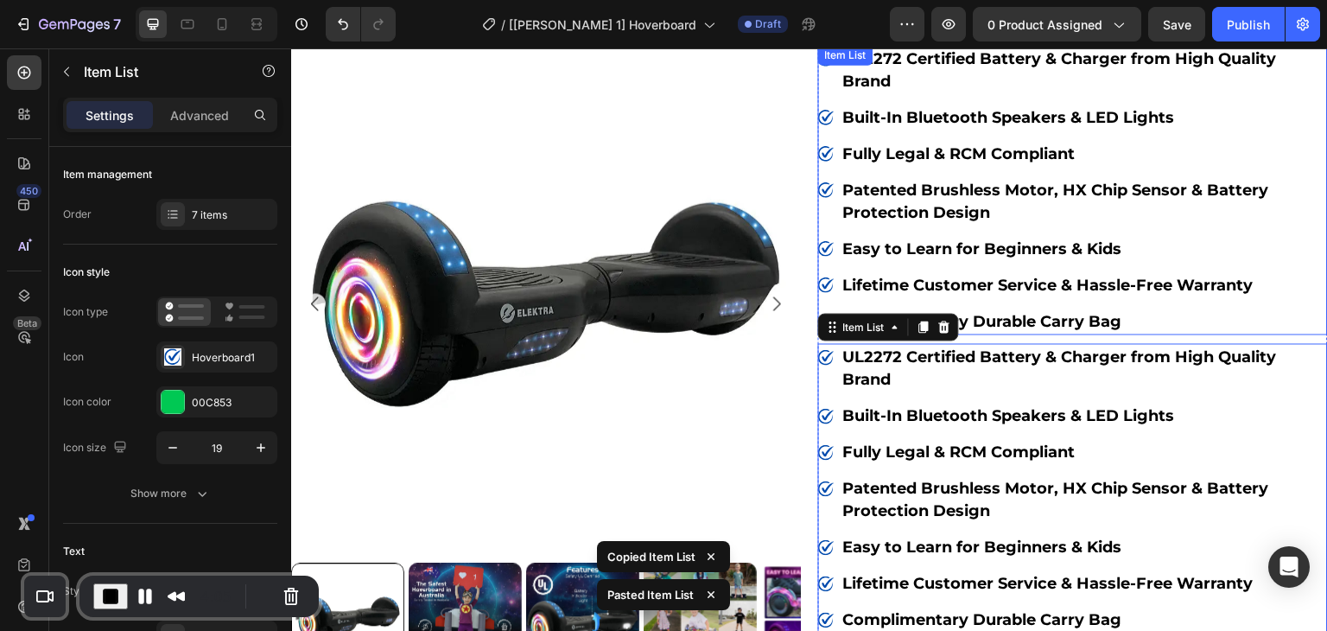
scroll to position [121, 0]
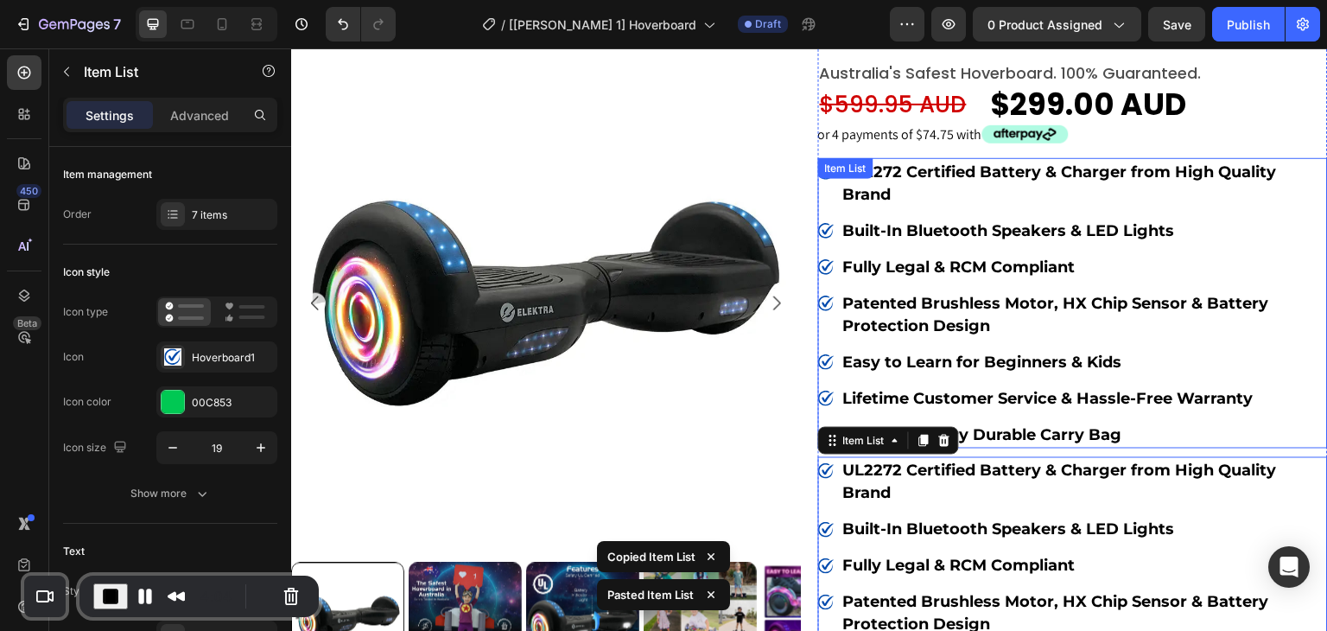
click at [844, 169] on div "UL2272 Certified Battery & Charger from High Quality Brand Built-In Bluetooth S…" at bounding box center [1073, 303] width 510 height 290
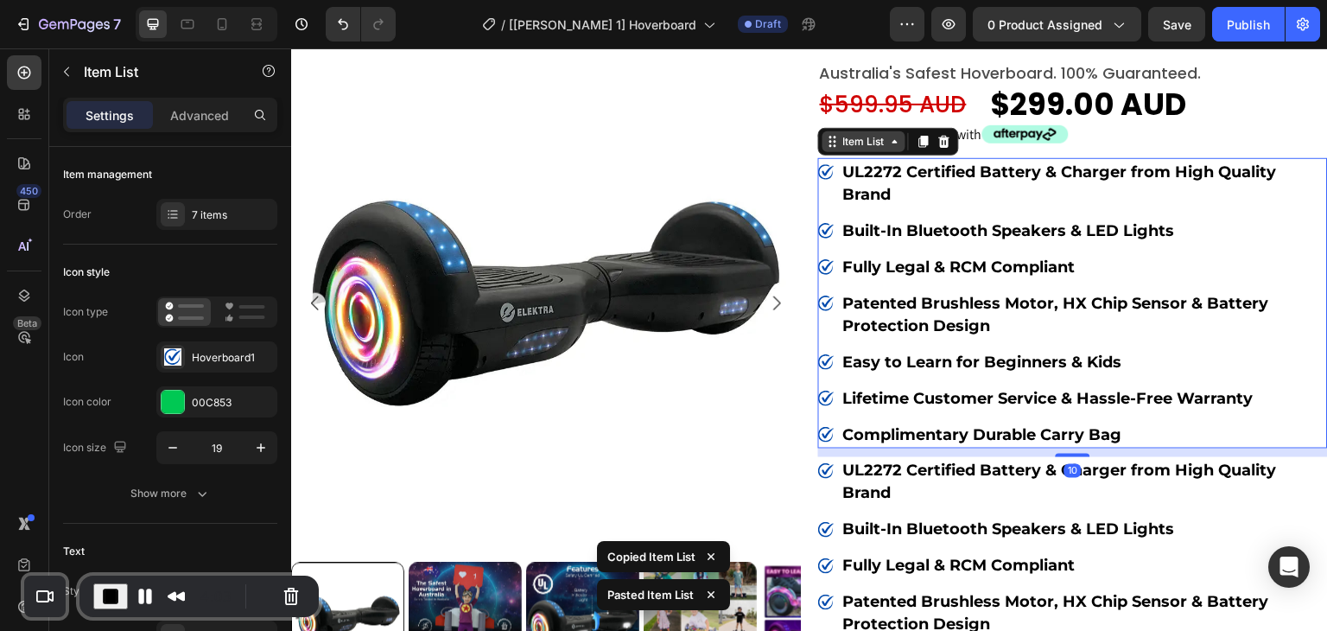
click at [844, 143] on div "Item List" at bounding box center [864, 142] width 48 height 16
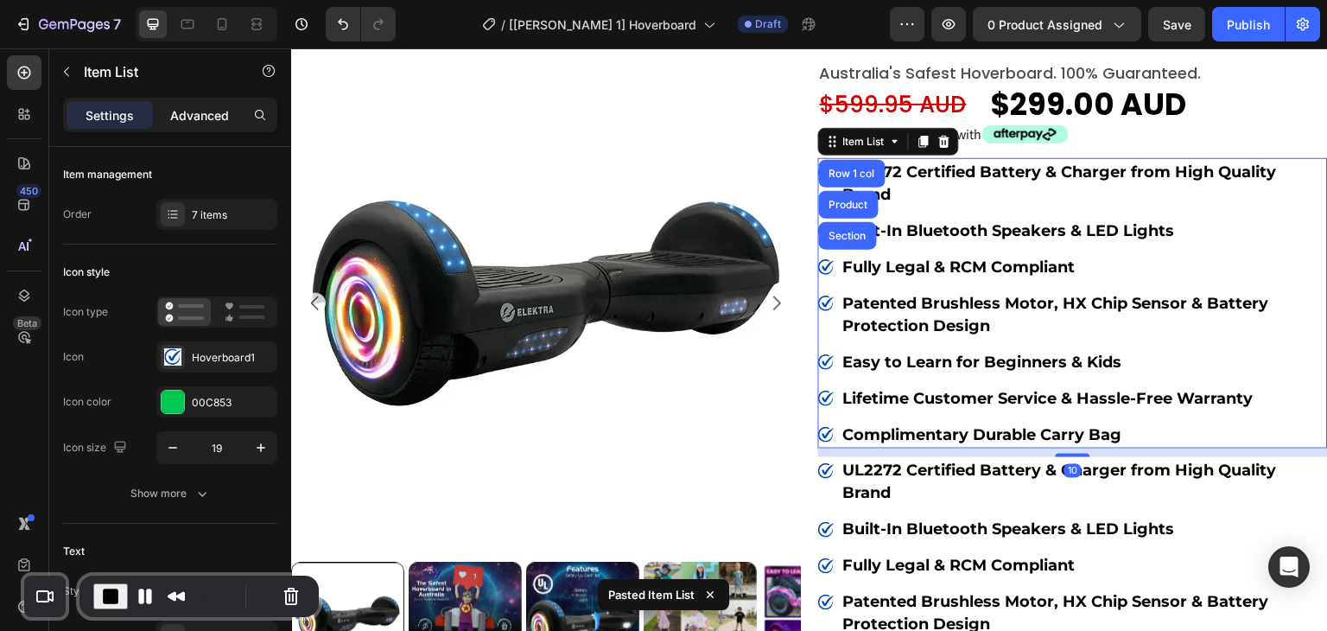
click at [190, 113] on p "Advanced" at bounding box center [199, 115] width 59 height 18
type input "100%"
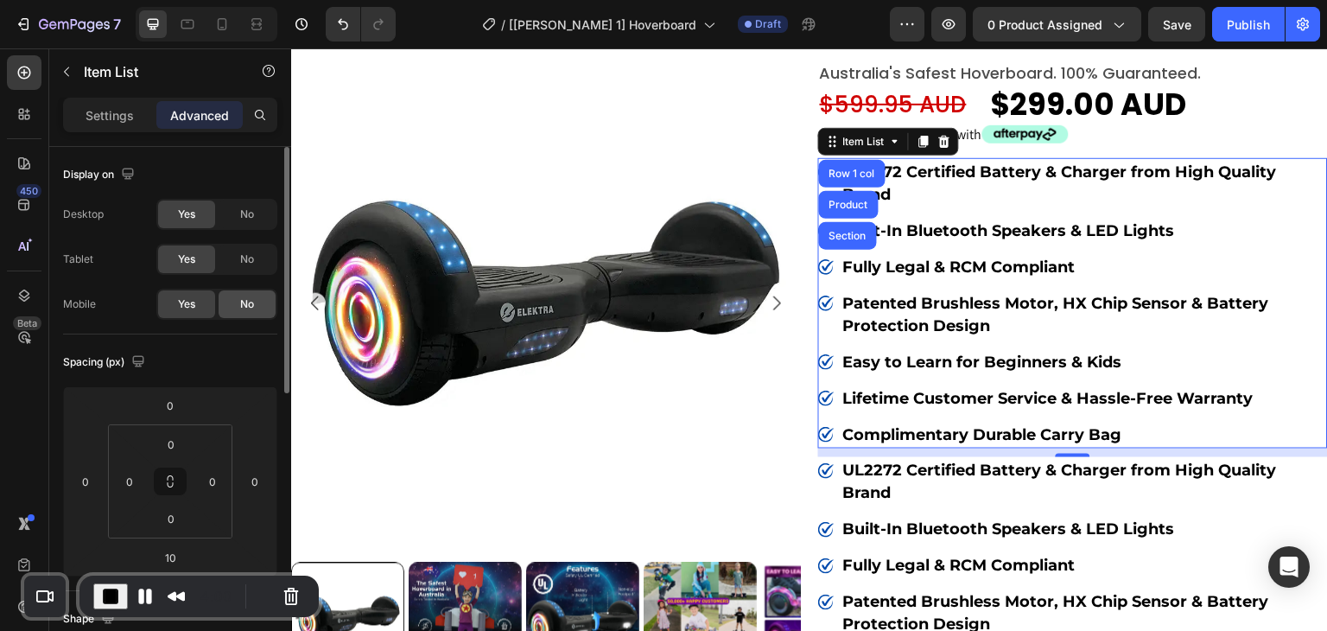
click at [245, 312] on div "No" at bounding box center [247, 304] width 57 height 28
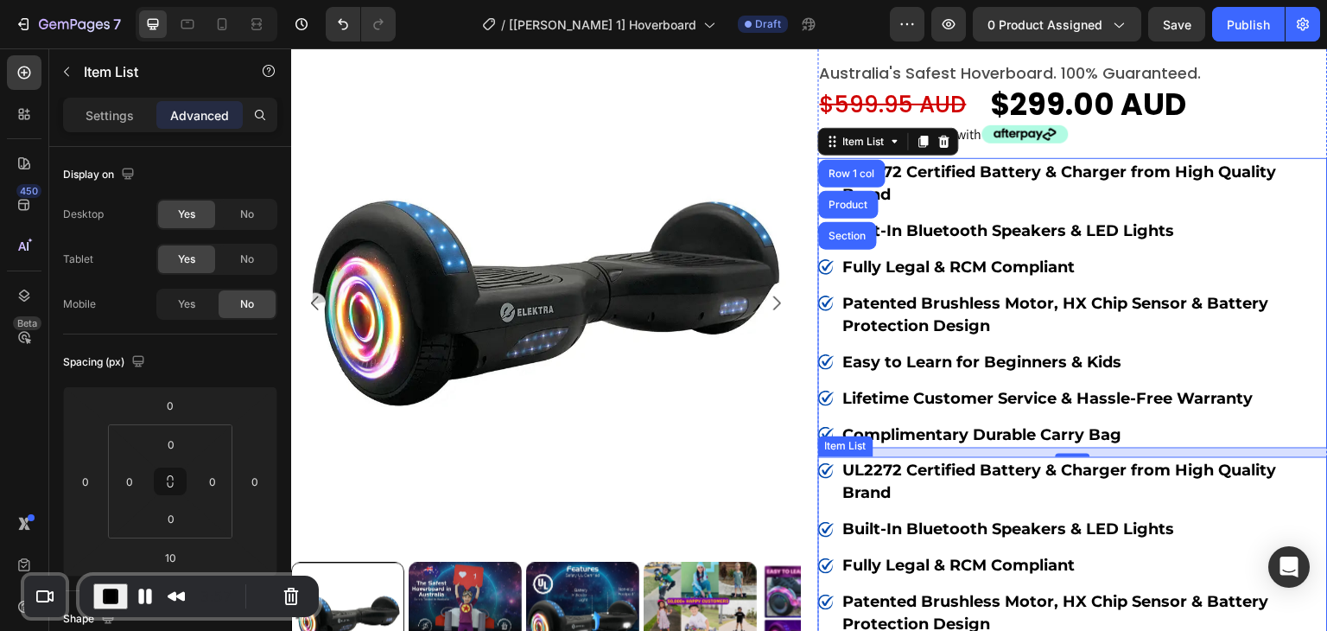
click at [831, 448] on div "Item List" at bounding box center [845, 446] width 55 height 21
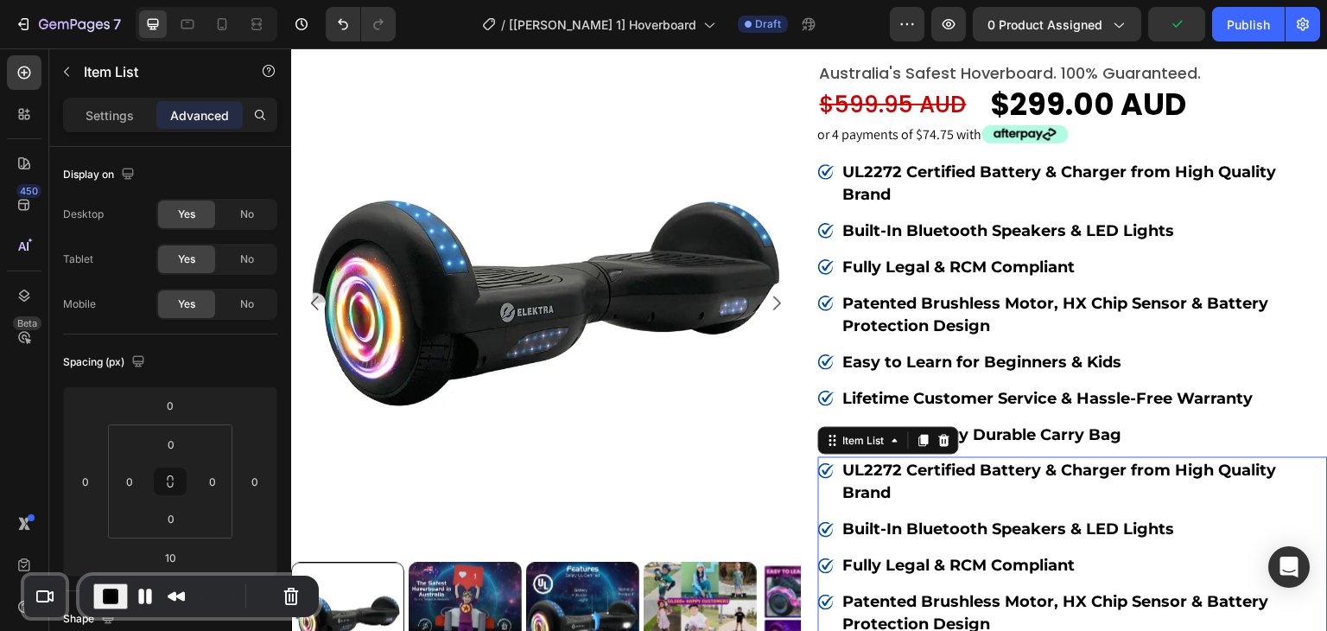
scroll to position [235, 0]
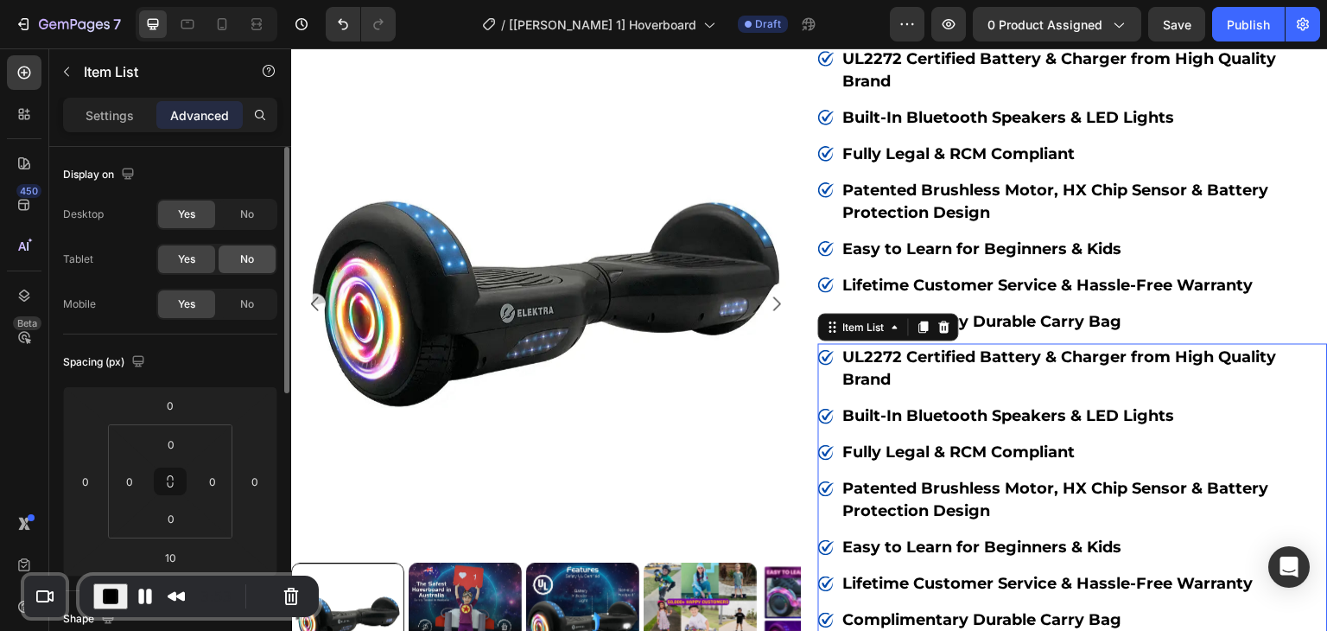
click at [245, 260] on span "No" at bounding box center [247, 259] width 14 height 16
click at [249, 214] on span "No" at bounding box center [247, 214] width 14 height 16
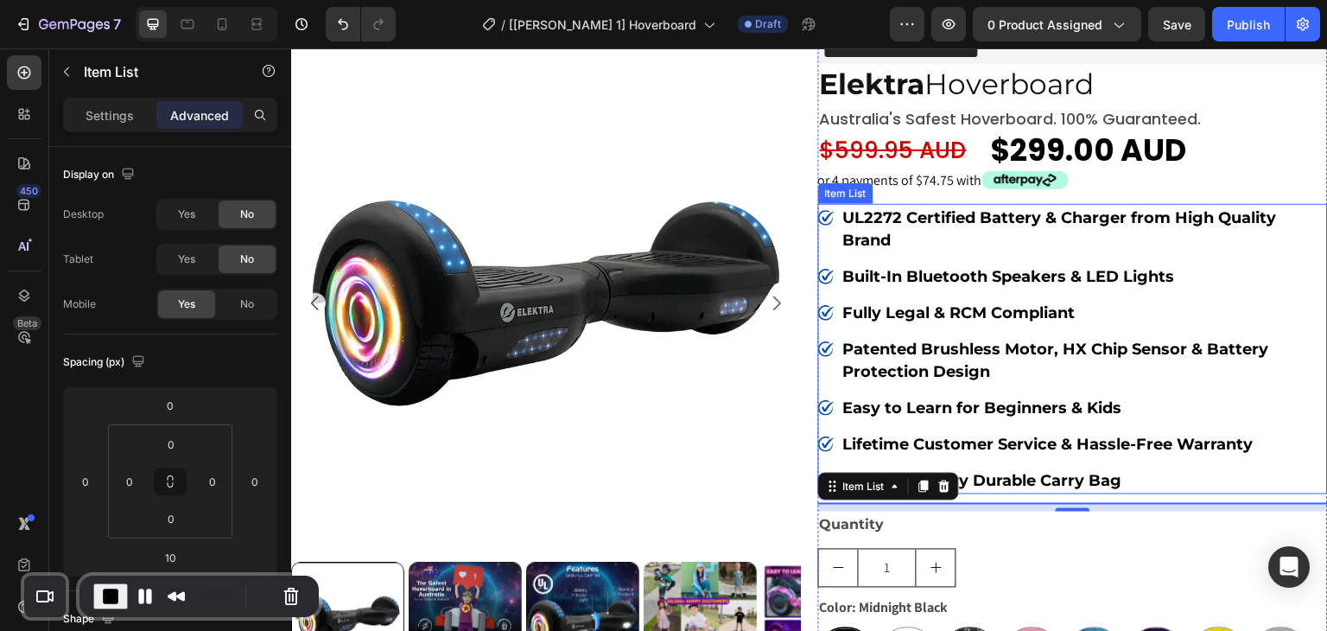
scroll to position [346, 0]
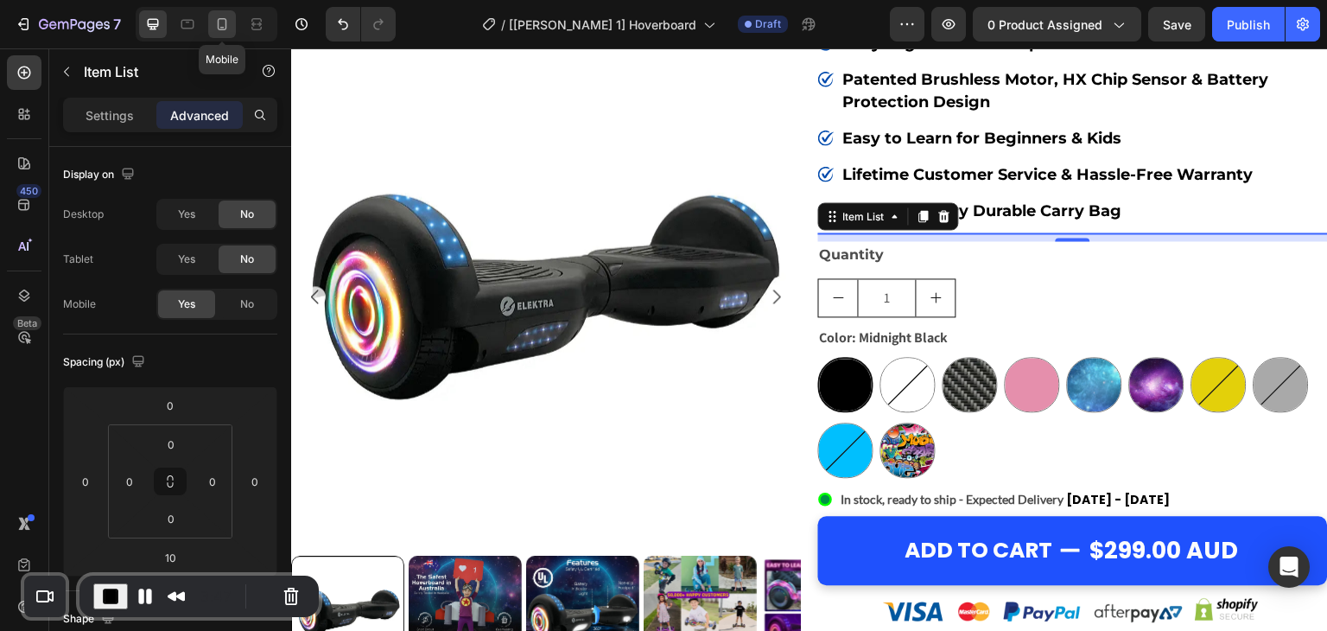
click at [218, 31] on icon at bounding box center [221, 24] width 17 height 17
type input "9"
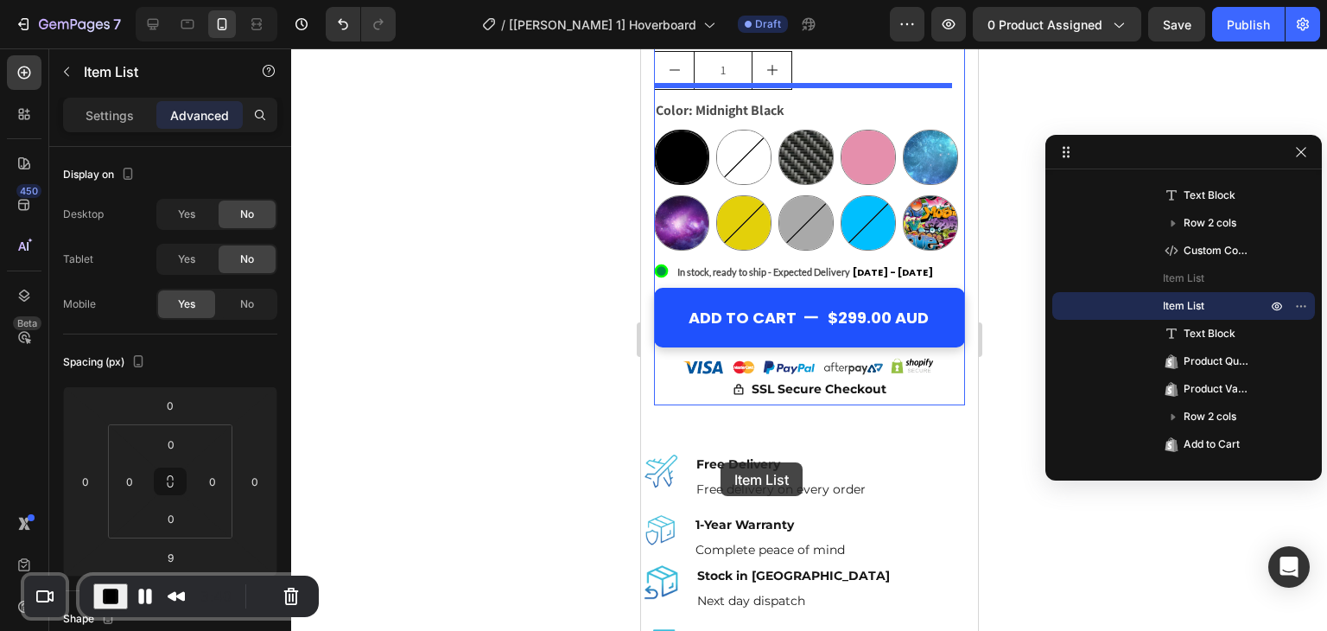
scroll to position [1037, 0]
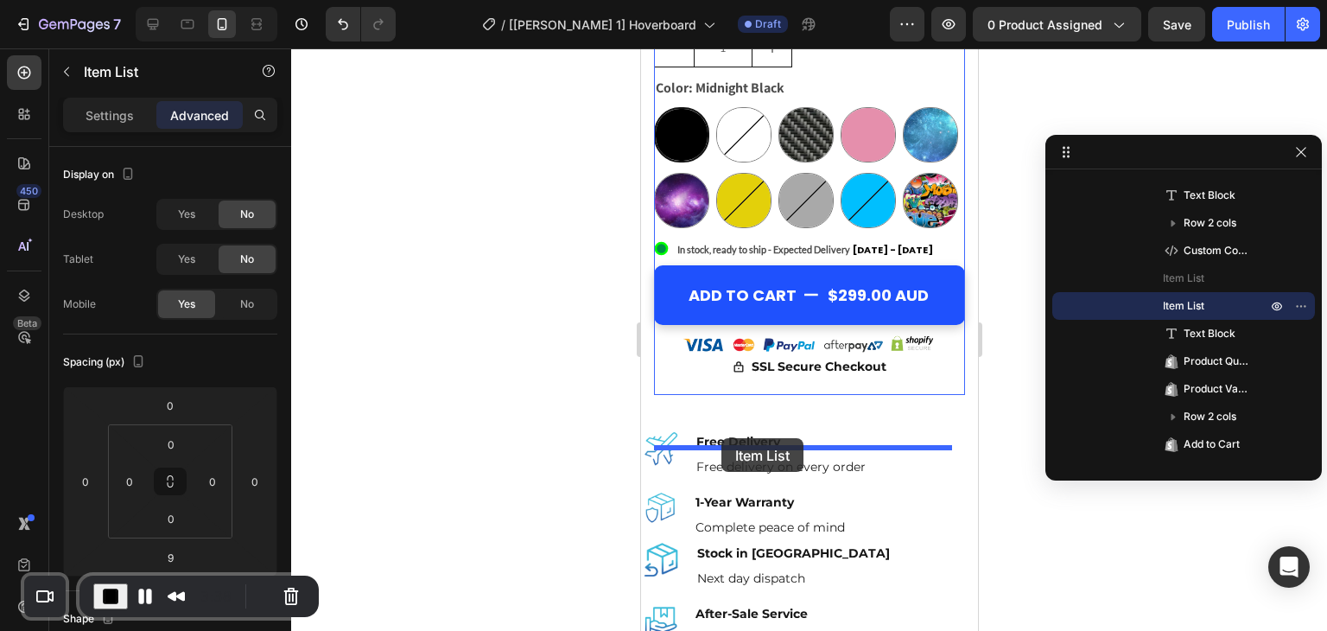
drag, startPoint x: 706, startPoint y: 242, endPoint x: 721, endPoint y: 438, distance: 196.7
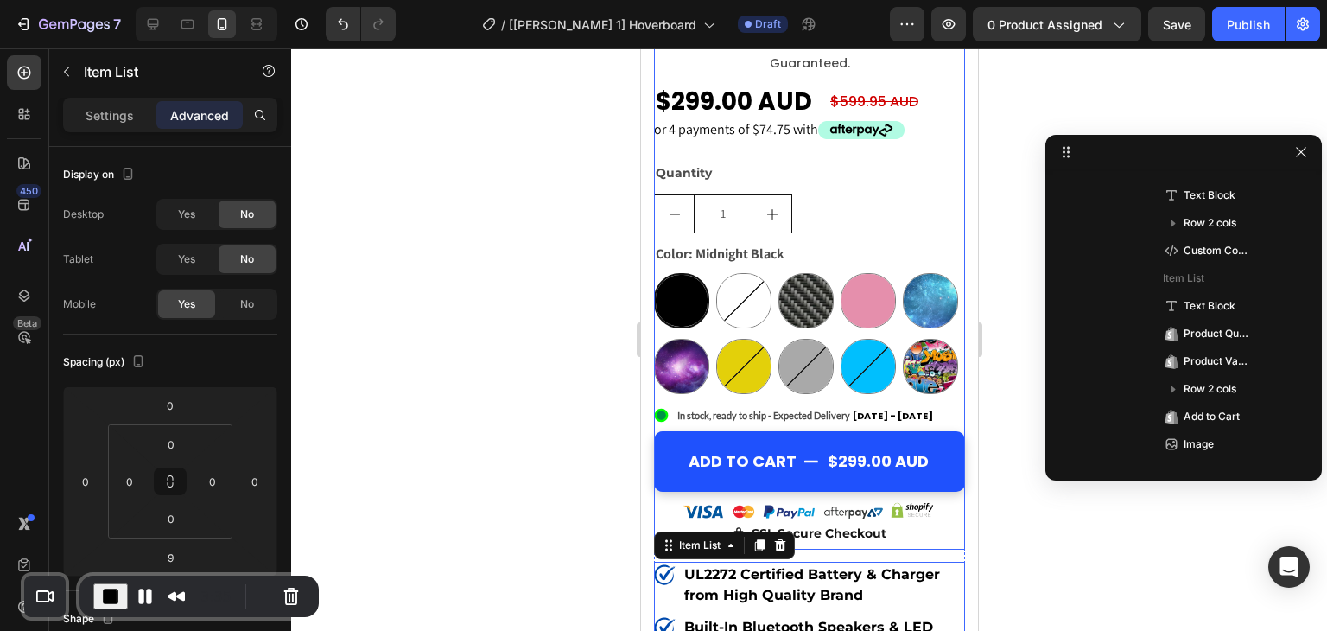
scroll to position [615, 0]
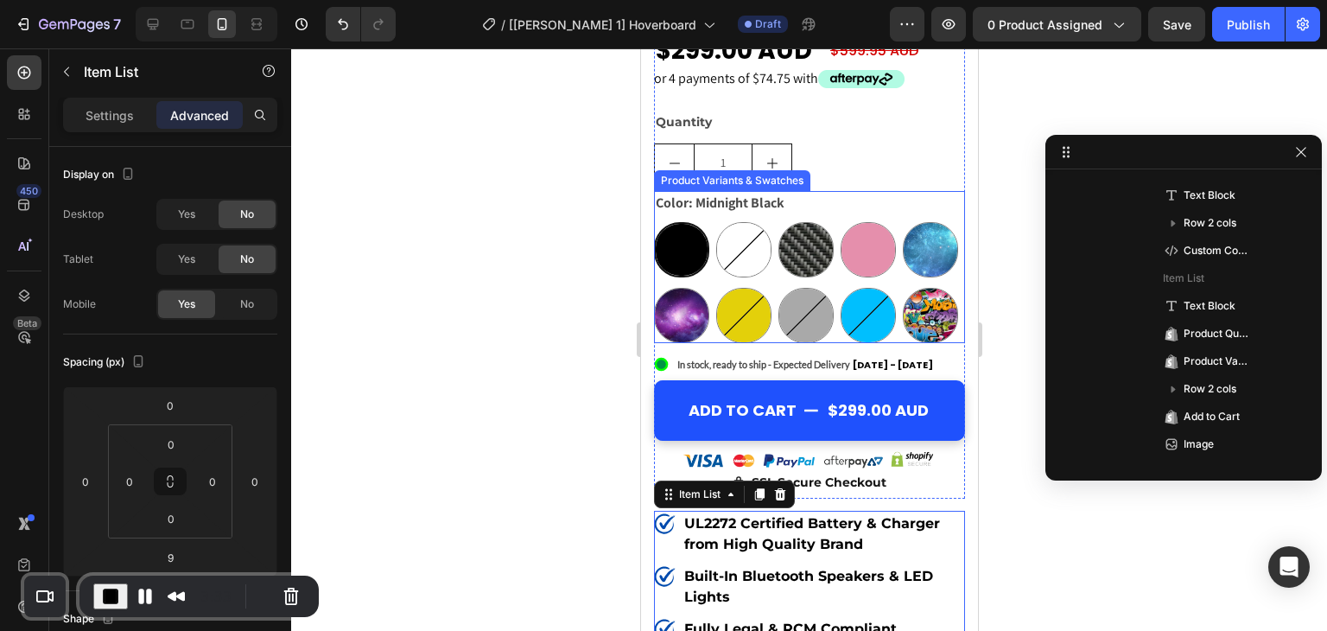
click at [719, 173] on div "Product Variants & Swatches" at bounding box center [731, 181] width 149 height 16
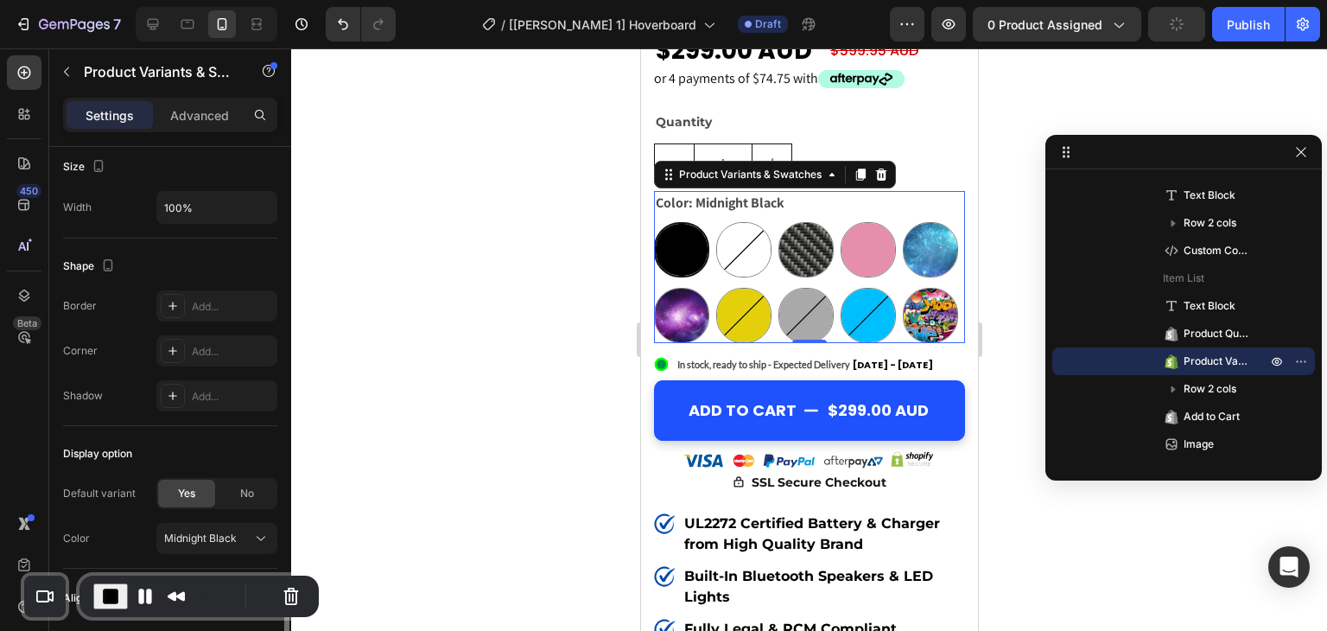
scroll to position [1216, 0]
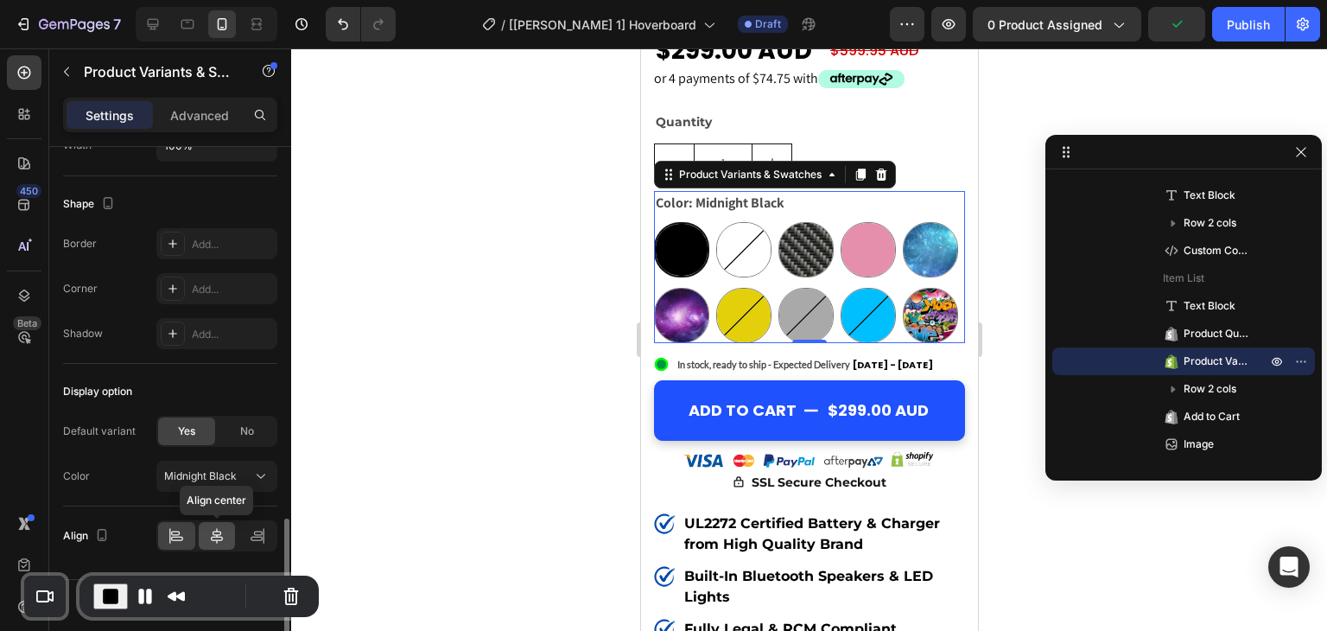
click at [210, 527] on icon at bounding box center [216, 535] width 17 height 17
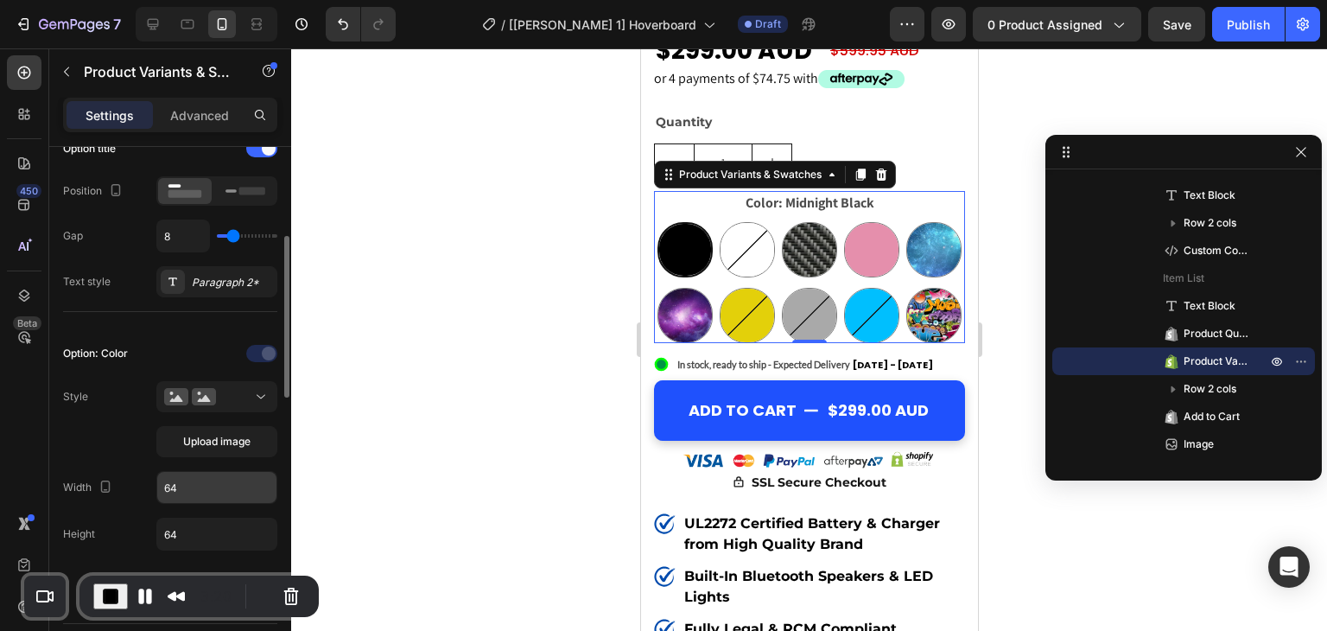
scroll to position [524, 0]
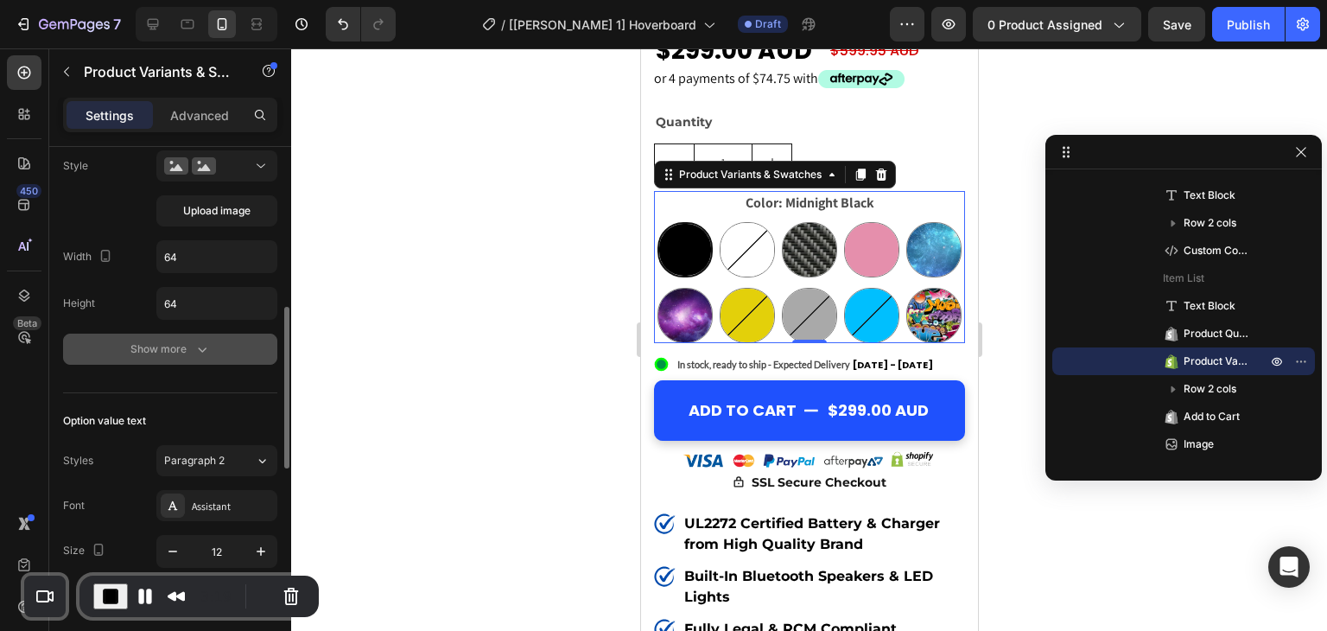
click at [188, 346] on div "Show more" at bounding box center [170, 348] width 80 height 17
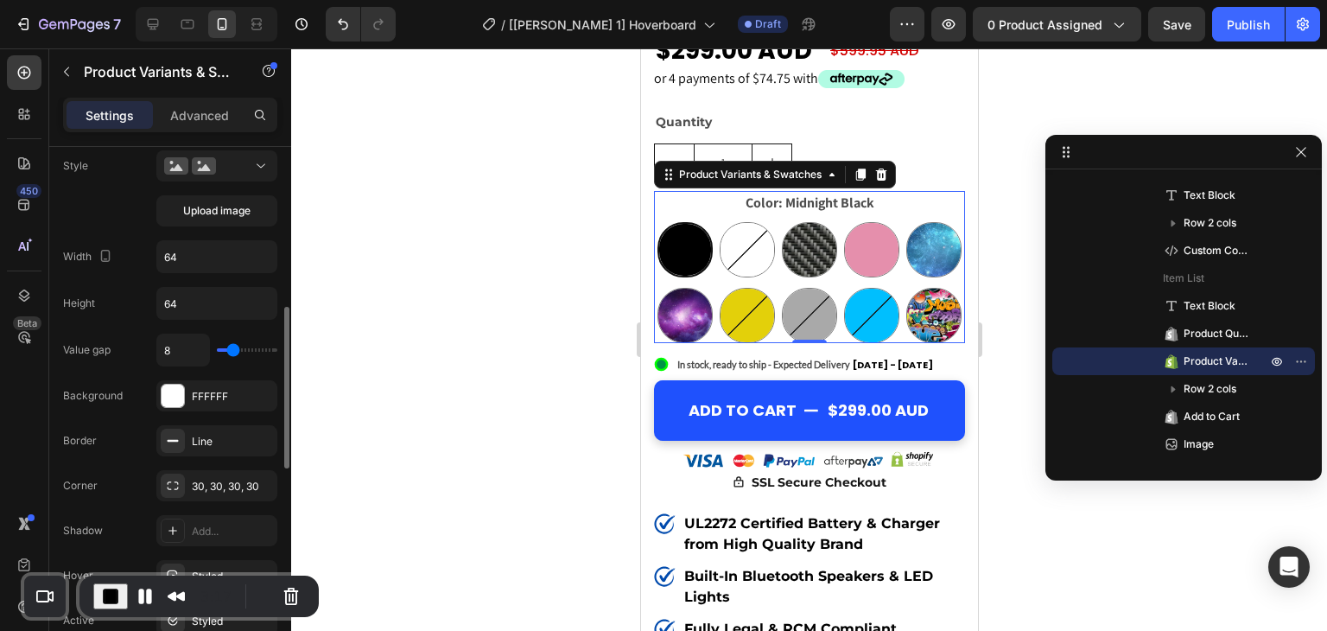
click at [230, 348] on input "range" at bounding box center [247, 349] width 60 height 3
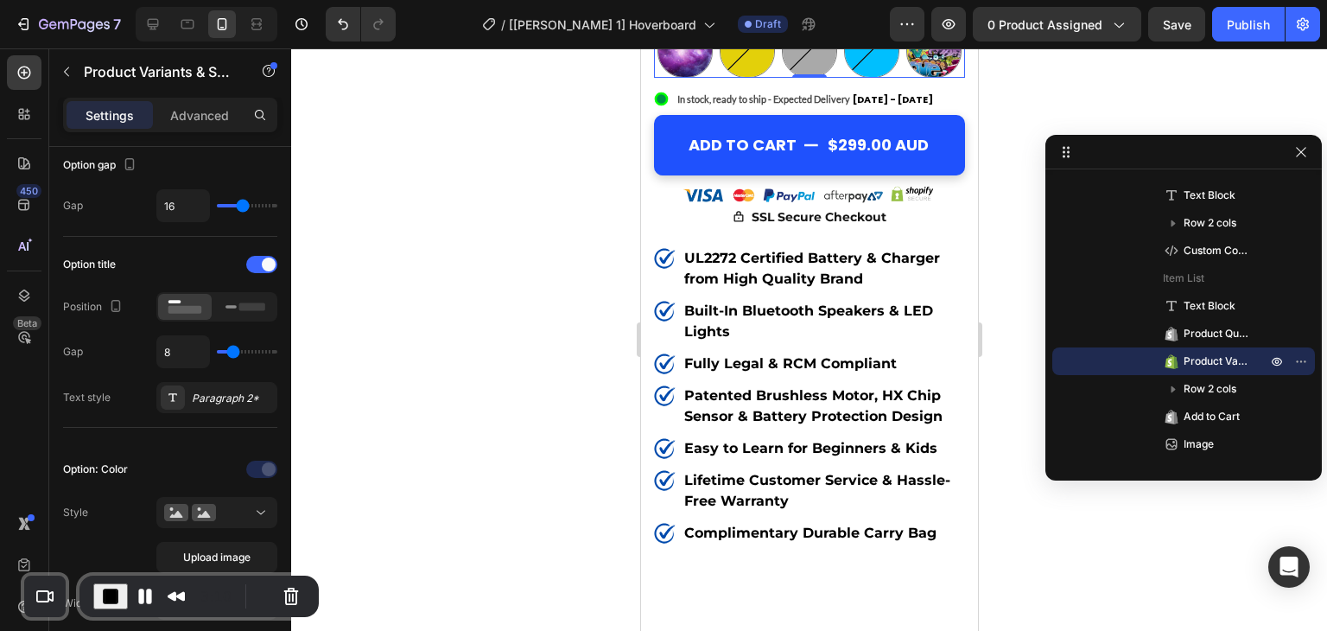
scroll to position [921, 0]
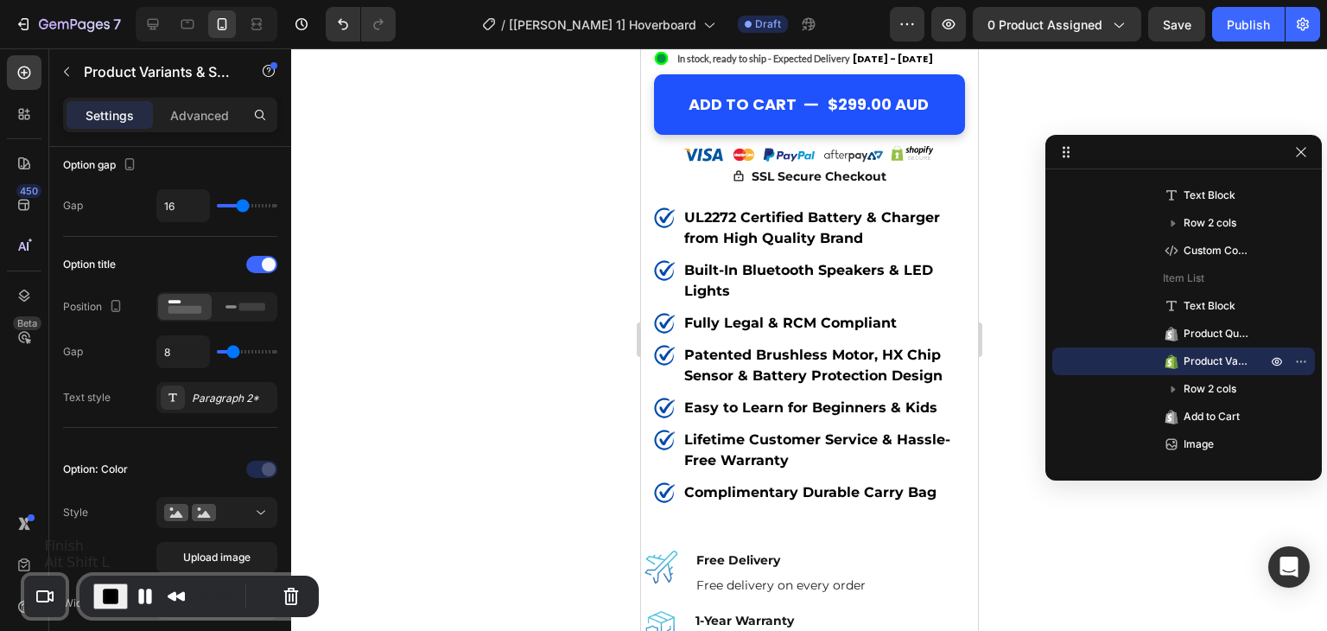
click at [115, 593] on span "End Recording" at bounding box center [110, 596] width 21 height 21
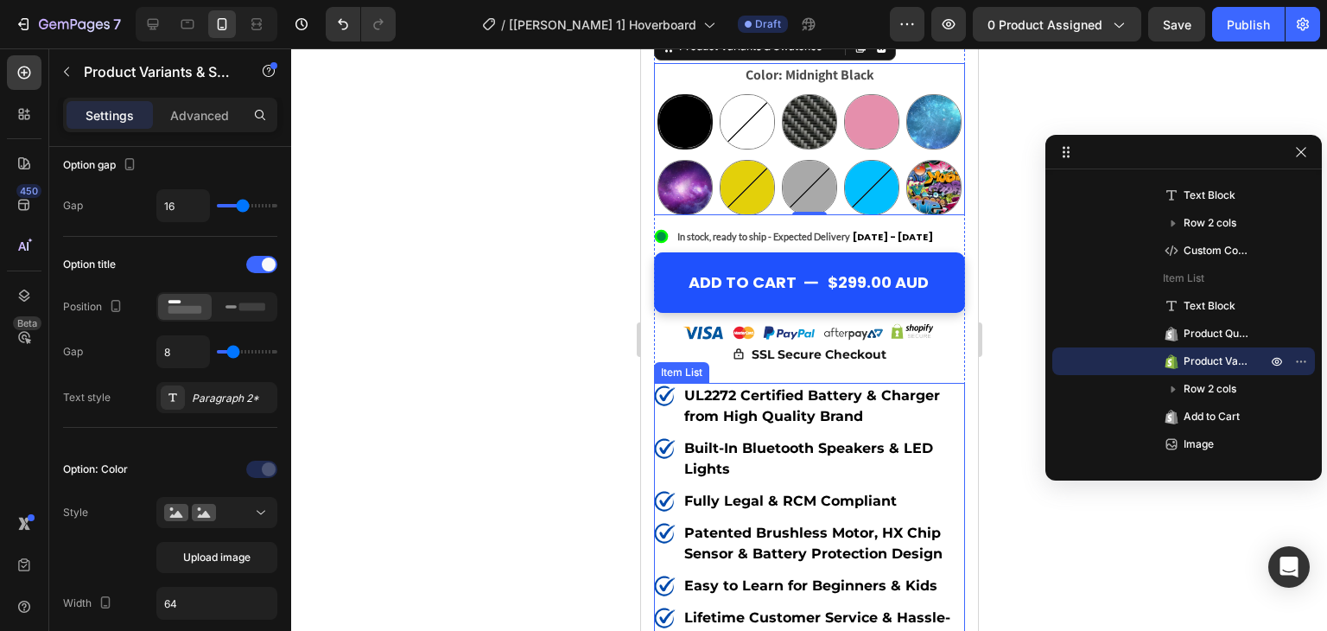
scroll to position [691, 0]
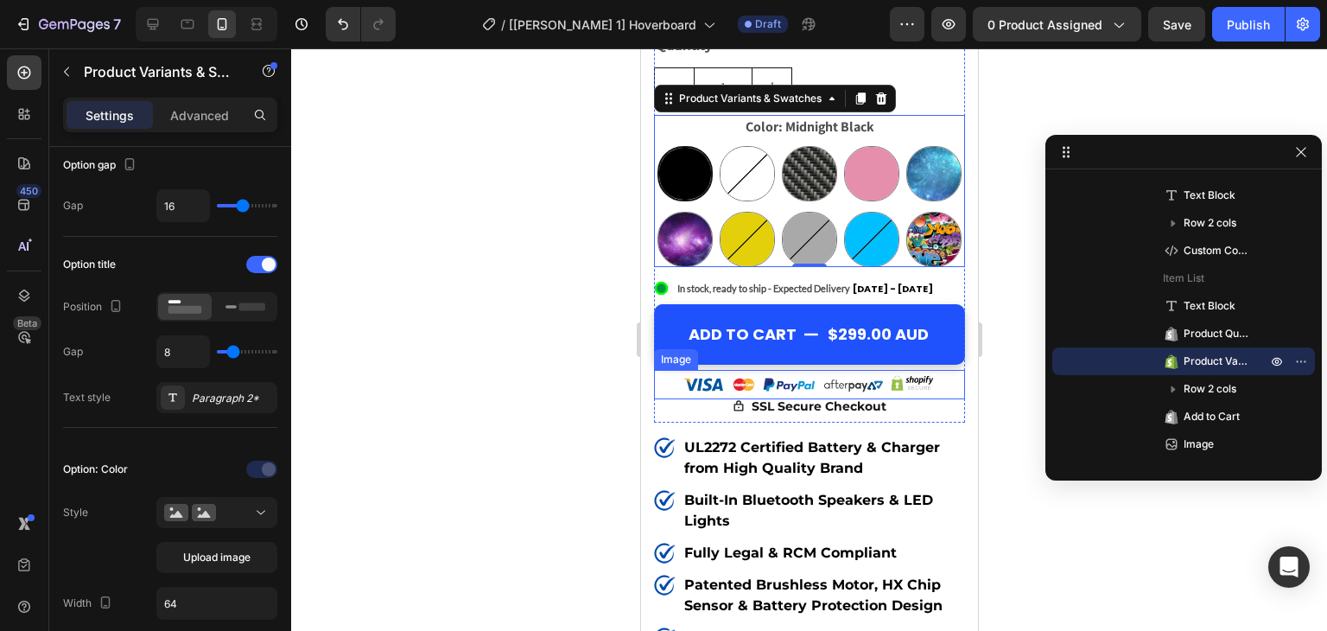
click at [802, 399] on img at bounding box center [808, 384] width 259 height 29
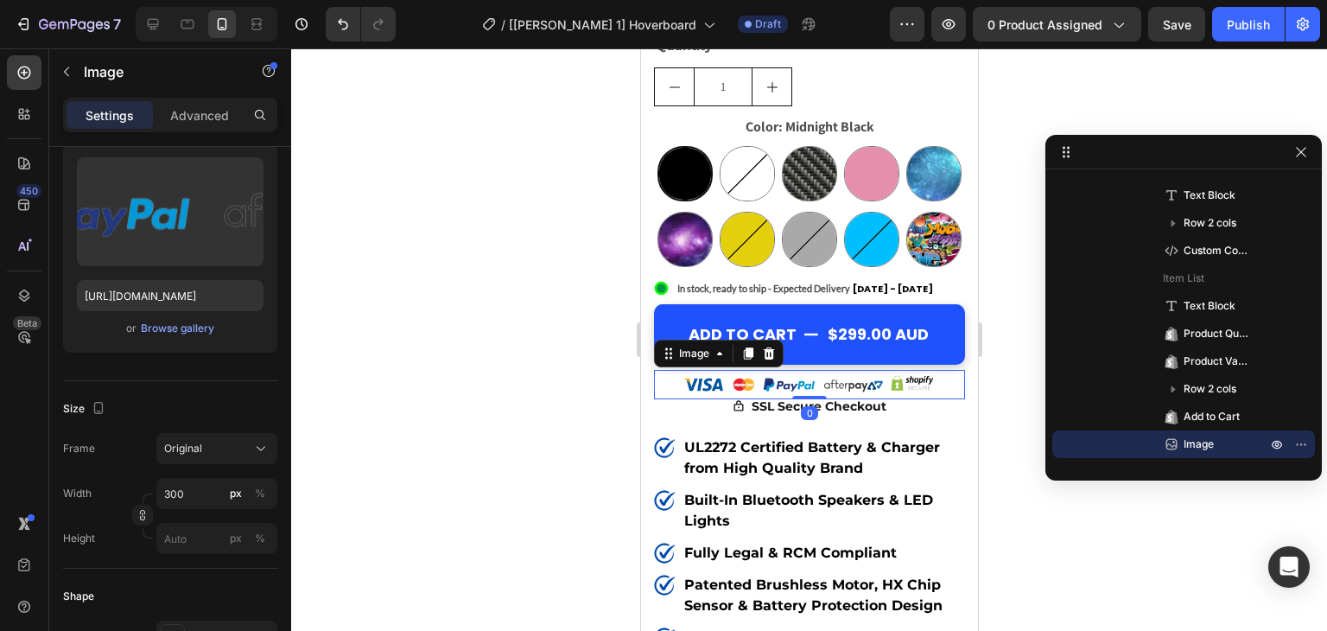
scroll to position [0, 0]
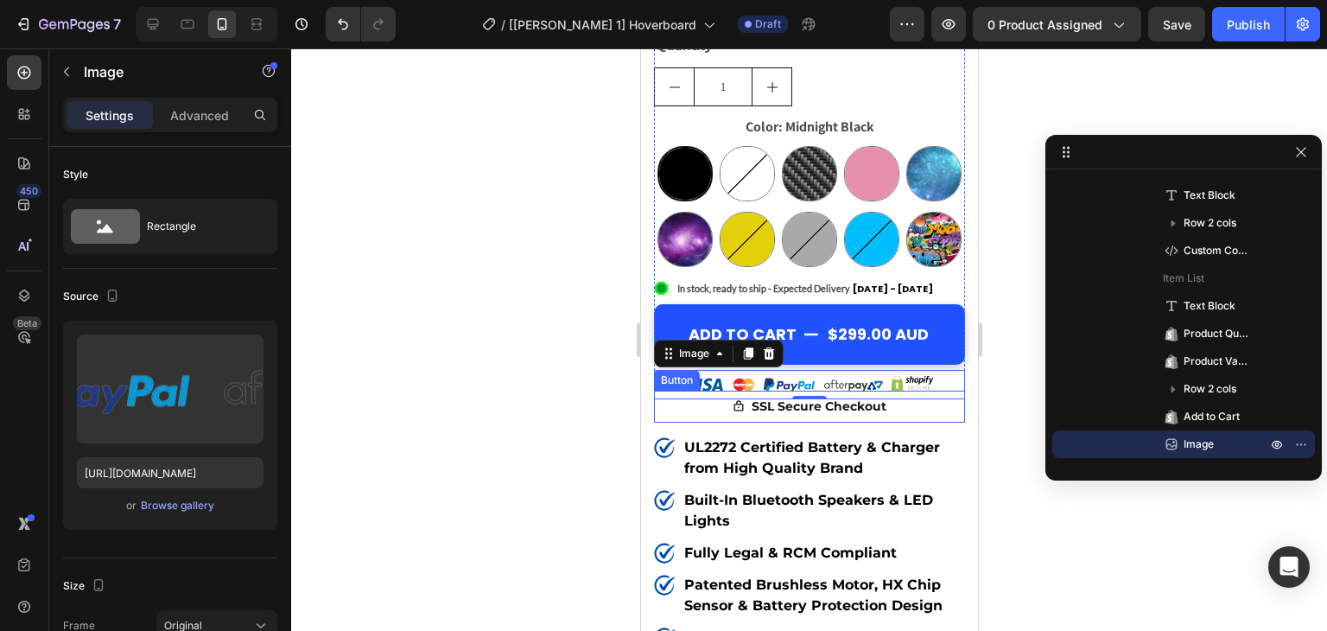
click at [723, 422] on button "SSL Secure Checkout" at bounding box center [808, 407] width 195 height 32
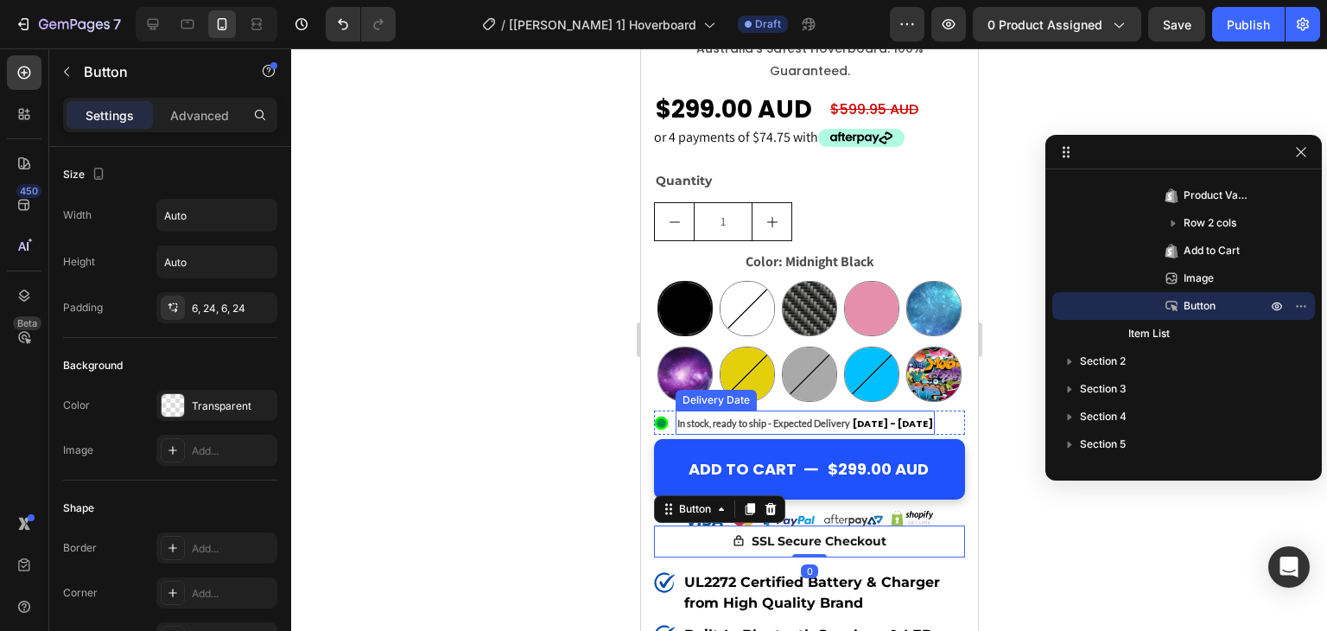
scroll to position [460, 0]
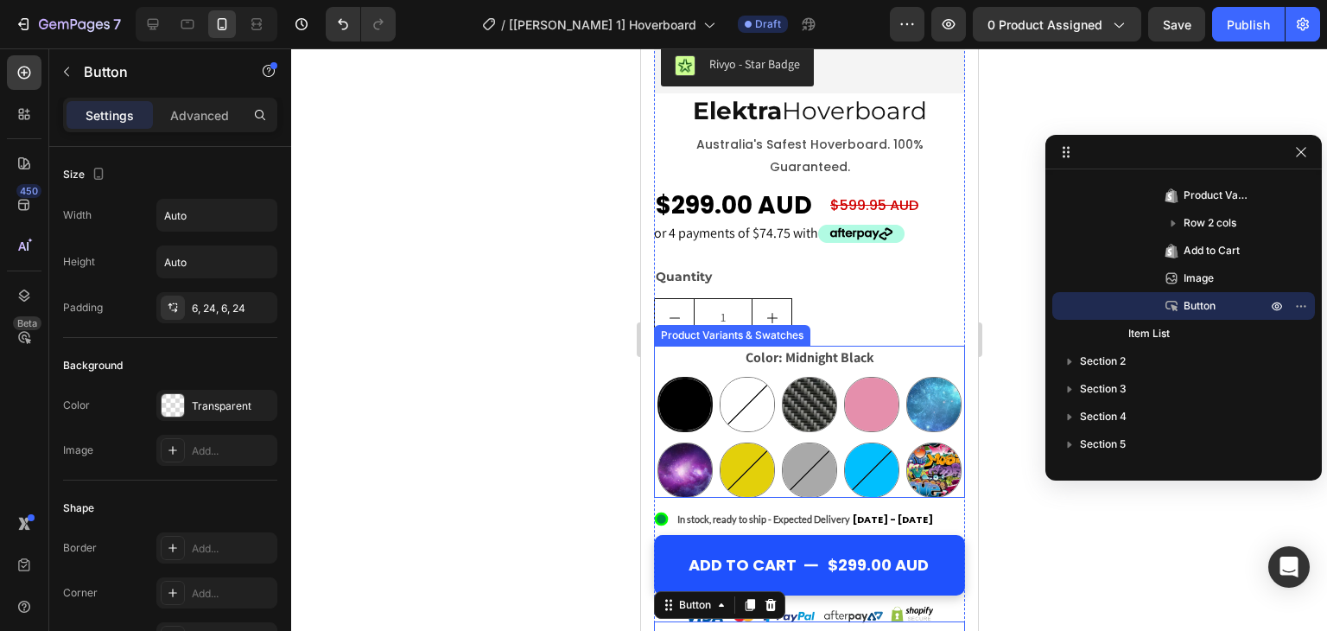
click at [685, 487] on div "Midnight Black Midnight Black White White Carbon Black Carbon Black Pink Pink B…" at bounding box center [808, 437] width 311 height 121
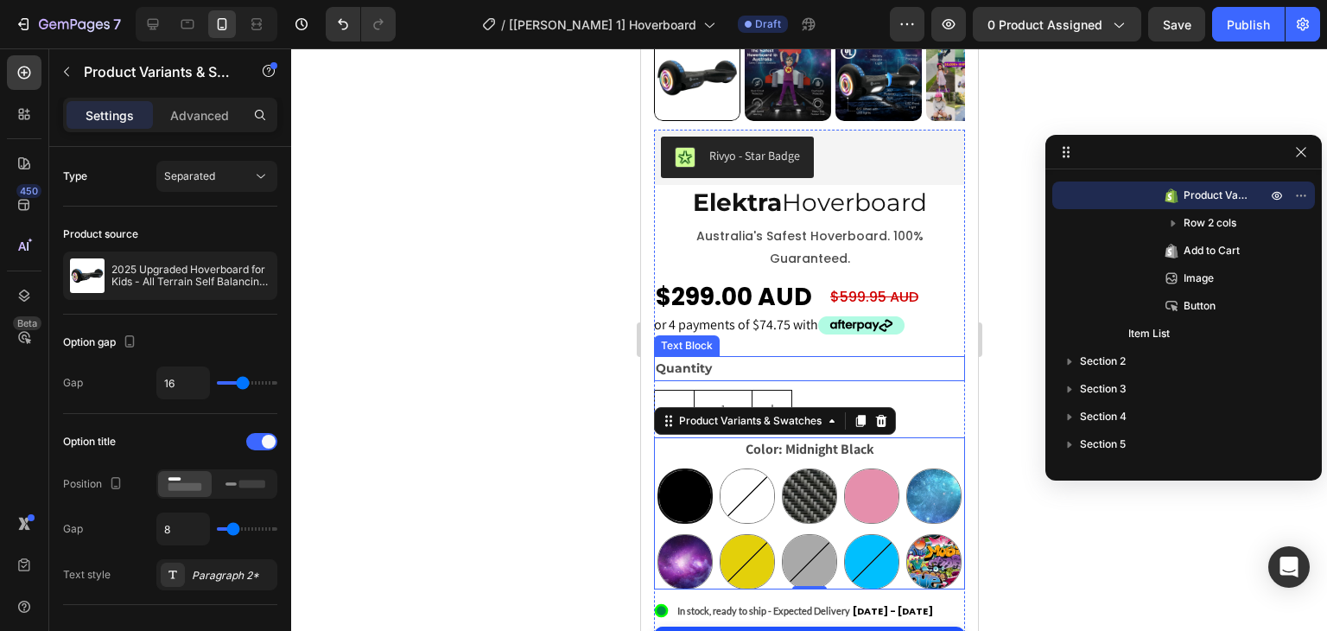
scroll to position [346, 0]
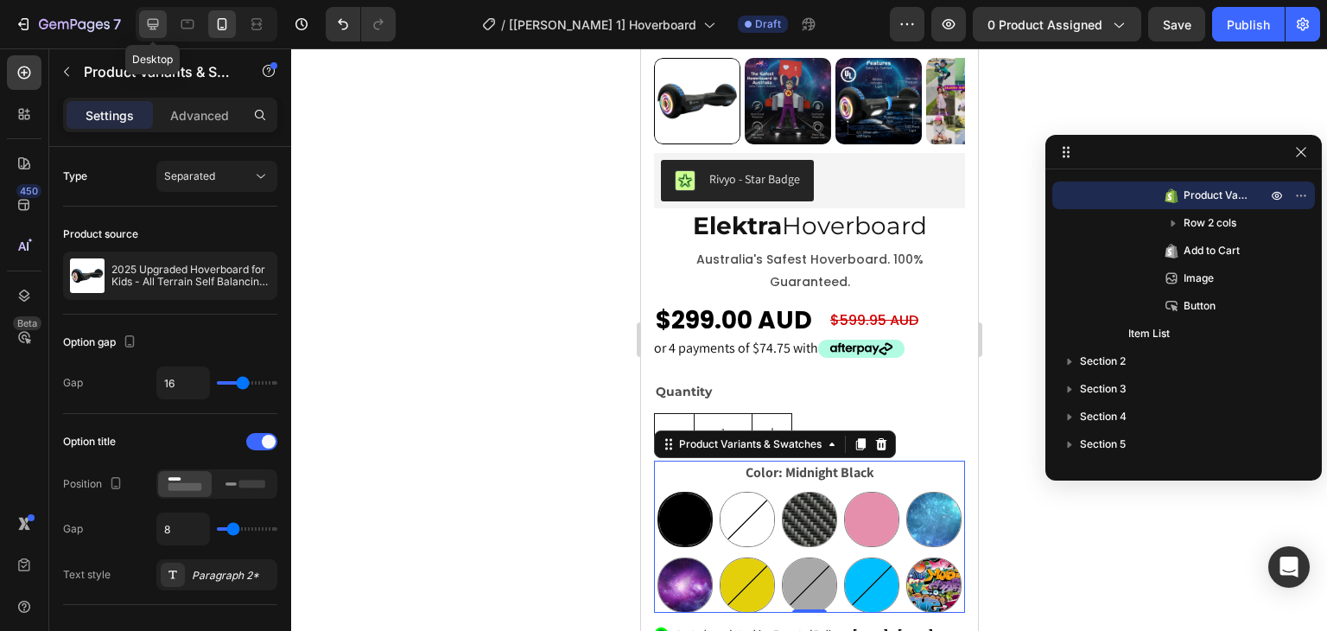
click at [152, 22] on icon at bounding box center [152, 24] width 17 height 17
type input "14"
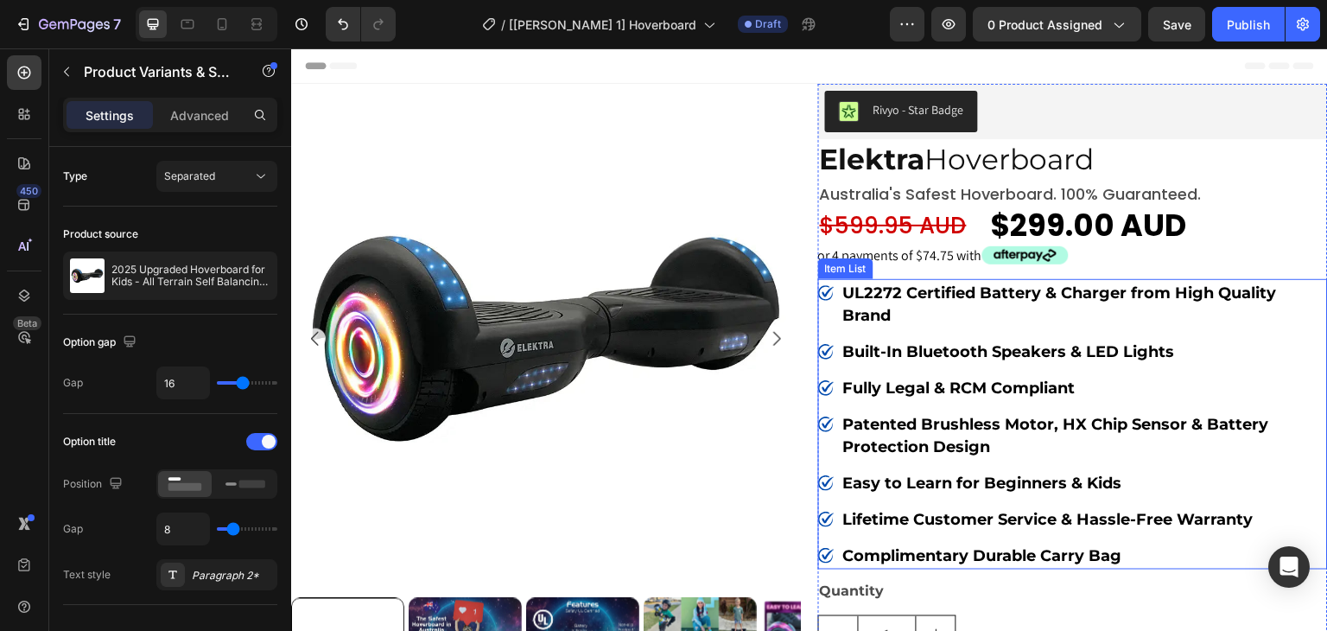
click at [842, 264] on div "Item List" at bounding box center [846, 269] width 48 height 16
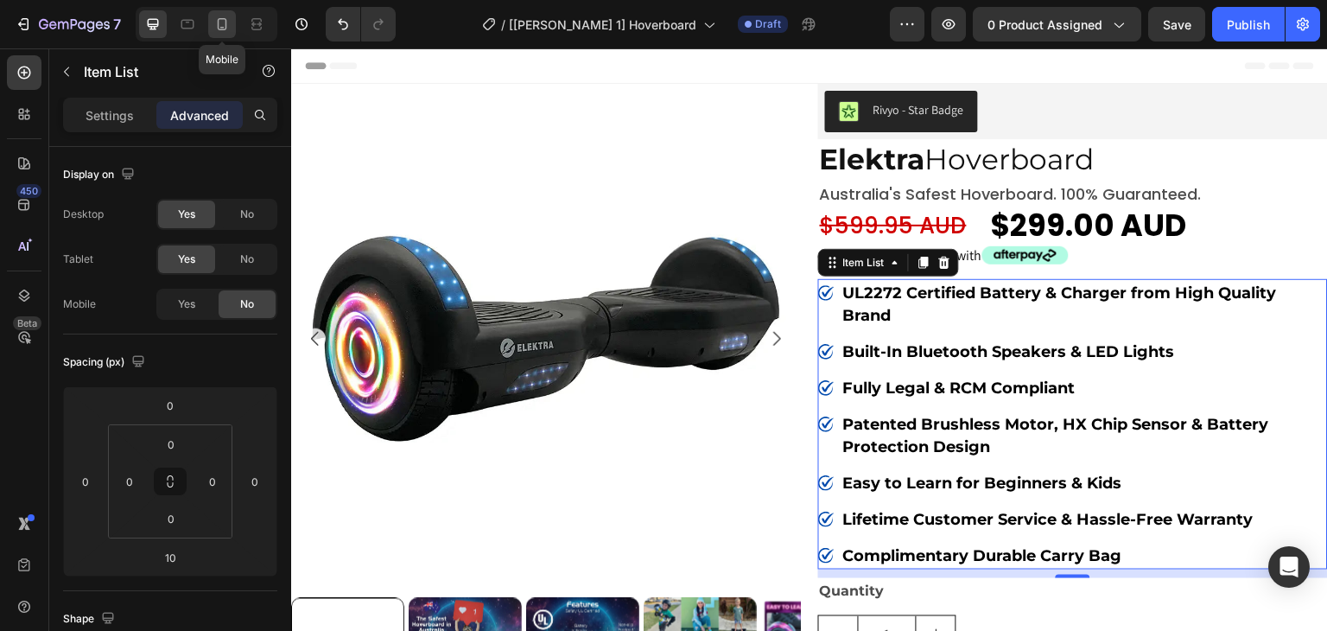
click at [225, 25] on icon at bounding box center [221, 24] width 17 height 17
type input "9"
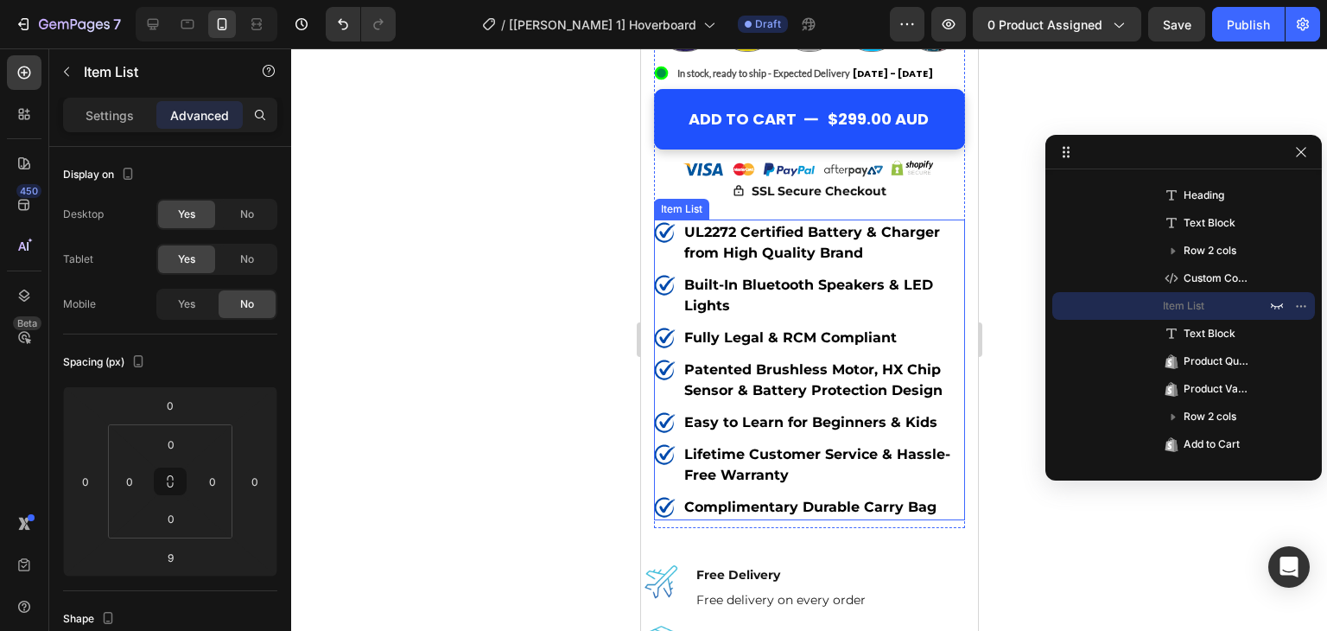
scroll to position [947, 0]
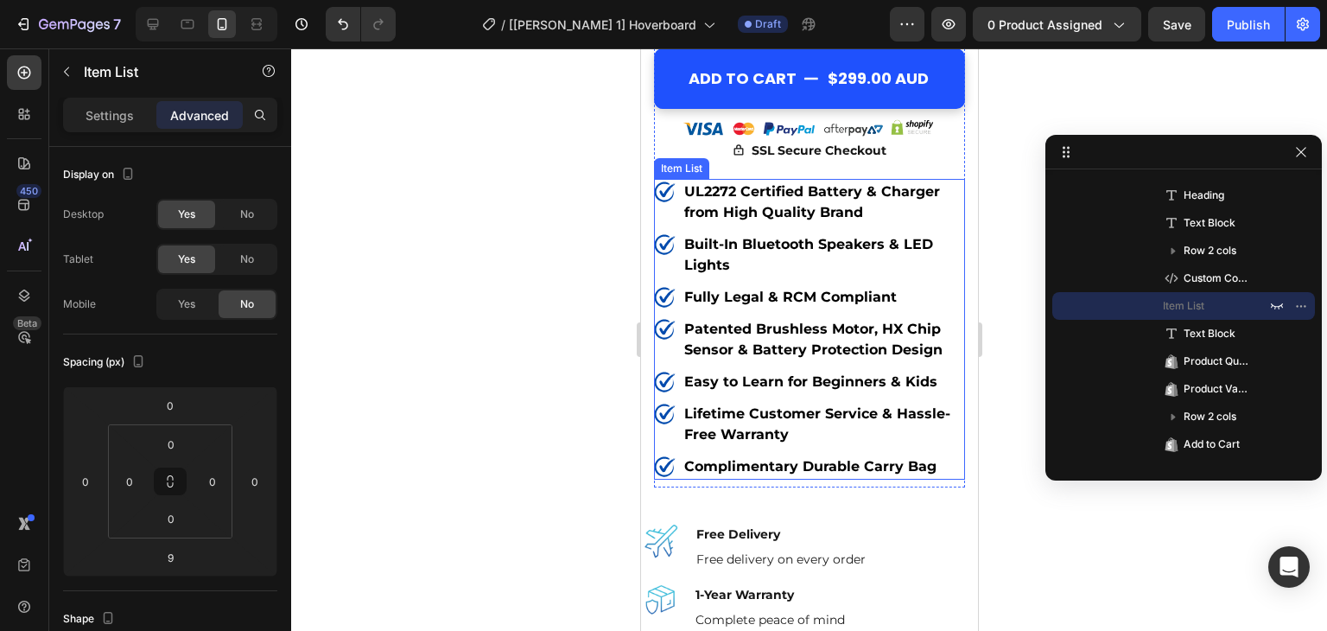
click at [677, 179] on div "Item List" at bounding box center [680, 168] width 55 height 21
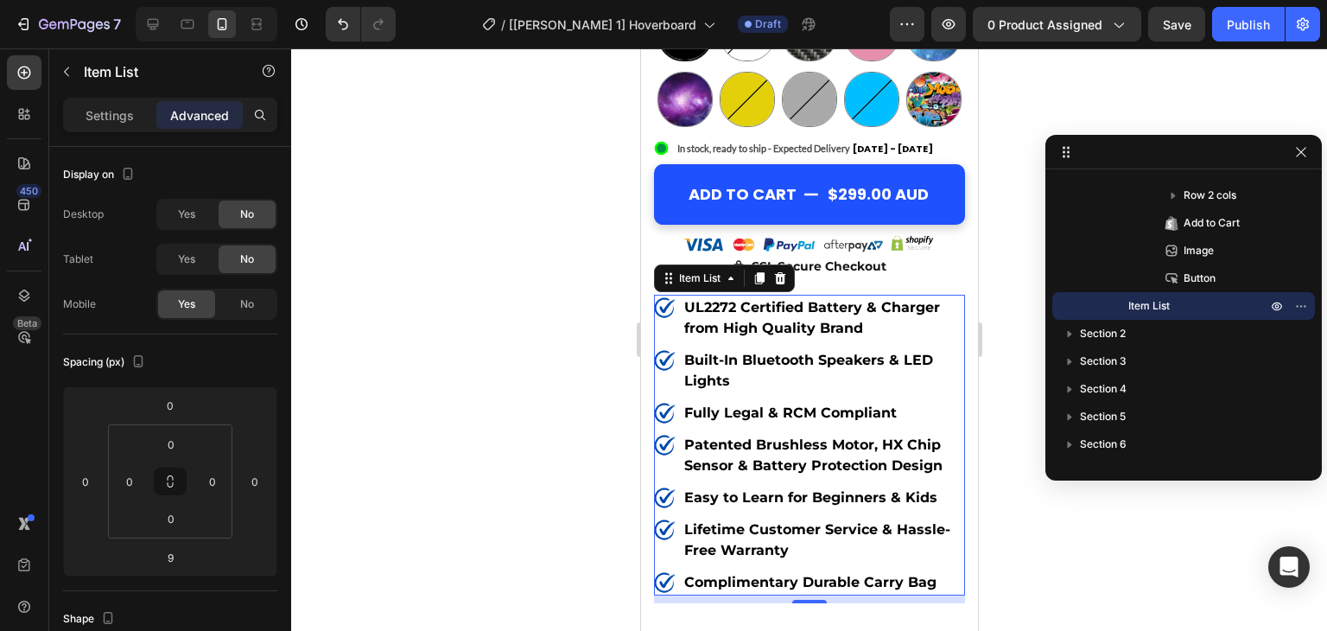
scroll to position [715, 0]
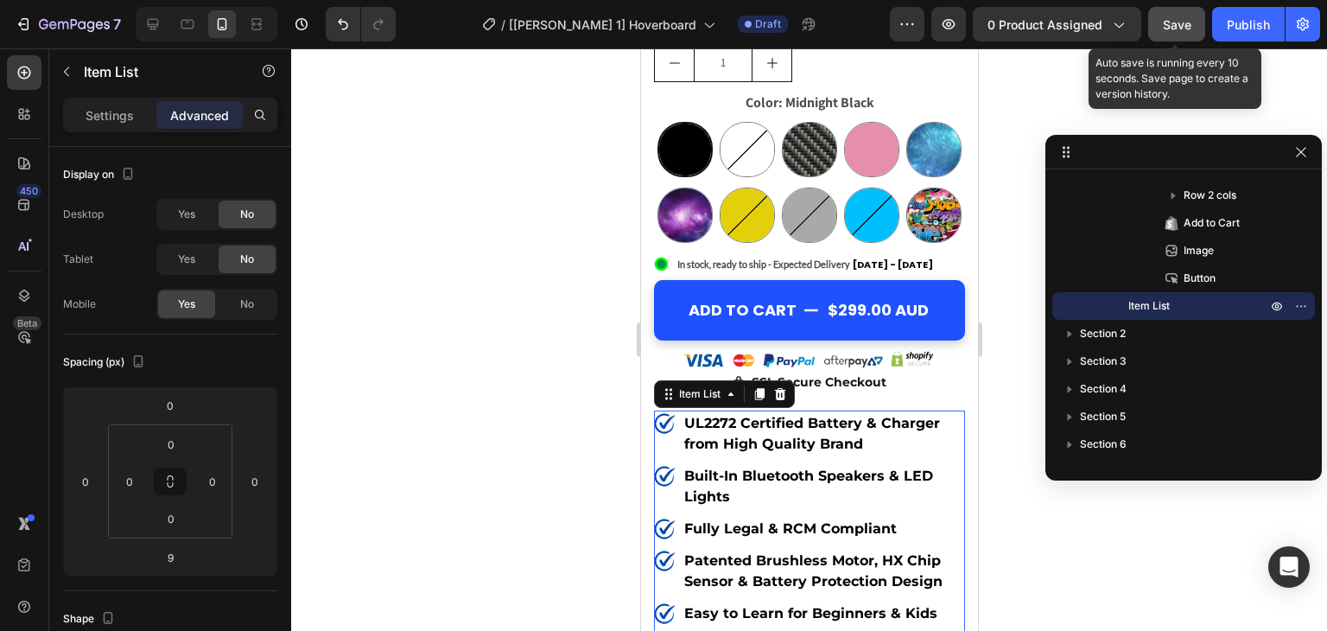
click at [1172, 29] on span "Save" at bounding box center [1177, 24] width 29 height 15
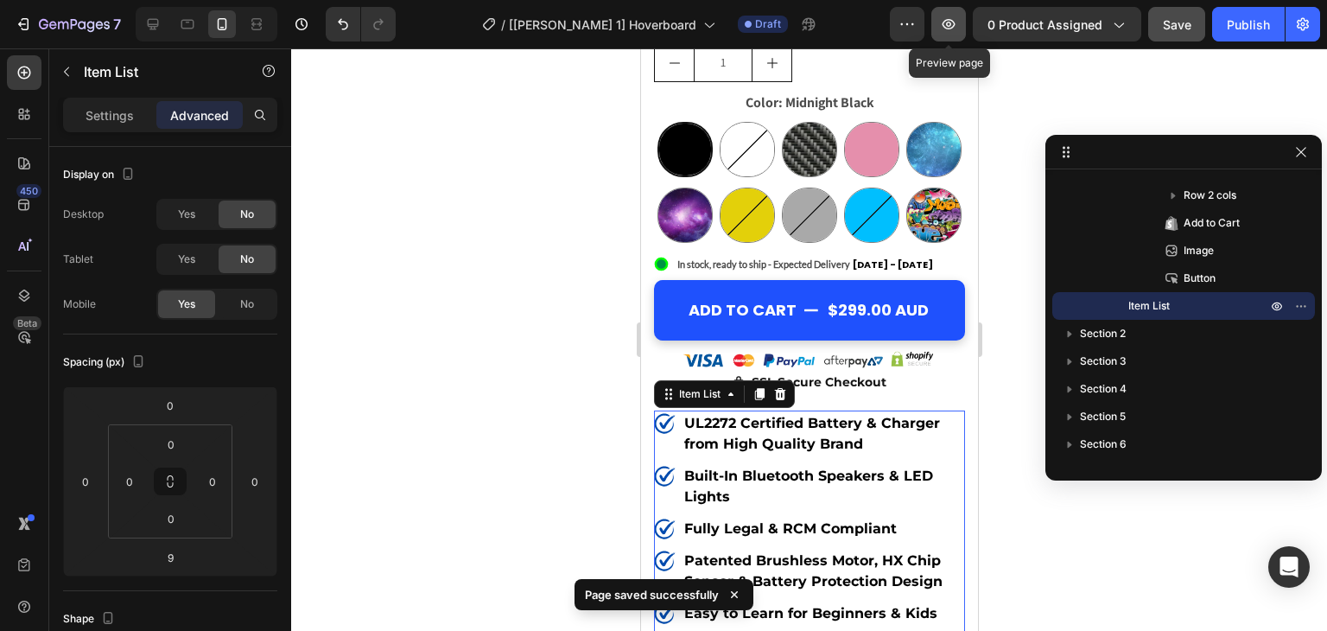
click at [950, 26] on icon "button" at bounding box center [948, 24] width 5 height 5
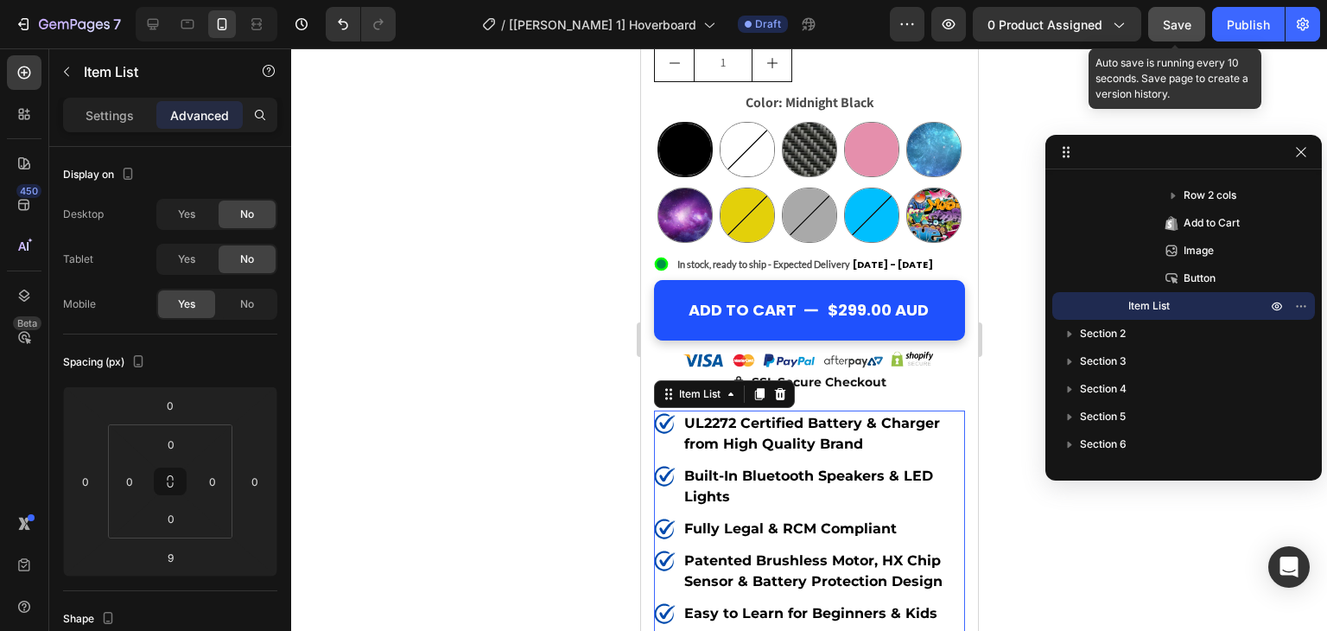
click at [1178, 29] on span "Save" at bounding box center [1177, 24] width 29 height 15
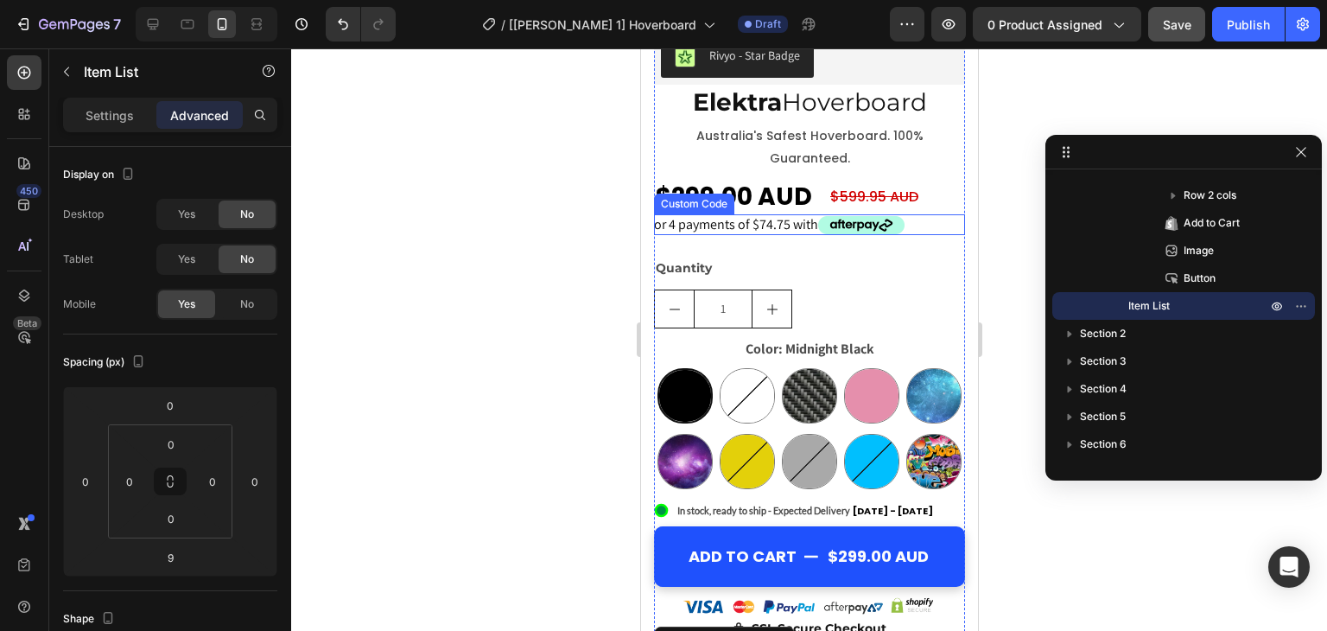
scroll to position [601, 0]
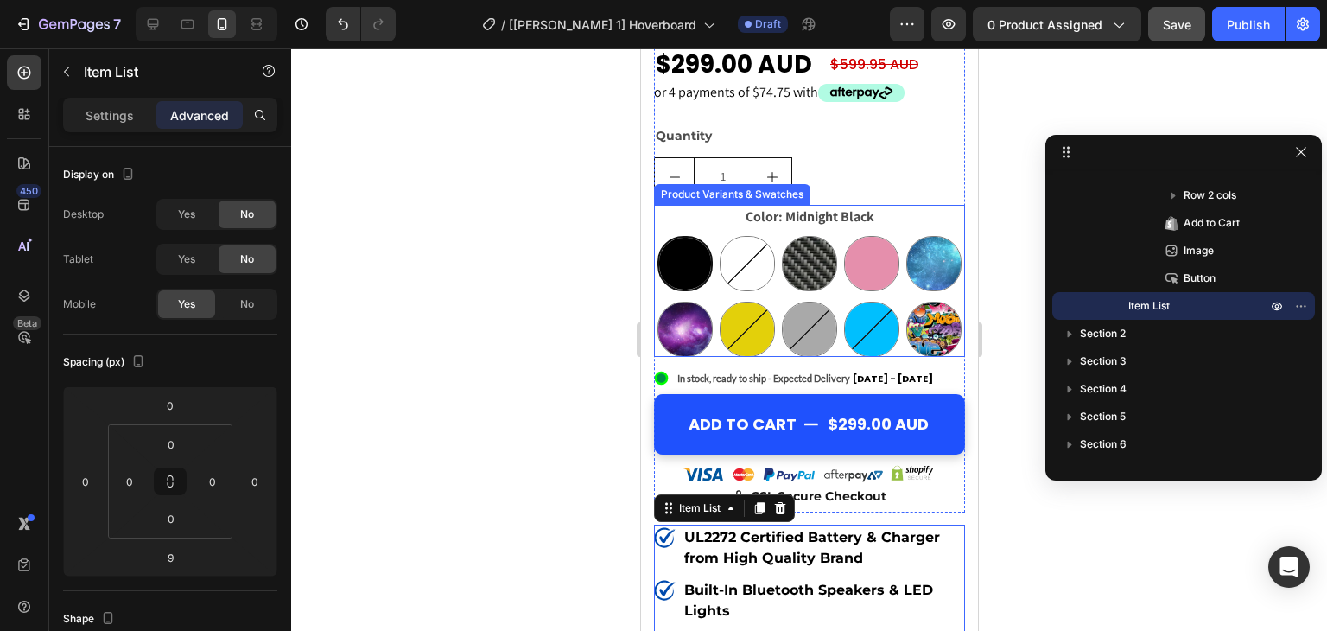
click at [674, 287] on div "Midnight Black Midnight Black White White Carbon Black Carbon Black Pink Pink B…" at bounding box center [808, 296] width 311 height 121
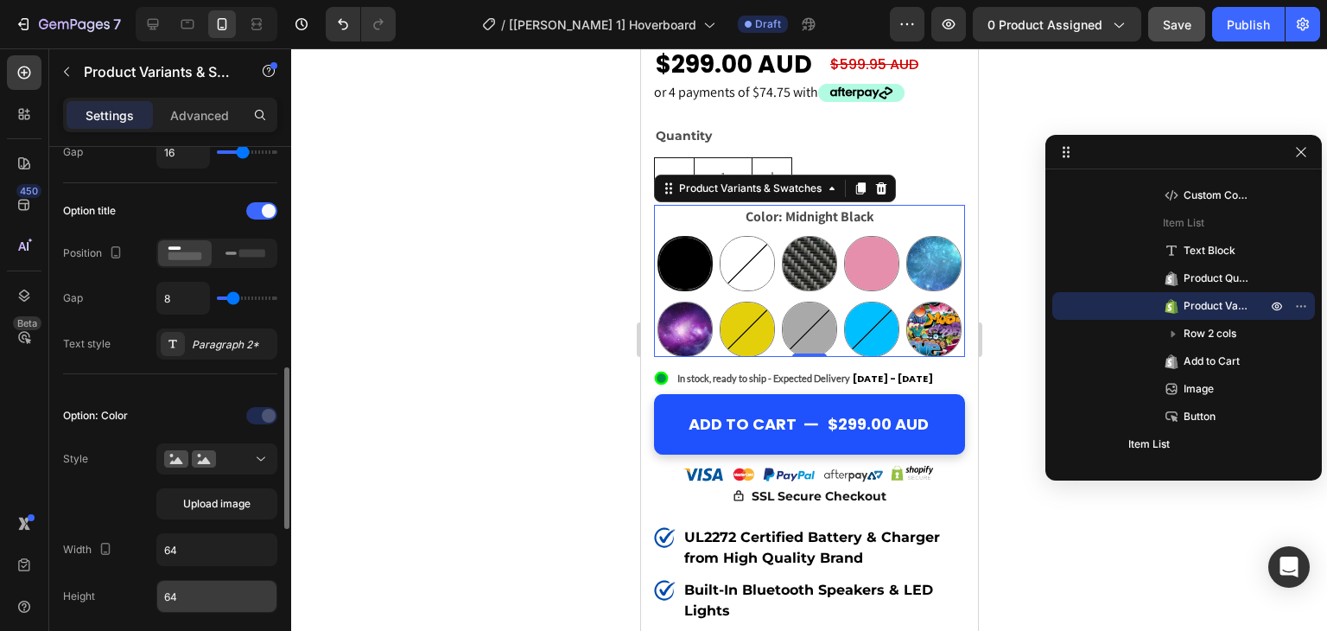
scroll to position [461, 0]
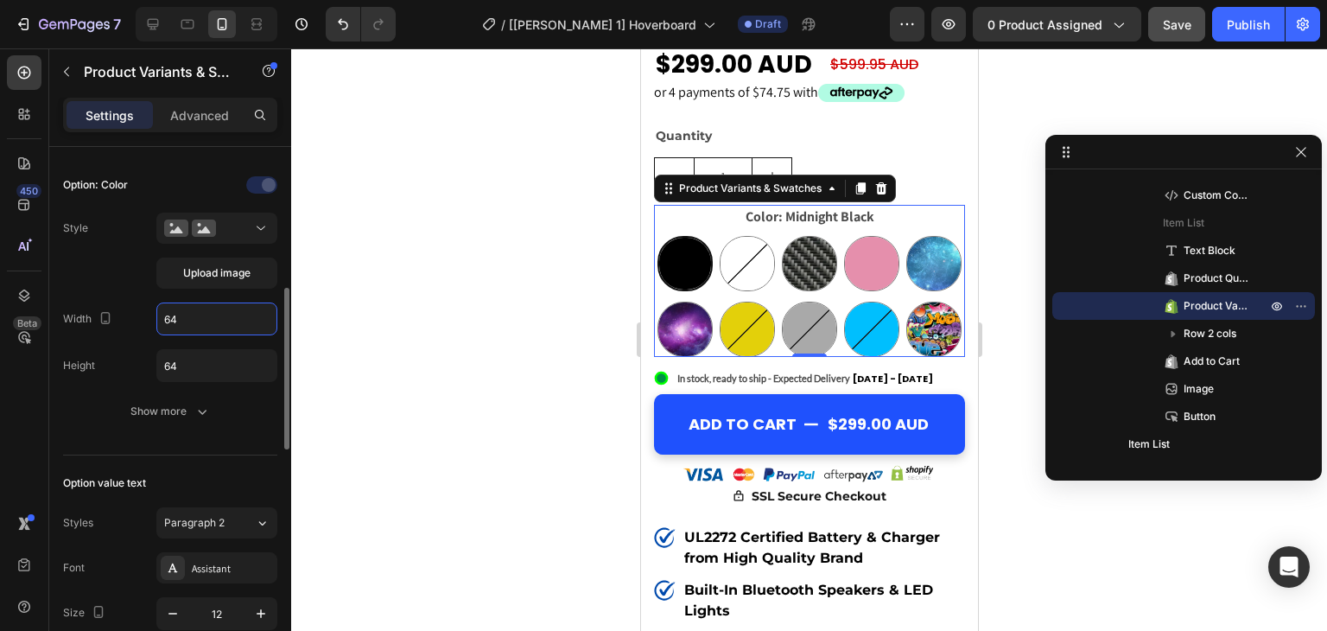
click at [200, 319] on input "64" at bounding box center [216, 318] width 119 height 31
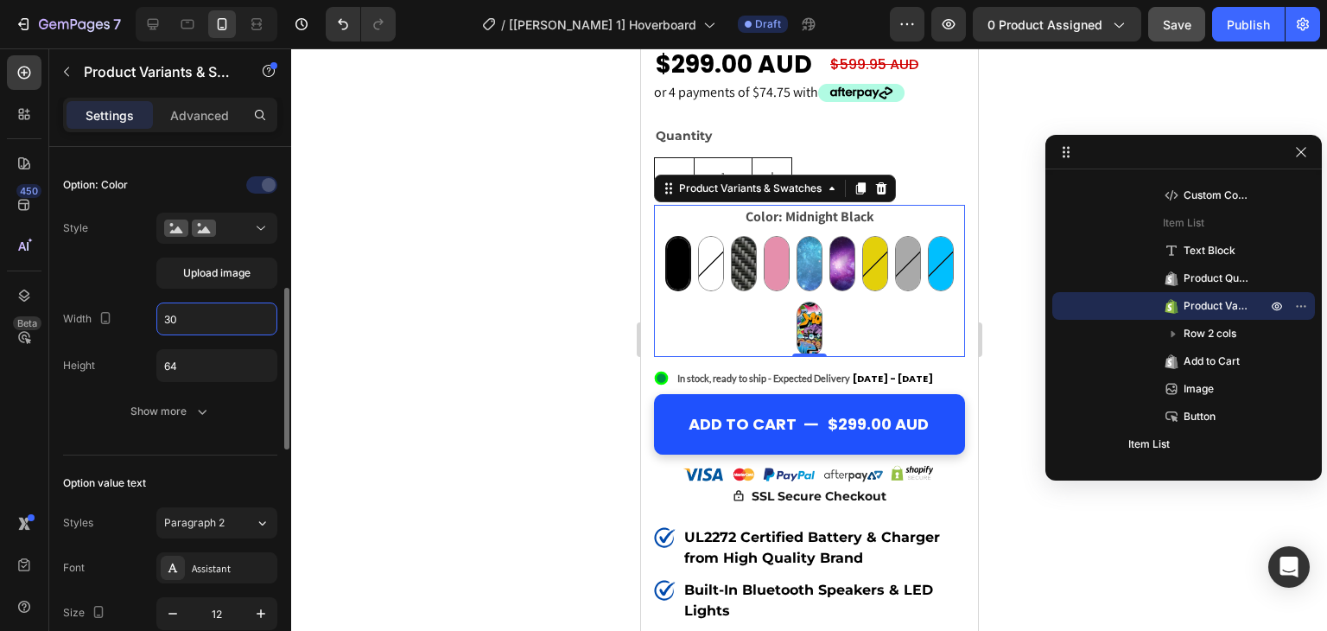
type input "3"
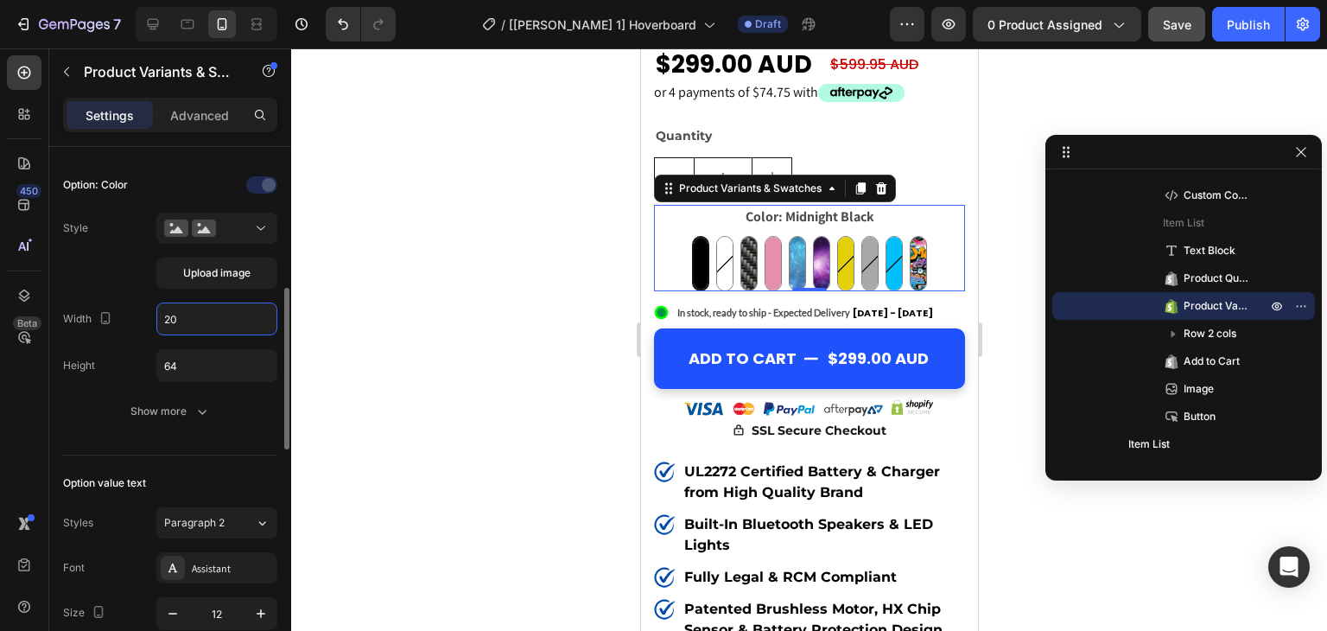
type input "2"
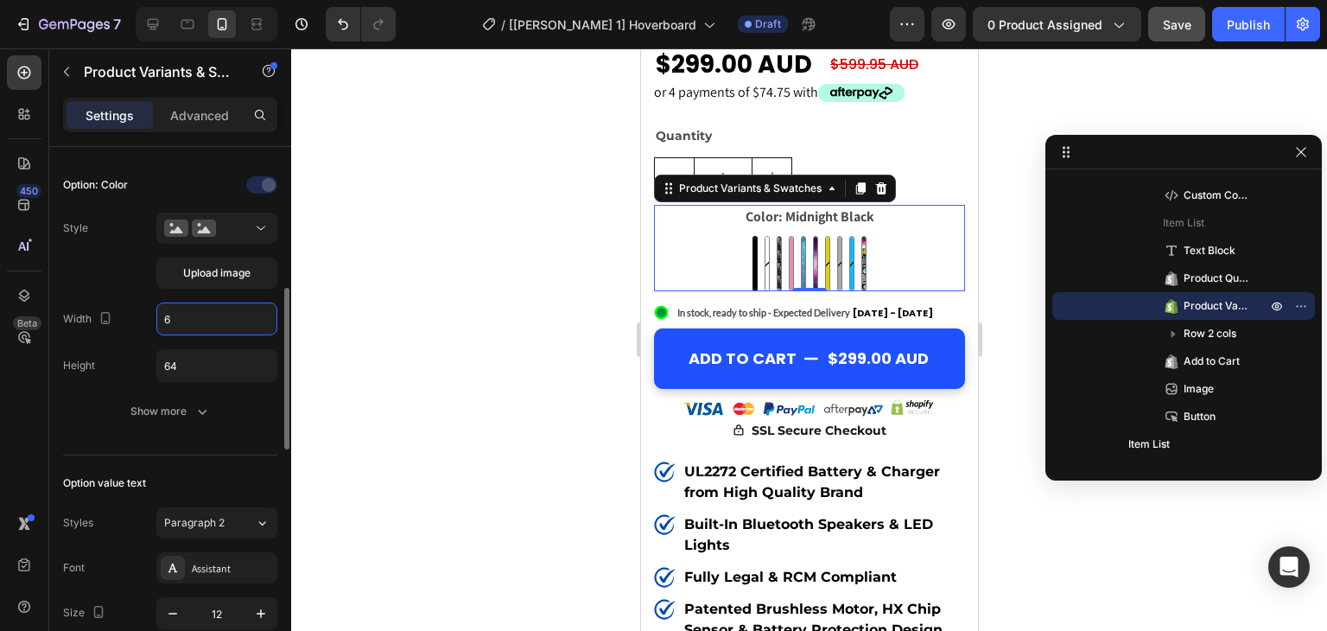
type input "64"
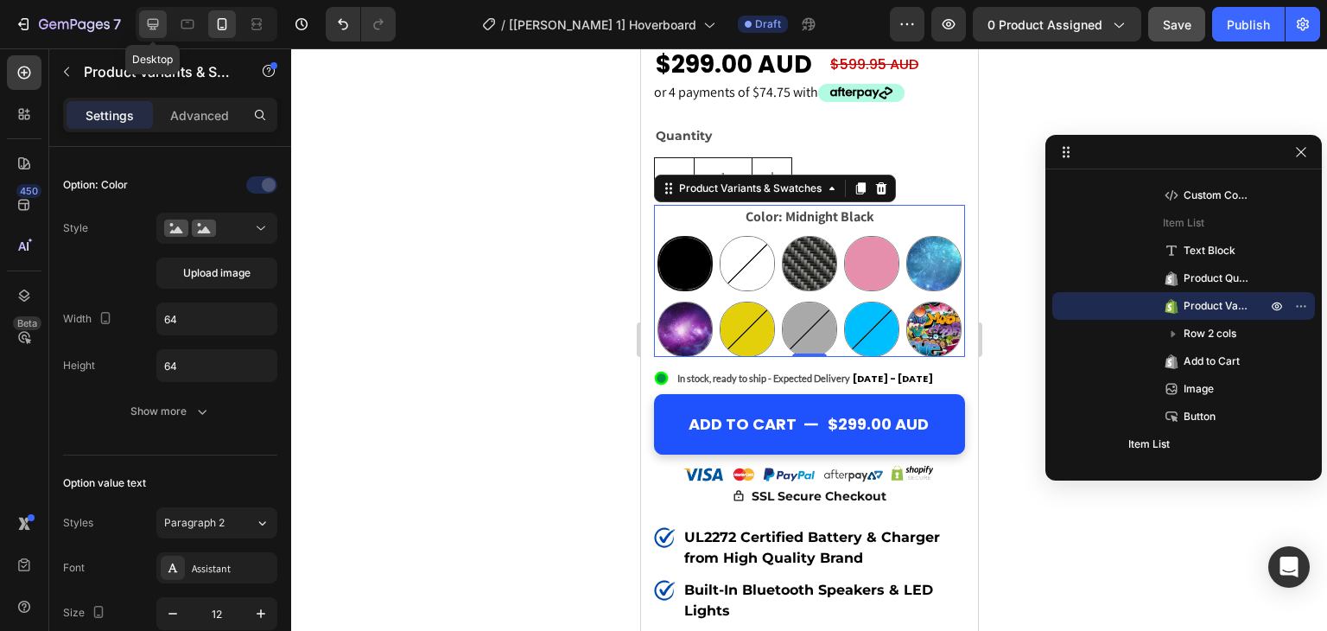
click at [145, 17] on icon at bounding box center [152, 24] width 17 height 17
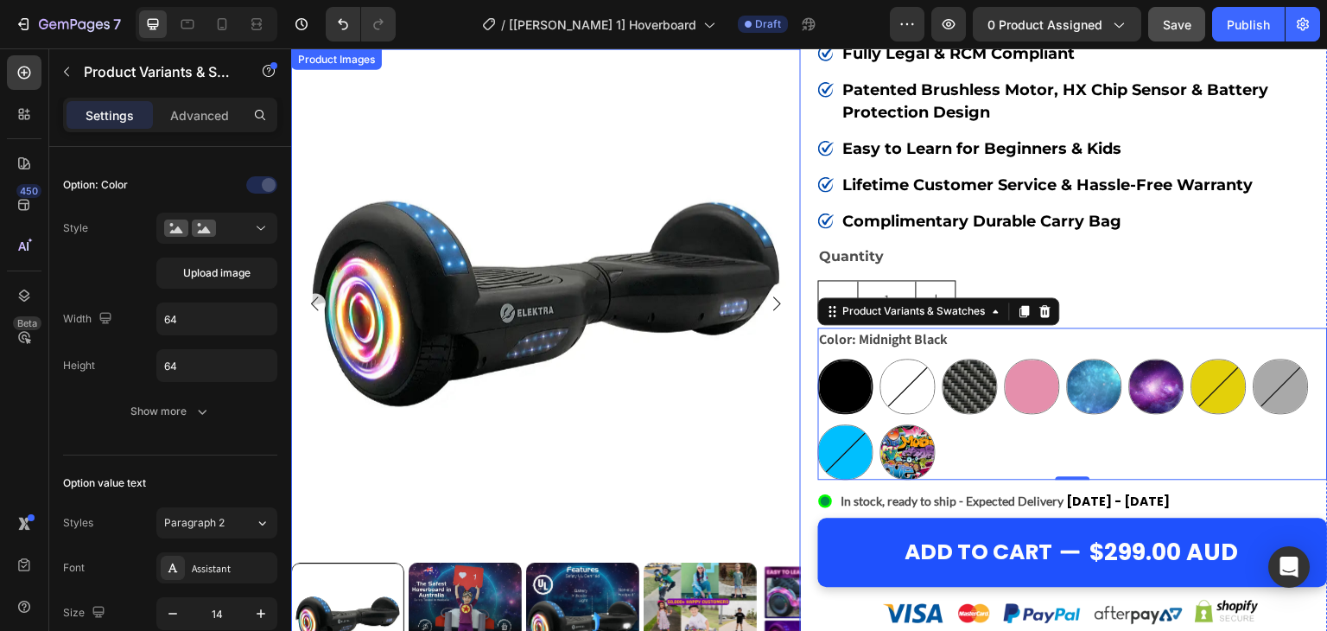
scroll to position [321, 0]
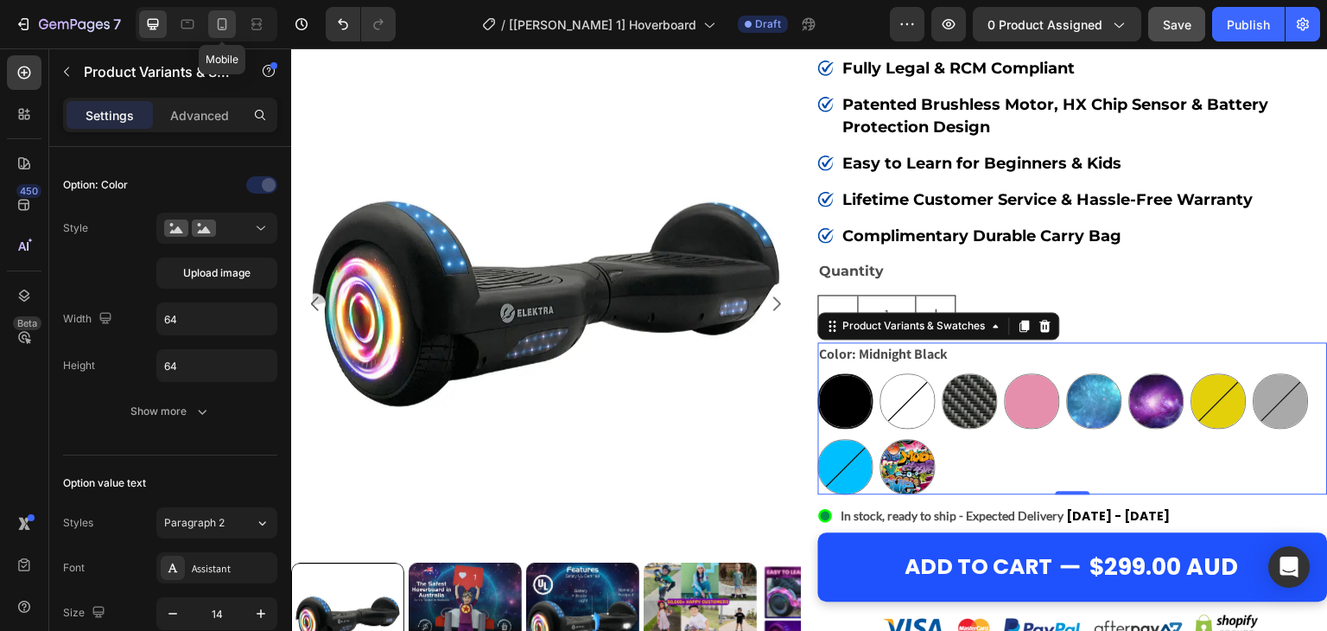
click at [218, 21] on icon at bounding box center [223, 24] width 10 height 12
type input "12"
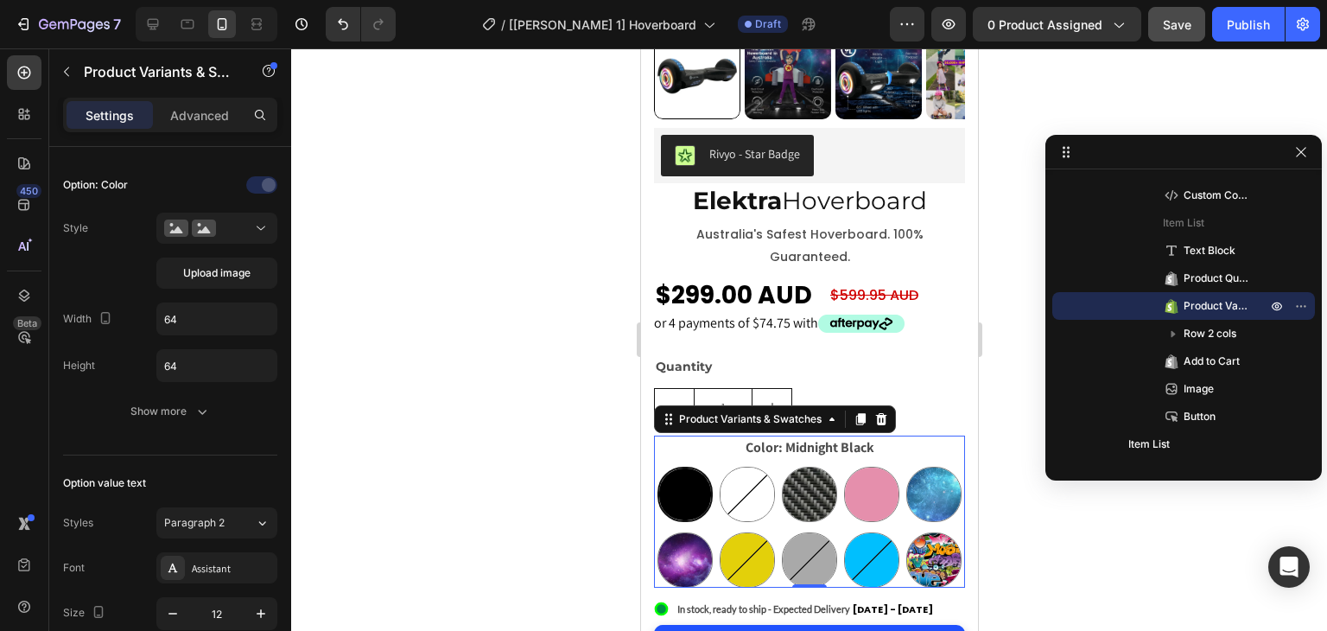
scroll to position [339, 0]
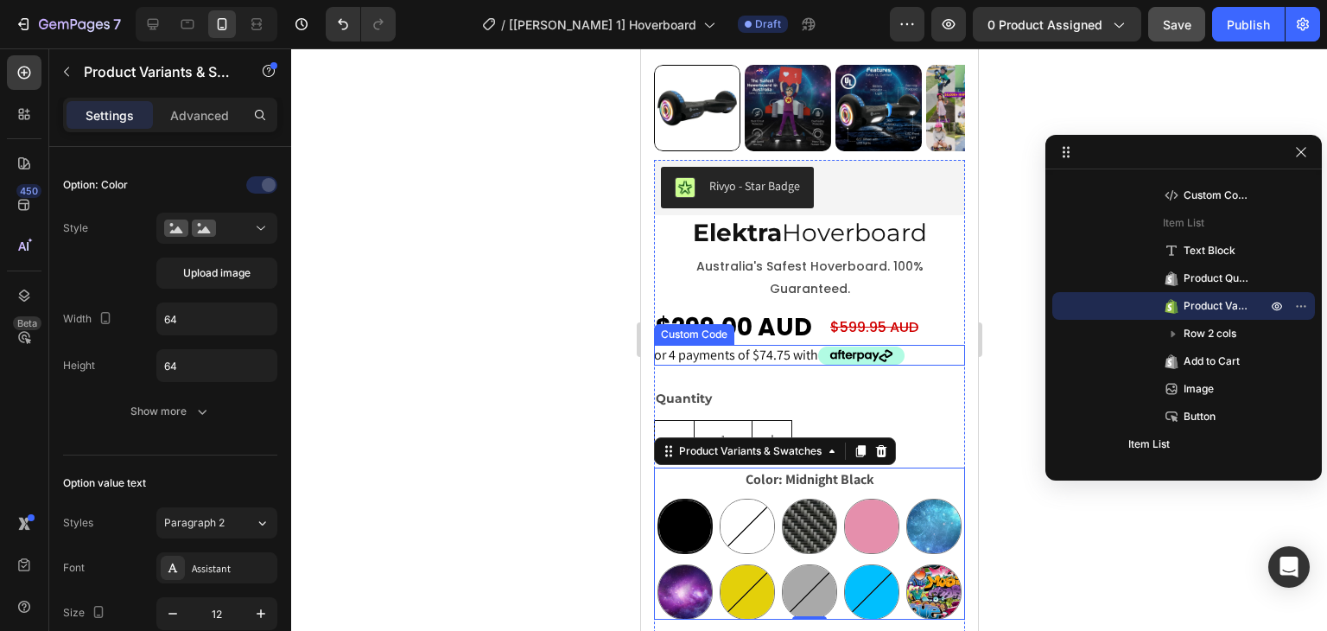
click at [759, 345] on span "or 4 payments of $74.75 with" at bounding box center [808, 355] width 311 height 21
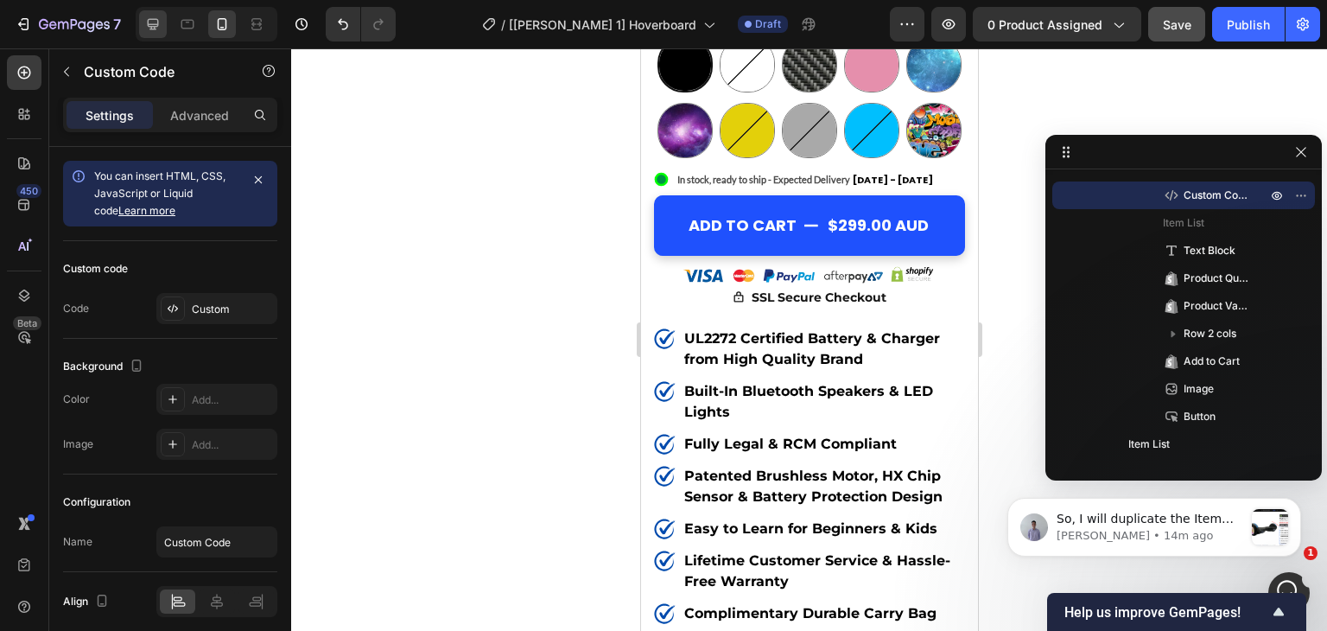
scroll to position [0, 0]
